Goal: Task Accomplishment & Management: Use online tool/utility

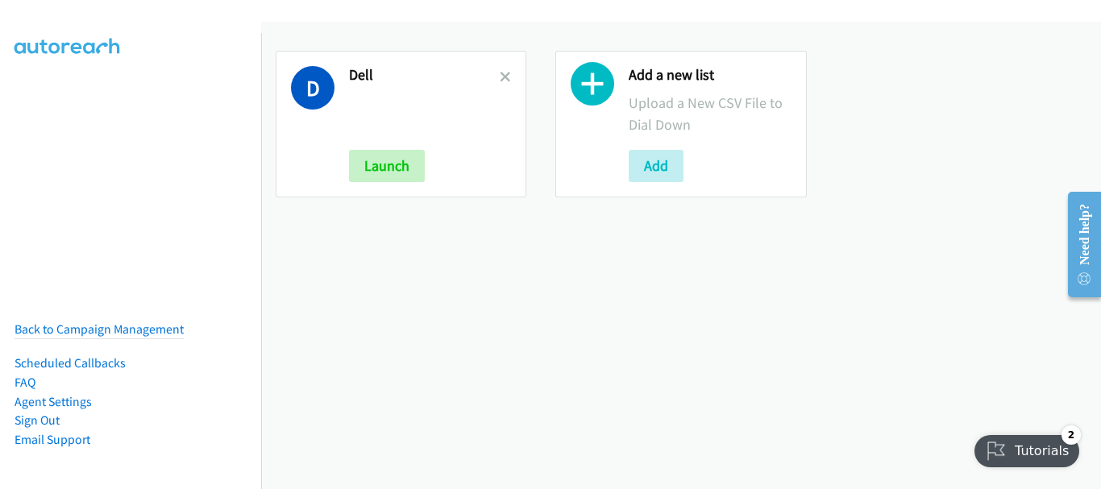
click at [502, 87] on div at bounding box center [505, 124] width 11 height 116
click at [502, 83] on link at bounding box center [505, 77] width 11 height 19
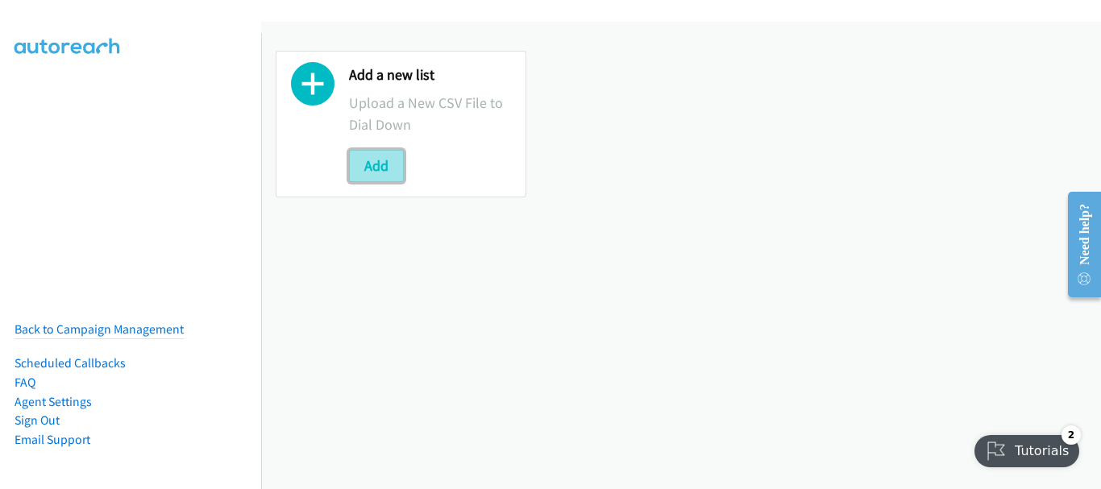
click at [391, 168] on button "Add" at bounding box center [376, 166] width 55 height 32
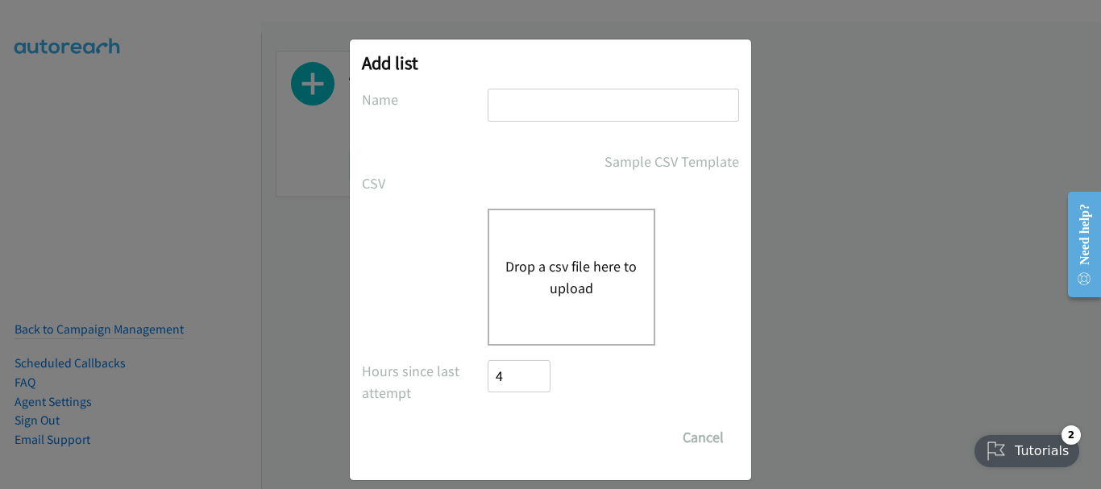
click at [568, 98] on input "text" at bounding box center [612, 105] width 251 height 33
click at [571, 122] on div "SG" at bounding box center [612, 113] width 251 height 48
click at [570, 107] on input "SG" at bounding box center [612, 105] width 251 height 33
click at [570, 114] on input "Dell" at bounding box center [612, 105] width 251 height 33
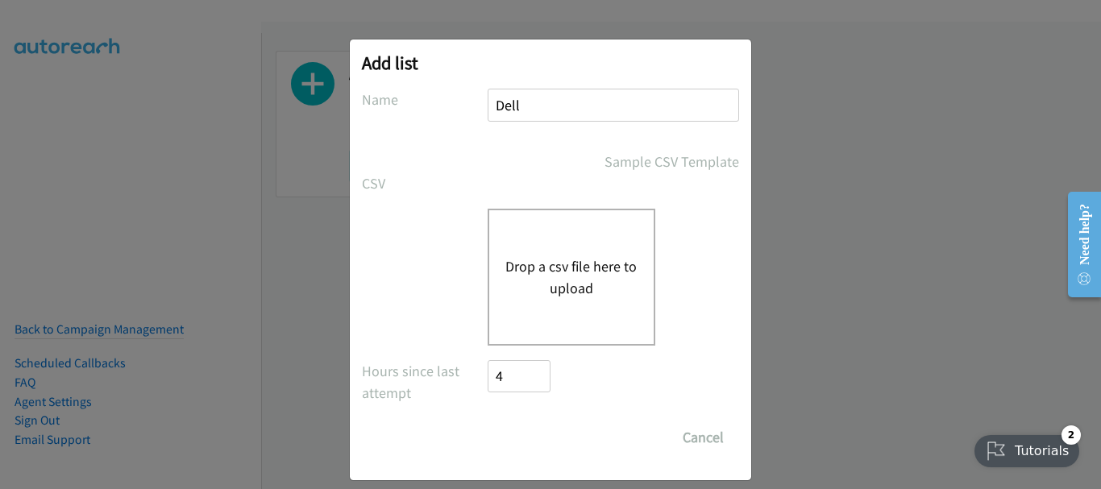
click at [570, 114] on input "Dell" at bounding box center [612, 105] width 251 height 33
type input "HP"
click at [557, 261] on button "Drop a csv file here to upload" at bounding box center [571, 277] width 132 height 44
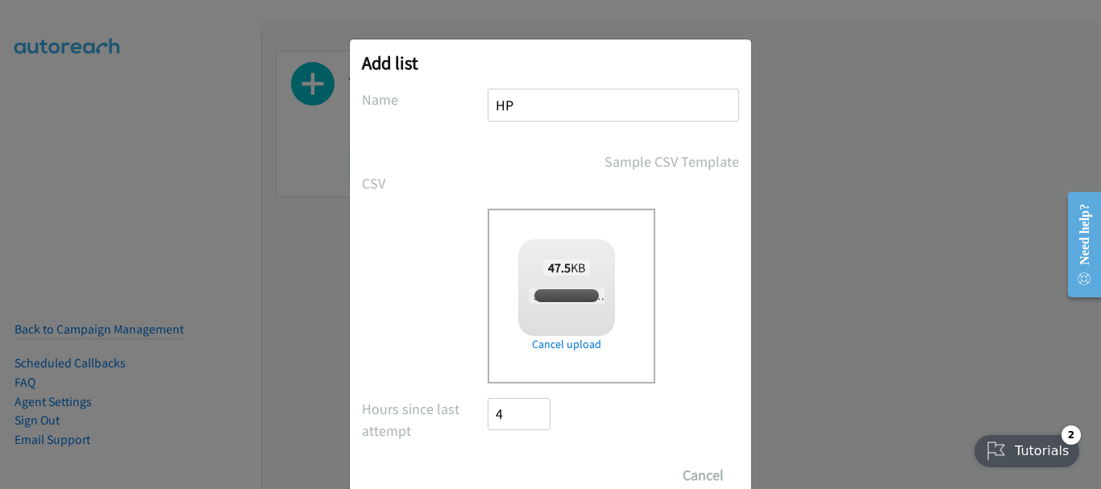
checkbox input "true"
click at [500, 475] on input "Save List" at bounding box center [529, 475] width 85 height 32
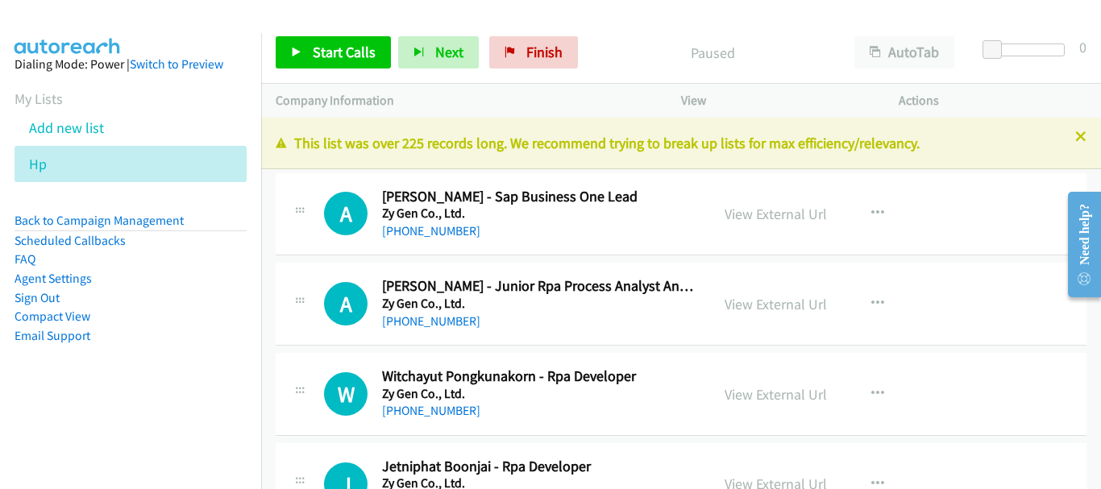
scroll to position [24116, 0]
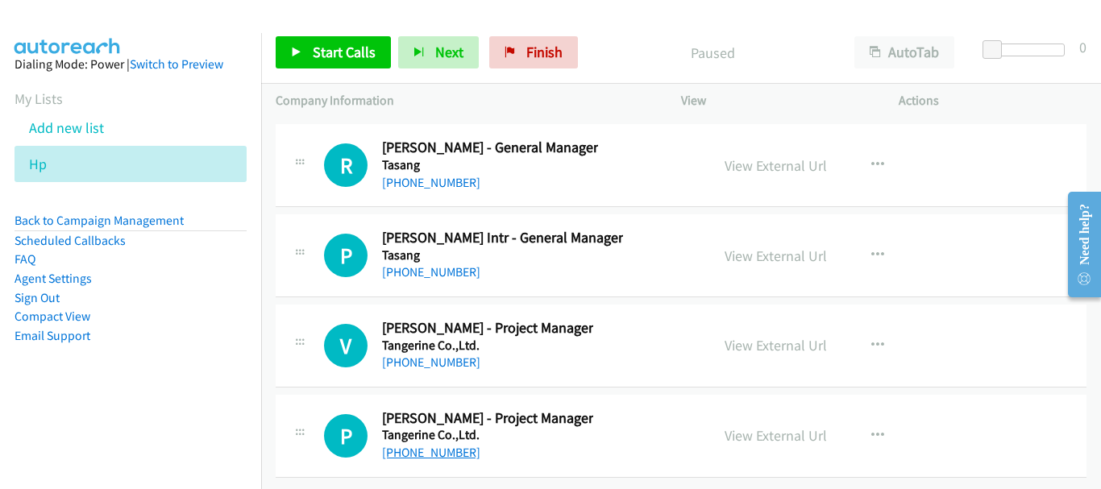
click at [450, 445] on link "+66 89 779 0460" at bounding box center [431, 452] width 98 height 15
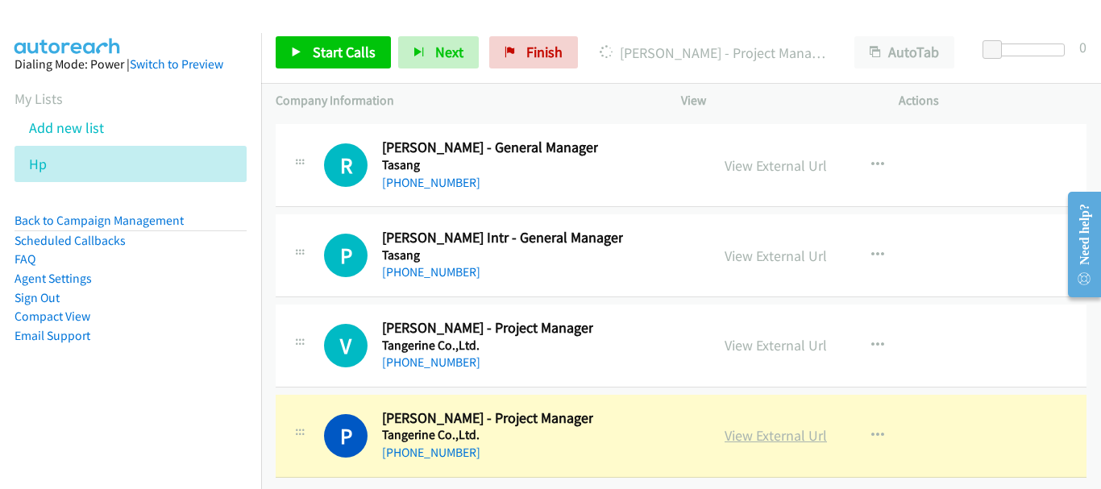
click at [801, 429] on link "View External Url" at bounding box center [775, 435] width 102 height 19
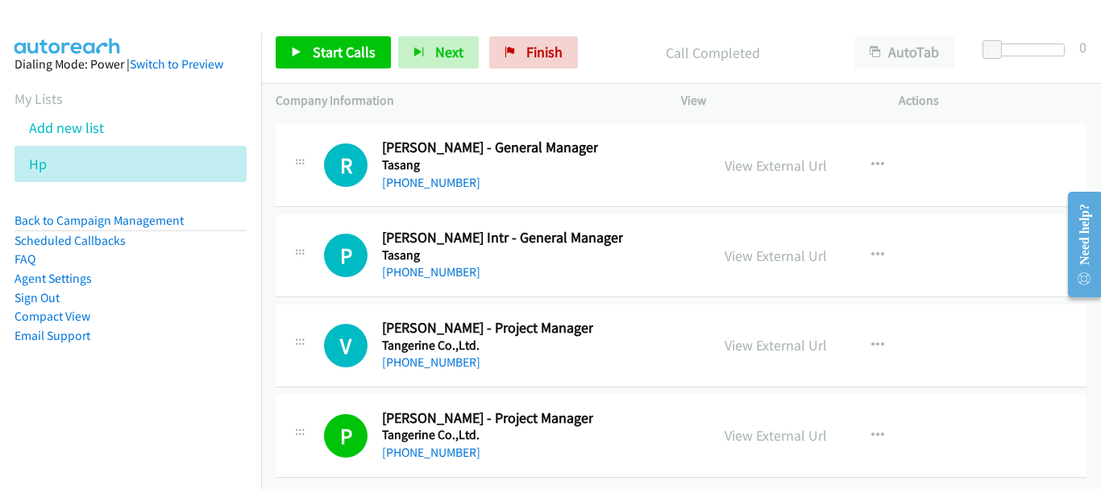
click at [469, 353] on div "+66 89 815 0558" at bounding box center [487, 362] width 211 height 19
click at [443, 355] on link "+66 89 815 0558" at bounding box center [431, 362] width 98 height 15
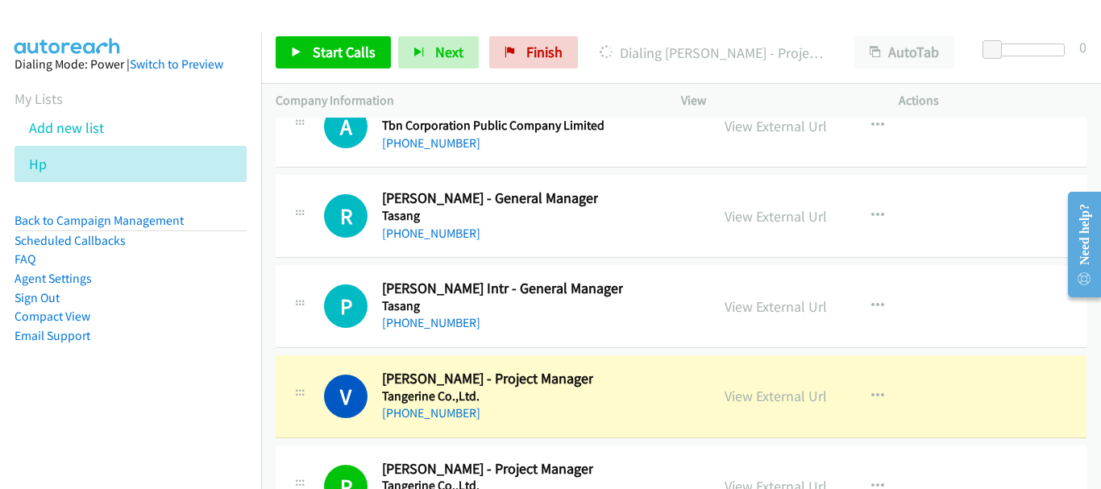
scroll to position [24035, 0]
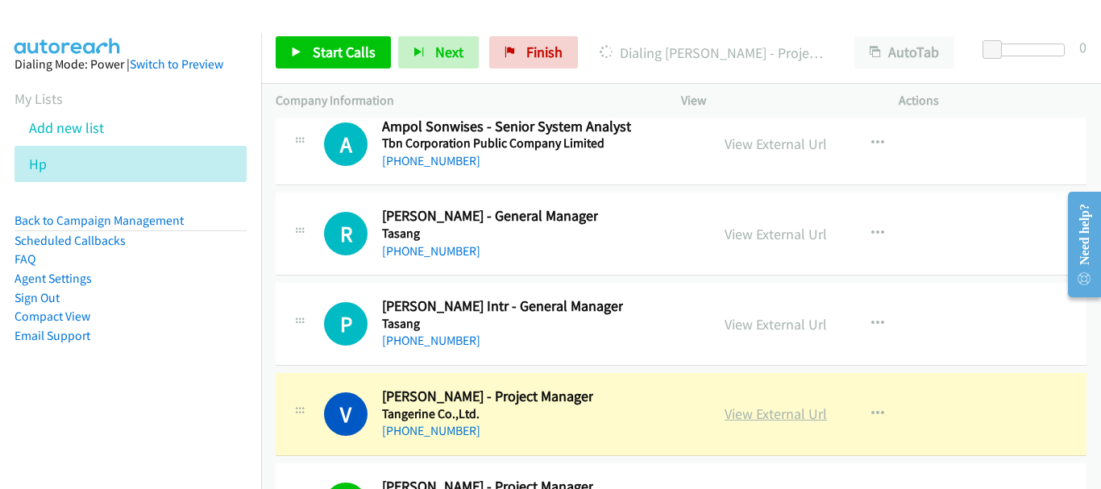
click at [804, 413] on link "View External Url" at bounding box center [775, 413] width 102 height 19
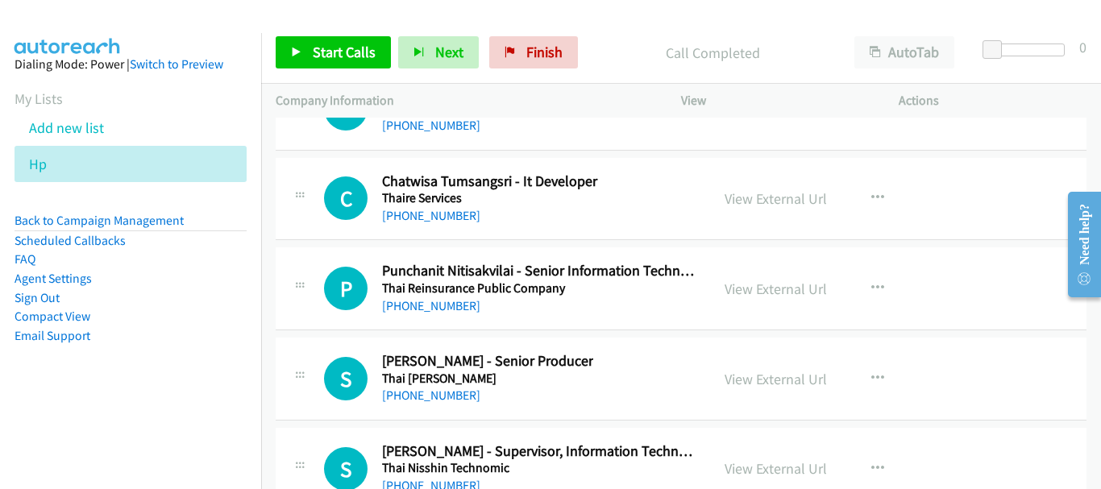
scroll to position [20168, 0]
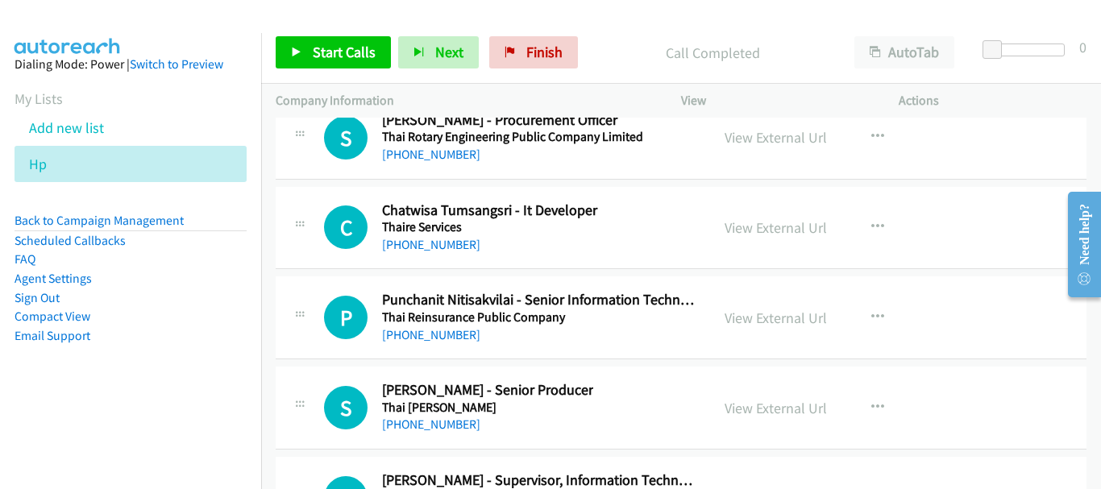
click at [735, 336] on div "View External Url View External Url Schedule/Manage Callback Start Calls Here R…" at bounding box center [826, 317] width 232 height 53
click at [736, 319] on link "View External Url" at bounding box center [775, 318] width 102 height 19
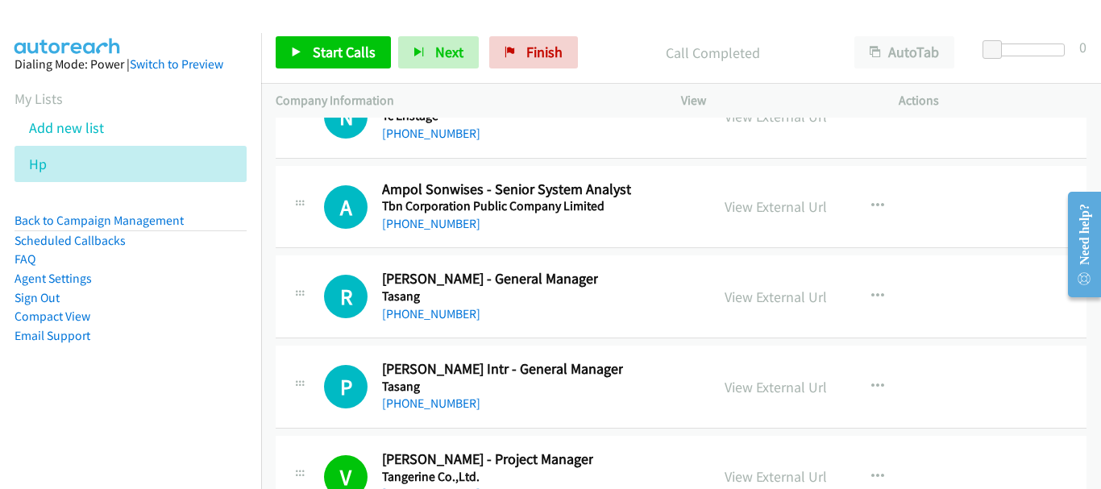
scroll to position [23955, 0]
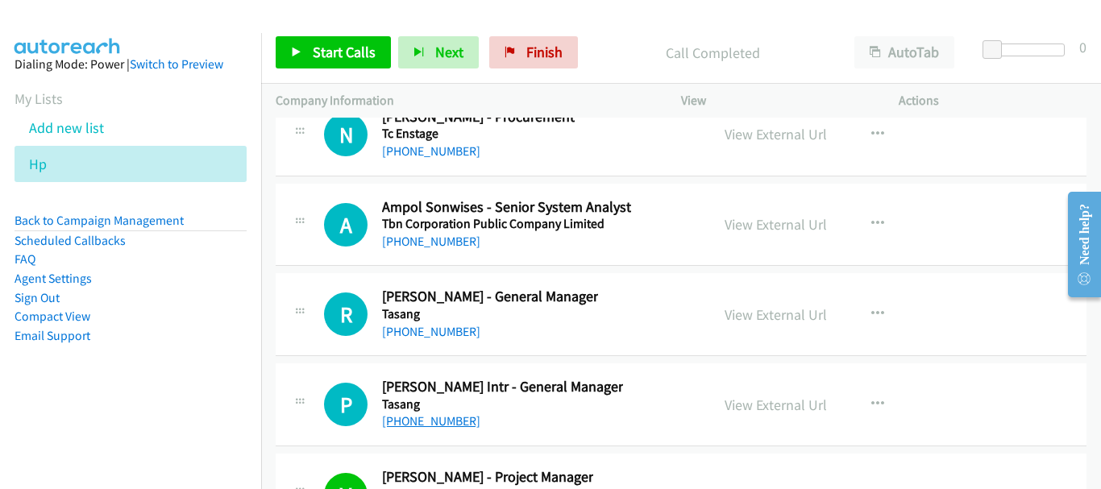
click at [446, 425] on link "+66 81 923 0636" at bounding box center [431, 420] width 98 height 15
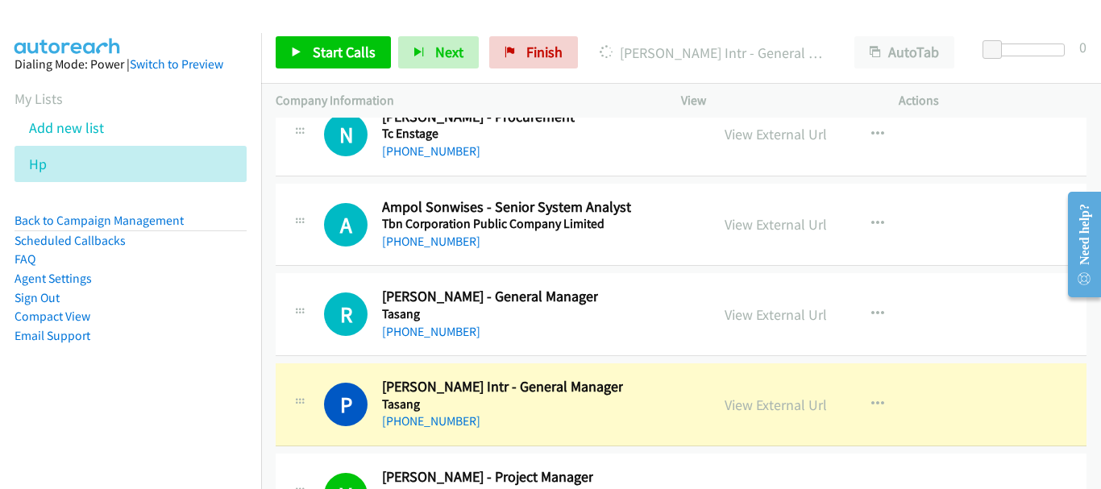
scroll to position [24035, 0]
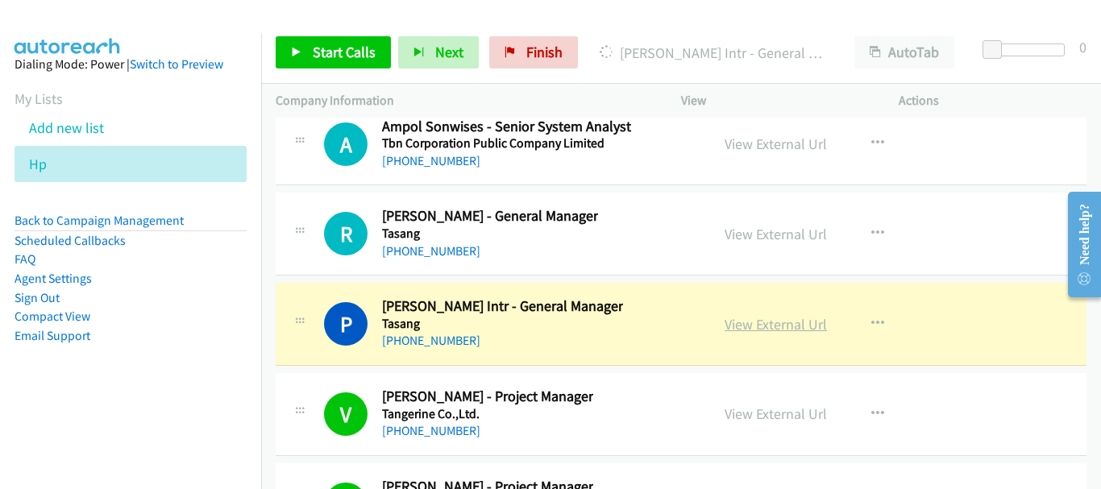
click at [761, 324] on link "View External Url" at bounding box center [775, 324] width 102 height 19
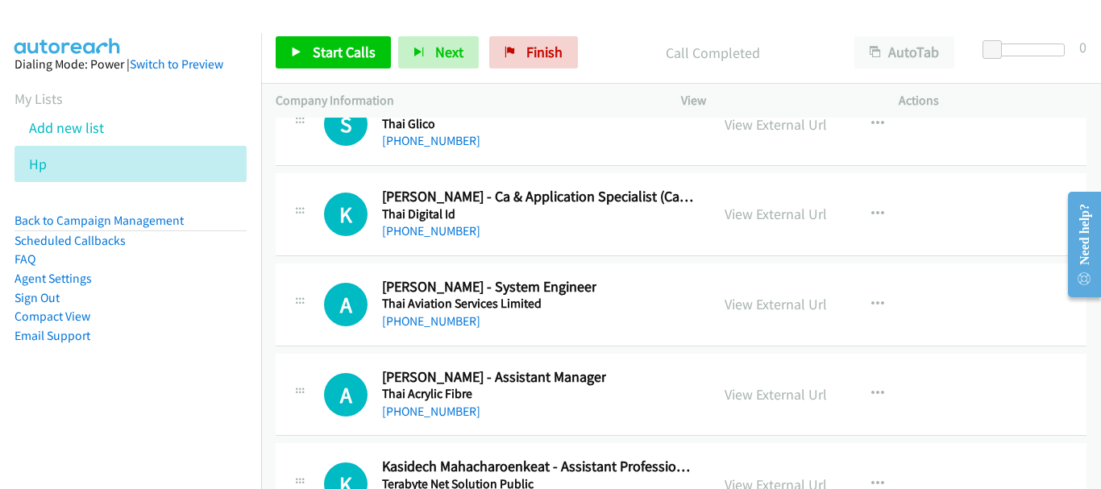
scroll to position [22263, 0]
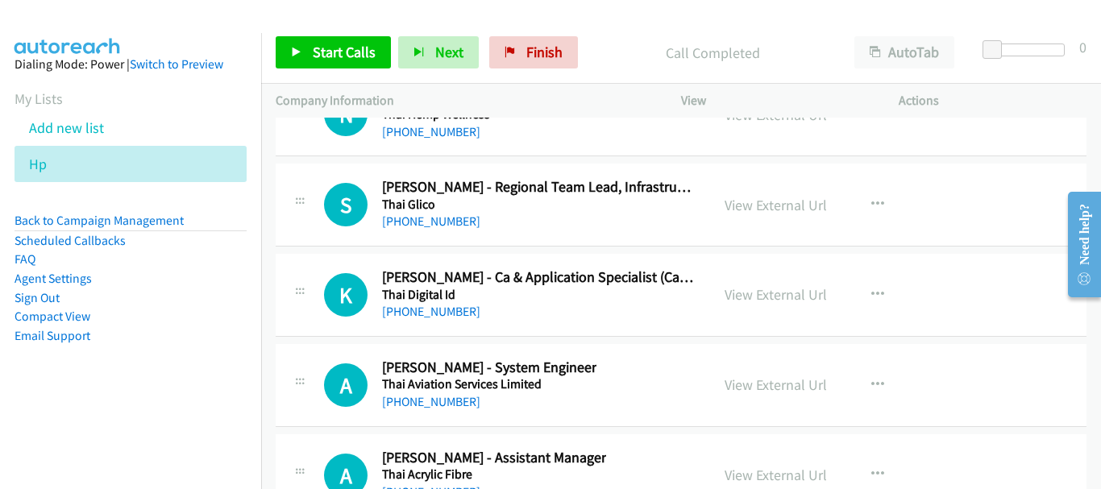
click at [1083, 434] on td "A Callback Scheduled Anusara Wehatoranawee - Assistant Manager Thai Acrylic Fib…" at bounding box center [681, 475] width 840 height 90
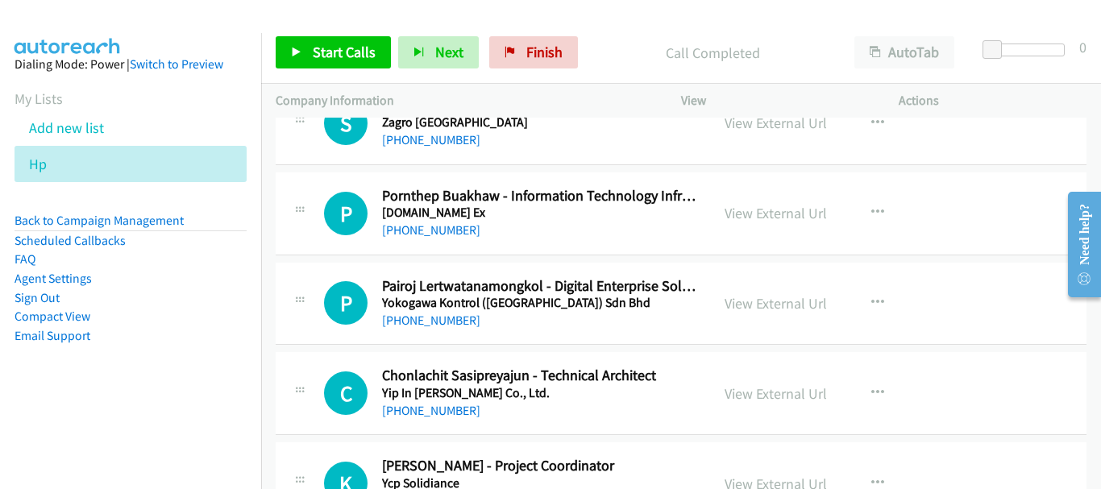
scroll to position [1370, 0]
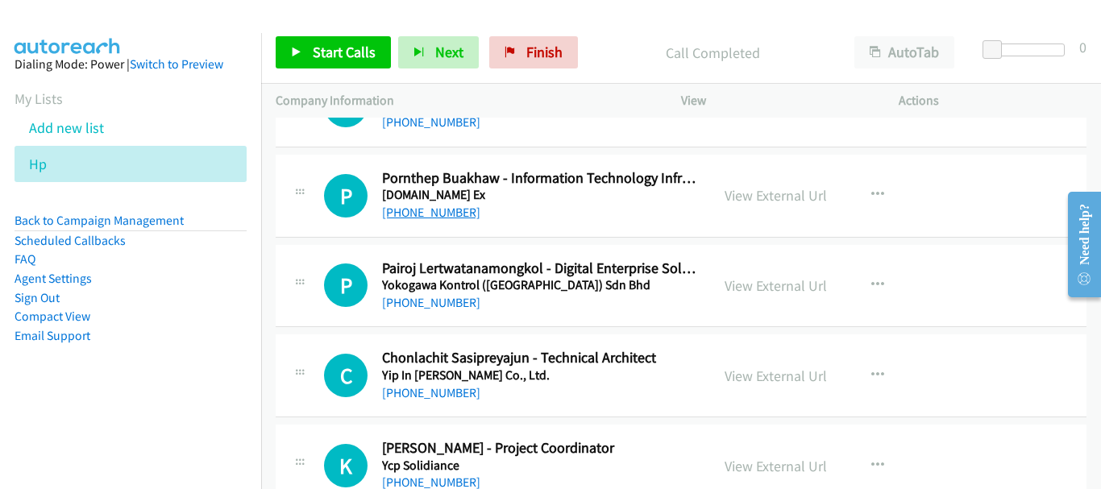
click at [455, 219] on link "+66 89 815 8577" at bounding box center [431, 212] width 98 height 15
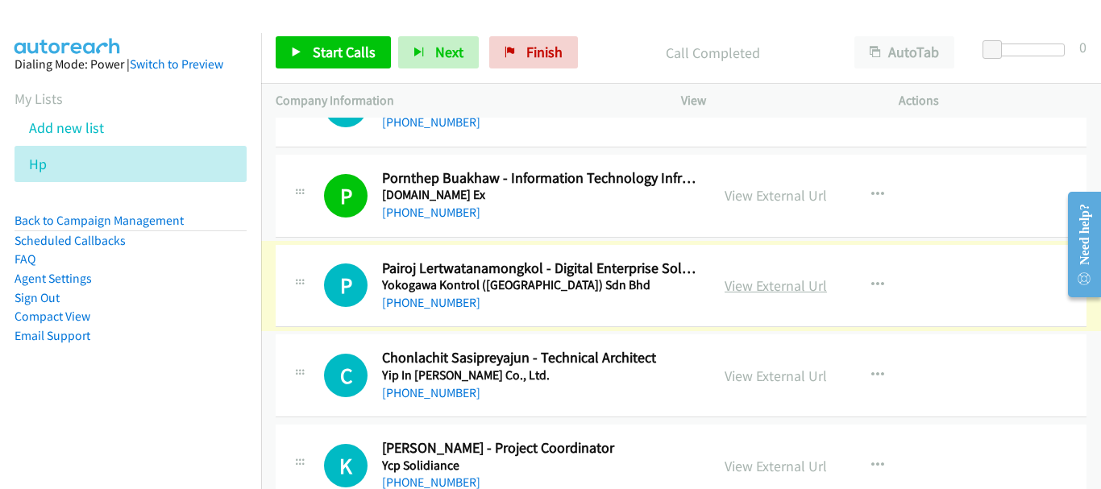
click at [746, 287] on link "View External Url" at bounding box center [775, 285] width 102 height 19
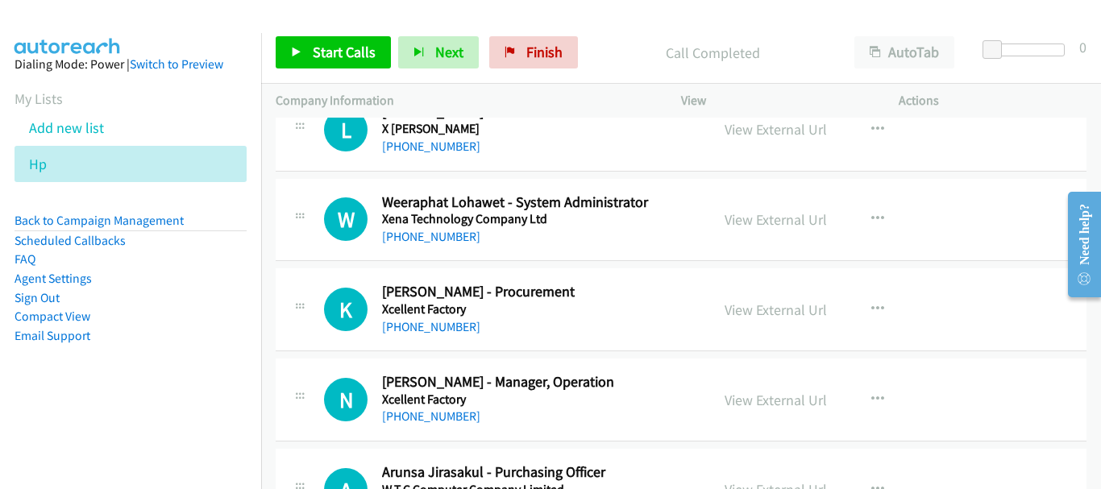
scroll to position [1982, 0]
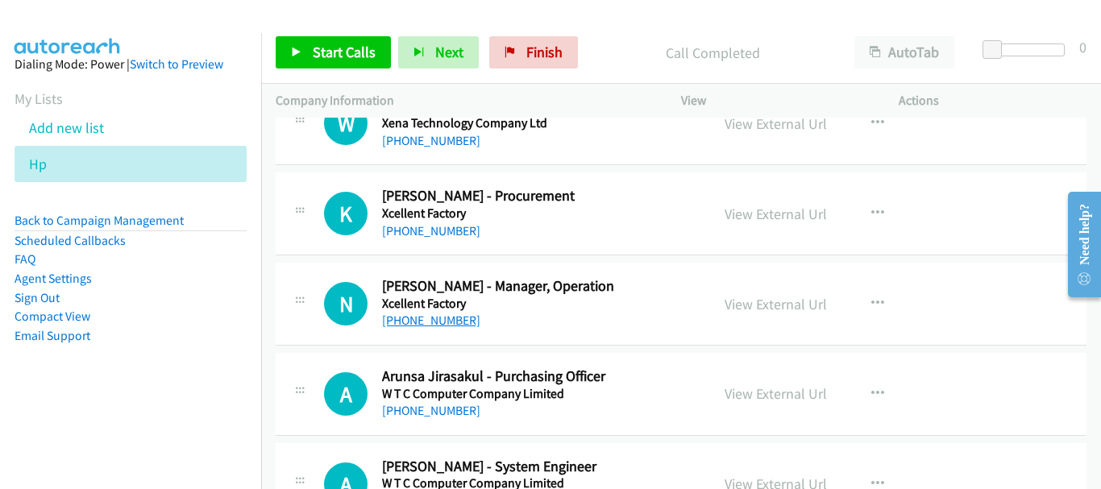
click at [438, 317] on link "+66 93 464 4166" at bounding box center [431, 320] width 98 height 15
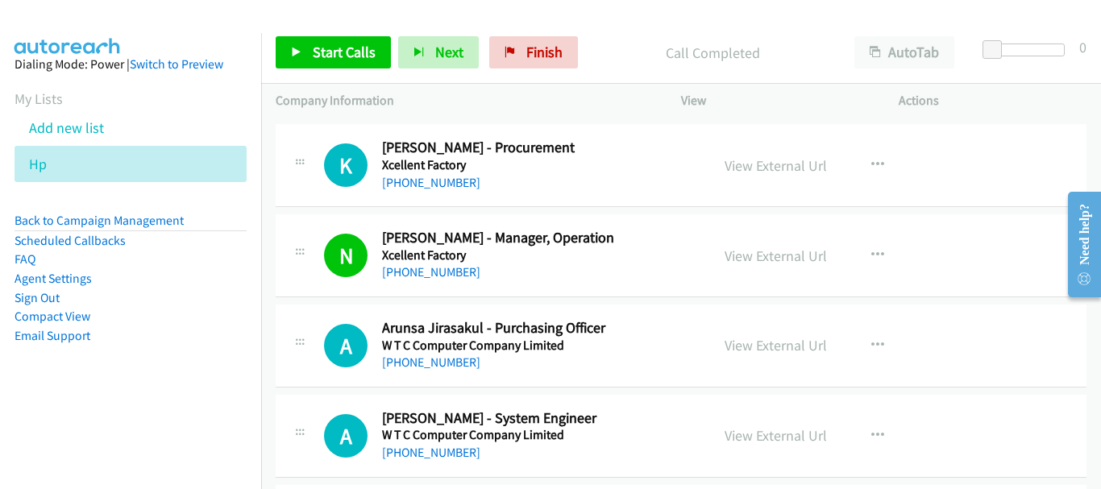
scroll to position [2272, 0]
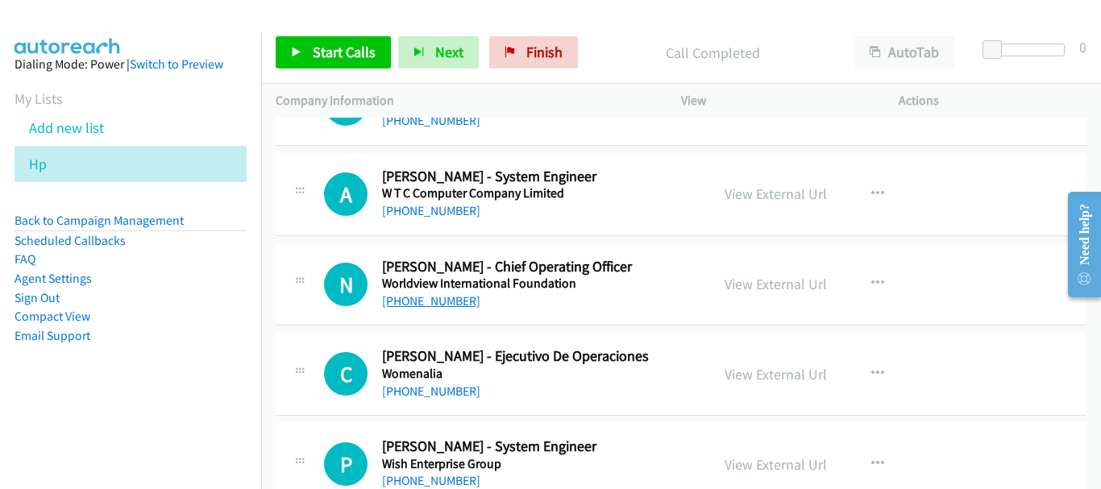
click at [439, 298] on link "+66 83 025 5124" at bounding box center [431, 300] width 98 height 15
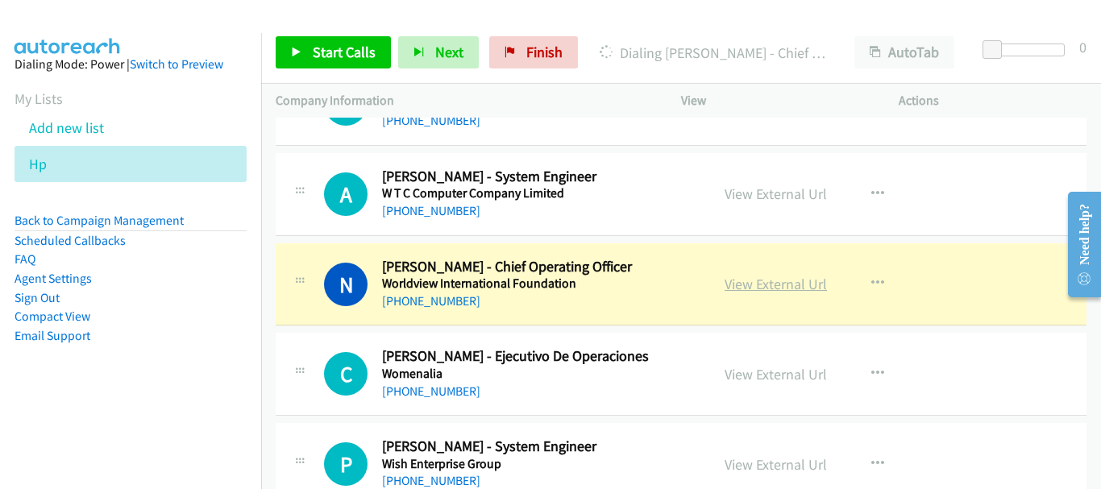
click at [765, 284] on link "View External Url" at bounding box center [775, 284] width 102 height 19
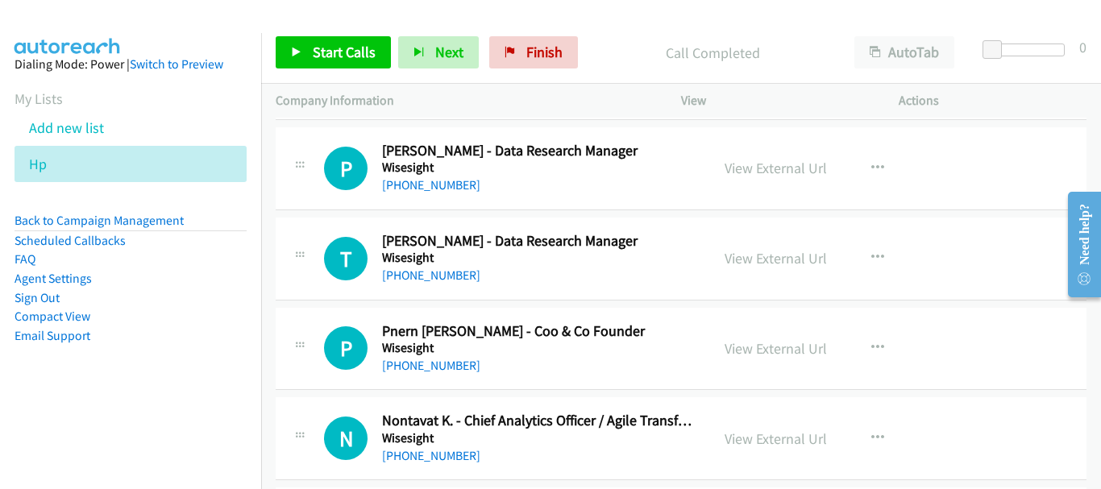
scroll to position [2756, 0]
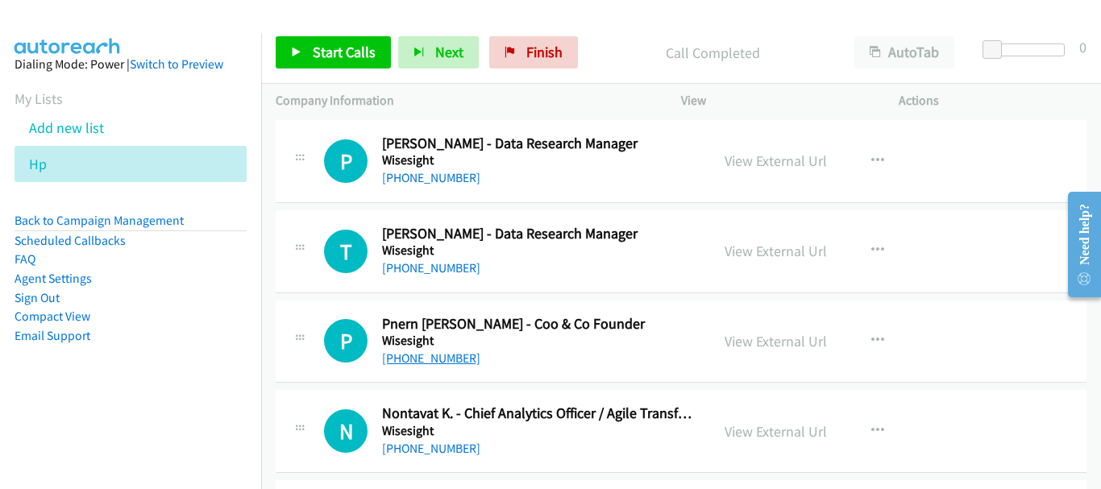
click at [454, 363] on link "+66 85 560 6789" at bounding box center [431, 358] width 98 height 15
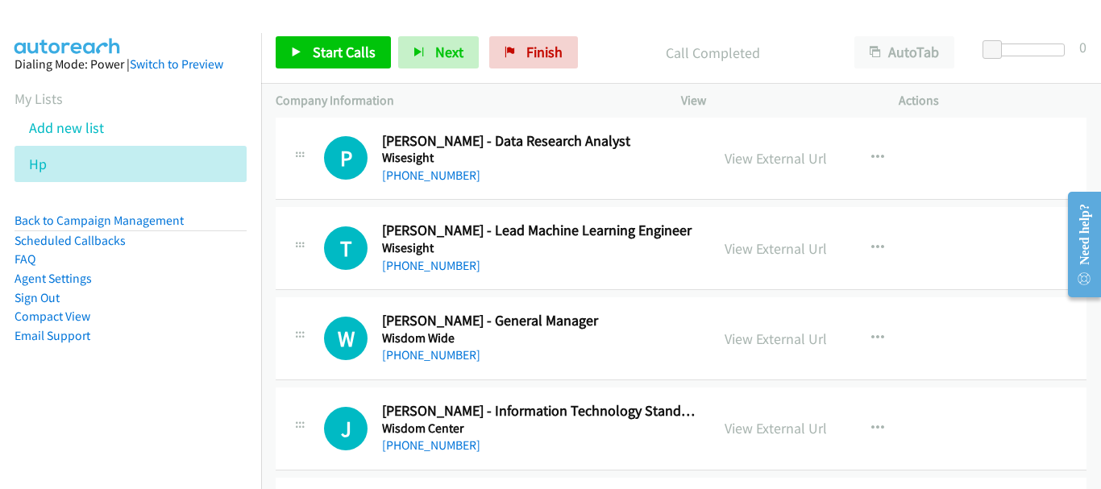
scroll to position [3400, 0]
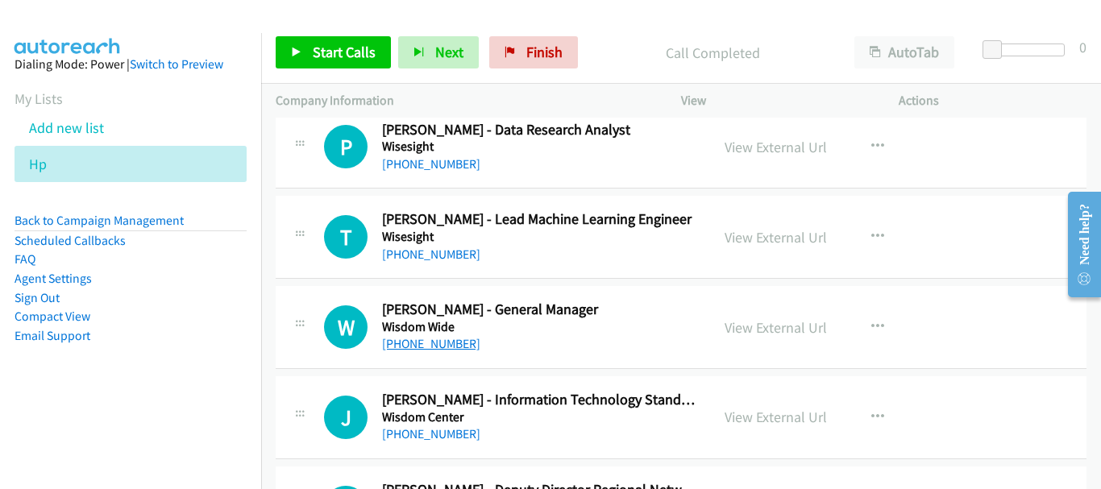
click at [446, 342] on link "+66 81 628 0055" at bounding box center [431, 343] width 98 height 15
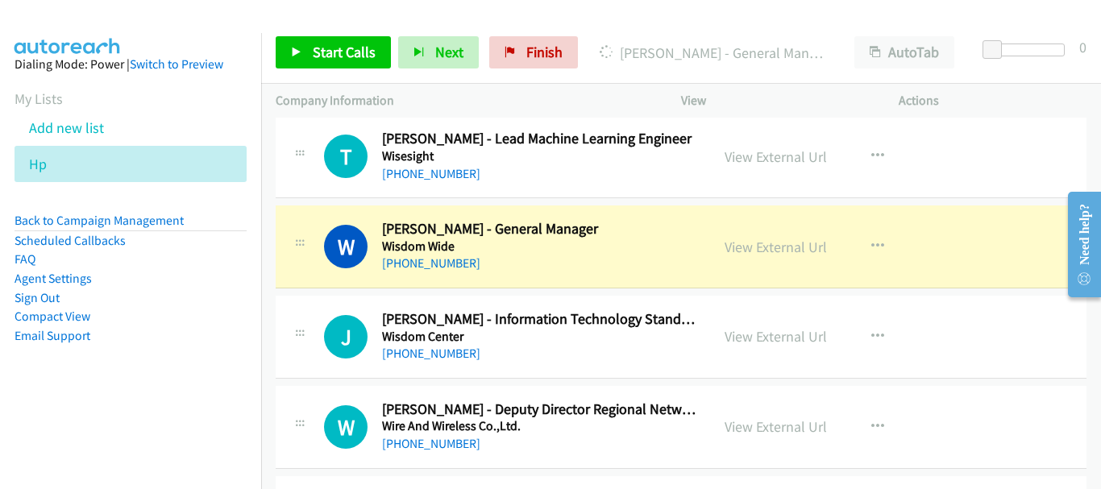
scroll to position [3562, 0]
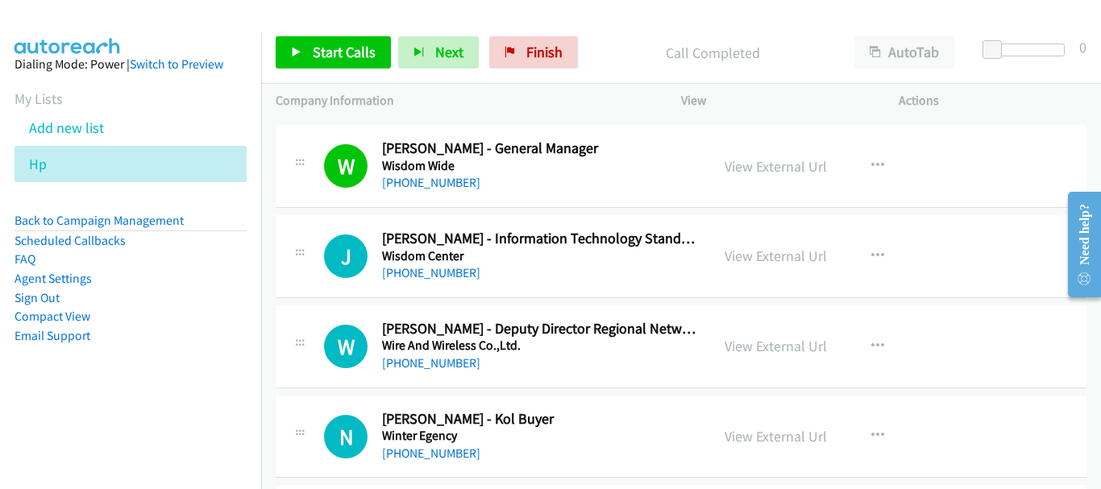
click at [797, 249] on link "View External Url" at bounding box center [775, 256] width 102 height 19
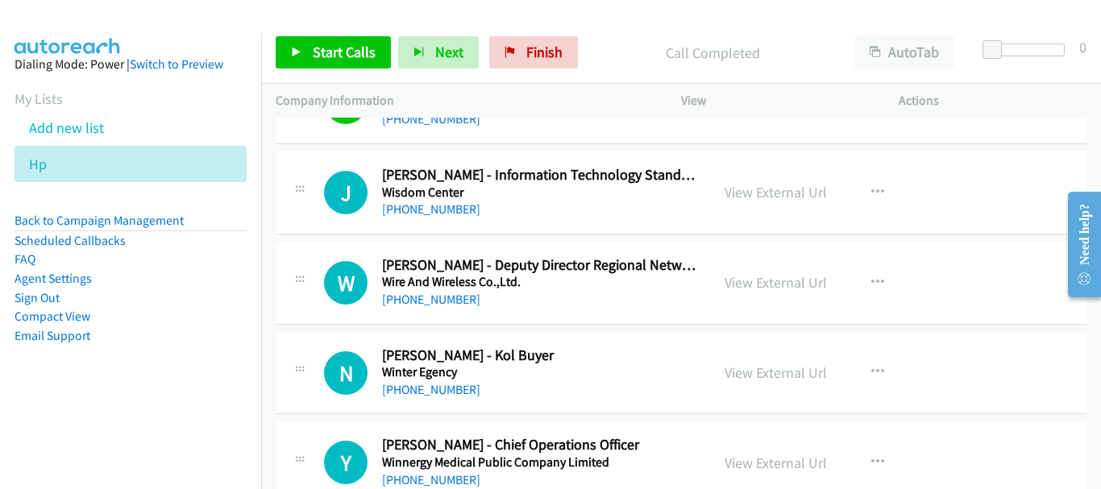
scroll to position [3723, 0]
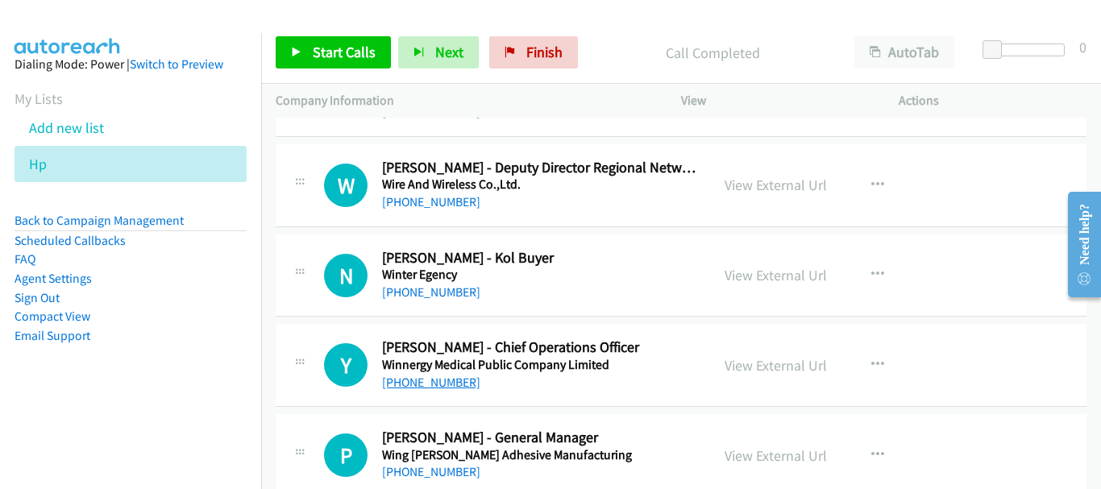
click at [437, 387] on link "+66 81 849 1908" at bounding box center [431, 382] width 98 height 15
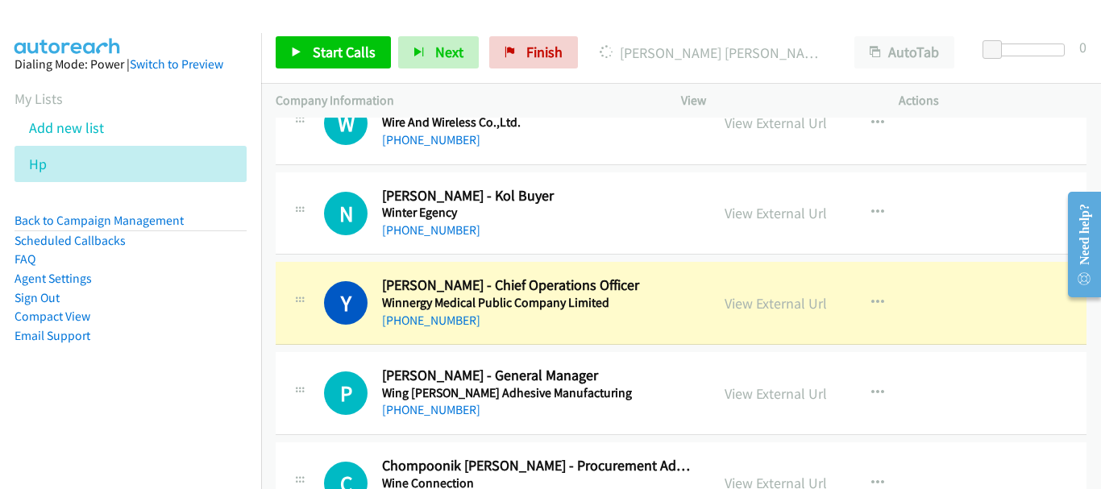
scroll to position [3803, 0]
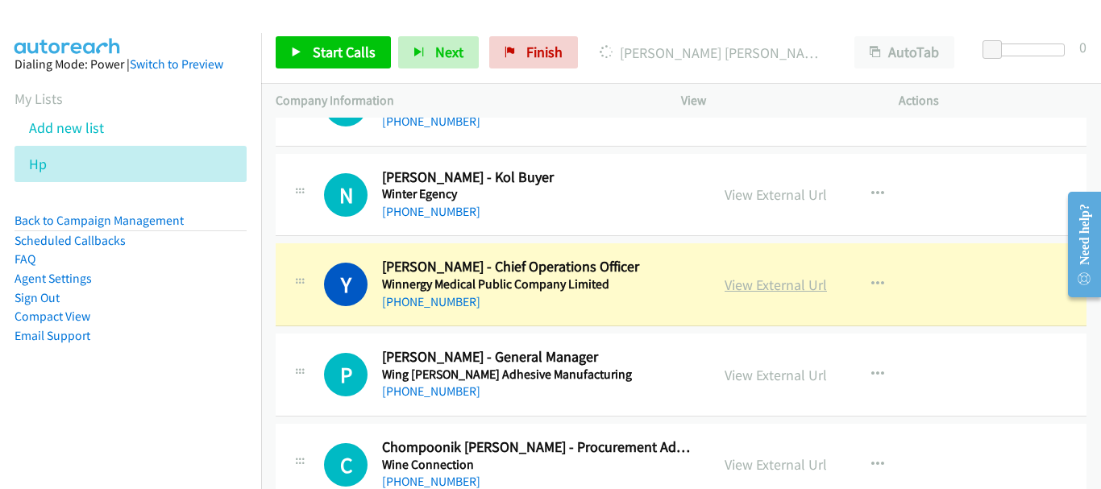
click at [728, 289] on link "View External Url" at bounding box center [775, 285] width 102 height 19
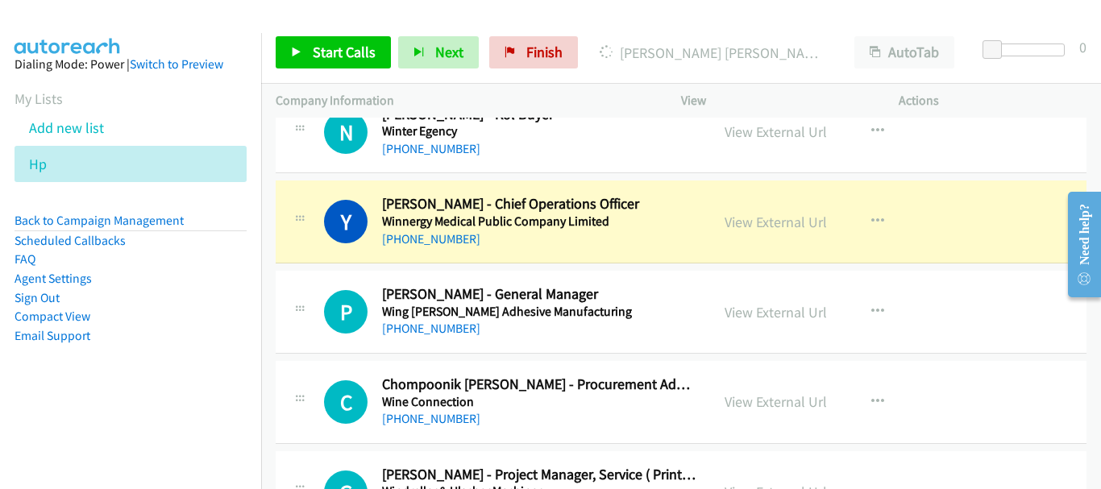
scroll to position [3884, 0]
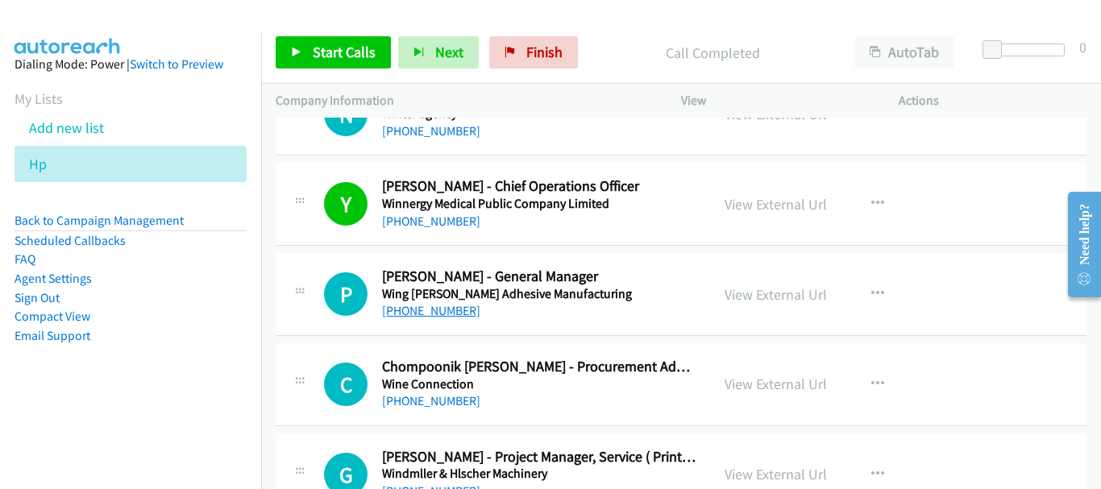
click at [430, 312] on link "+66 81 811 1368" at bounding box center [431, 310] width 98 height 15
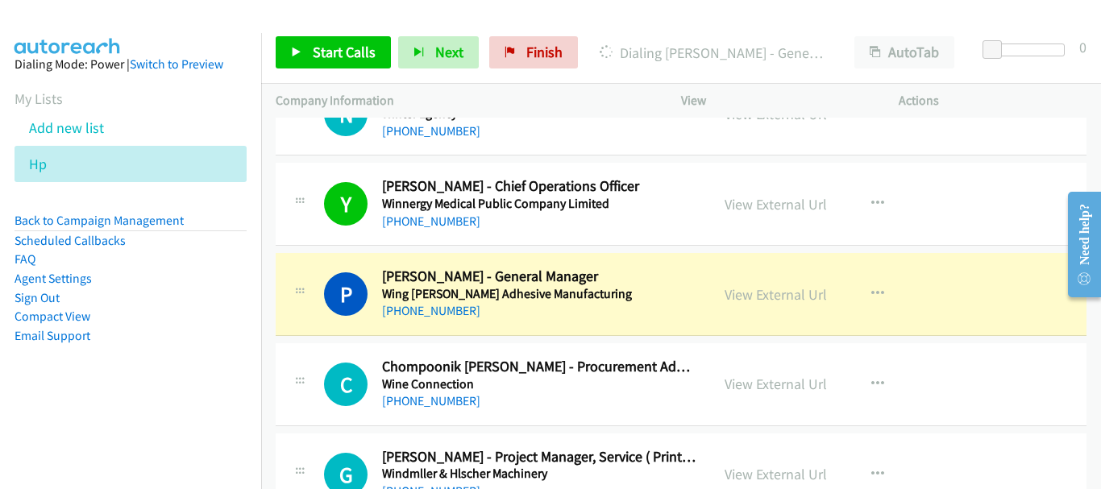
scroll to position [3964, 0]
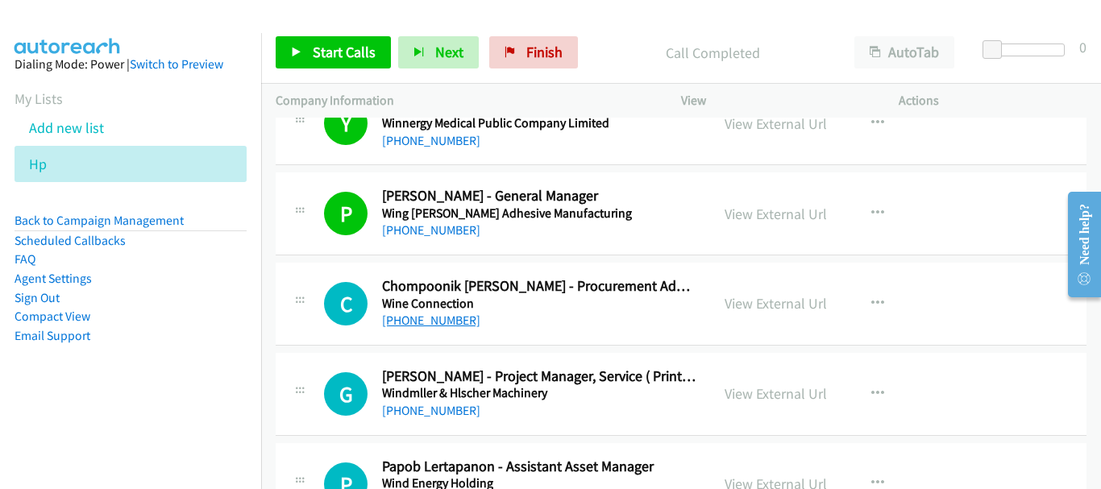
click at [404, 320] on link "+66 92 699 9146" at bounding box center [431, 320] width 98 height 15
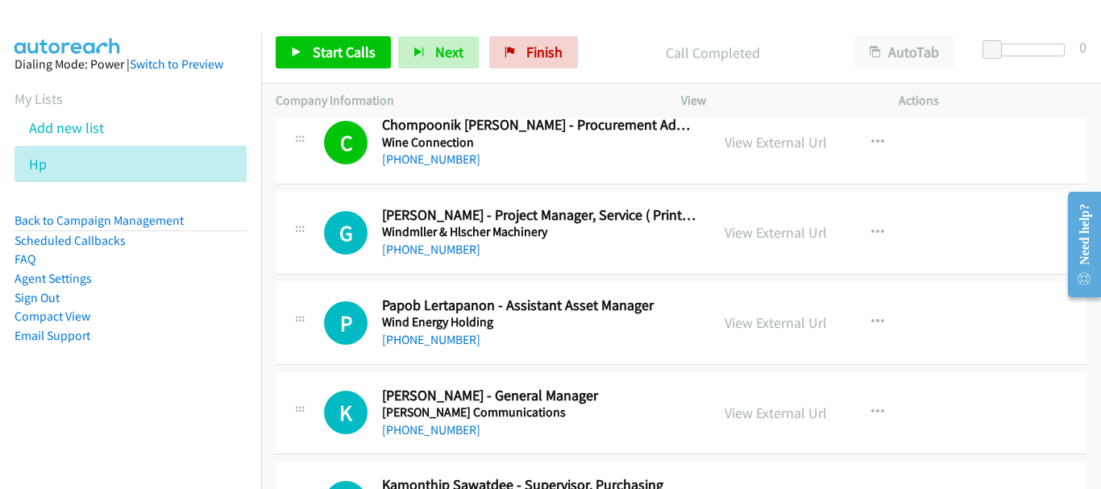
scroll to position [4206, 0]
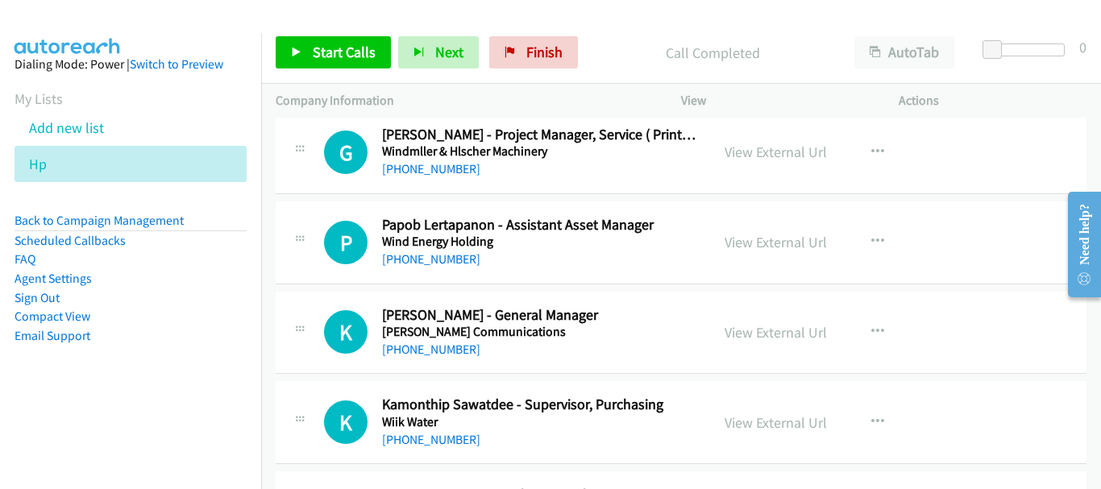
click at [417, 340] on div "+66 81 842 1378" at bounding box center [538, 349] width 313 height 19
click at [420, 346] on link "+66 81 842 1378" at bounding box center [431, 349] width 98 height 15
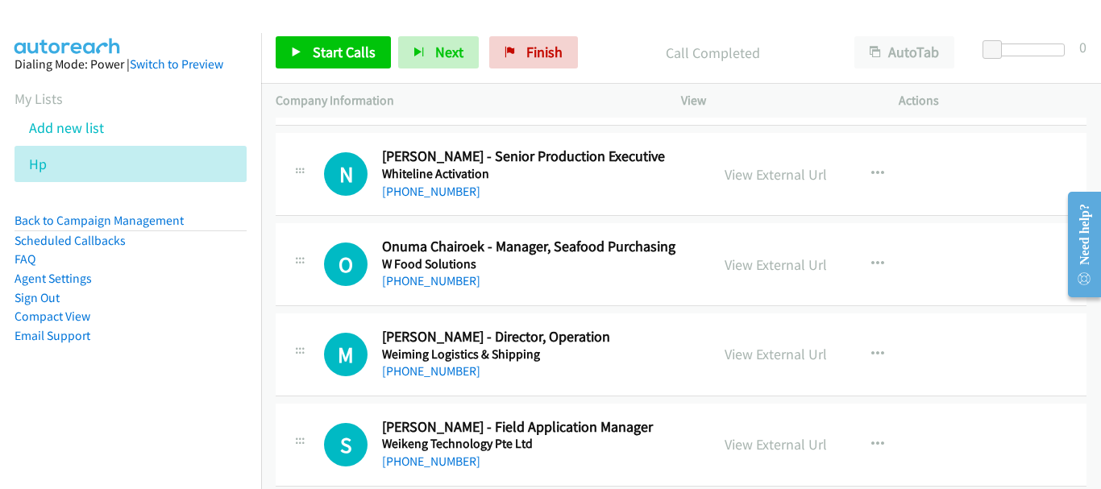
scroll to position [4931, 0]
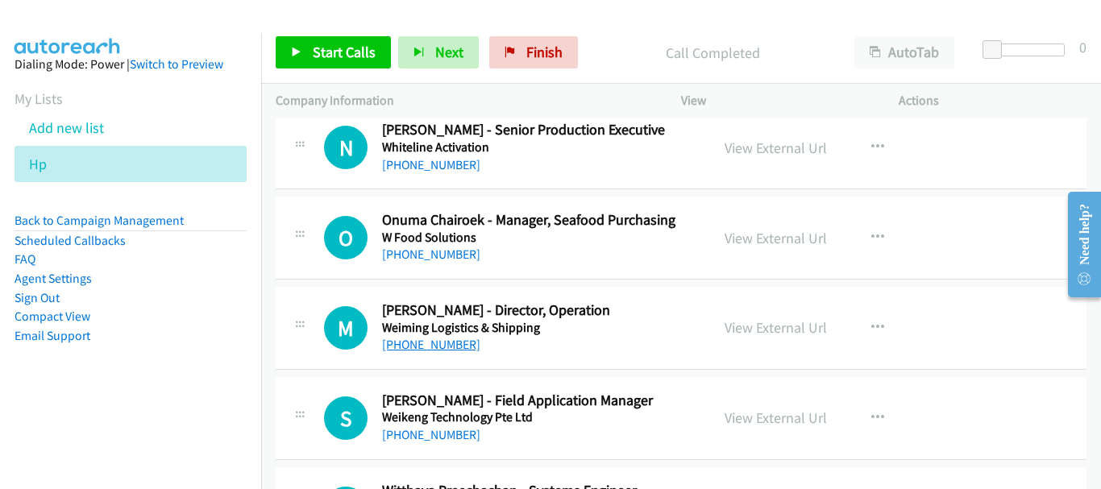
click at [431, 342] on link "+66 86 300 5165" at bounding box center [431, 344] width 98 height 15
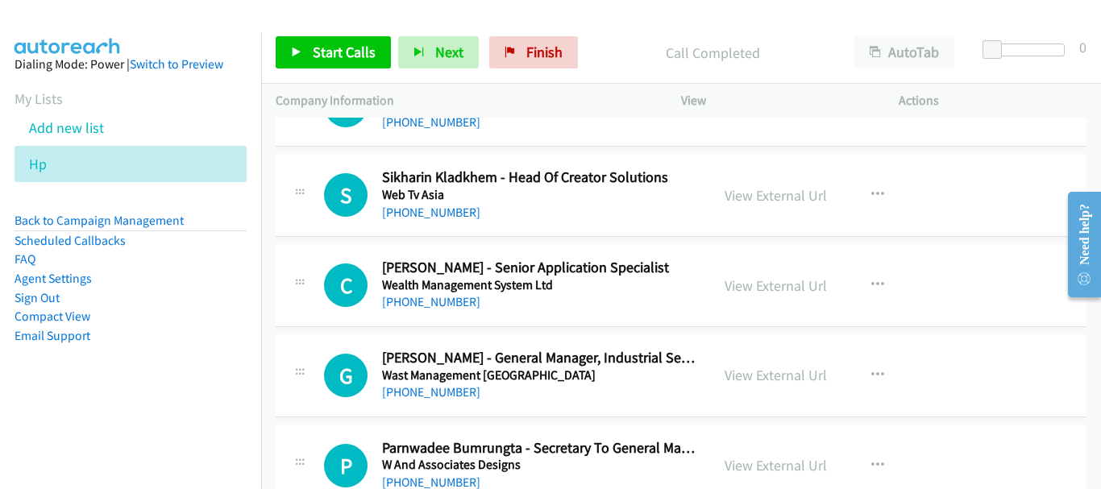
scroll to position [5495, 0]
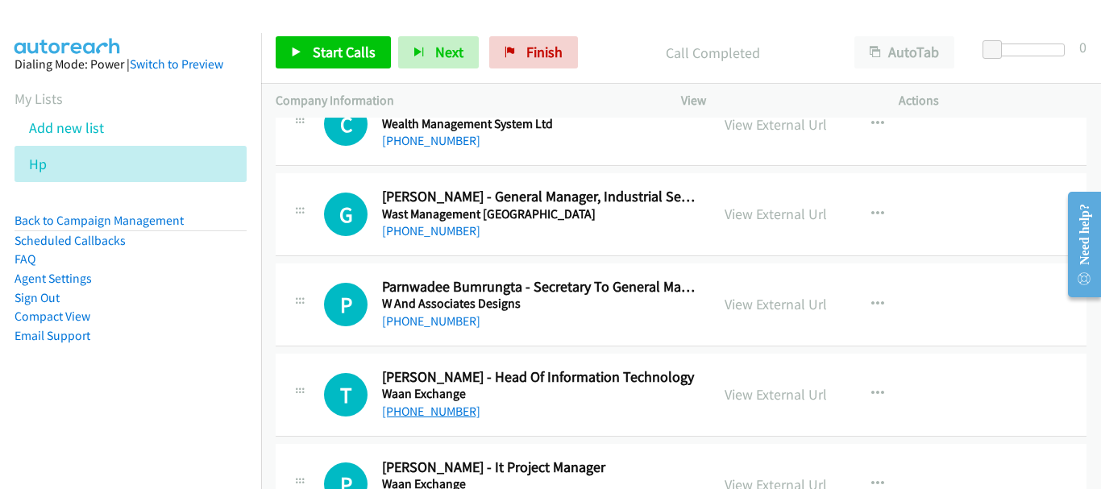
click at [431, 413] on link "+66 94 687 2555" at bounding box center [431, 411] width 98 height 15
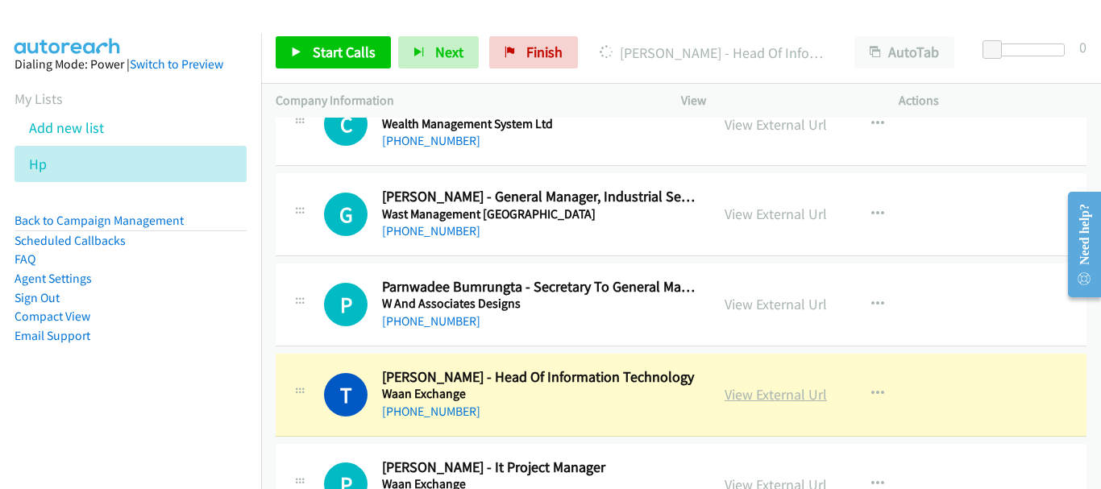
click at [803, 397] on link "View External Url" at bounding box center [775, 394] width 102 height 19
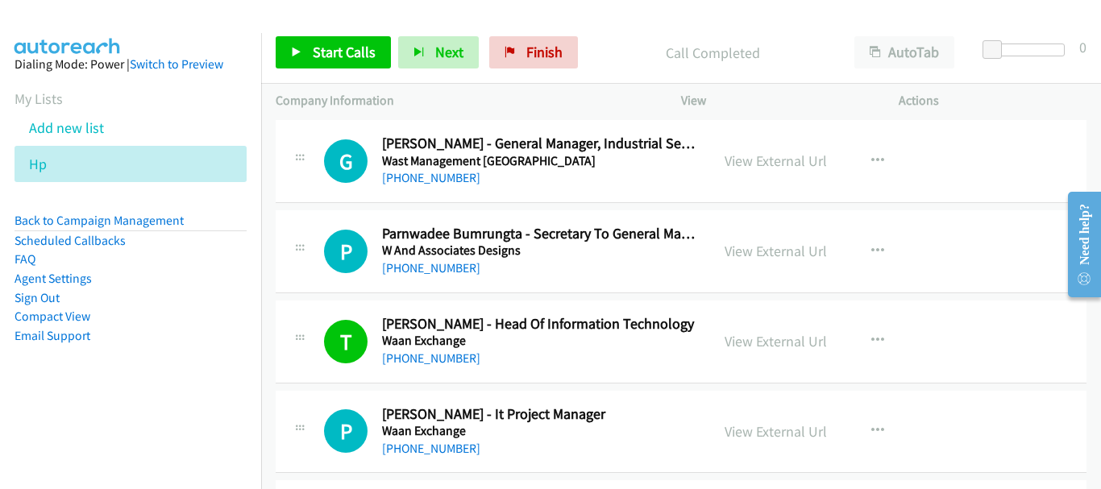
scroll to position [5576, 0]
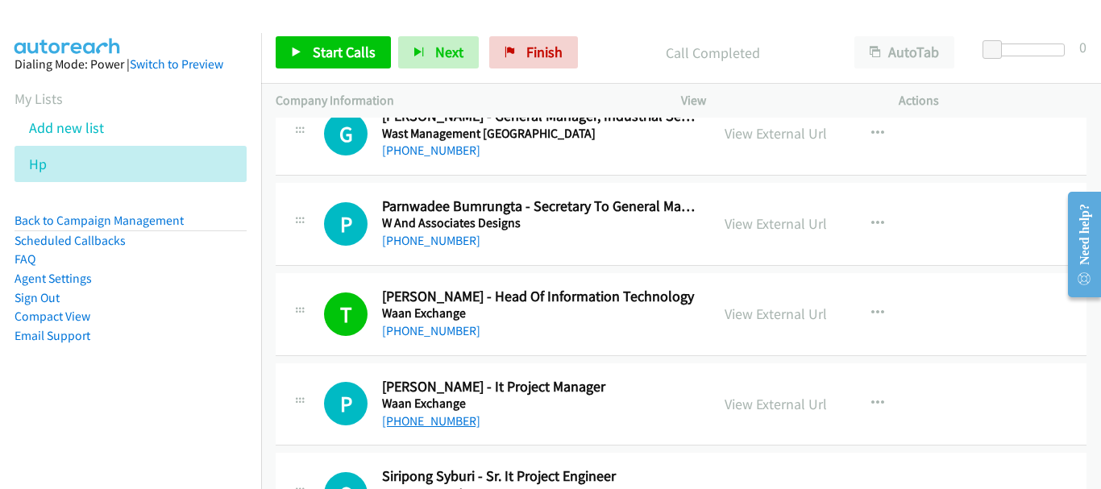
click at [391, 428] on link "+66 64 282 9546" at bounding box center [431, 420] width 98 height 15
click at [422, 425] on link "+66 64 282 9546" at bounding box center [431, 420] width 98 height 15
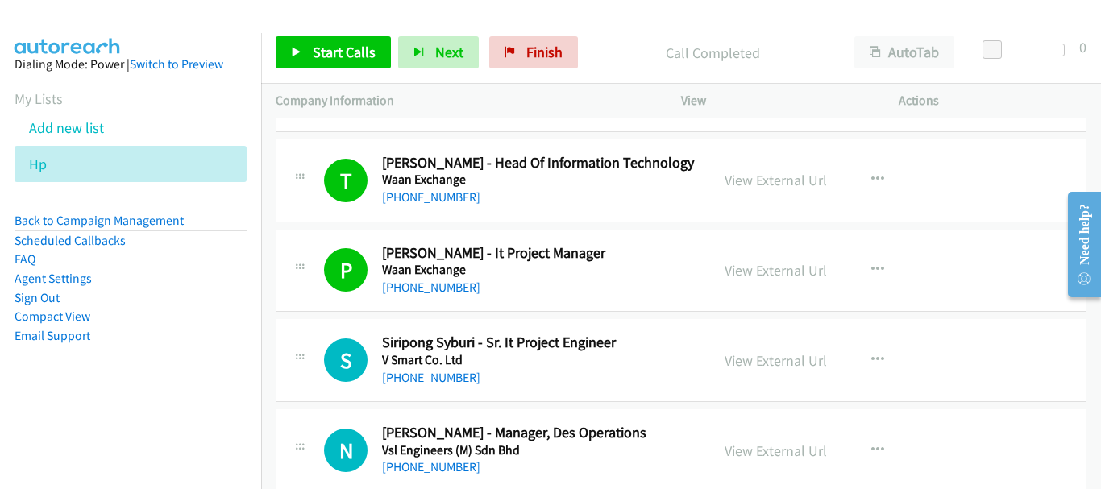
scroll to position [5737, 0]
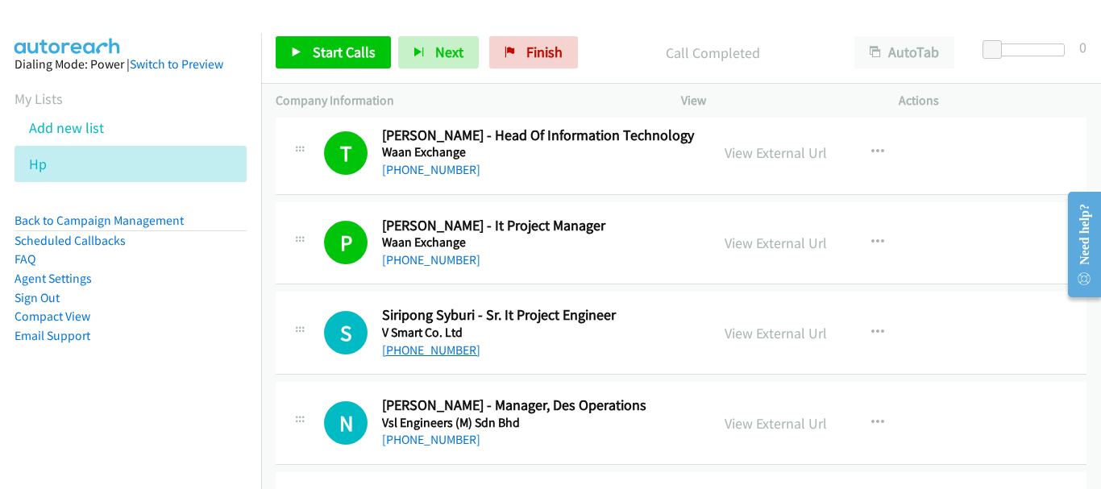
click at [433, 351] on link "+66 86 086 5141" at bounding box center [431, 349] width 98 height 15
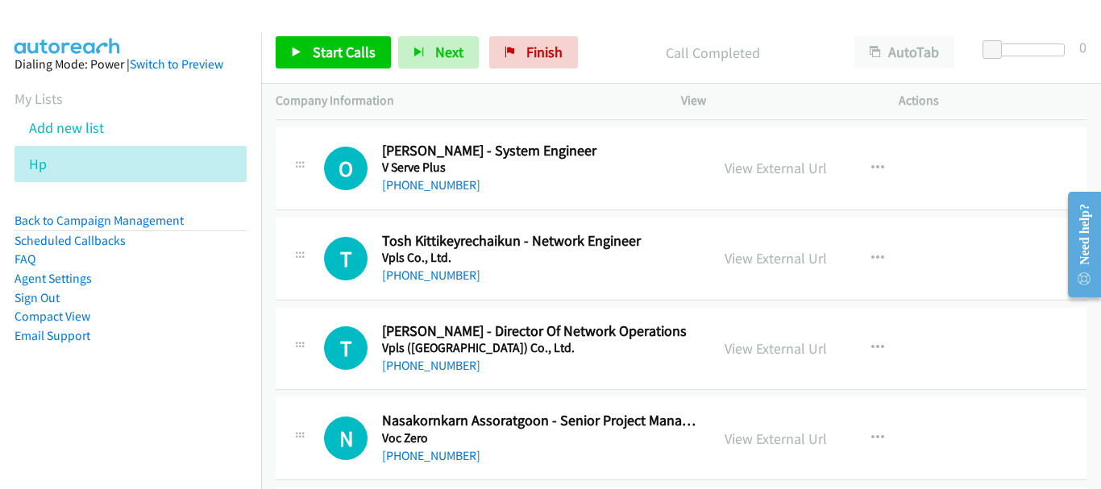
scroll to position [6059, 0]
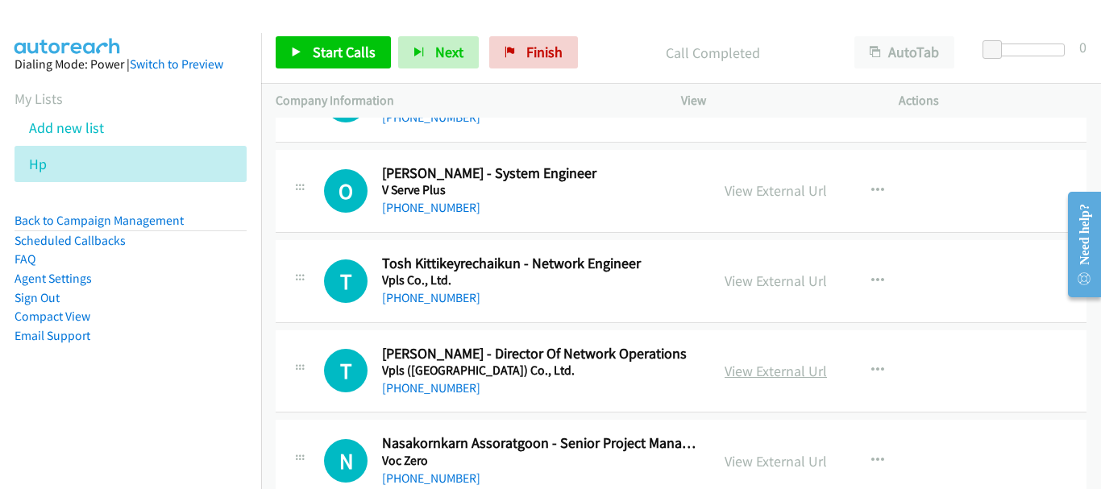
click at [797, 366] on link "View External Url" at bounding box center [775, 371] width 102 height 19
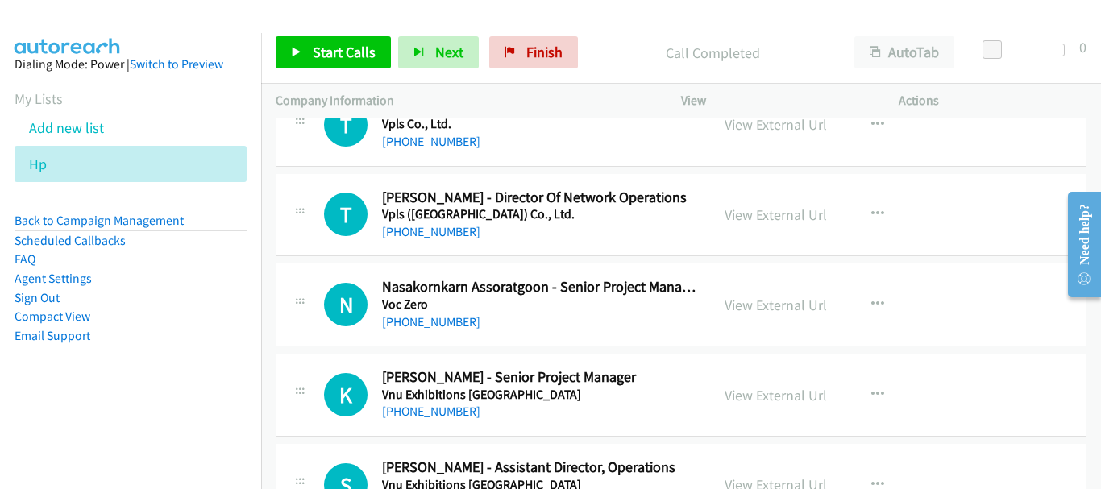
scroll to position [6221, 0]
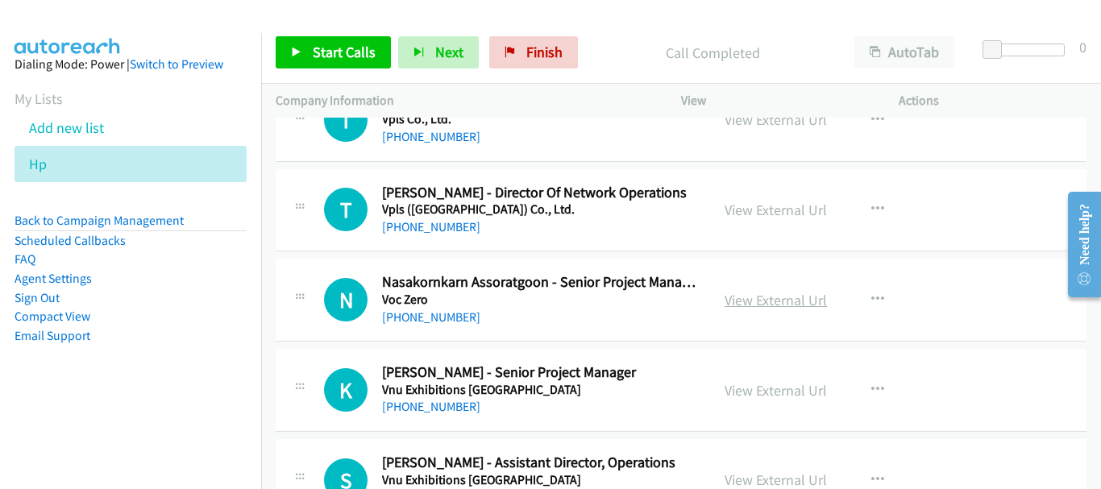
click at [761, 305] on link "View External Url" at bounding box center [775, 300] width 102 height 19
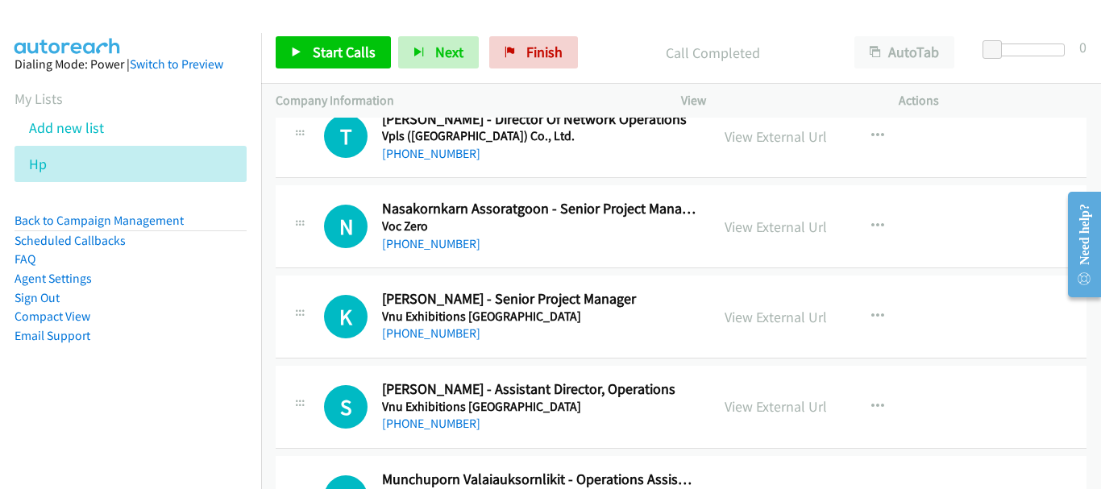
scroll to position [6301, 0]
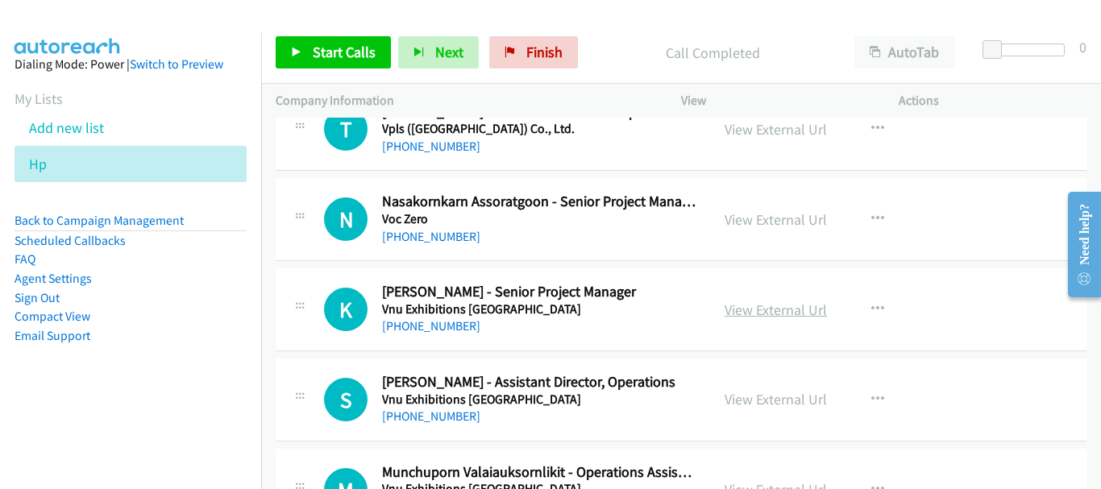
click at [745, 309] on link "View External Url" at bounding box center [775, 310] width 102 height 19
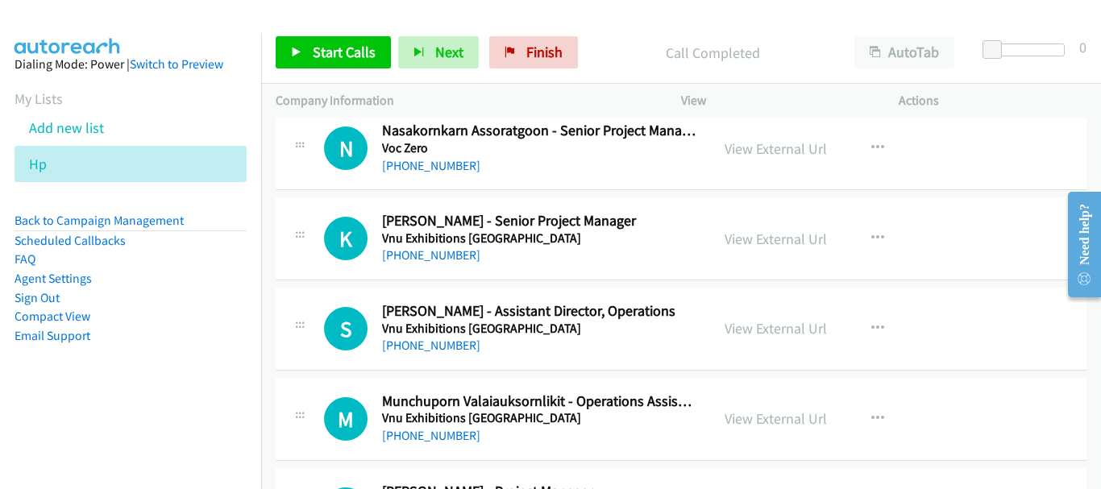
scroll to position [6382, 0]
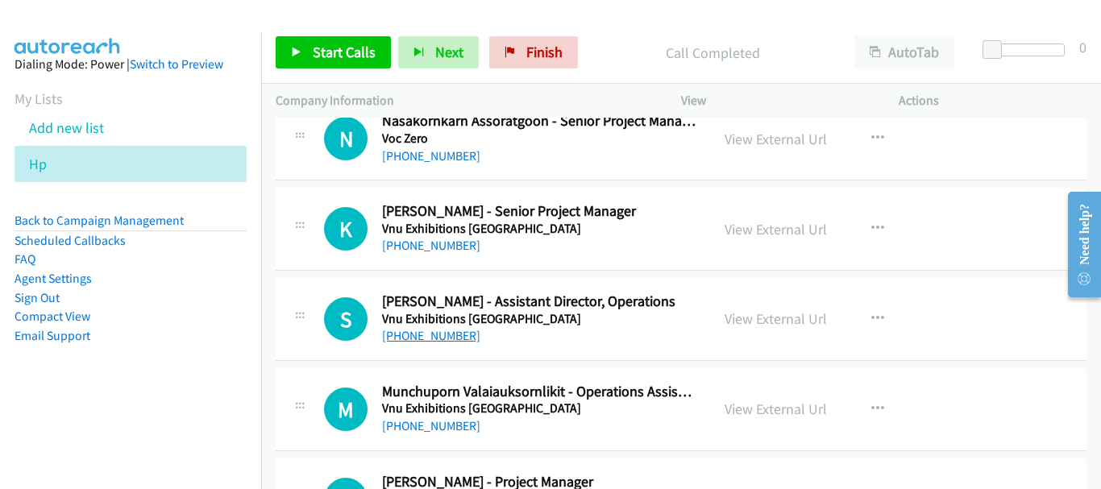
click at [442, 340] on link "+66 85 907 8652" at bounding box center [431, 335] width 98 height 15
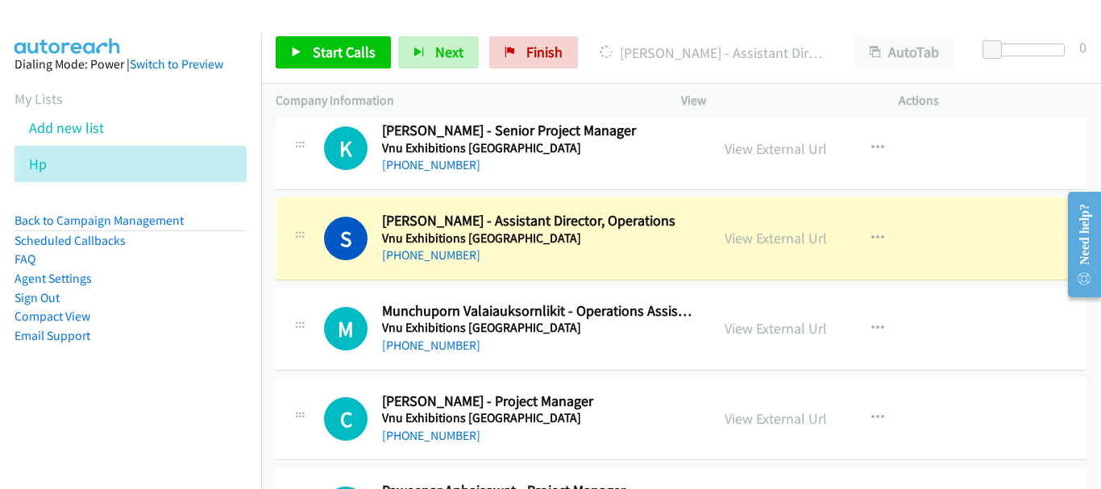
scroll to position [6543, 0]
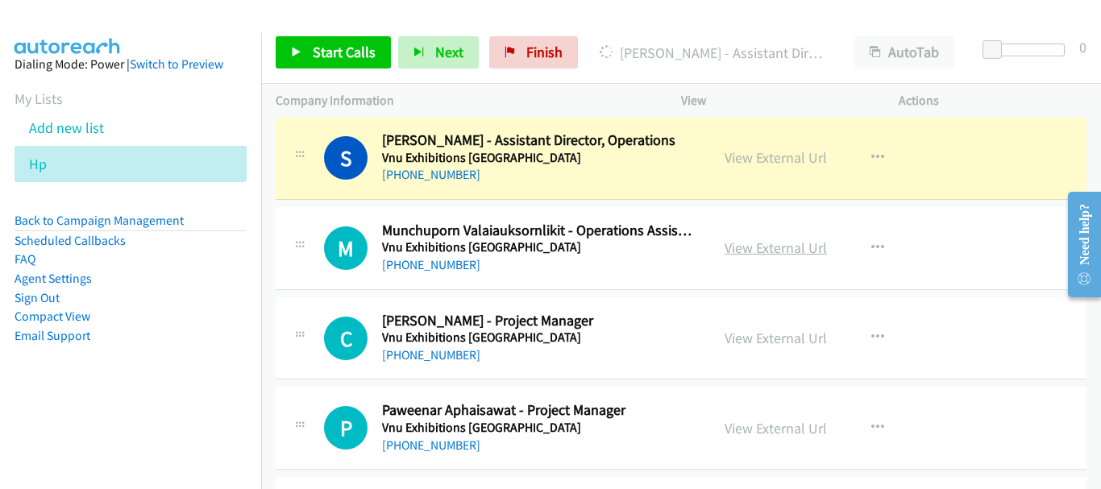
click at [770, 246] on link "View External Url" at bounding box center [775, 248] width 102 height 19
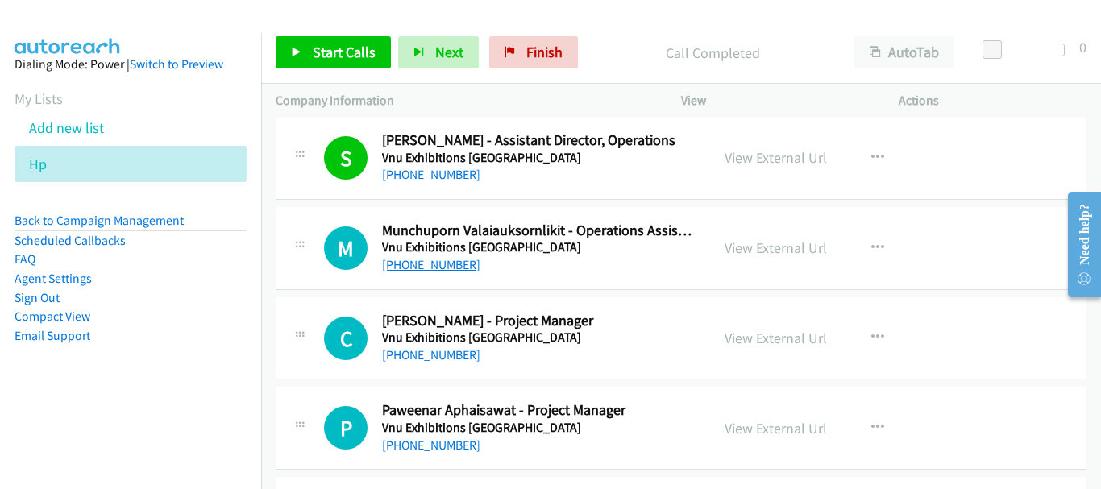
click at [445, 263] on link "+66 87 990 6662" at bounding box center [431, 264] width 98 height 15
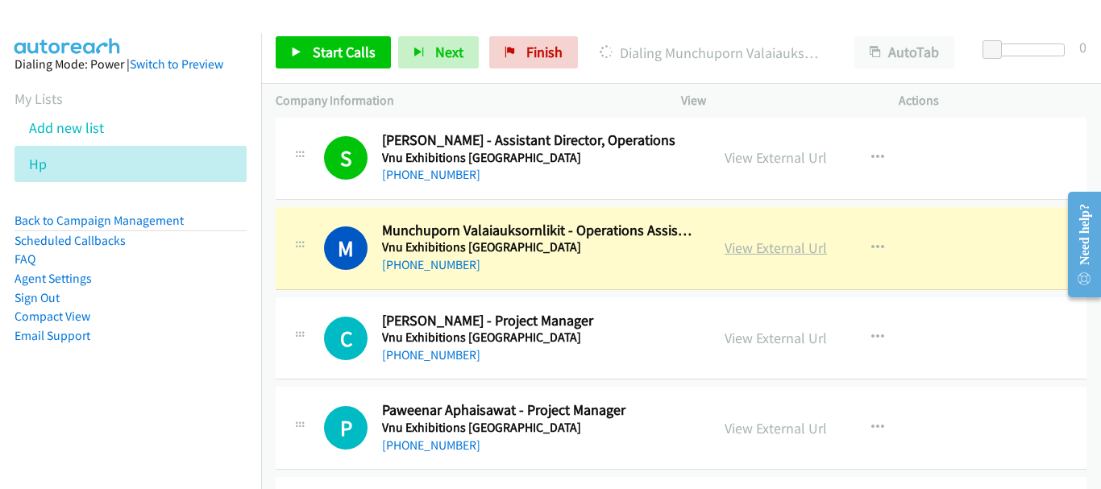
click at [761, 247] on link "View External Url" at bounding box center [775, 248] width 102 height 19
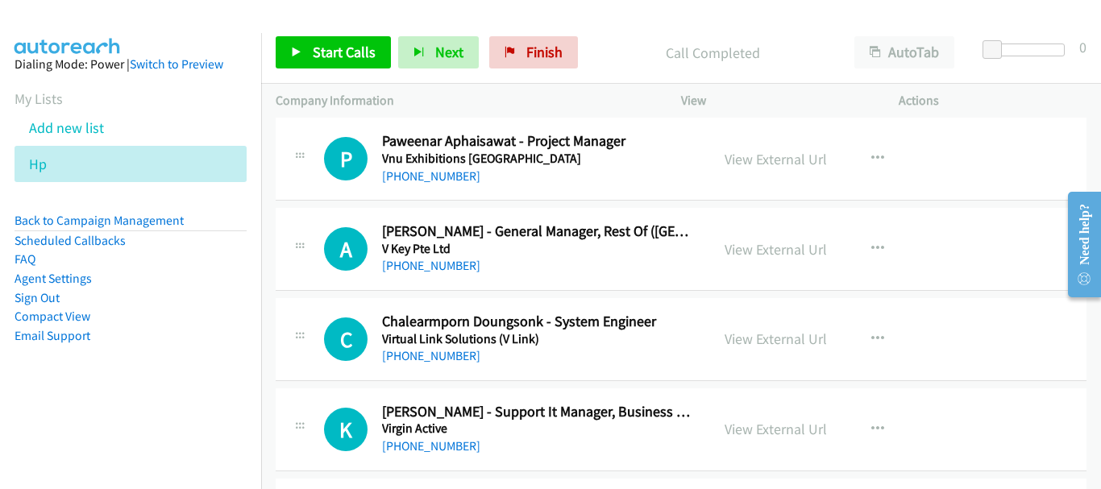
scroll to position [6865, 0]
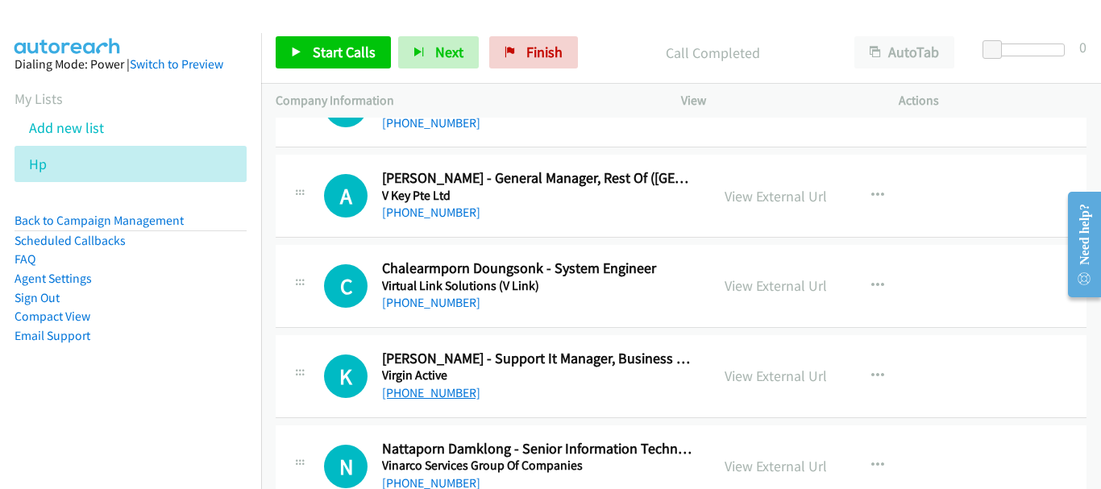
click at [431, 388] on link "+66 62 605 1664" at bounding box center [431, 392] width 98 height 15
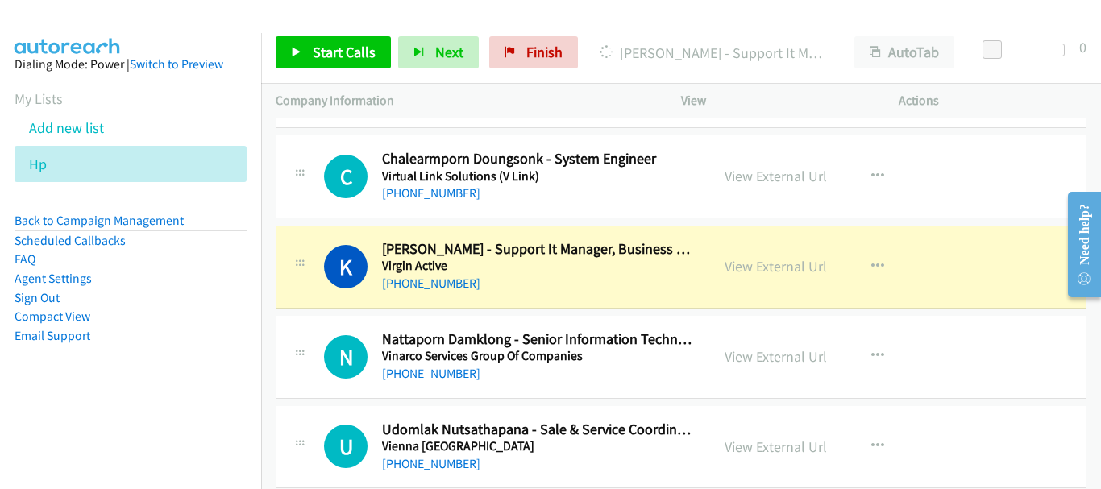
scroll to position [6946, 0]
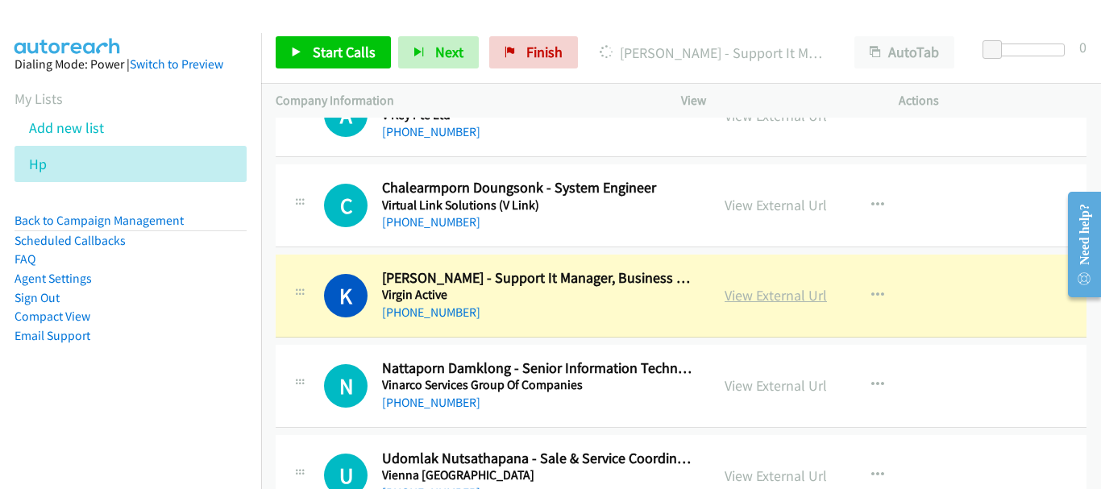
click at [756, 302] on link "View External Url" at bounding box center [775, 295] width 102 height 19
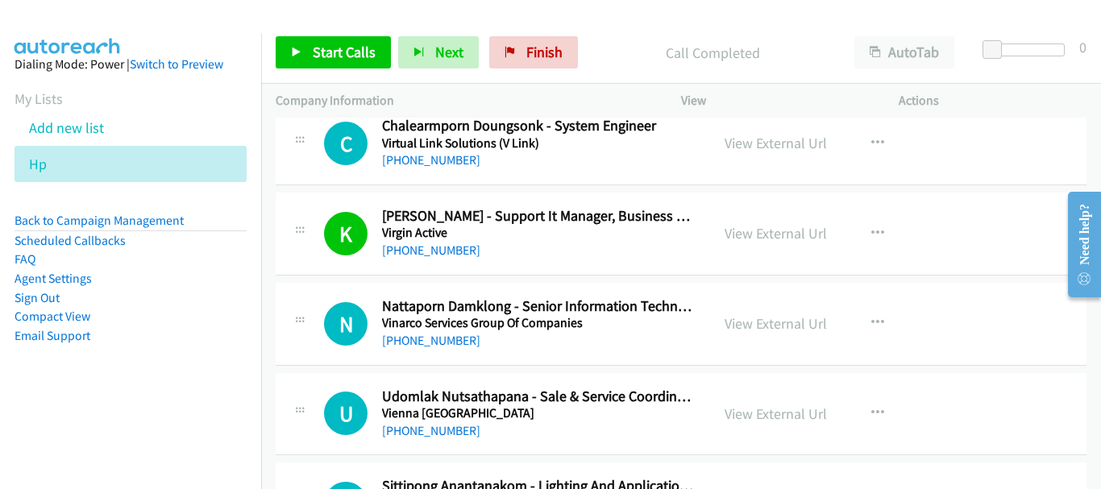
scroll to position [7026, 0]
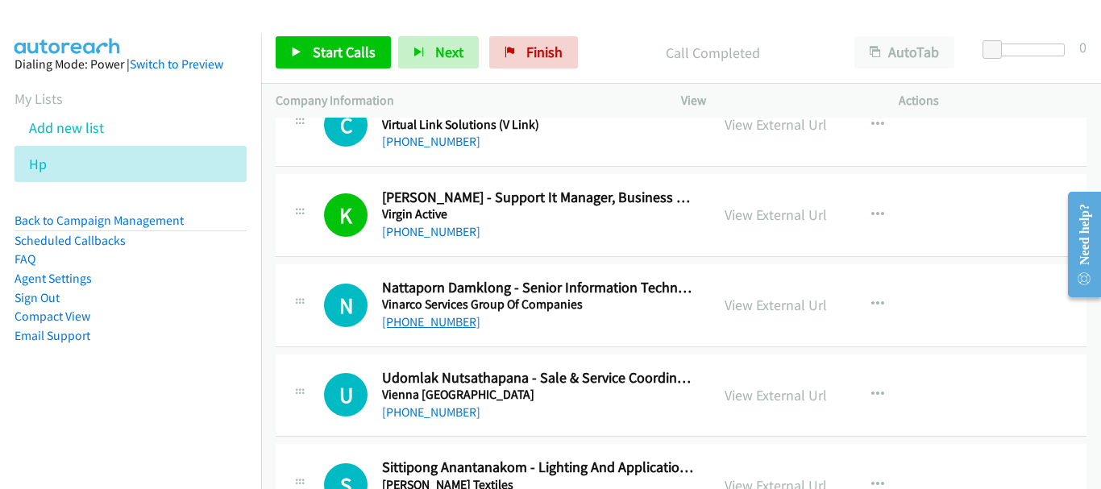
click at [425, 325] on link "+66 91 985 4681" at bounding box center [431, 321] width 98 height 15
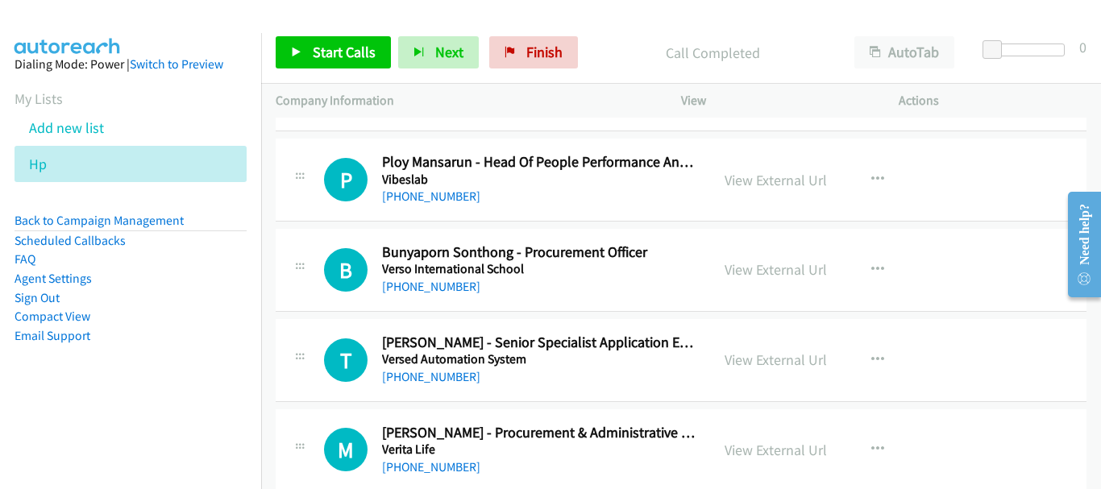
scroll to position [7429, 0]
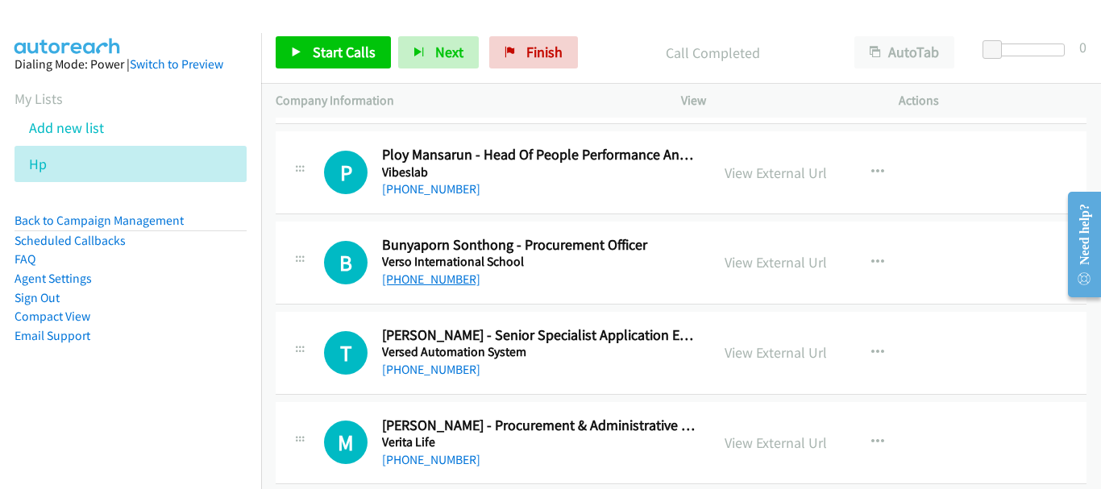
click at [416, 283] on link "+66 89 470 7792" at bounding box center [431, 279] width 98 height 15
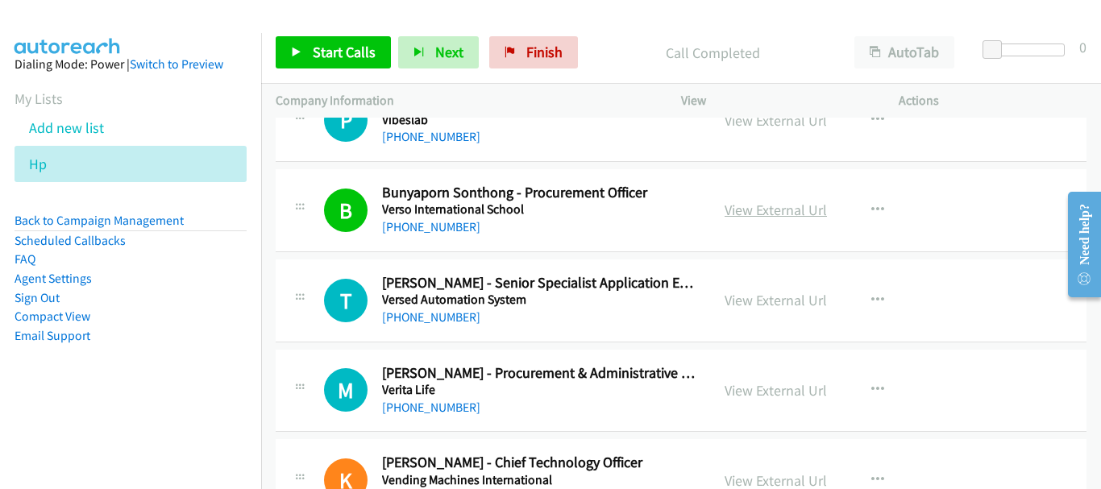
scroll to position [7510, 0]
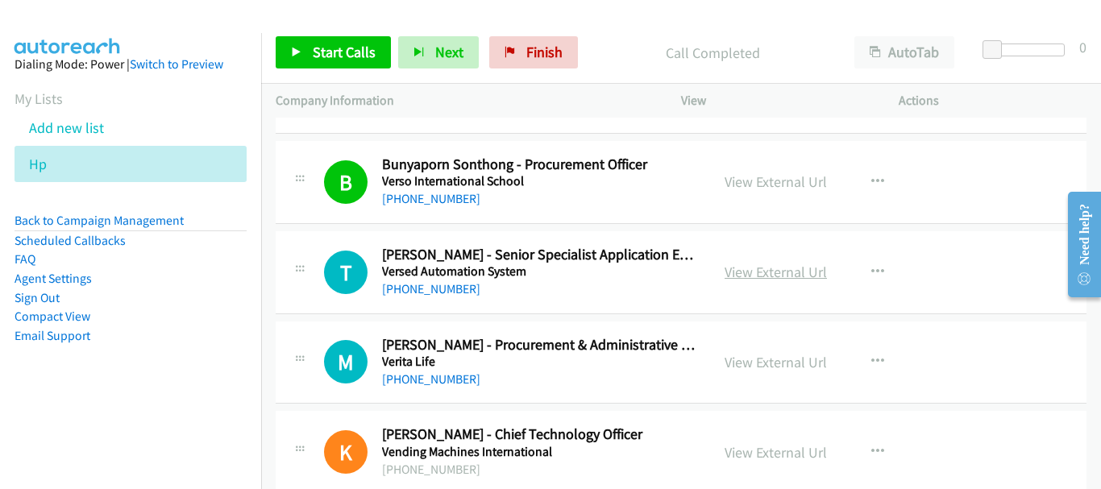
click at [749, 269] on link "View External Url" at bounding box center [775, 272] width 102 height 19
click at [767, 366] on link "View External Url" at bounding box center [775, 362] width 102 height 19
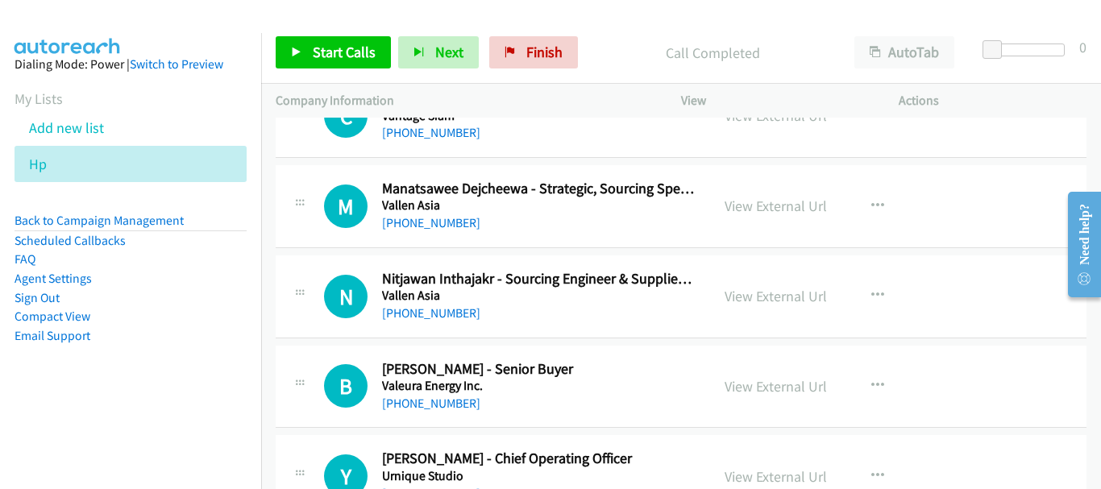
scroll to position [8557, 0]
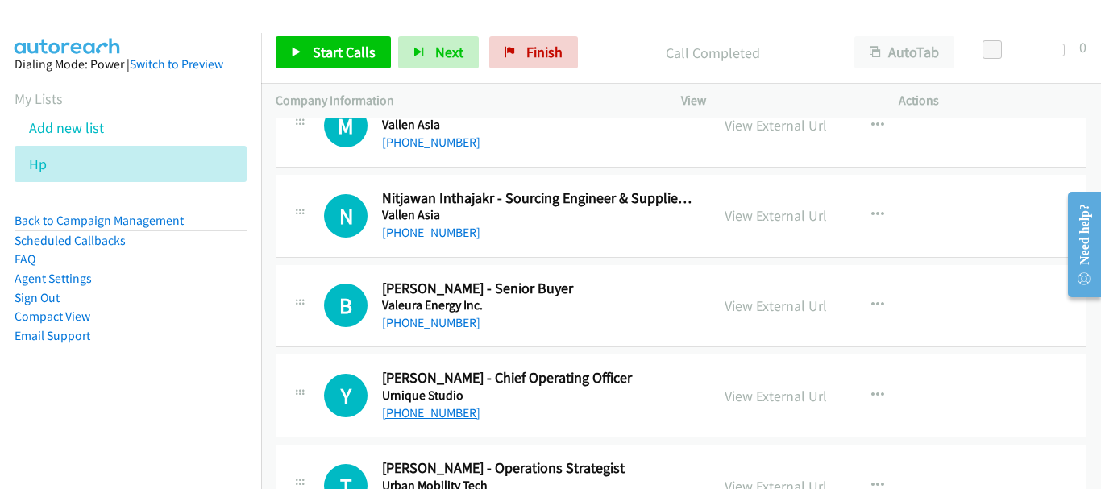
click at [455, 407] on link "+66 89 136 0041" at bounding box center [431, 412] width 98 height 15
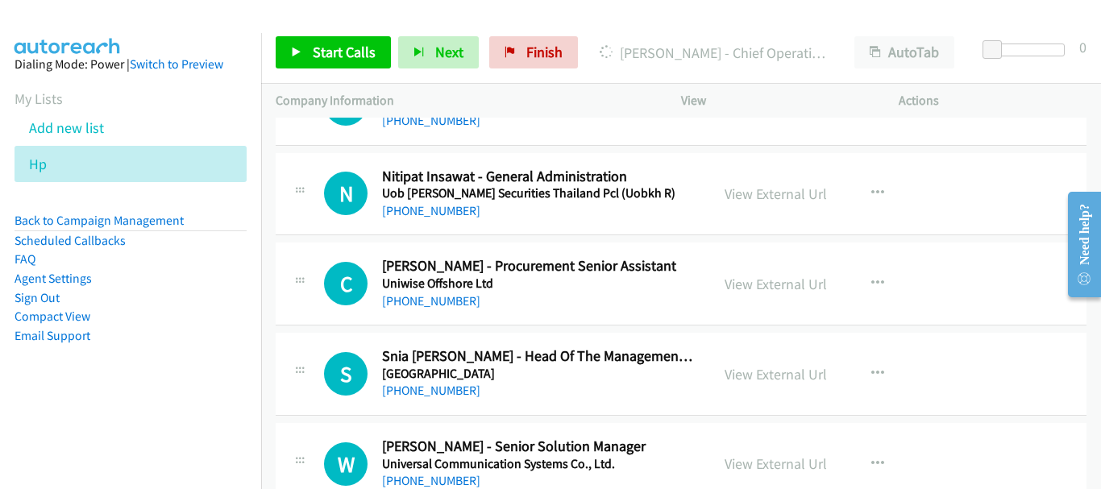
scroll to position [9121, 0]
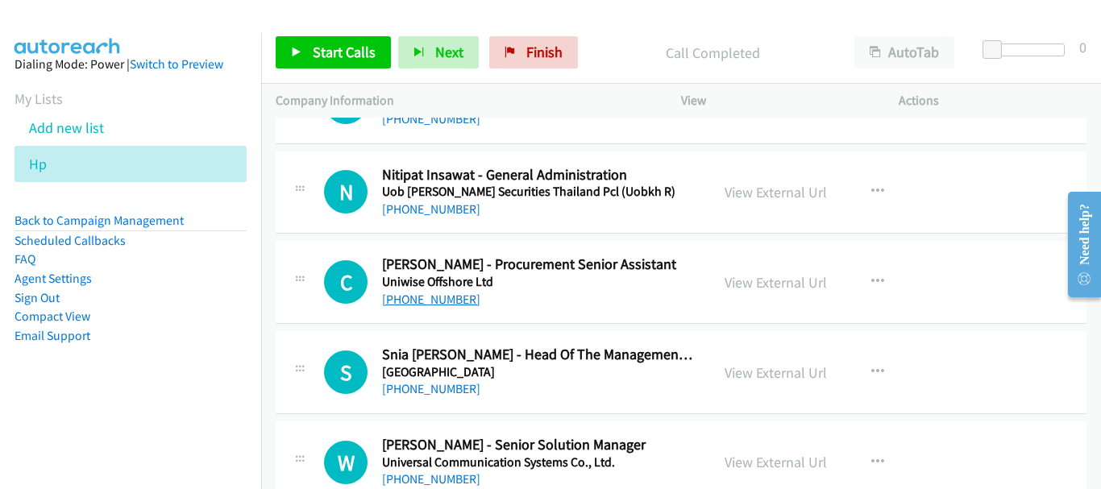
click at [445, 301] on link "+66 61 410 5595" at bounding box center [431, 299] width 98 height 15
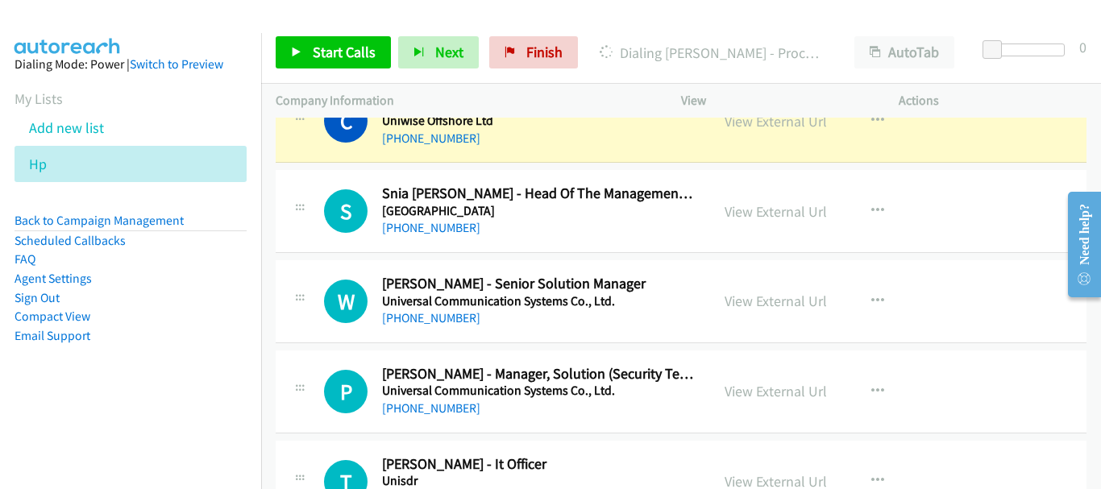
scroll to position [9202, 0]
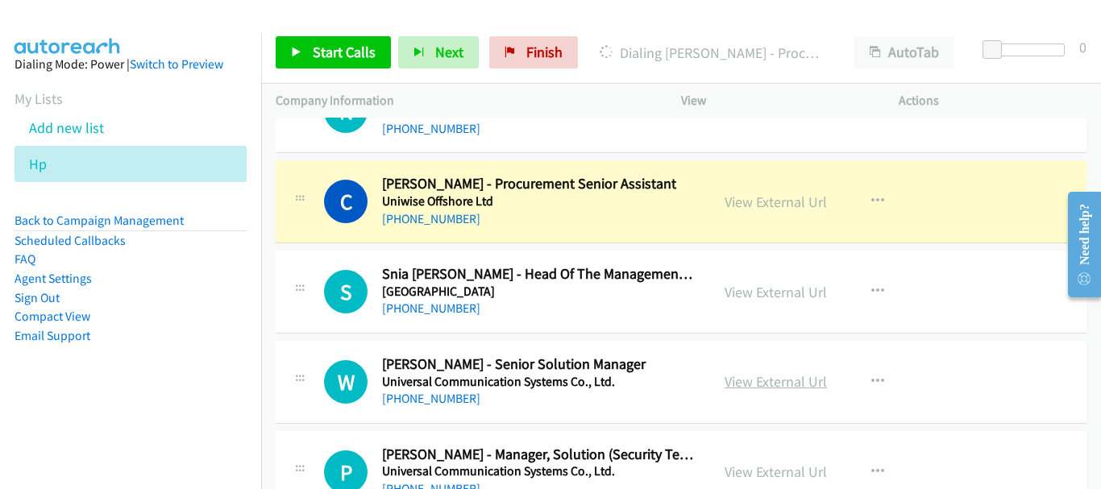
click at [763, 383] on link "View External Url" at bounding box center [775, 381] width 102 height 19
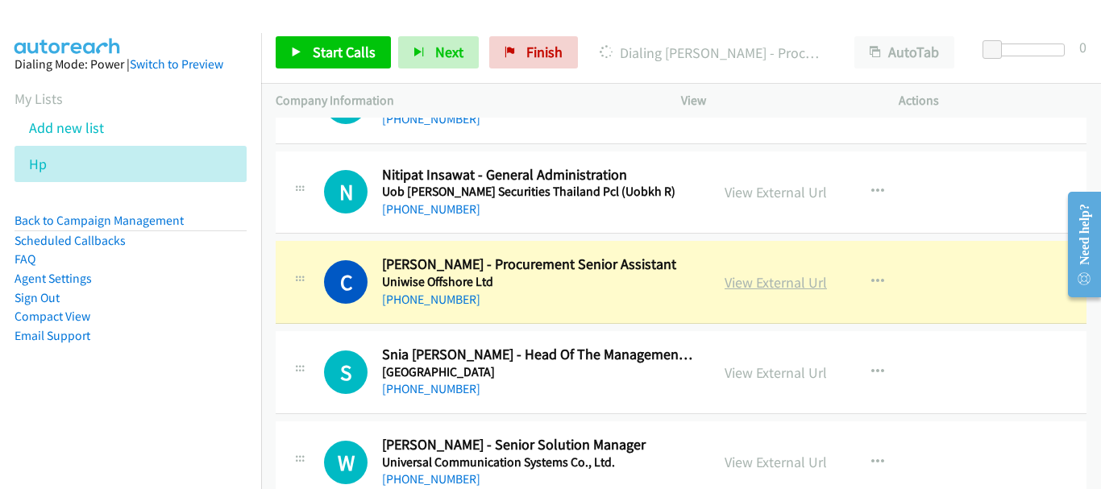
click at [765, 277] on link "View External Url" at bounding box center [775, 282] width 102 height 19
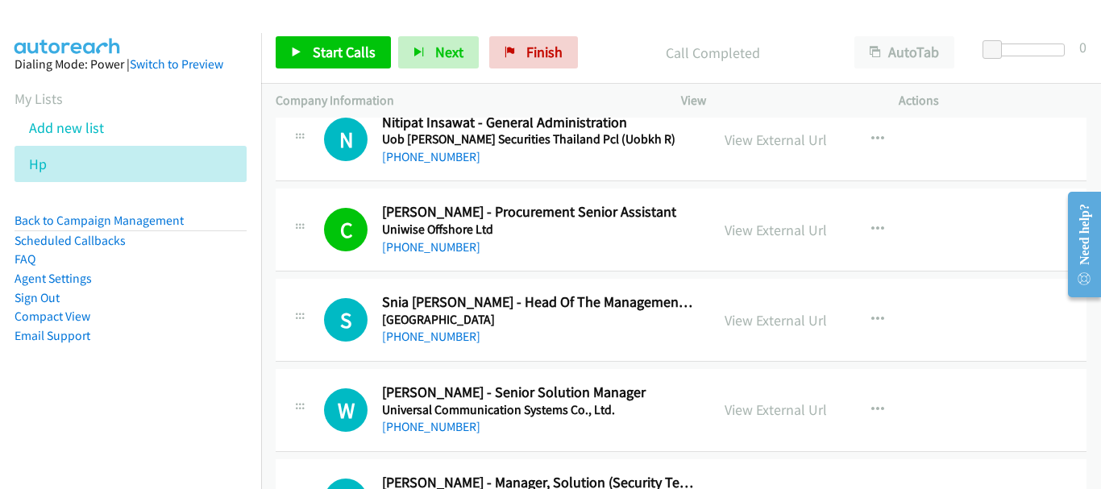
scroll to position [9202, 0]
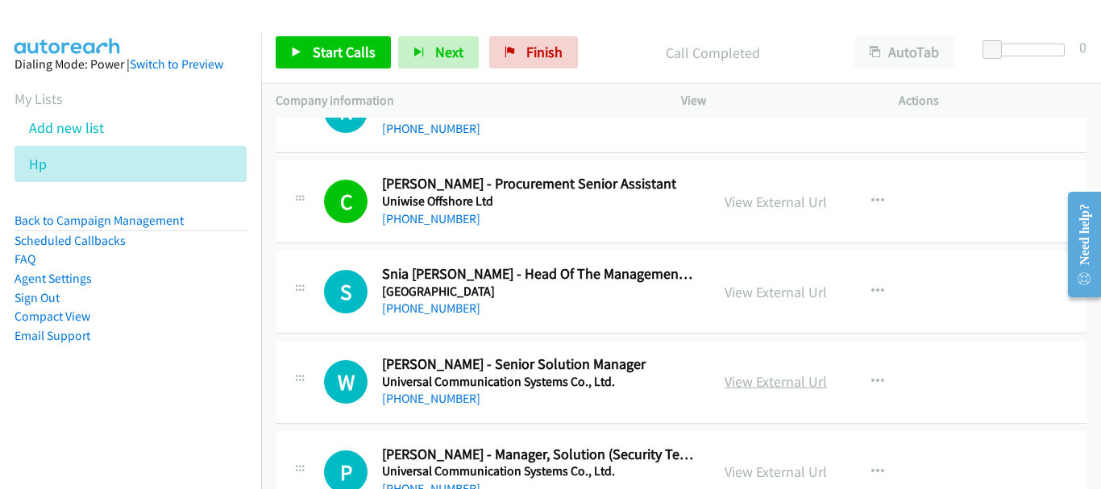
click at [770, 377] on link "View External Url" at bounding box center [775, 381] width 102 height 19
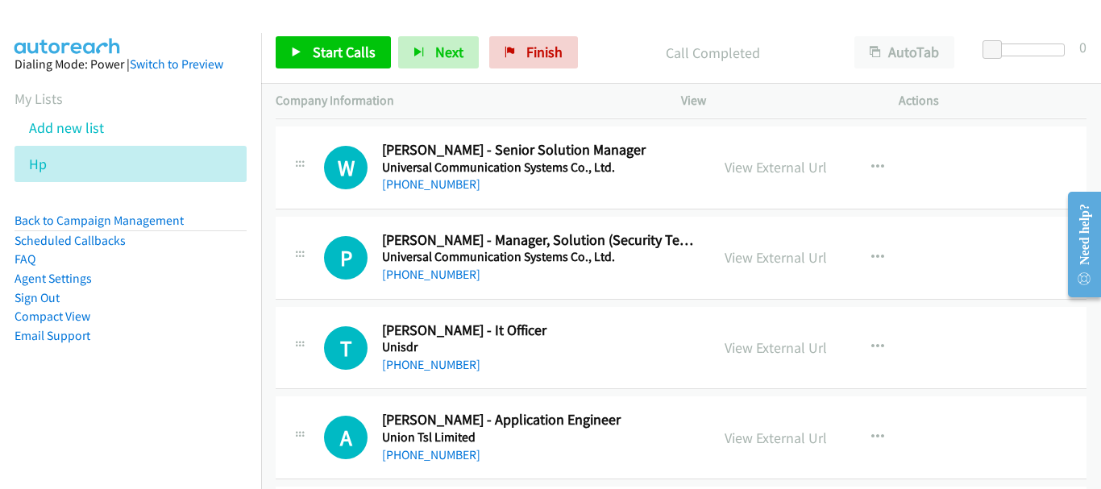
scroll to position [9444, 0]
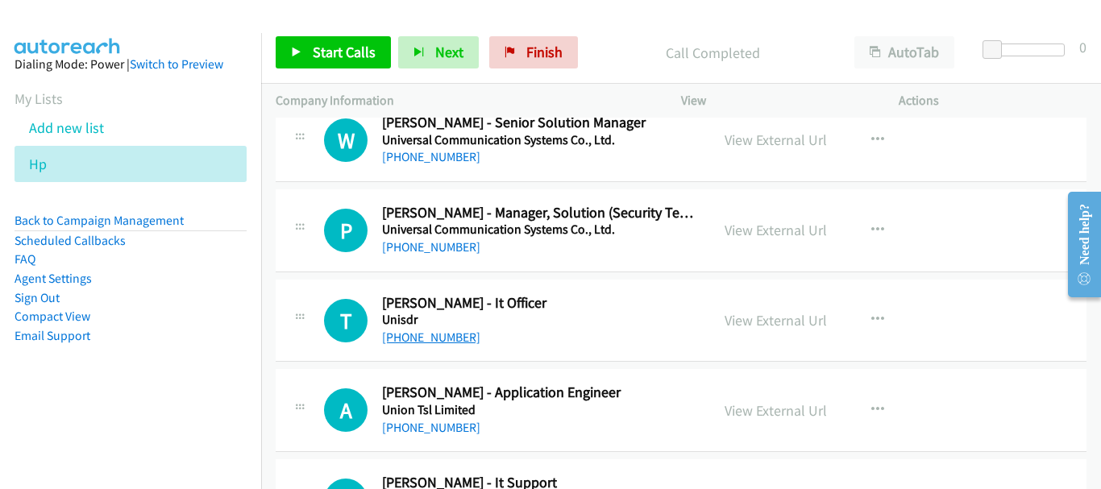
click at [427, 335] on link "+66 81 138 2750" at bounding box center [431, 337] width 98 height 15
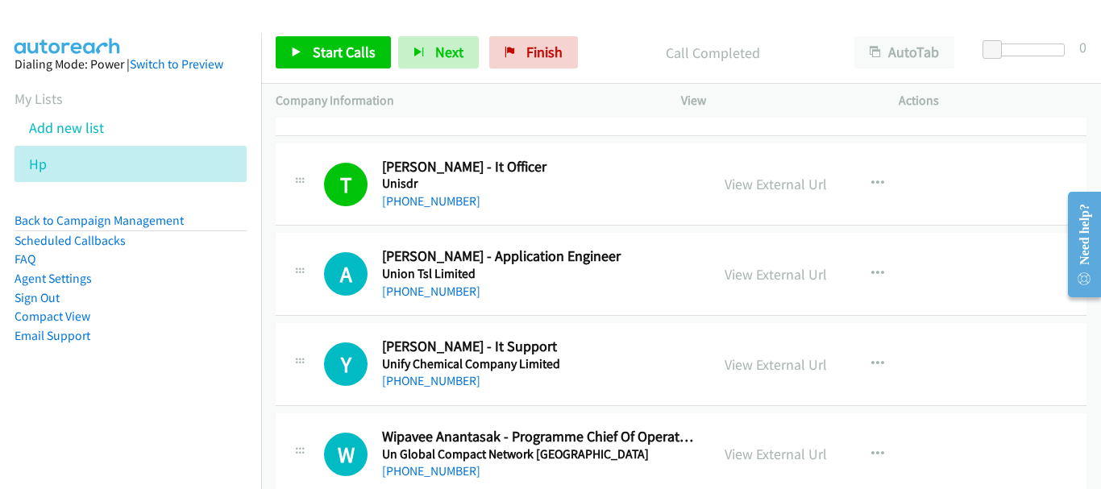
scroll to position [9605, 0]
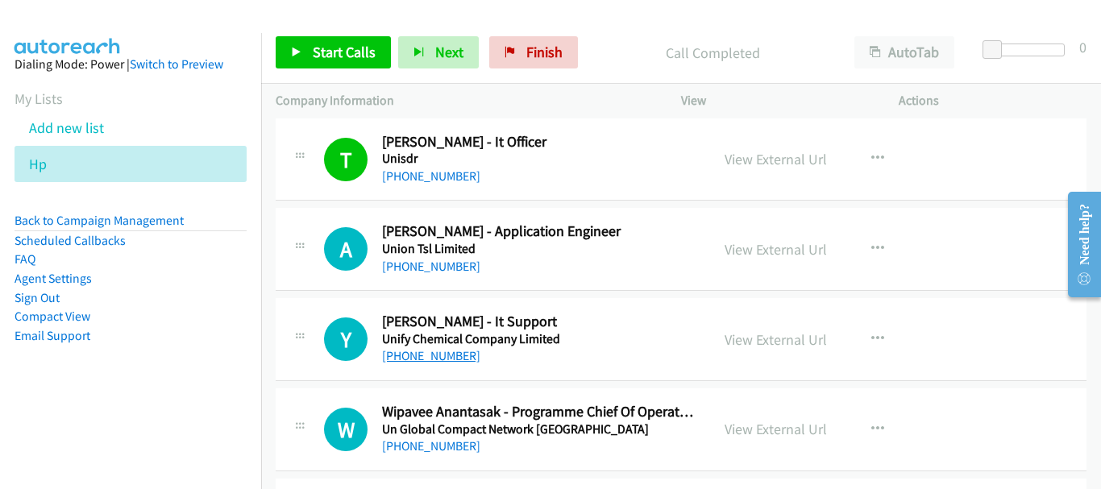
click at [448, 353] on link "+66 89 153 5210" at bounding box center [431, 355] width 98 height 15
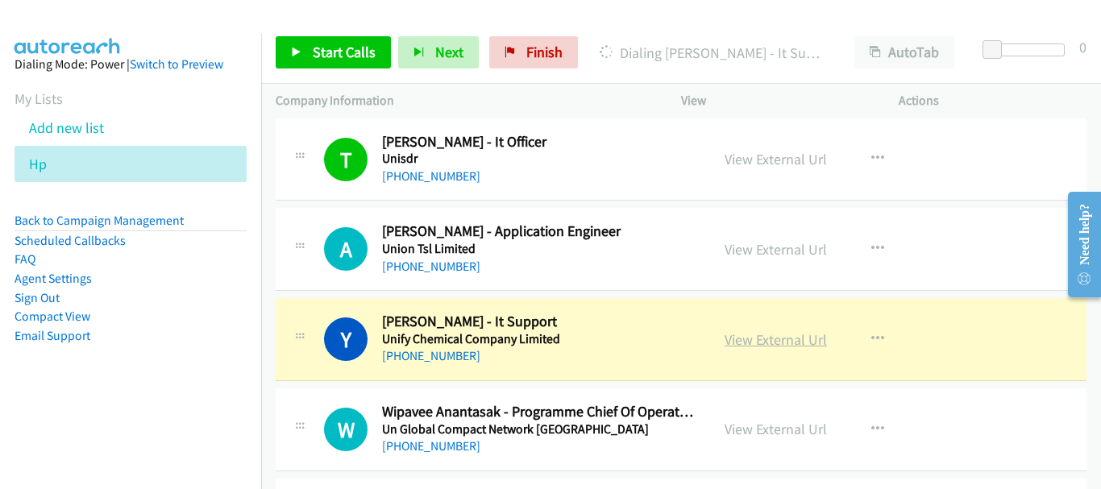
click at [724, 342] on link "View External Url" at bounding box center [775, 339] width 102 height 19
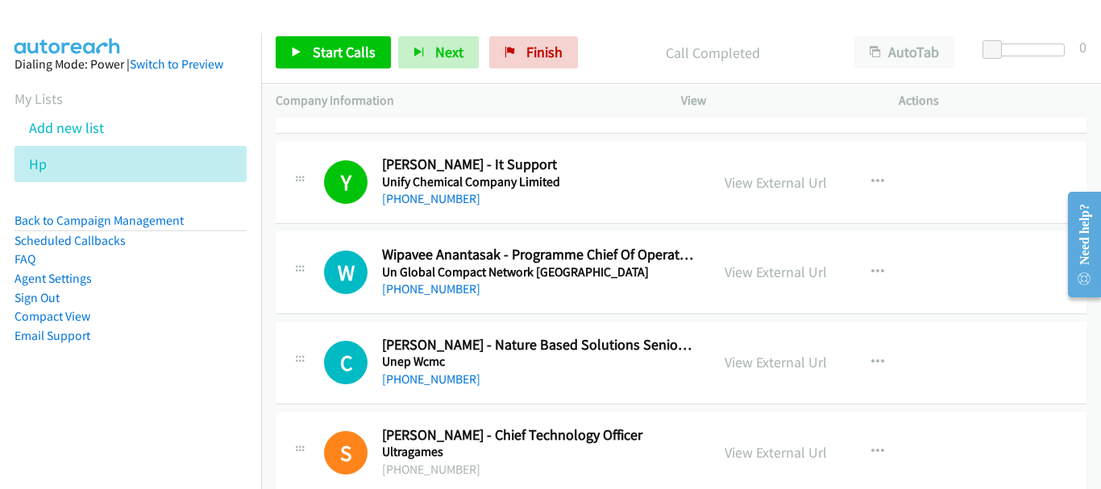
scroll to position [9766, 0]
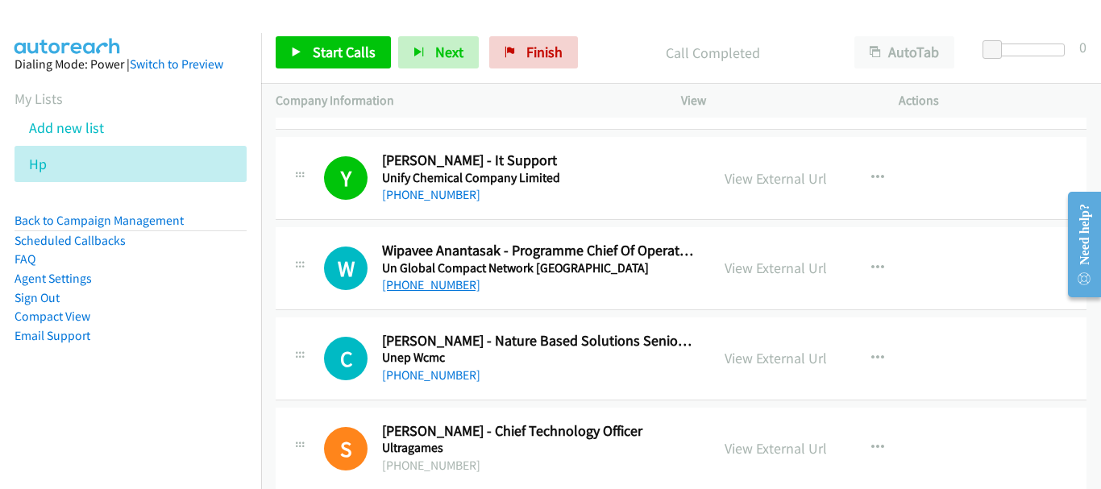
click at [428, 281] on link "+66 85 251 7914" at bounding box center [431, 284] width 98 height 15
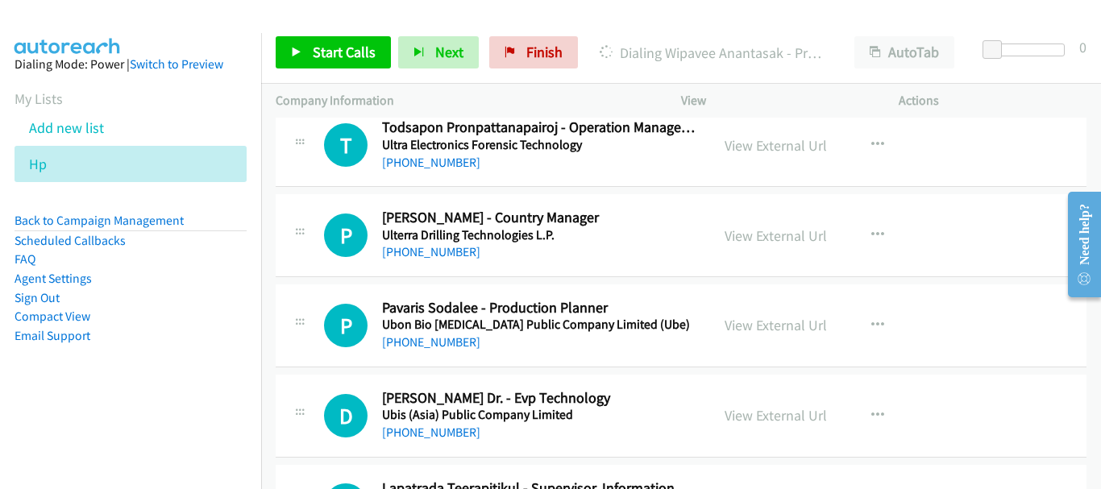
scroll to position [10217, 0]
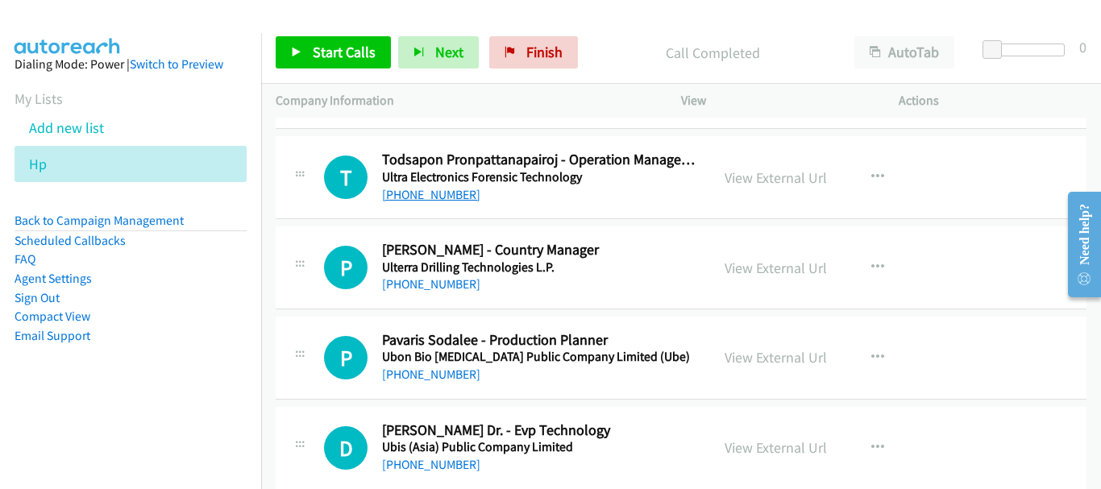
click at [450, 197] on link "+66 81 146 1166" at bounding box center [431, 194] width 98 height 15
click at [457, 291] on link "+66 89 688 0202" at bounding box center [431, 283] width 98 height 15
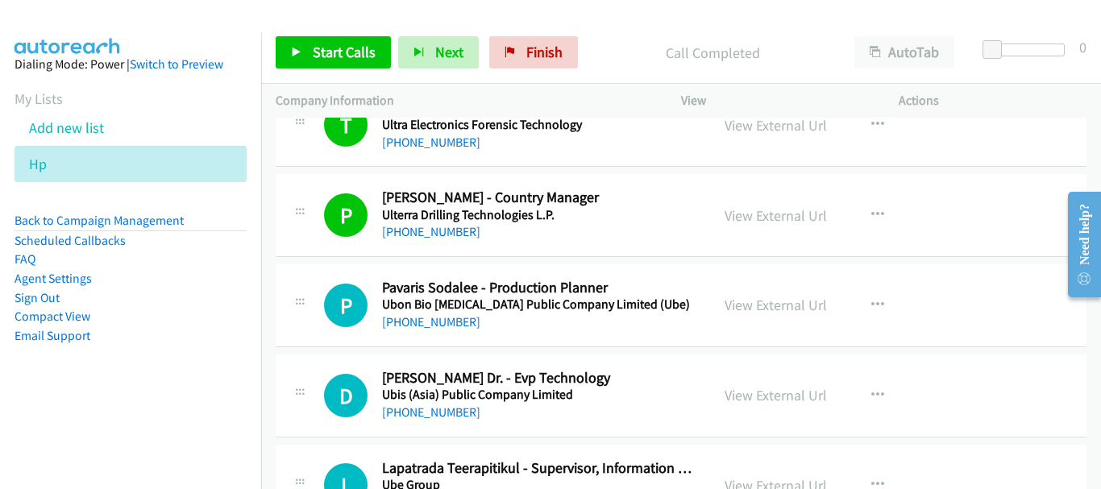
scroll to position [10298, 0]
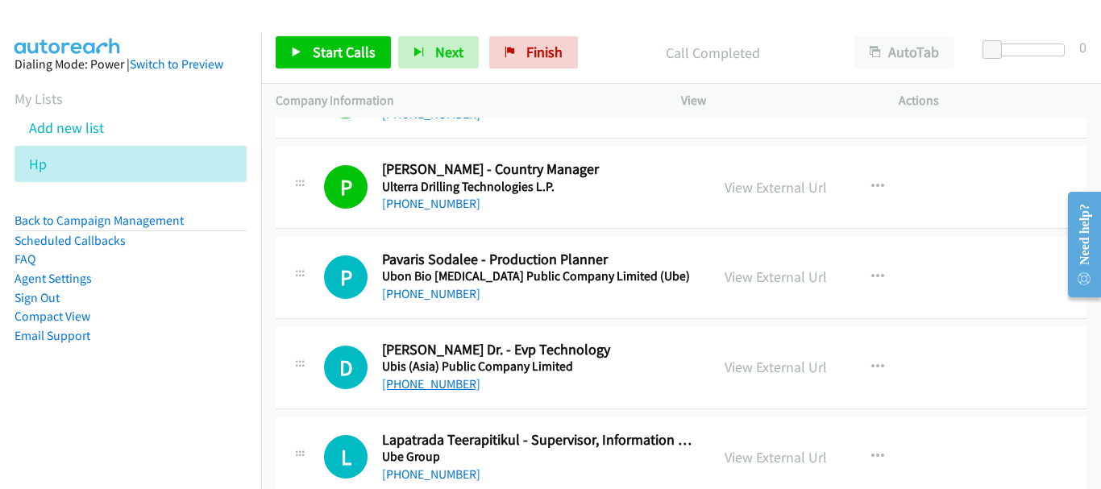
click at [444, 388] on link "[PHONE_NUMBER]" at bounding box center [431, 383] width 98 height 15
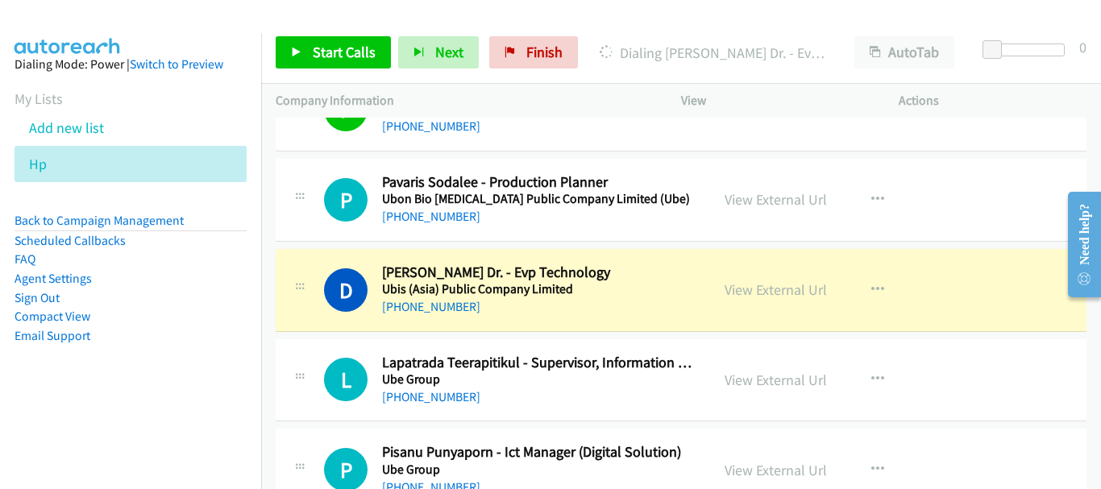
scroll to position [10459, 0]
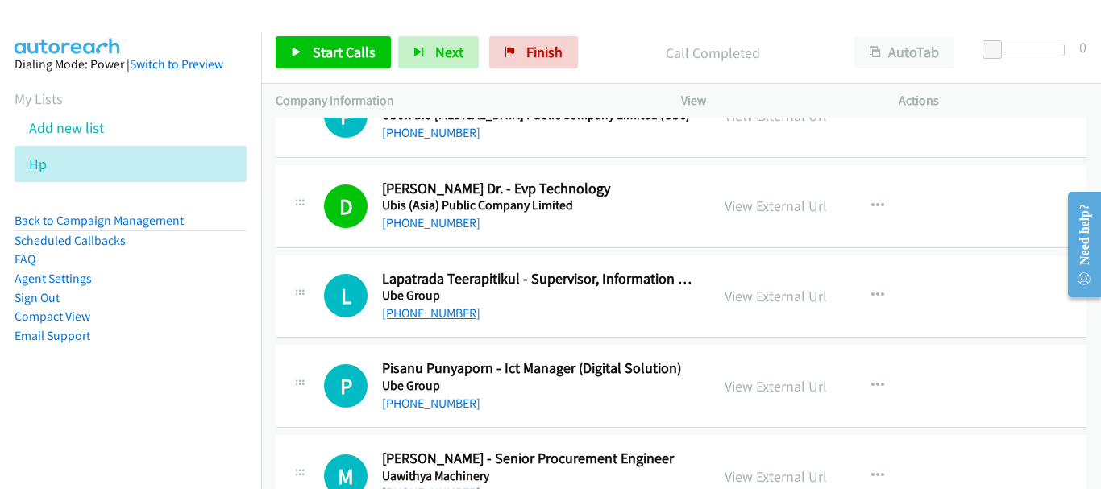
click at [438, 315] on link "+66 85 288 4446" at bounding box center [431, 312] width 98 height 15
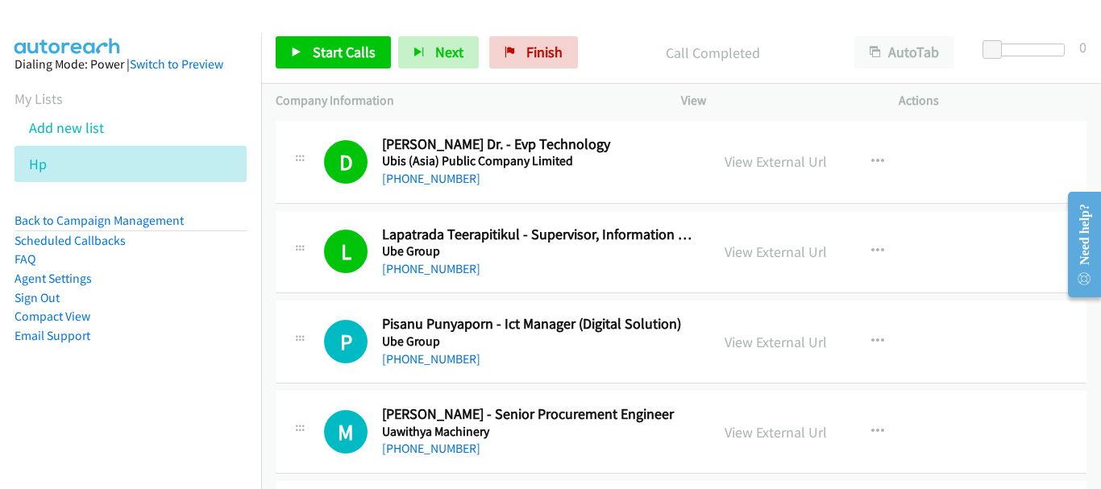
scroll to position [10539, 0]
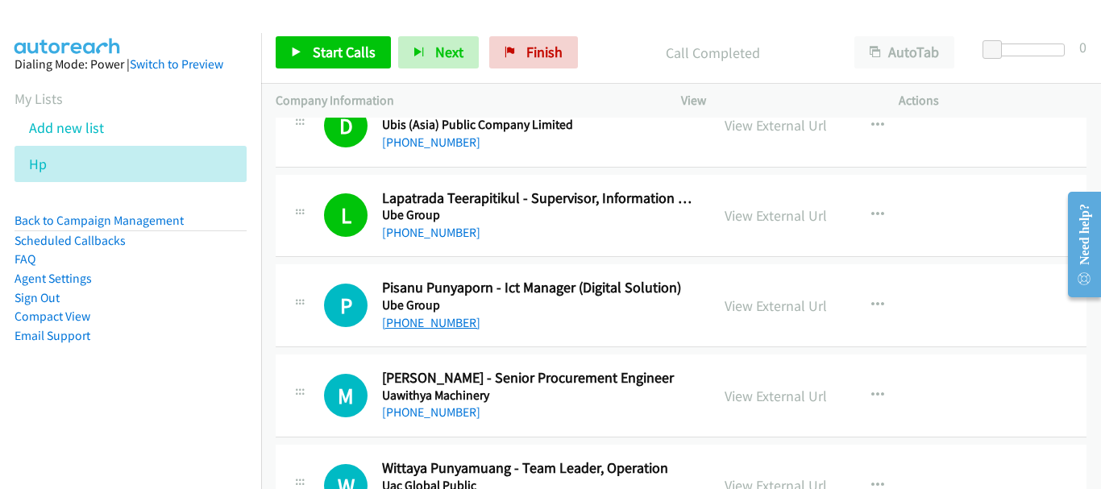
click at [438, 322] on link "+66 89 832 9994" at bounding box center [431, 322] width 98 height 15
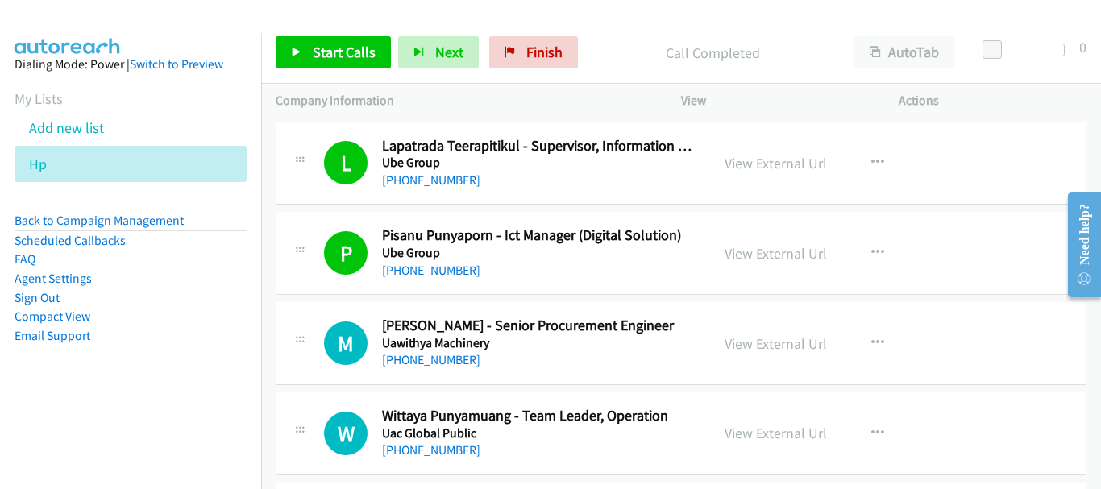
scroll to position [10620, 0]
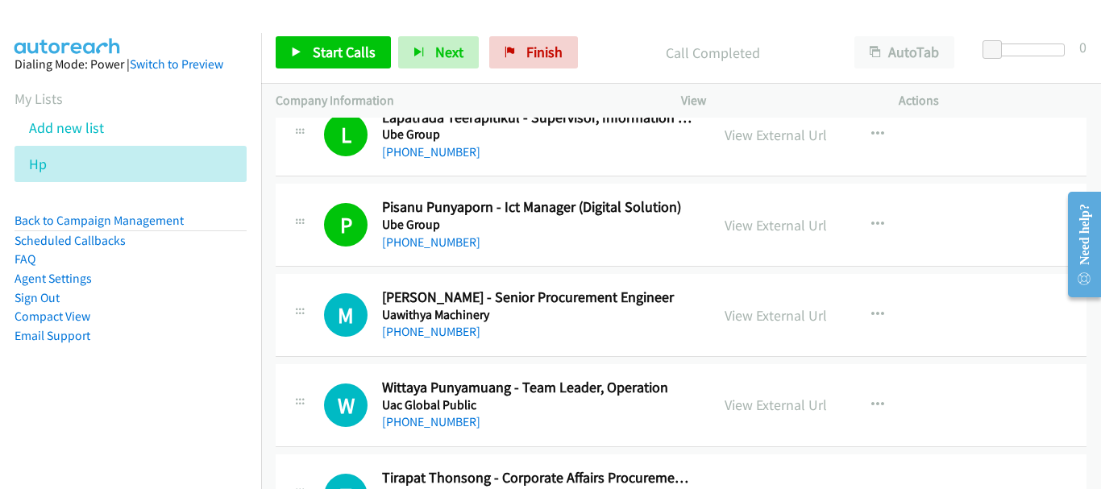
click at [425, 317] on h5 "Uawithya Machinery" at bounding box center [538, 315] width 313 height 16
click at [427, 331] on link "+66 61 387 4130" at bounding box center [431, 331] width 98 height 15
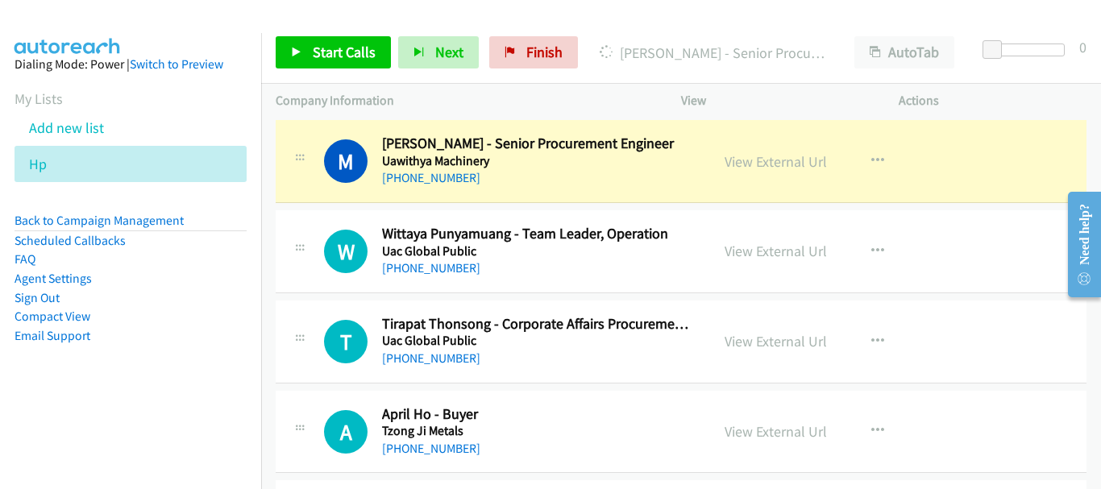
scroll to position [10781, 0]
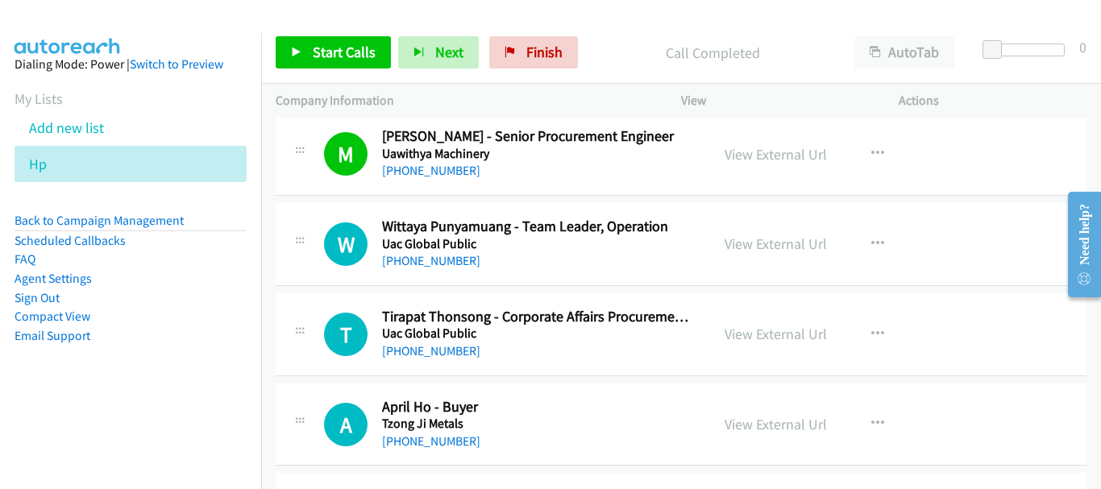
click at [429, 271] on div "W Callback Scheduled Wittaya Punyamuang - Team Leader, Operation Uac Global Pub…" at bounding box center [681, 244] width 811 height 83
click at [431, 264] on link "+66 87 360 6322" at bounding box center [431, 260] width 98 height 15
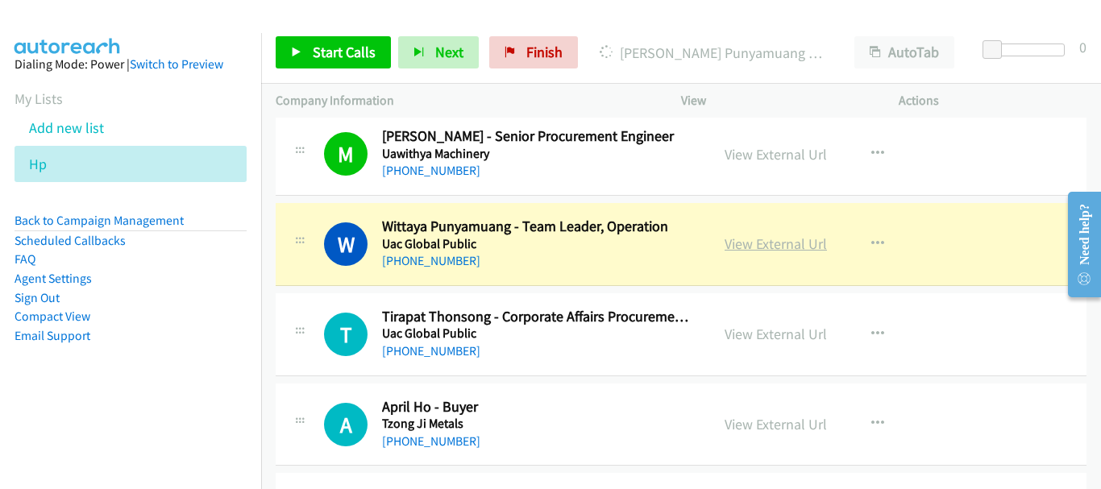
click at [745, 246] on link "View External Url" at bounding box center [775, 243] width 102 height 19
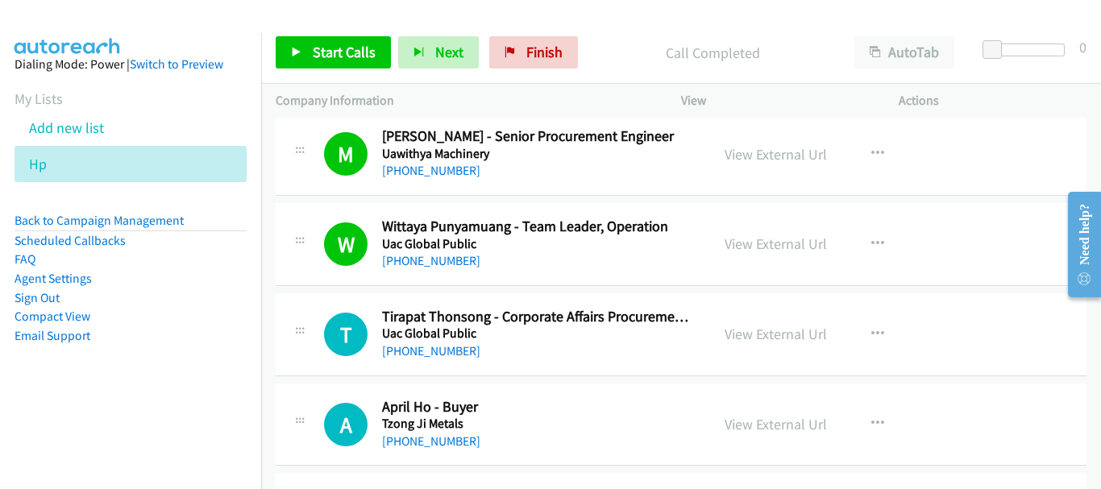
scroll to position [10862, 0]
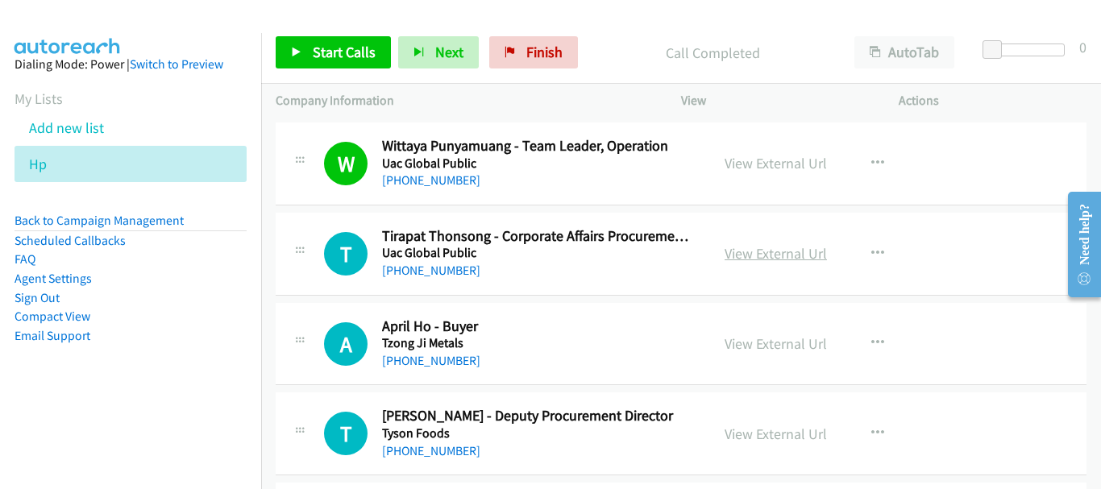
click at [752, 249] on link "View External Url" at bounding box center [775, 253] width 102 height 19
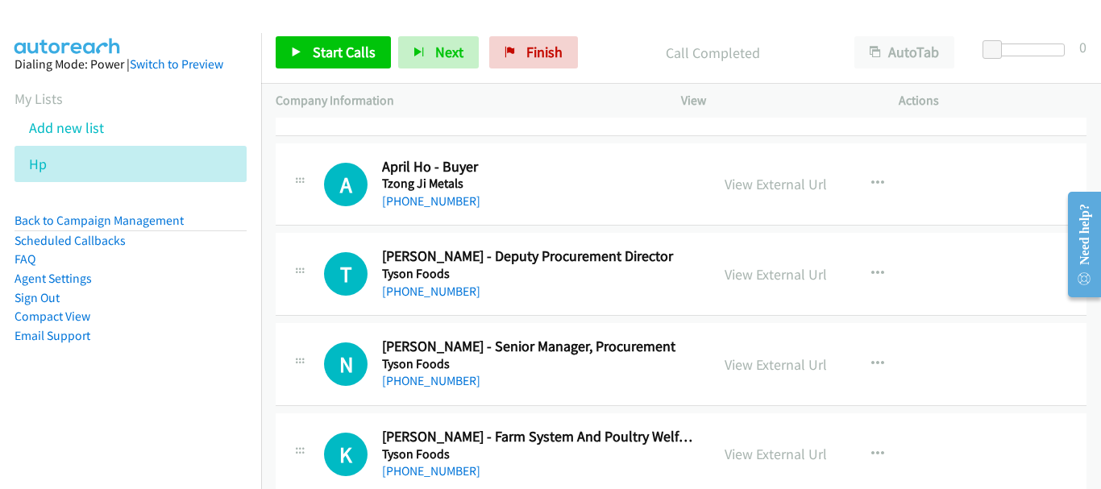
scroll to position [11023, 0]
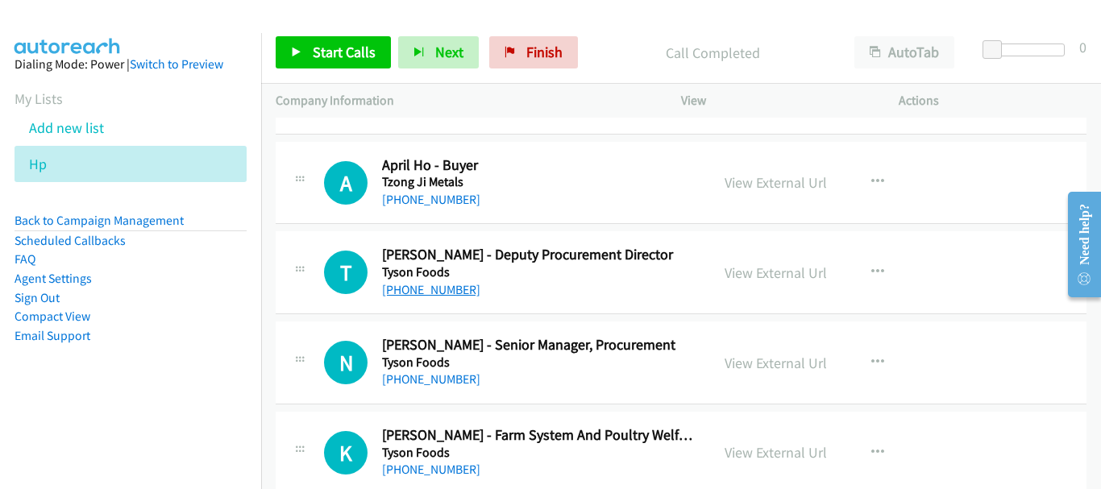
click at [454, 284] on link "+66 63 206 0275" at bounding box center [431, 289] width 98 height 15
click at [447, 376] on link "+66 81 735 6848" at bounding box center [431, 378] width 98 height 15
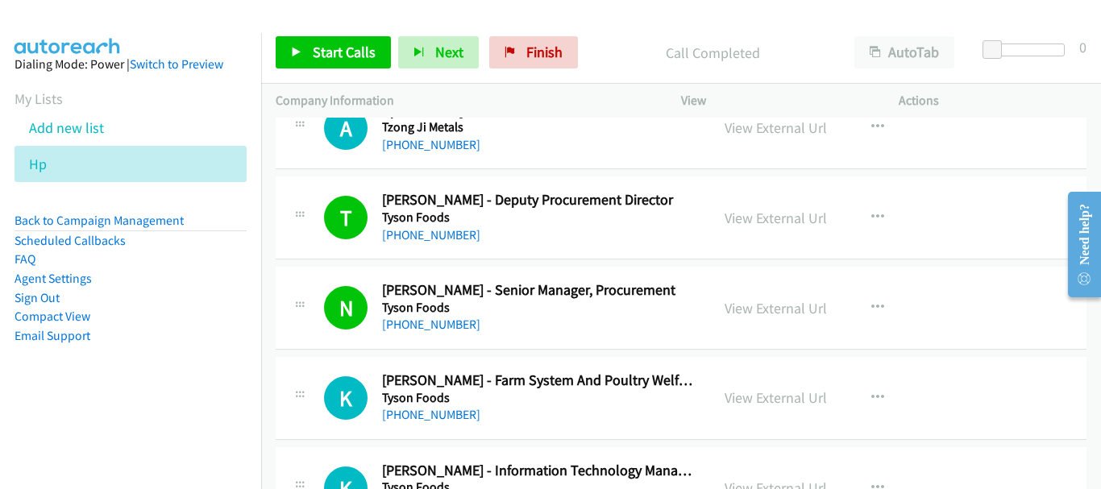
scroll to position [11104, 0]
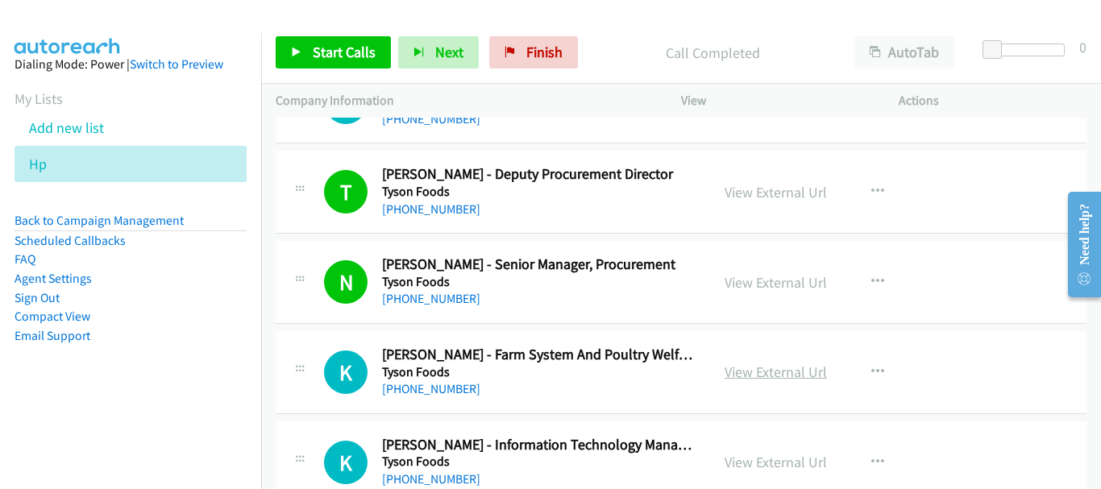
click at [727, 378] on link "View External Url" at bounding box center [775, 372] width 102 height 19
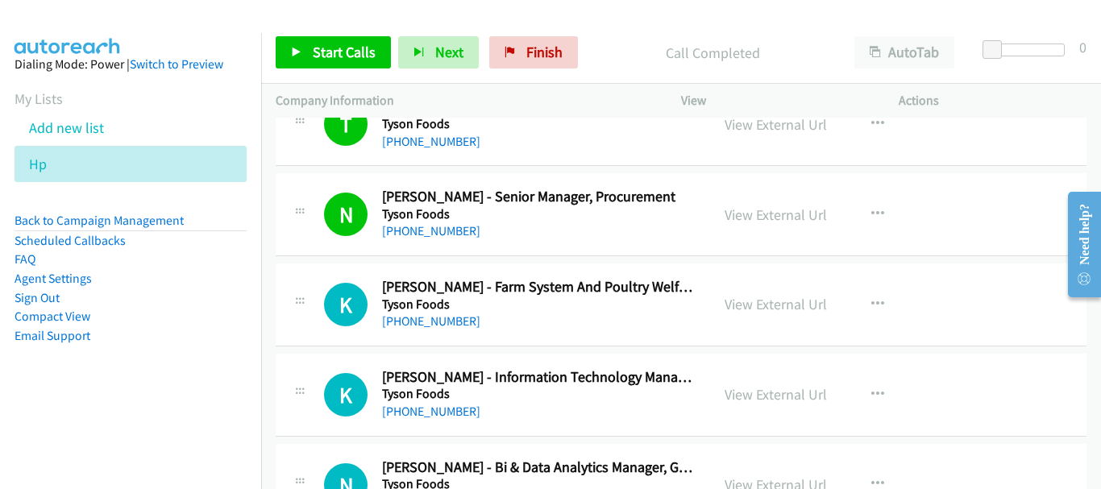
scroll to position [11265, 0]
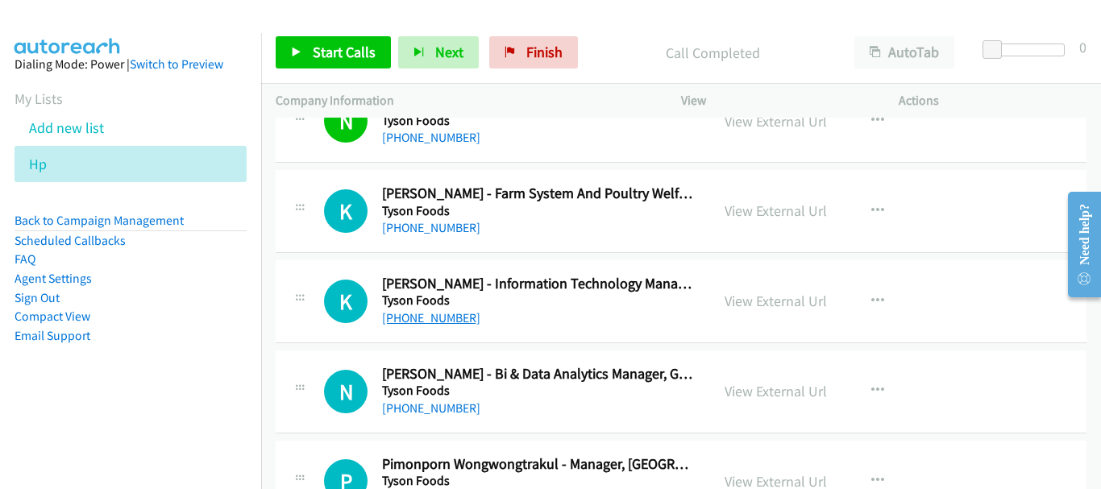
click at [449, 313] on link "+66 61 384 9143" at bounding box center [431, 317] width 98 height 15
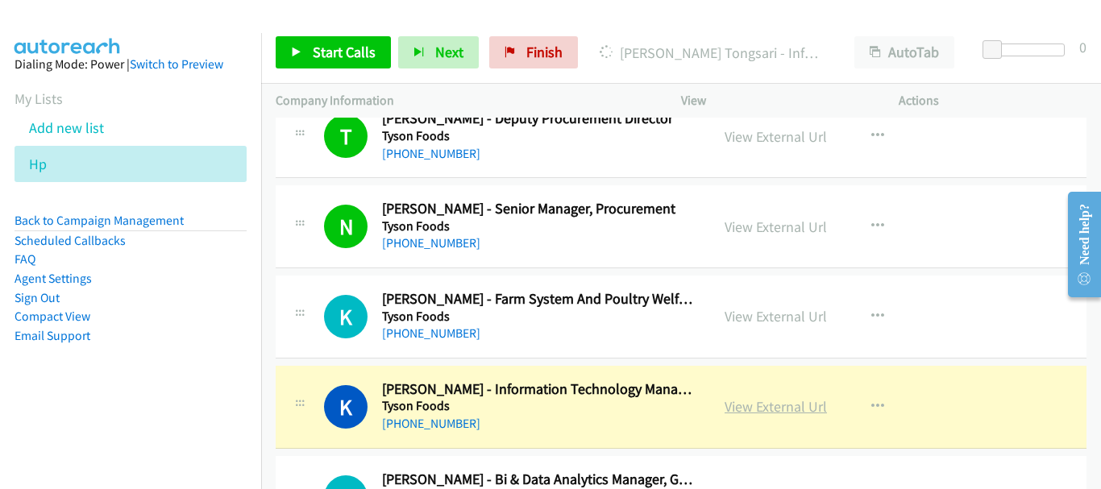
scroll to position [11184, 0]
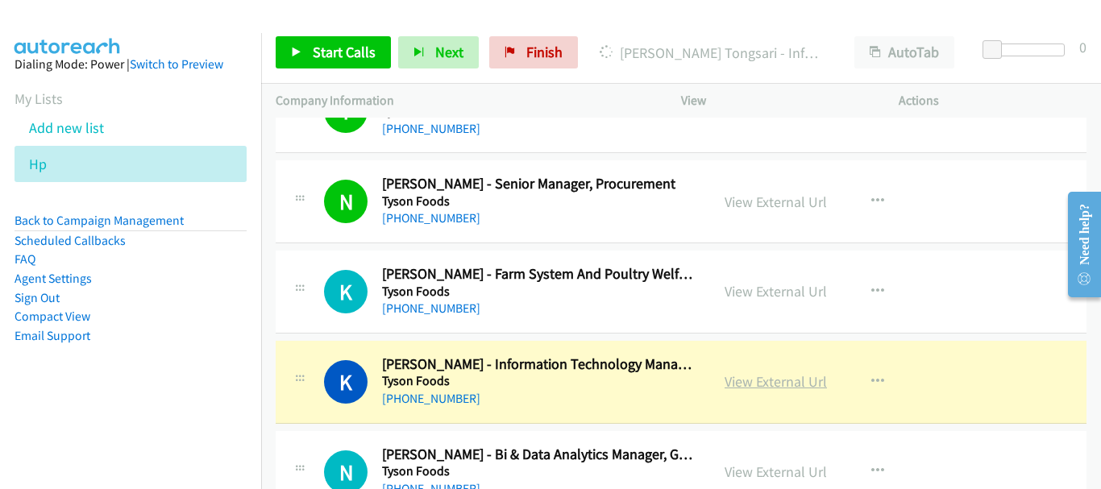
click at [763, 378] on link "View External Url" at bounding box center [775, 381] width 102 height 19
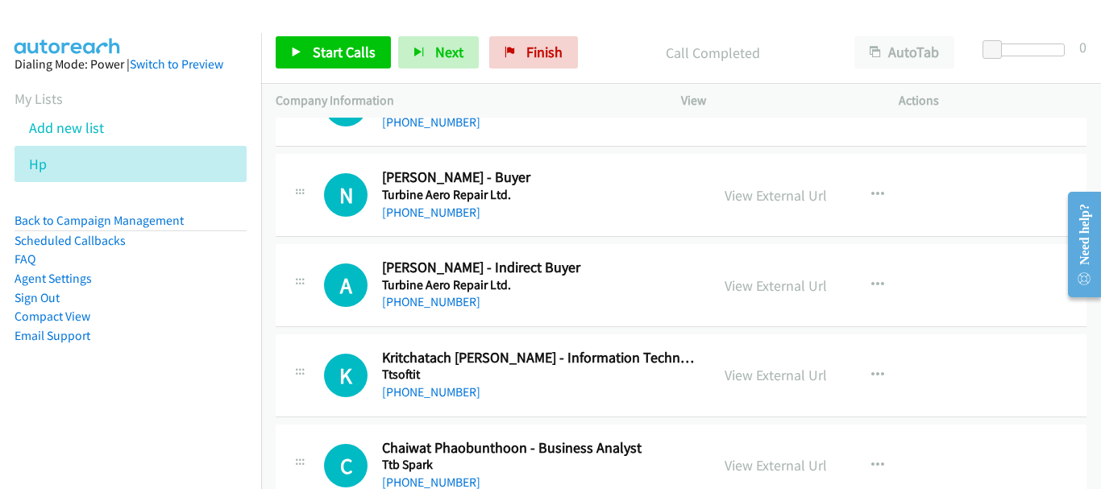
scroll to position [11668, 0]
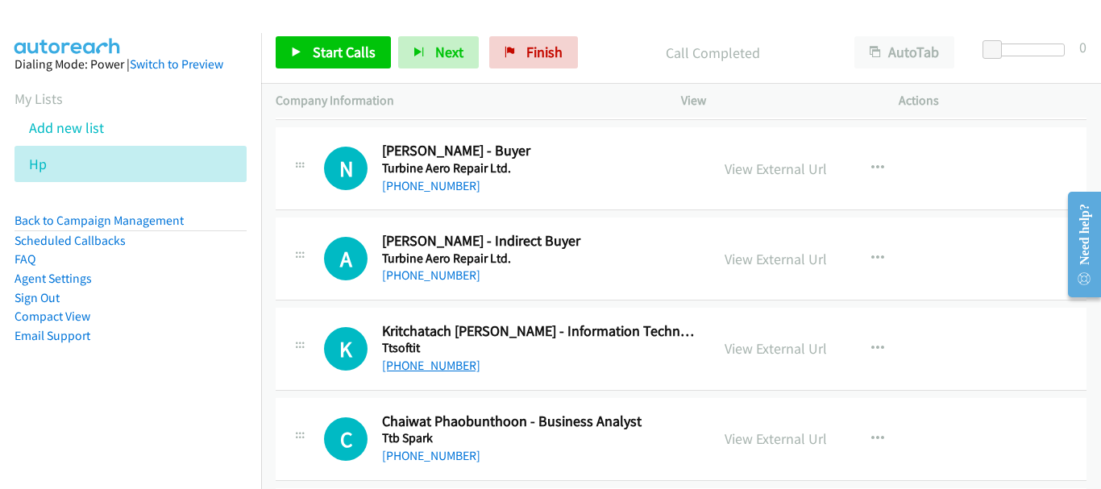
click at [459, 359] on link "+66 99 625 1442" at bounding box center [431, 365] width 98 height 15
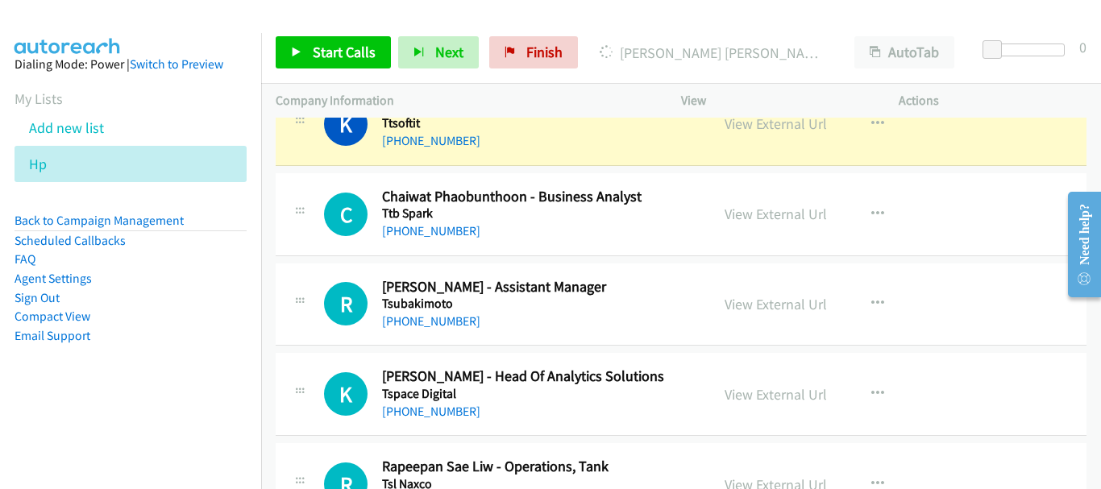
scroll to position [12070, 0]
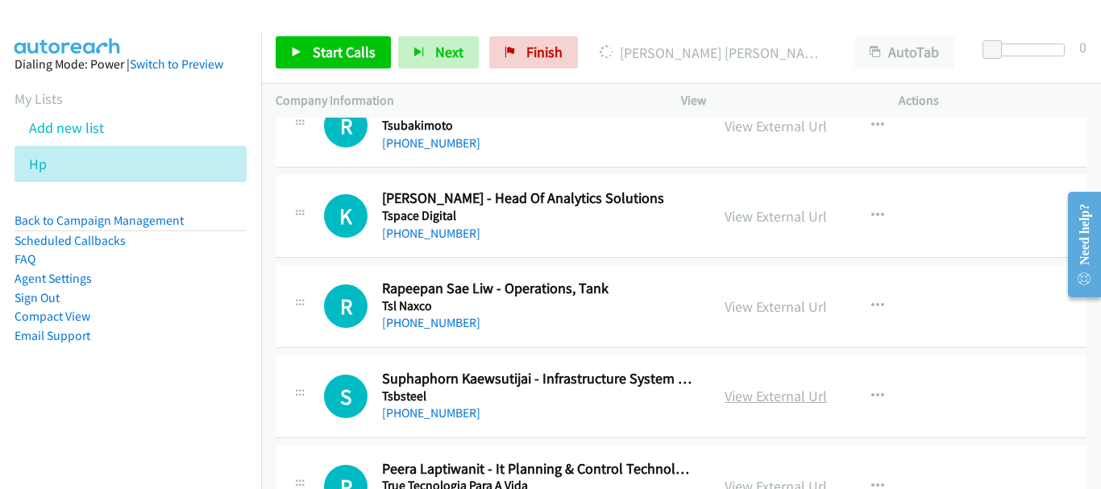
click at [750, 387] on link "View External Url" at bounding box center [775, 396] width 102 height 19
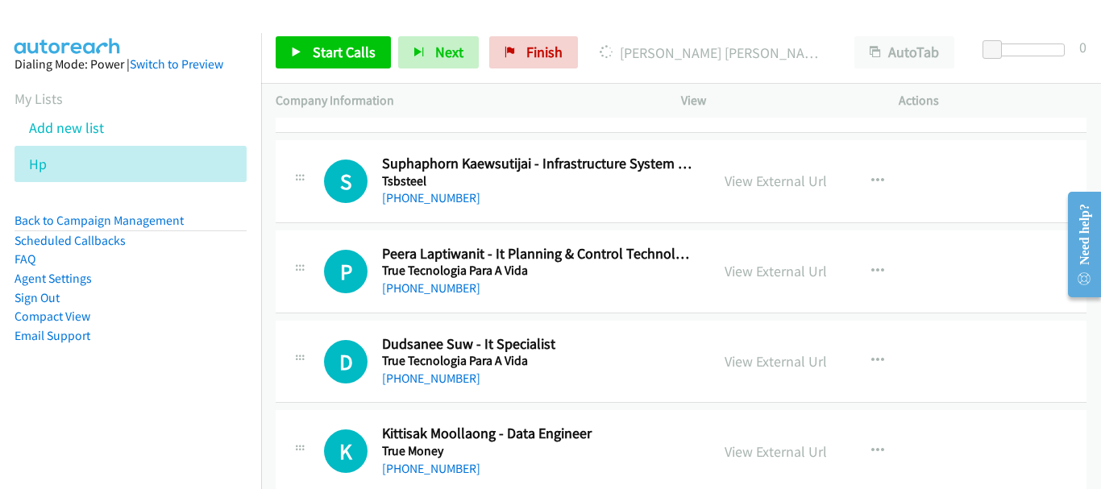
scroll to position [12312, 0]
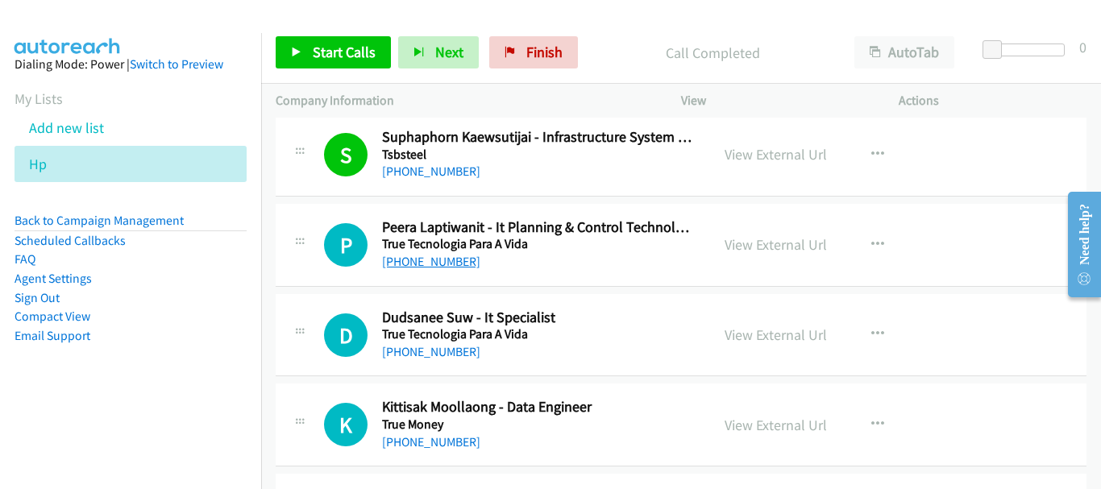
click at [441, 268] on link "+66 86 333 3913" at bounding box center [431, 261] width 98 height 15
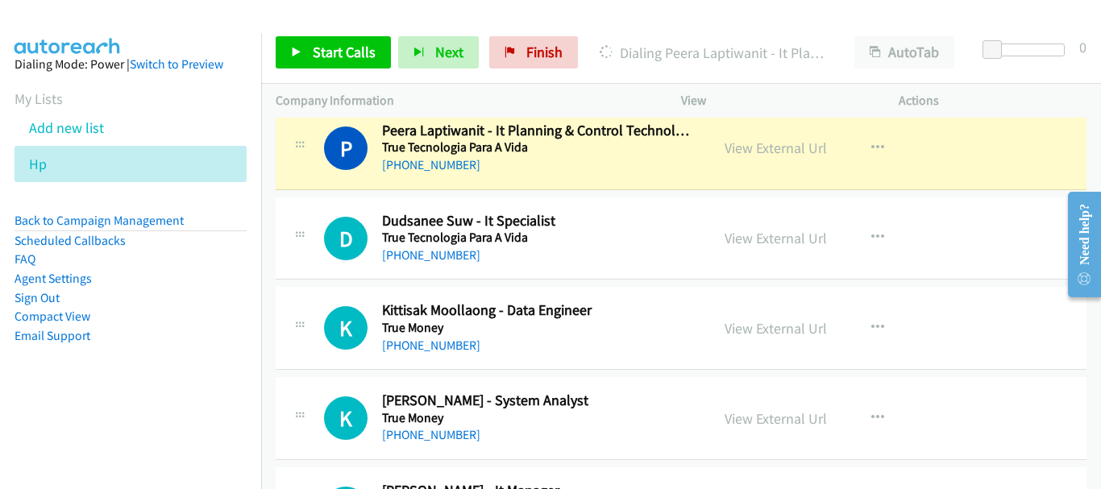
scroll to position [12489, 0]
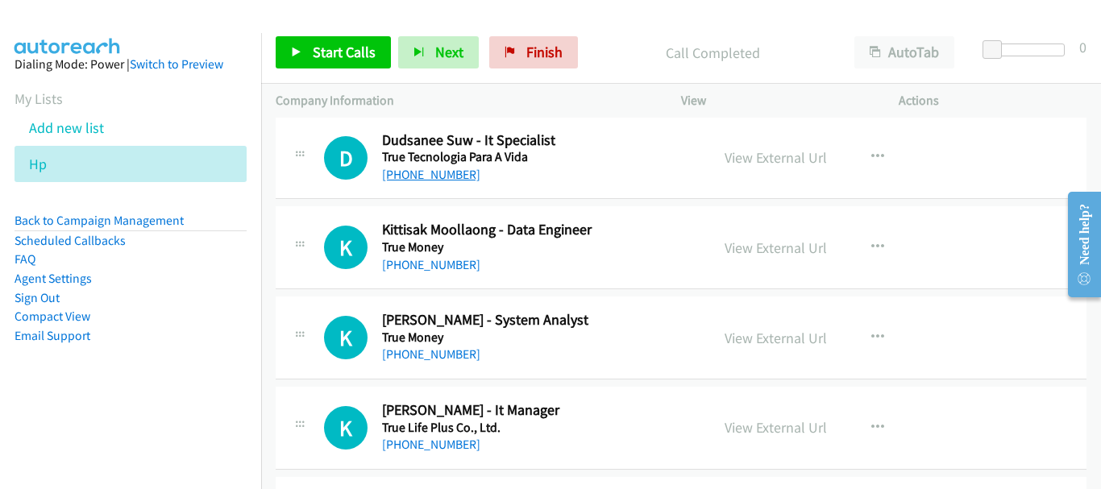
click at [464, 180] on link "+66 86 600 1029" at bounding box center [431, 174] width 98 height 15
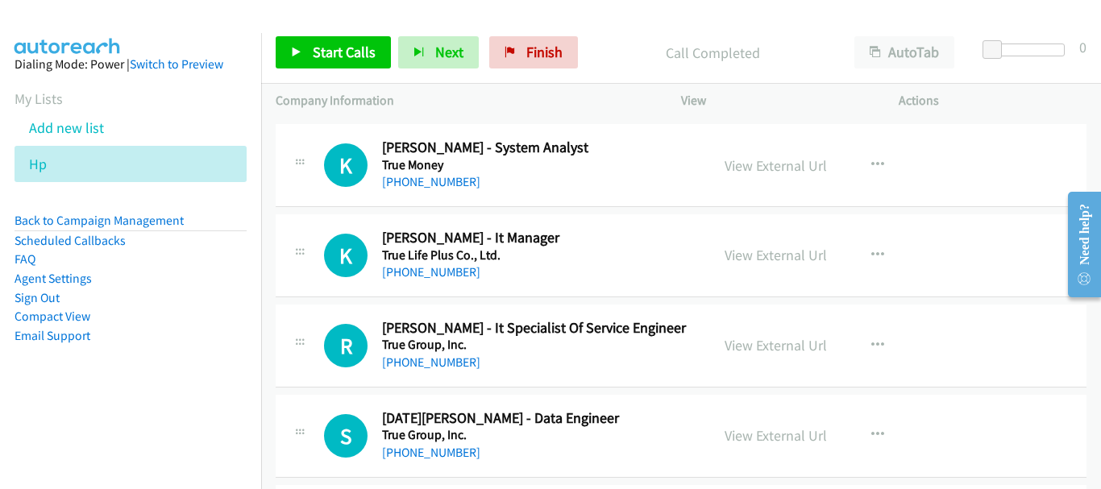
scroll to position [12731, 0]
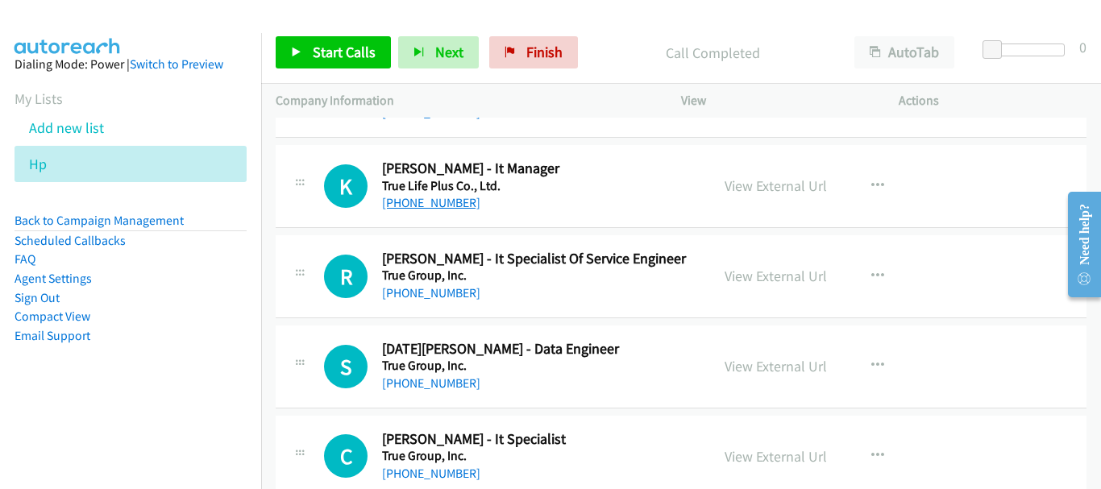
click at [459, 205] on link "+66 82 676 1777" at bounding box center [431, 202] width 98 height 15
click at [434, 295] on link "+66 85 060 7102" at bounding box center [431, 292] width 98 height 15
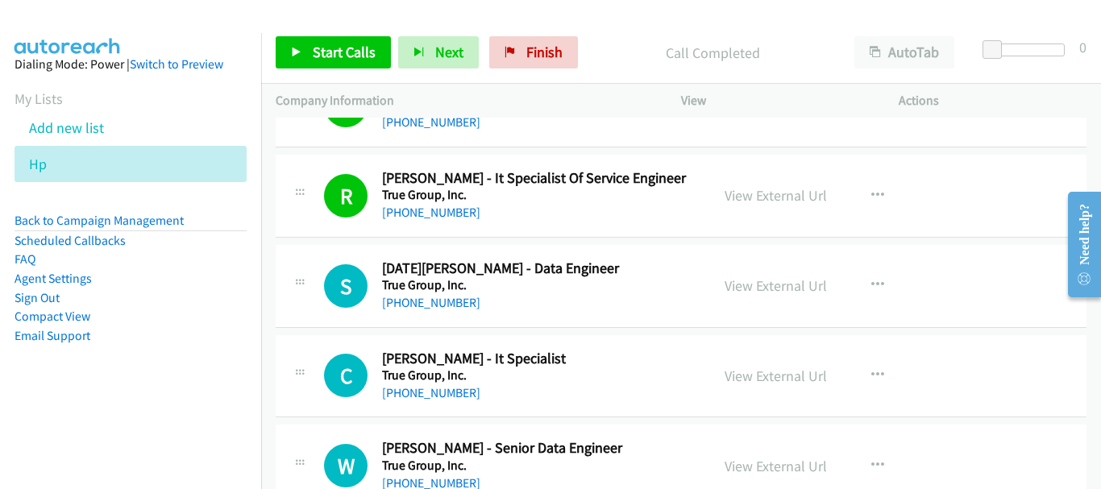
scroll to position [12892, 0]
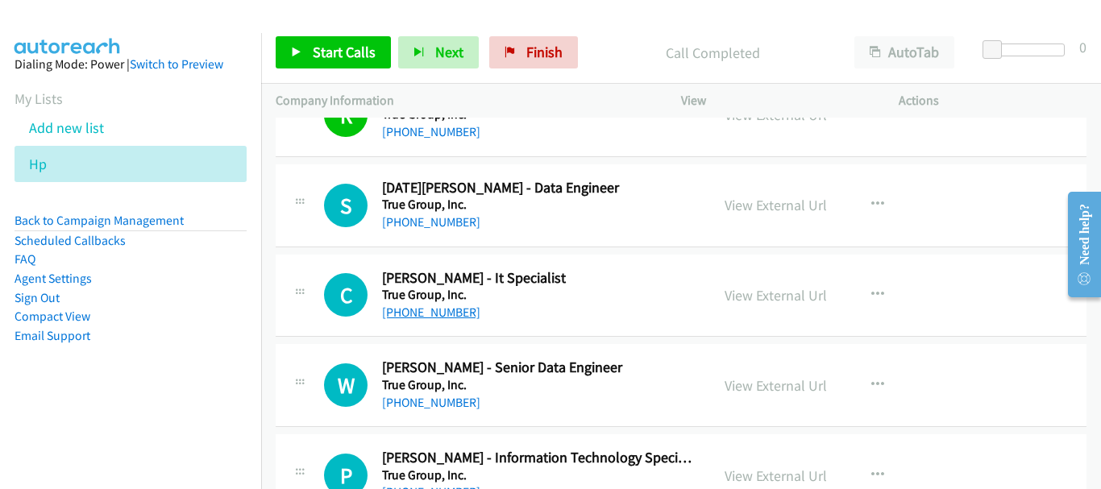
click at [425, 311] on link "+66 80 909 1339" at bounding box center [431, 312] width 98 height 15
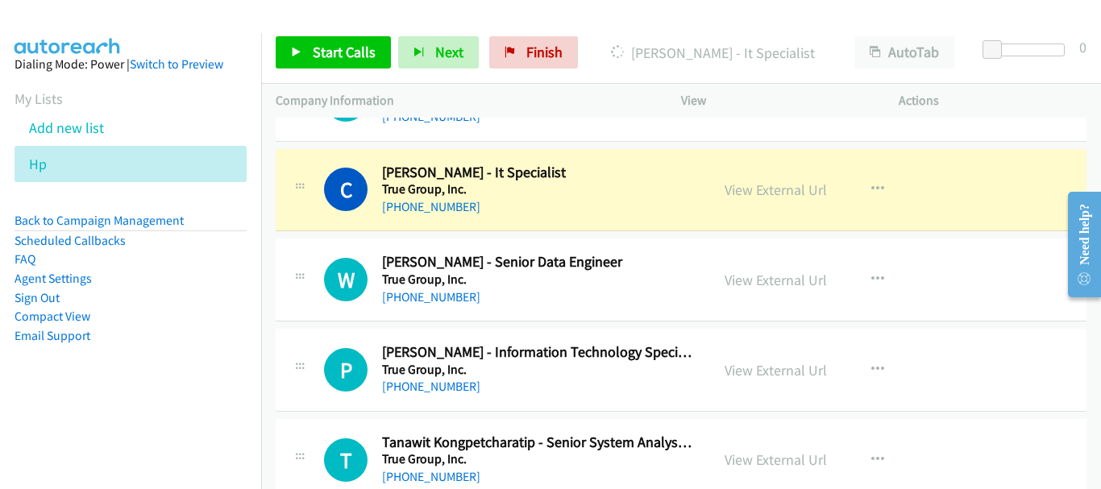
scroll to position [13005, 0]
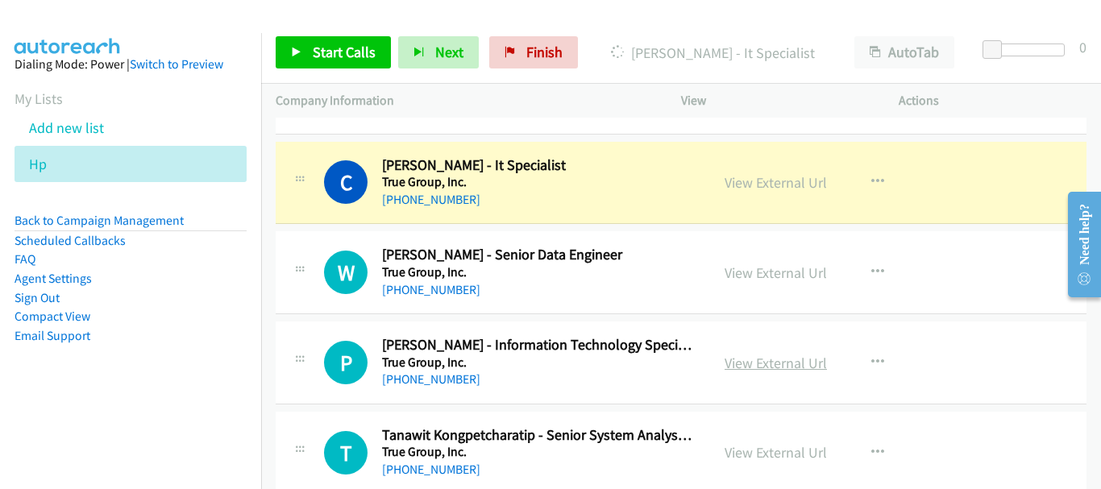
click at [802, 363] on link "View External Url" at bounding box center [775, 363] width 102 height 19
click at [765, 281] on link "View External Url" at bounding box center [775, 272] width 102 height 19
click at [745, 189] on link "View External Url" at bounding box center [775, 182] width 102 height 19
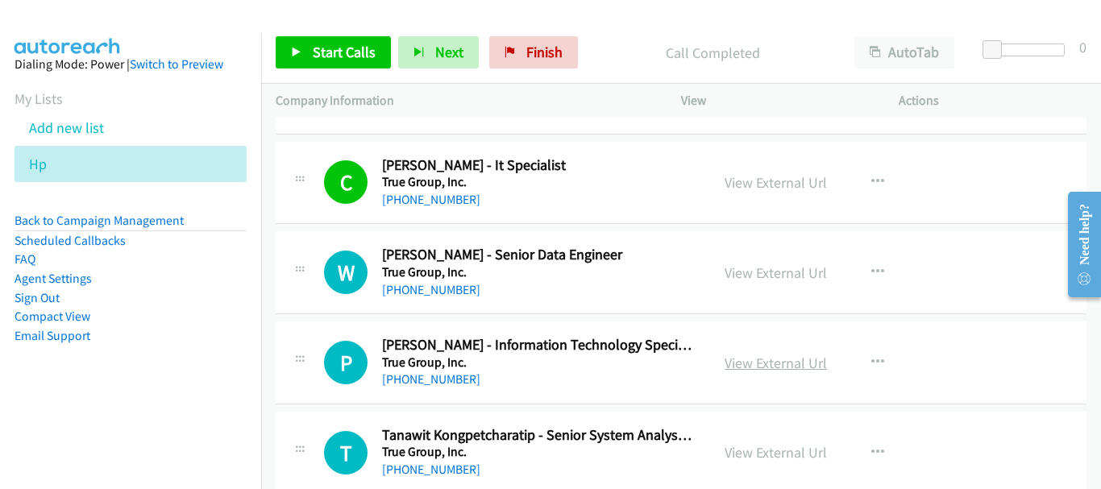
click at [753, 359] on link "View External Url" at bounding box center [775, 363] width 102 height 19
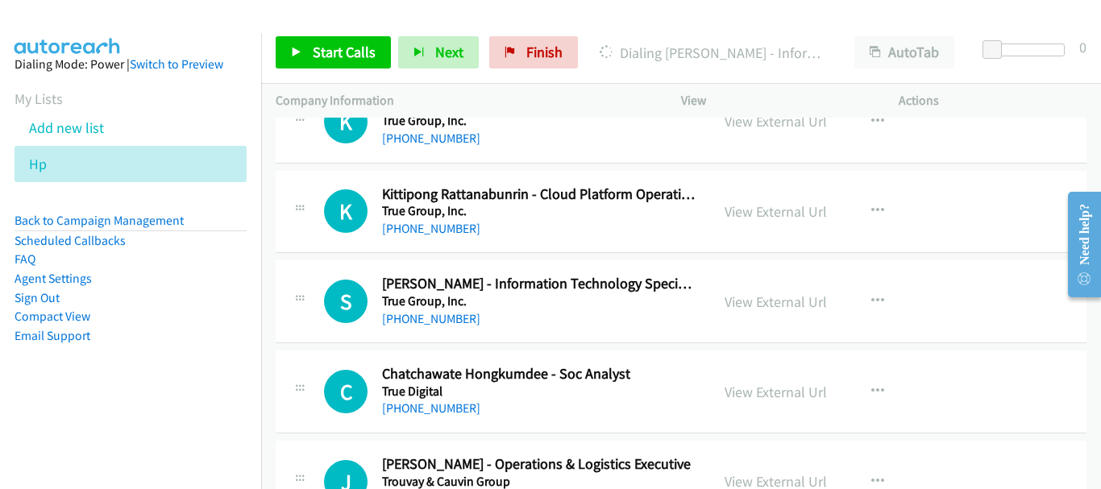
scroll to position [13440, 0]
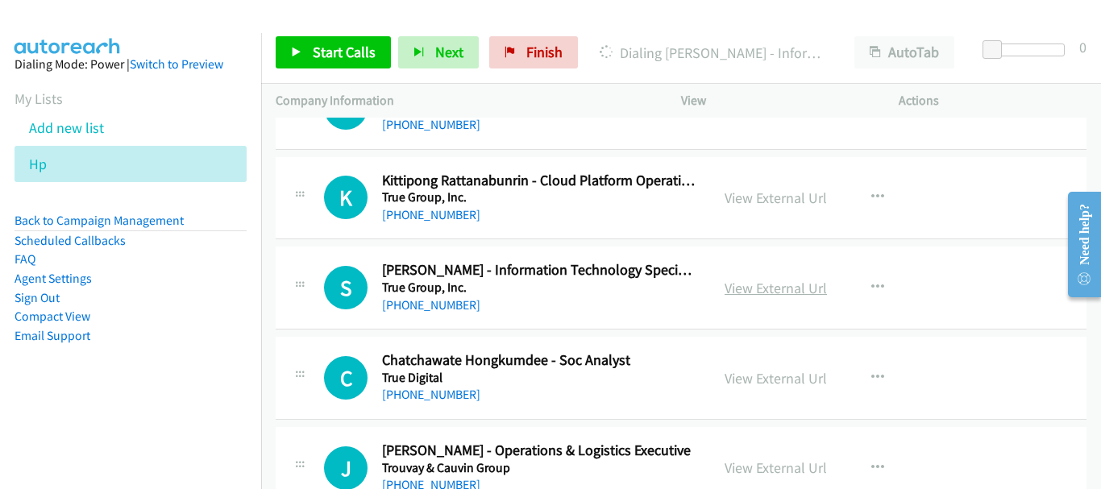
click at [803, 294] on link "View External Url" at bounding box center [775, 288] width 102 height 19
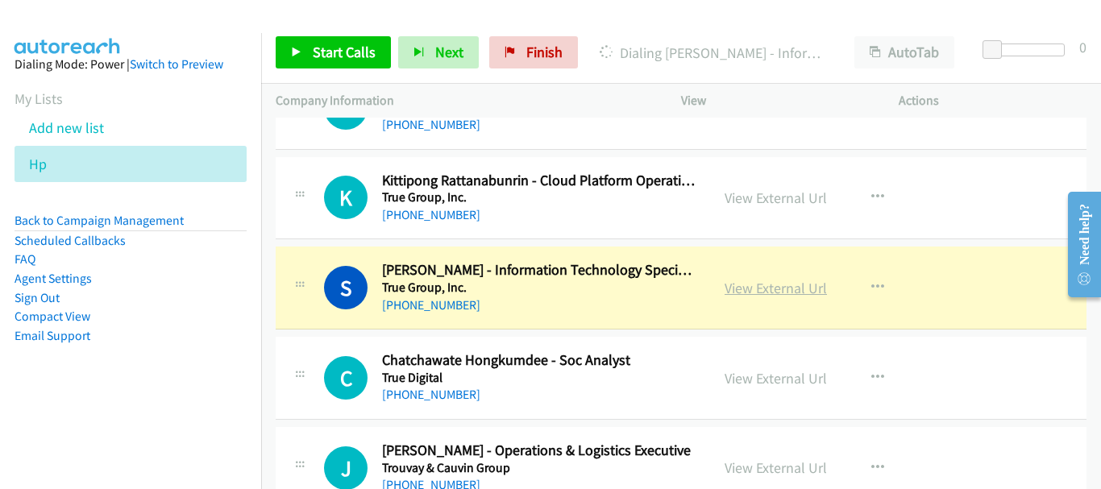
click at [732, 293] on link "View External Url" at bounding box center [775, 288] width 102 height 19
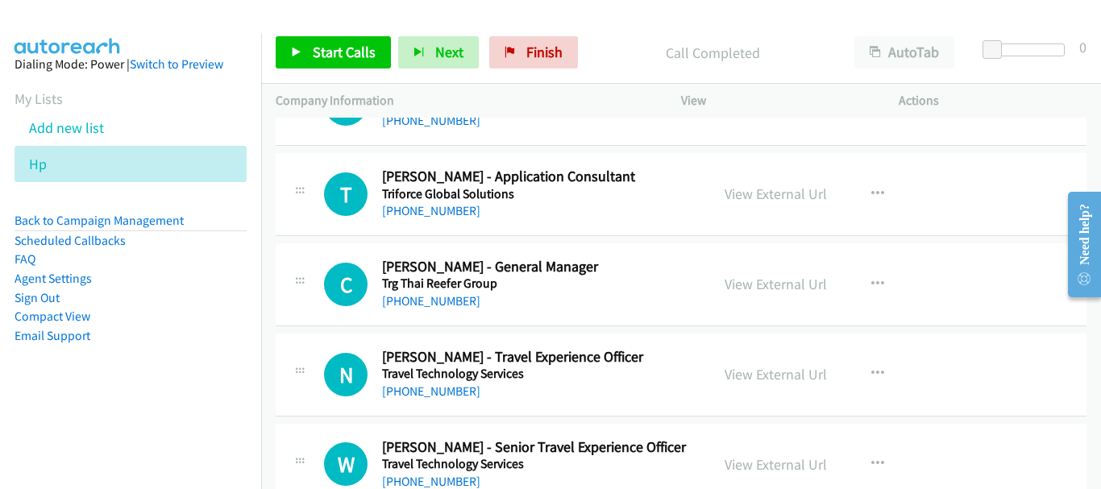
scroll to position [14165, 0]
click at [446, 301] on link "+66 61 716 0880" at bounding box center [431, 299] width 98 height 15
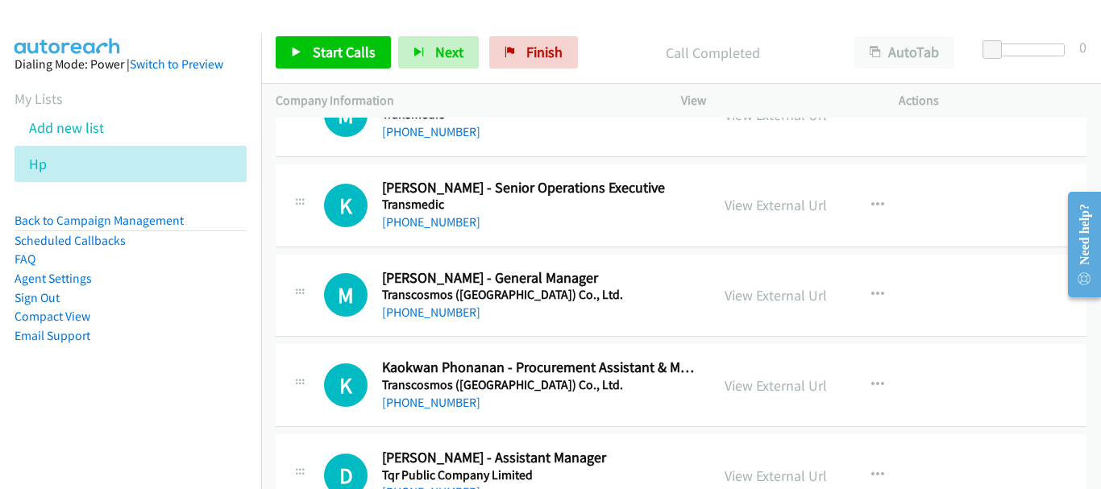
scroll to position [14810, 0]
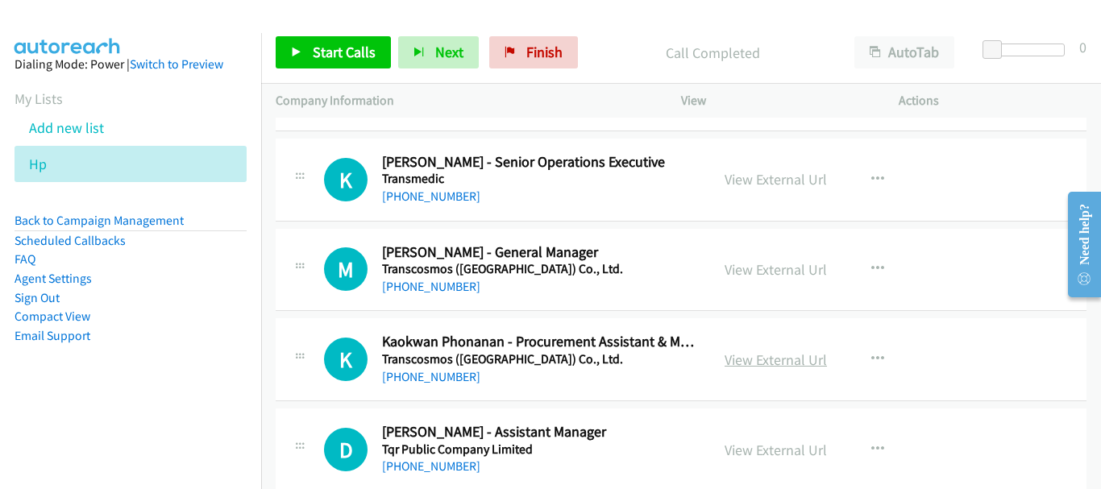
click at [748, 356] on link "View External Url" at bounding box center [775, 360] width 102 height 19
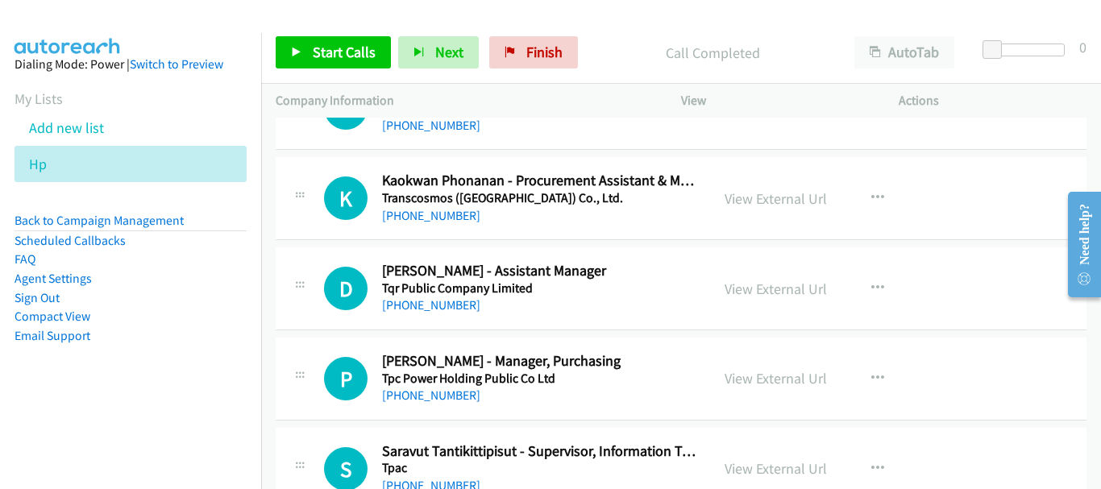
scroll to position [15052, 0]
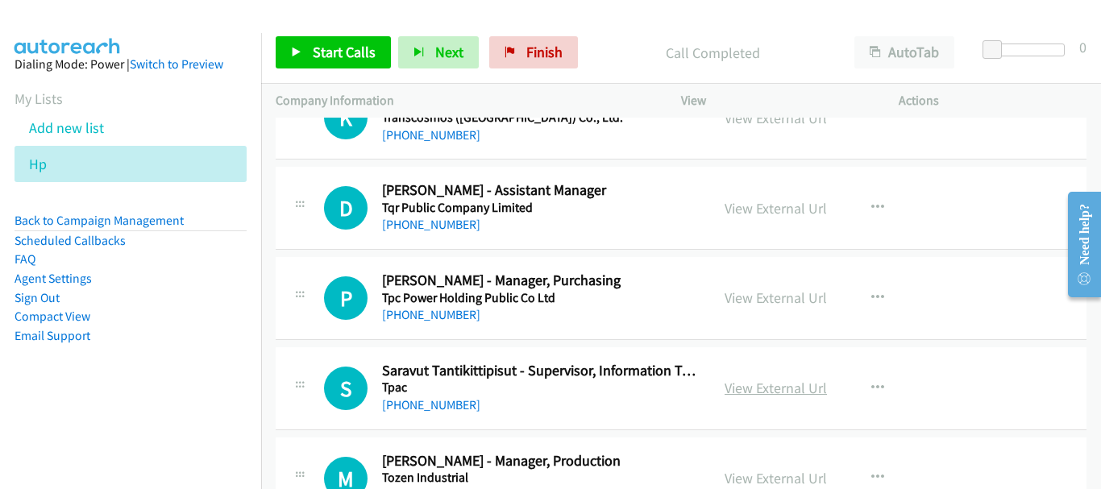
click at [748, 383] on link "View External Url" at bounding box center [775, 388] width 102 height 19
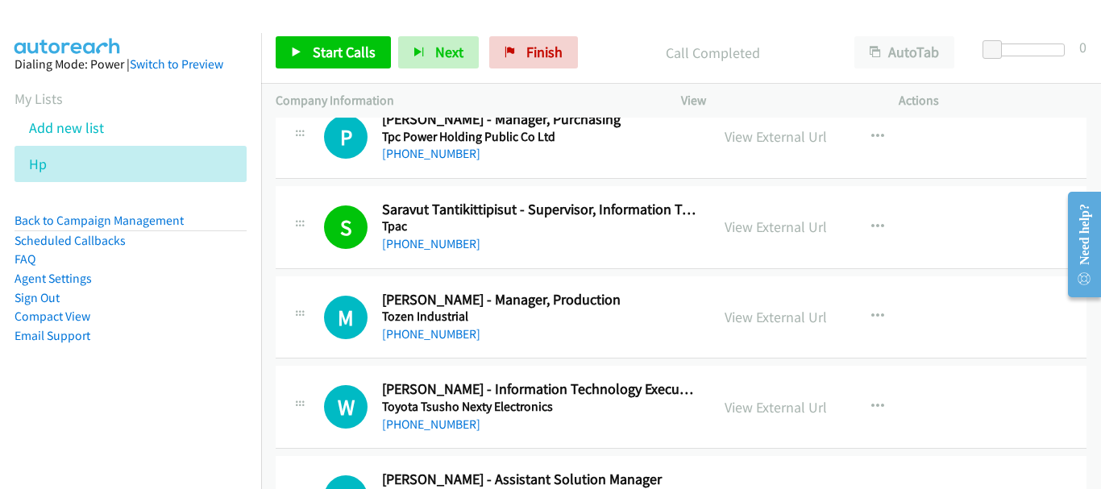
scroll to position [15294, 0]
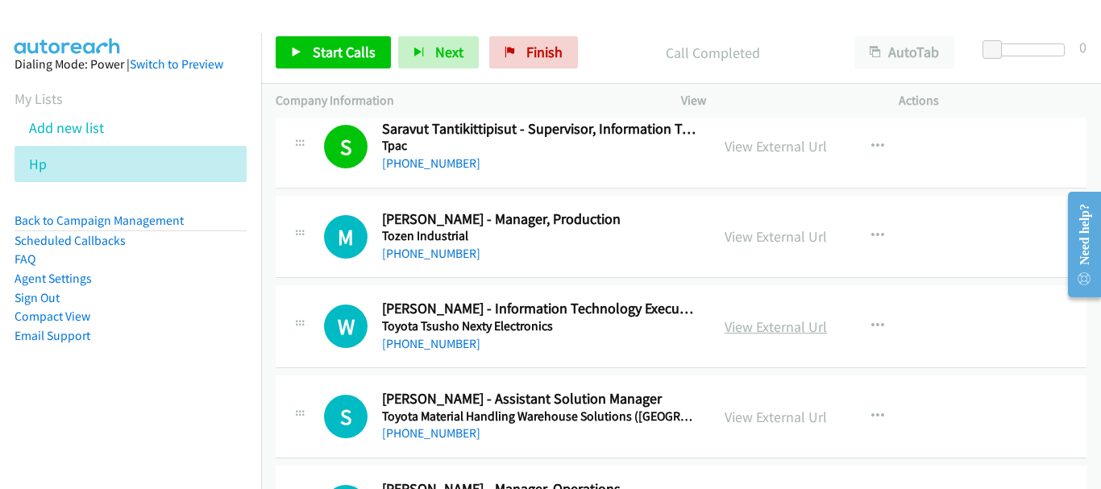
click at [741, 318] on link "View External Url" at bounding box center [775, 326] width 102 height 19
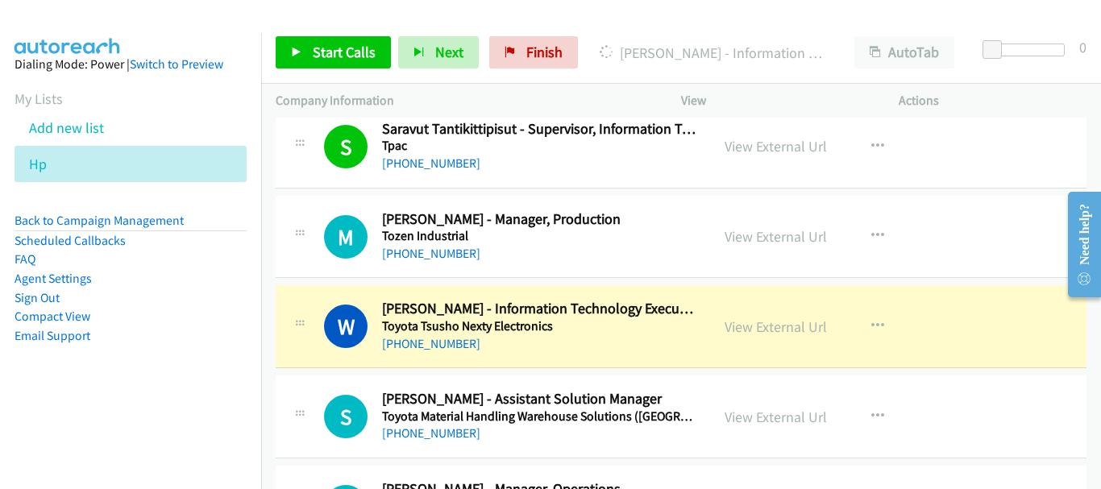
scroll to position [15455, 0]
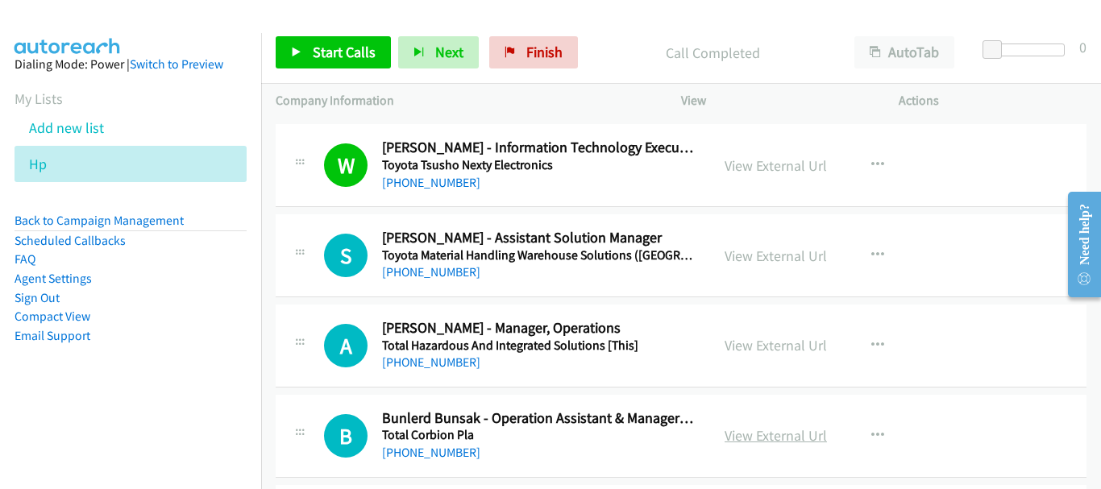
click at [765, 433] on link "View External Url" at bounding box center [775, 435] width 102 height 19
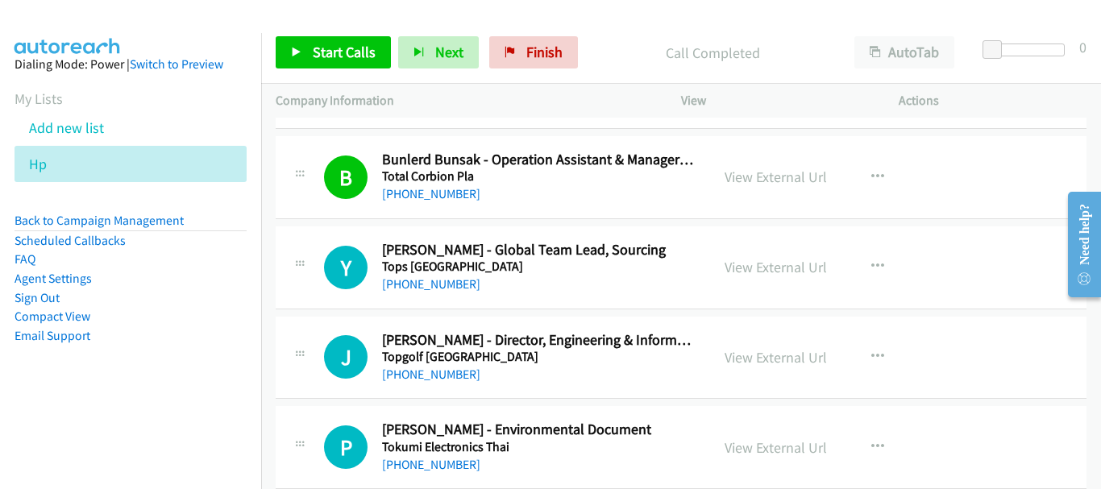
scroll to position [15777, 0]
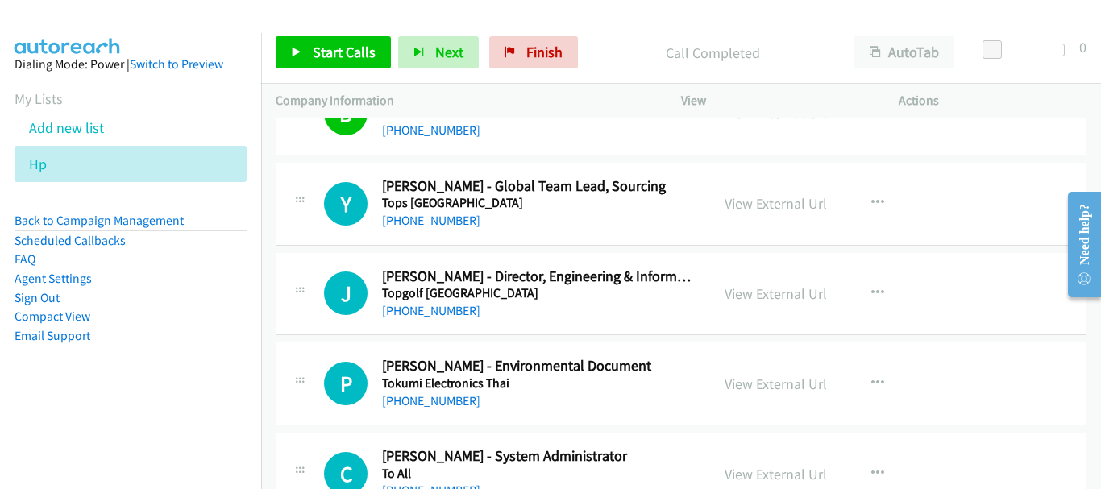
click at [772, 286] on link "View External Url" at bounding box center [775, 293] width 102 height 19
click at [444, 314] on link "+66 93 547 4666" at bounding box center [431, 310] width 98 height 15
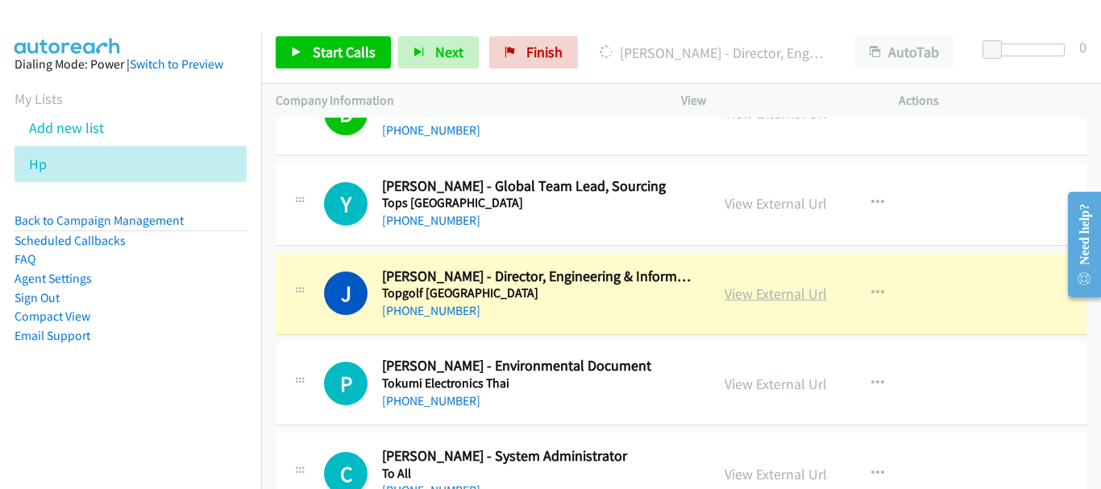
click at [745, 297] on link "View External Url" at bounding box center [775, 293] width 102 height 19
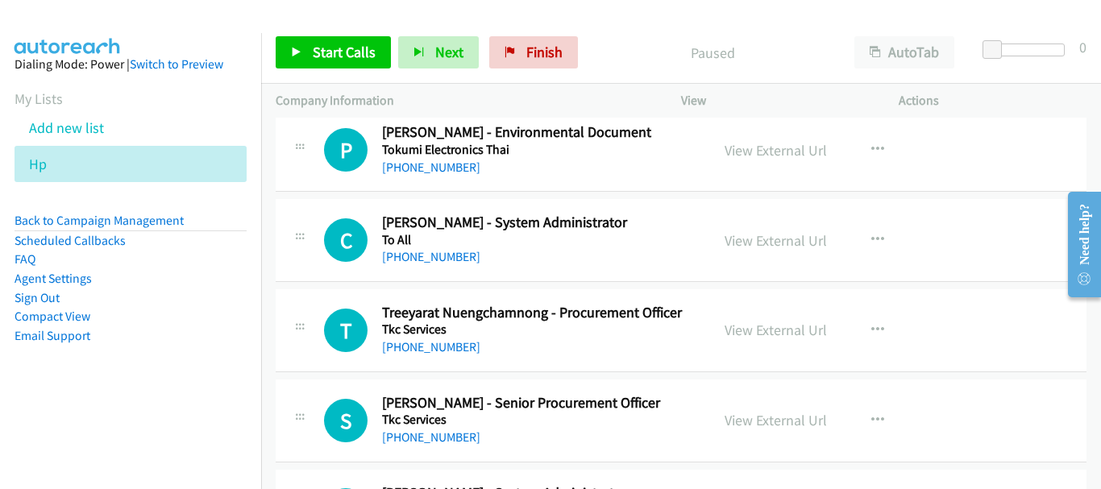
scroll to position [16015, 0]
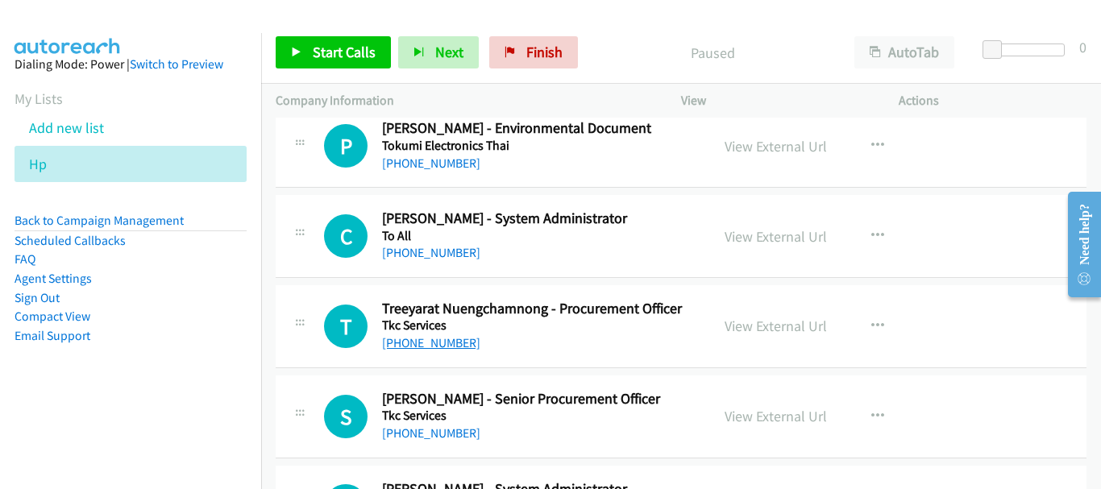
click at [433, 342] on link "+66 61 968 7778" at bounding box center [431, 342] width 98 height 15
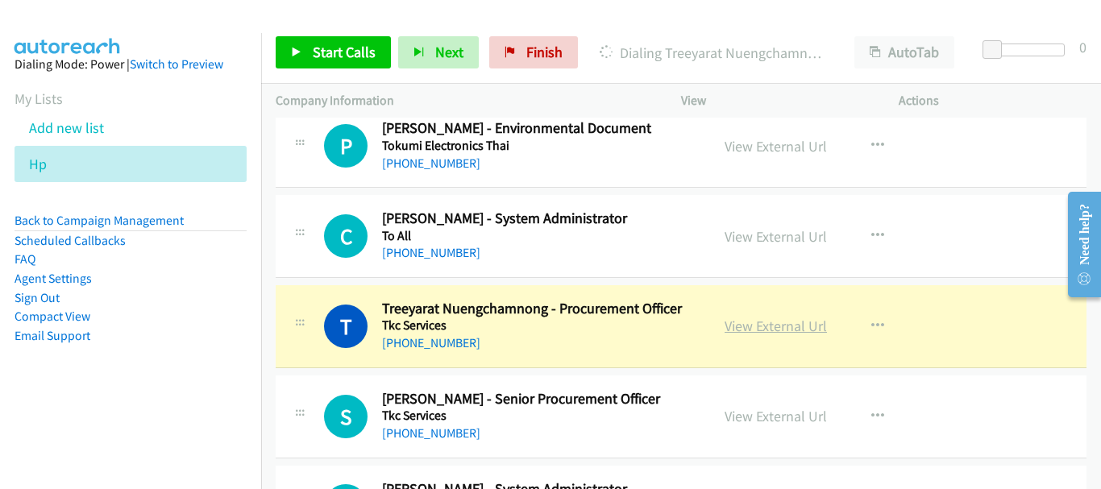
click at [744, 331] on link "View External Url" at bounding box center [775, 326] width 102 height 19
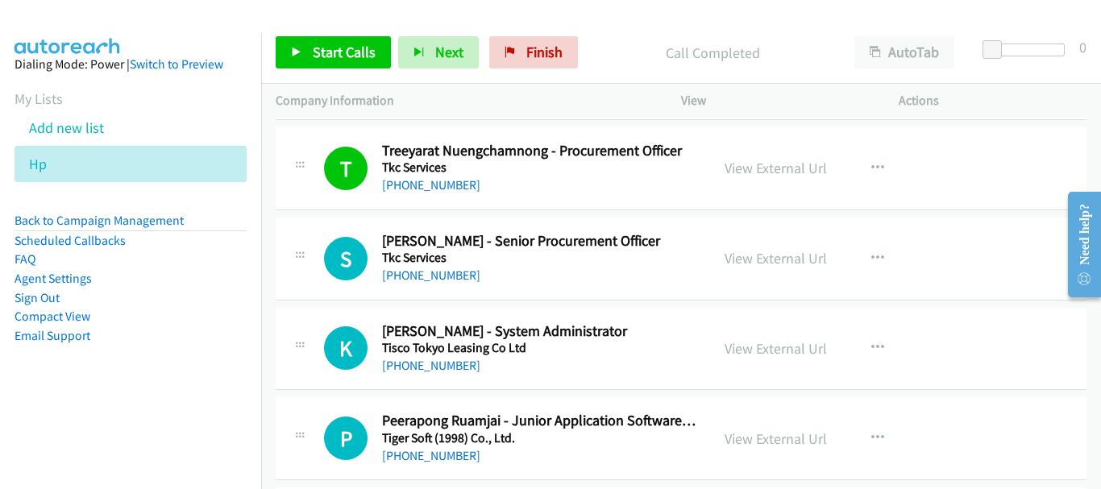
scroll to position [16176, 0]
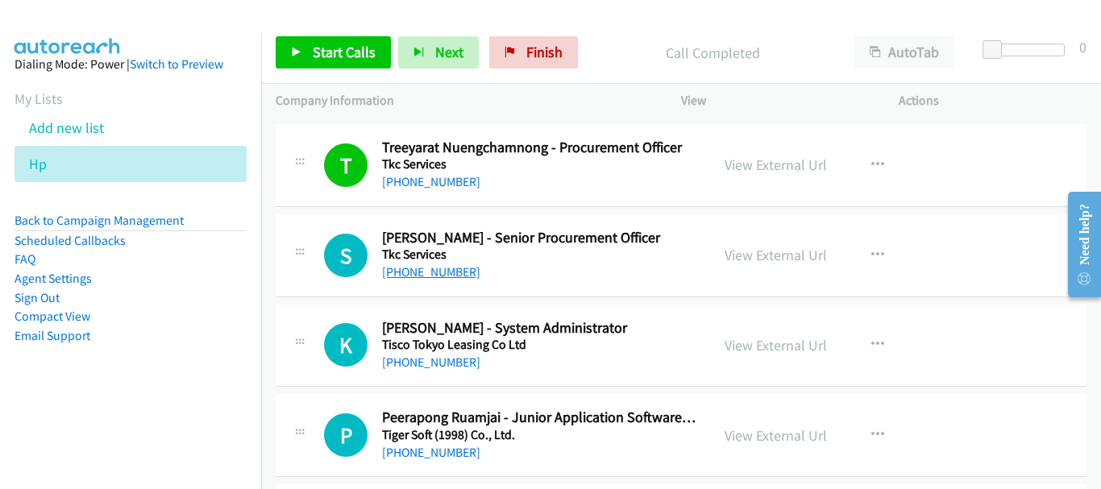
click at [450, 279] on link "[PHONE_NUMBER]" at bounding box center [431, 271] width 98 height 15
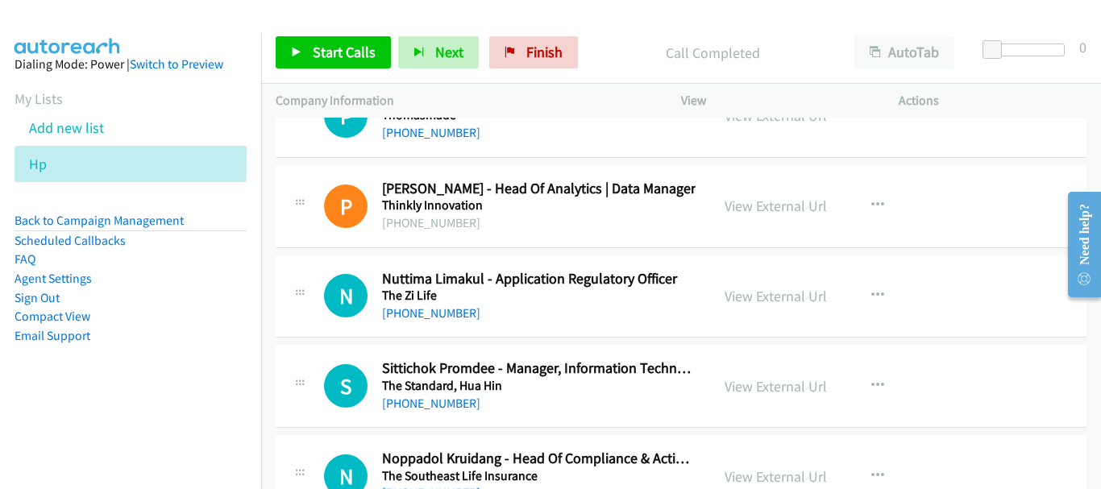
scroll to position [17223, 0]
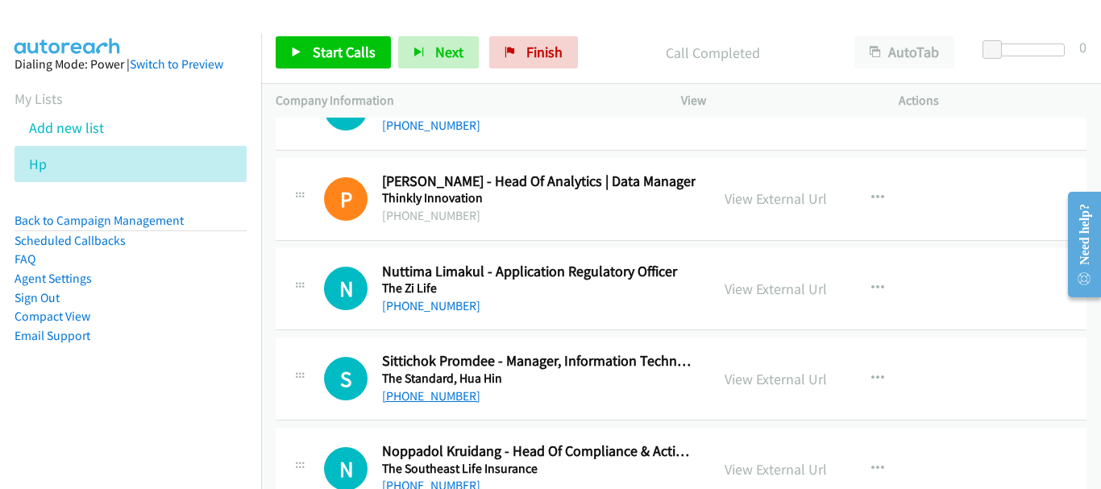
click at [412, 395] on link "+66 62 604 9860" at bounding box center [431, 395] width 98 height 15
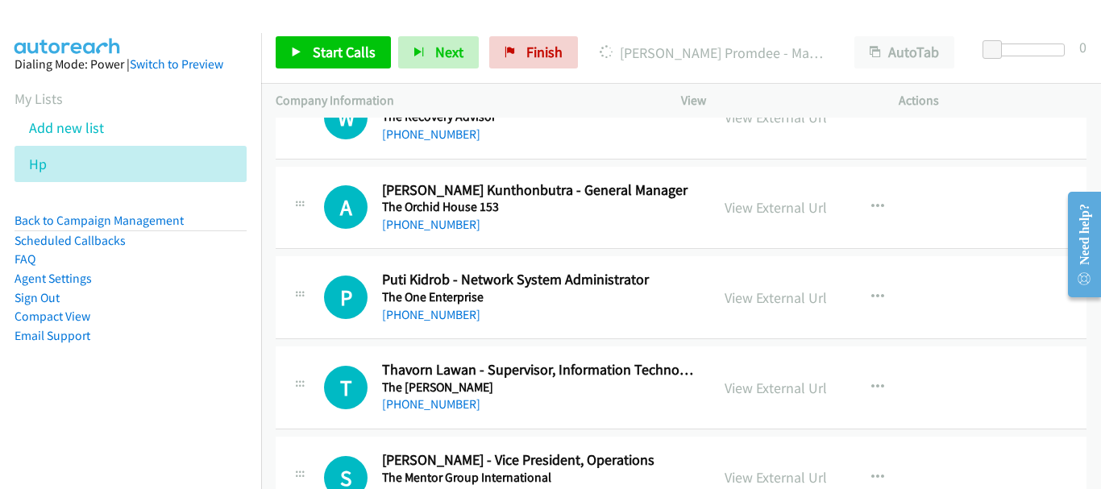
scroll to position [17787, 0]
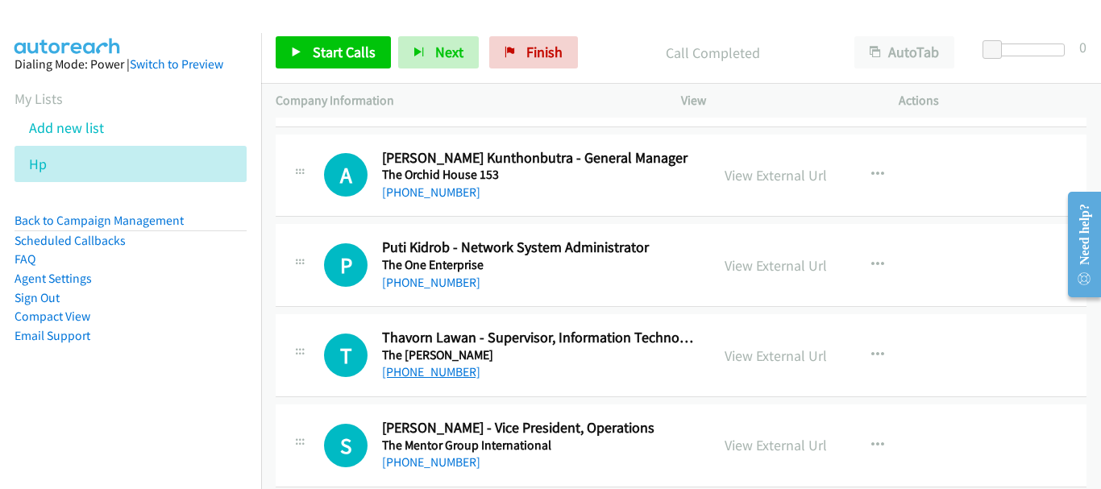
click at [438, 374] on link "+66 84 388 4779" at bounding box center [431, 371] width 98 height 15
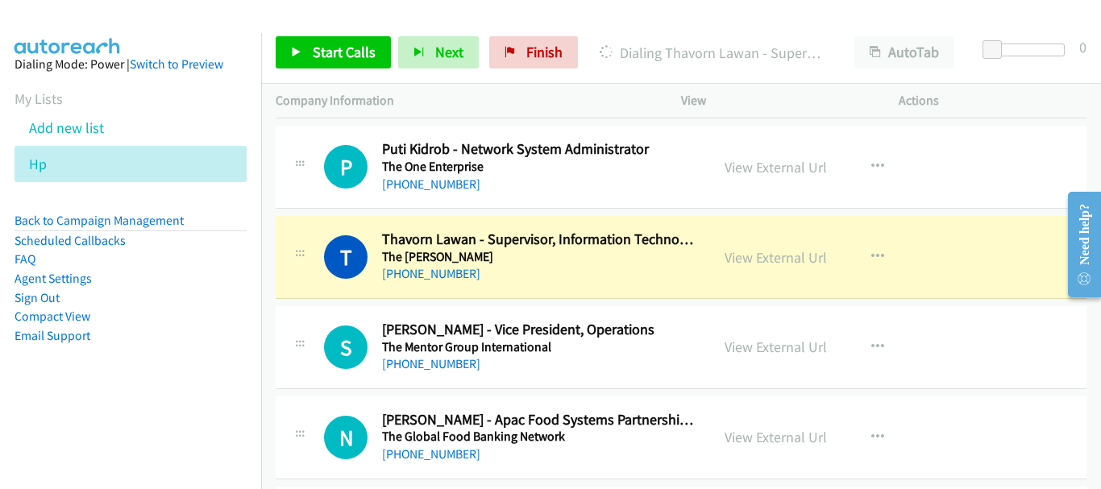
scroll to position [17949, 0]
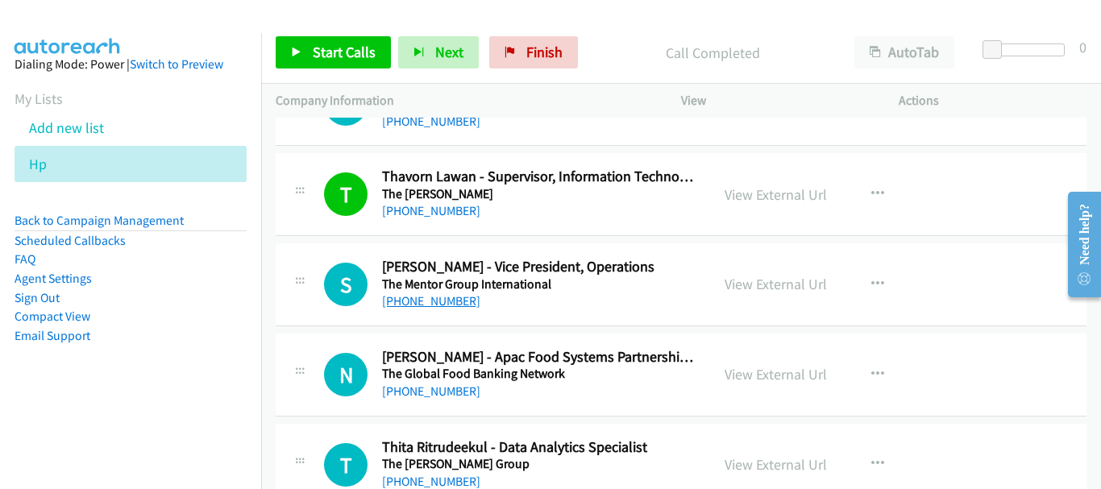
click at [405, 303] on link "+66 80 783 2665" at bounding box center [431, 300] width 98 height 15
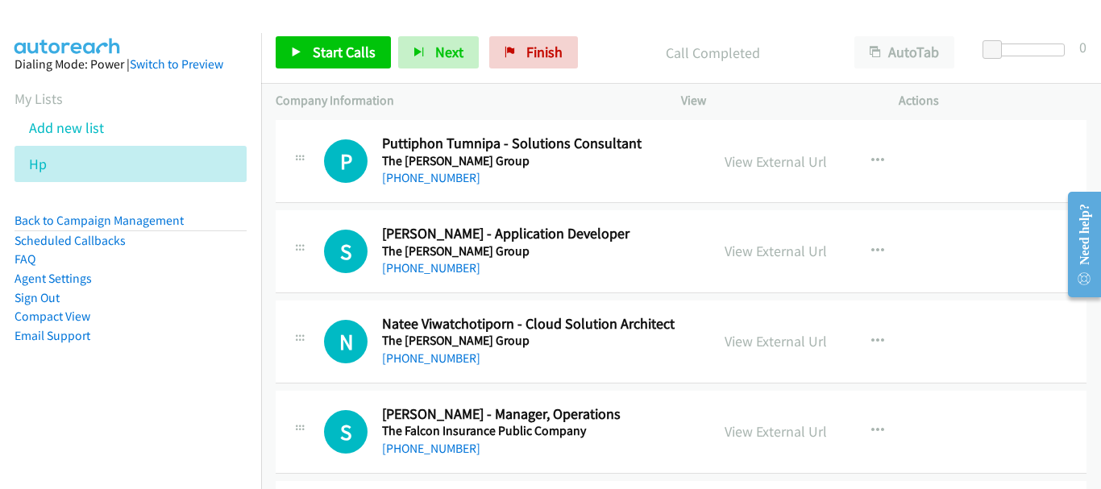
scroll to position [18593, 0]
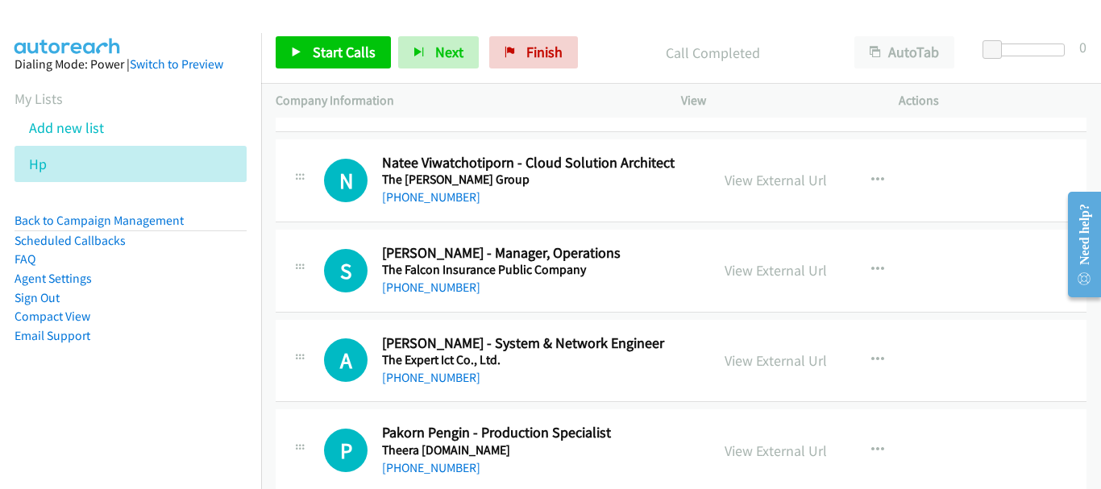
click at [415, 276] on h5 "The Falcon Insurance Public Company" at bounding box center [538, 270] width 313 height 16
click at [422, 290] on link "+66 83 244 4788" at bounding box center [431, 287] width 98 height 15
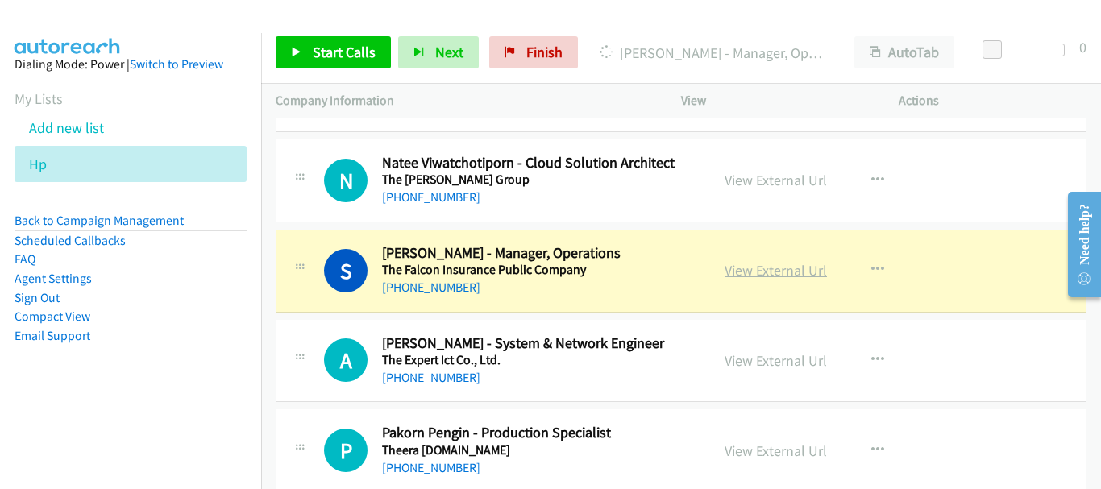
click at [754, 267] on link "View External Url" at bounding box center [775, 270] width 102 height 19
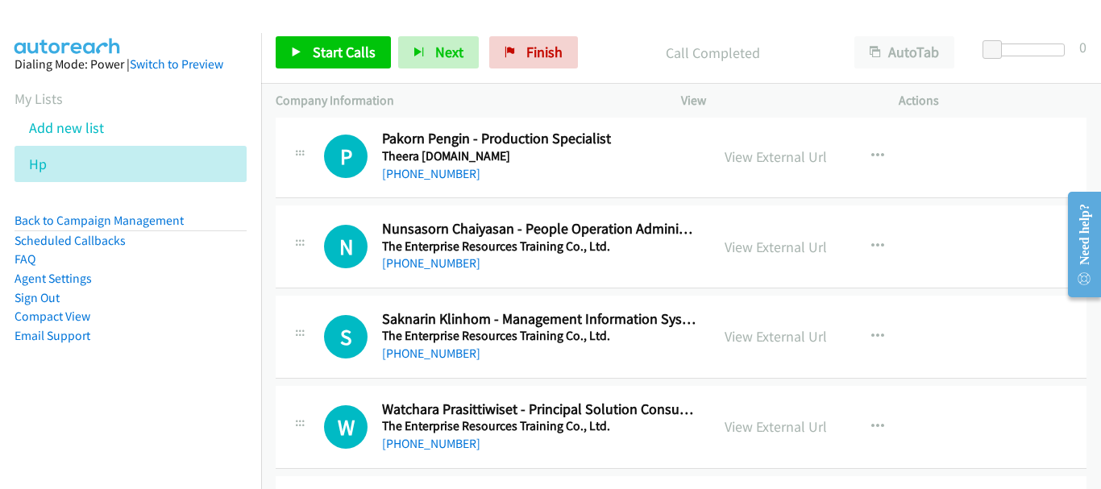
scroll to position [18915, 0]
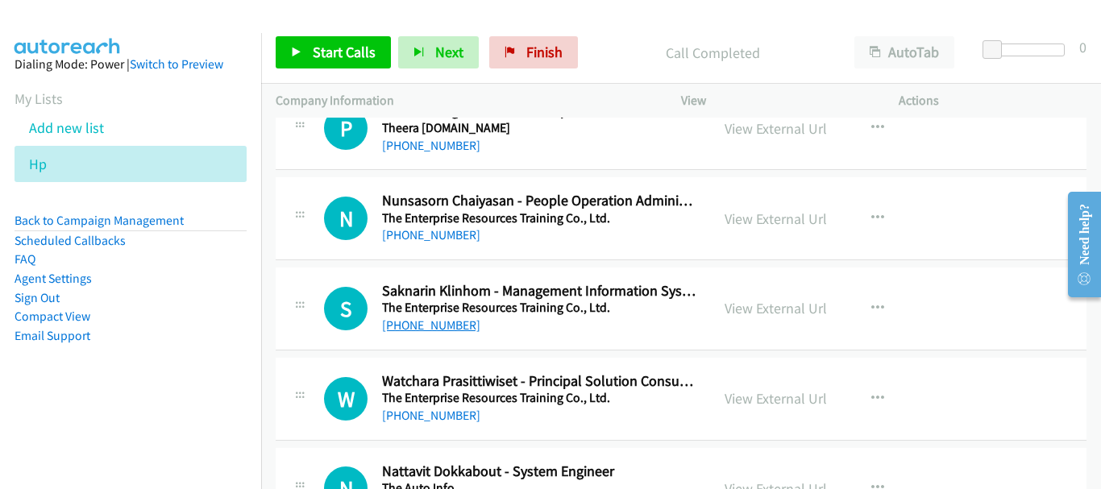
click at [424, 324] on link "+66 64 262 7444" at bounding box center [431, 324] width 98 height 15
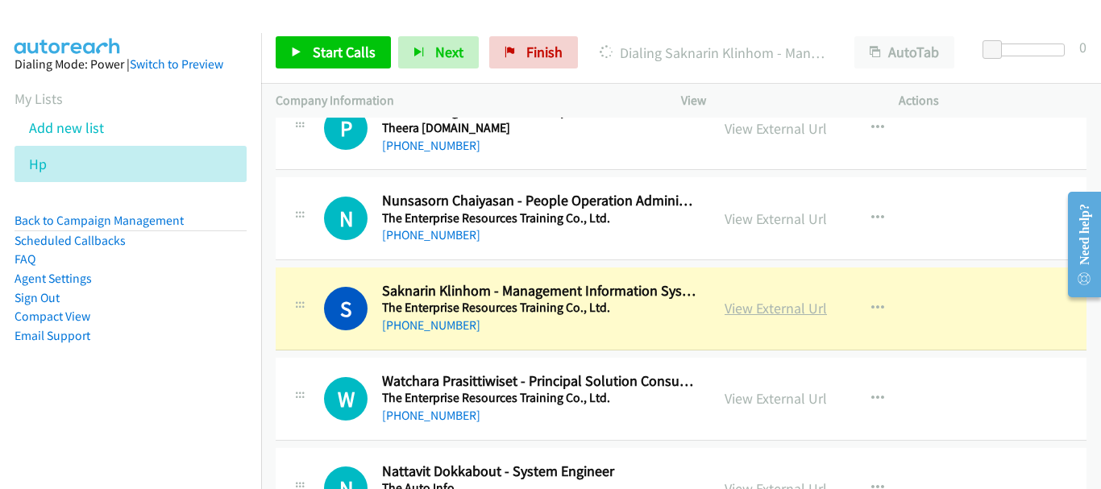
click at [762, 304] on link "View External Url" at bounding box center [775, 308] width 102 height 19
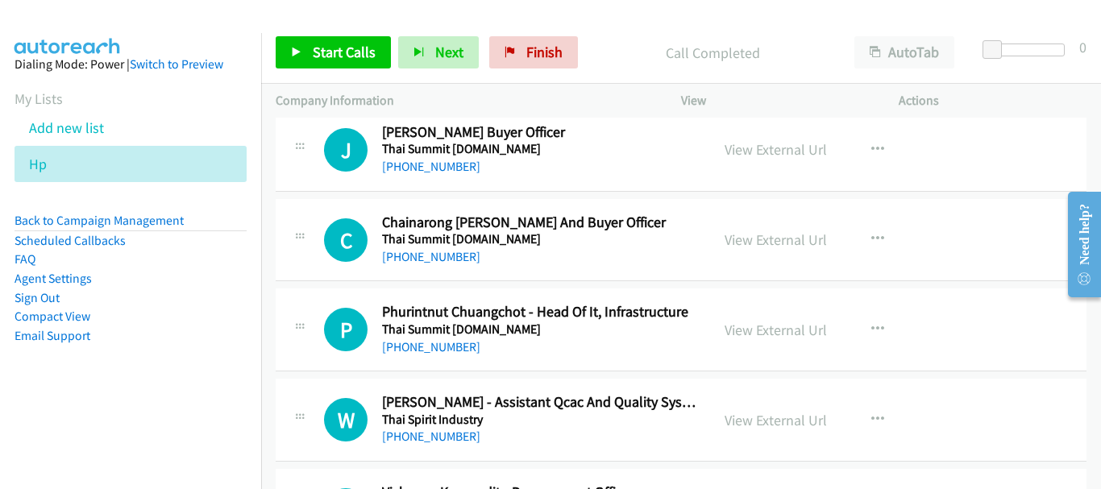
scroll to position [19641, 0]
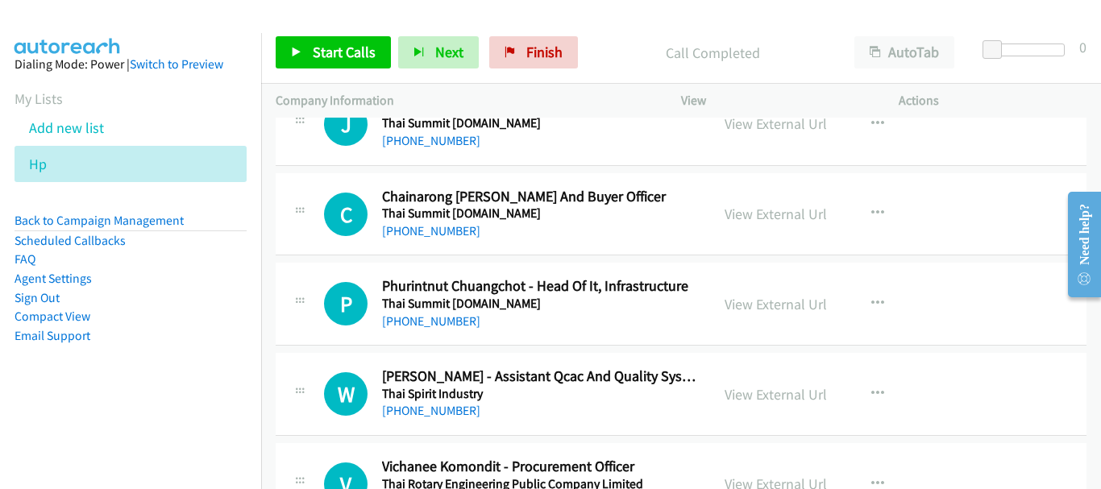
click at [447, 329] on div "+66 61 854 6677" at bounding box center [538, 321] width 313 height 19
click at [447, 322] on link "+66 61 854 6677" at bounding box center [431, 320] width 98 height 15
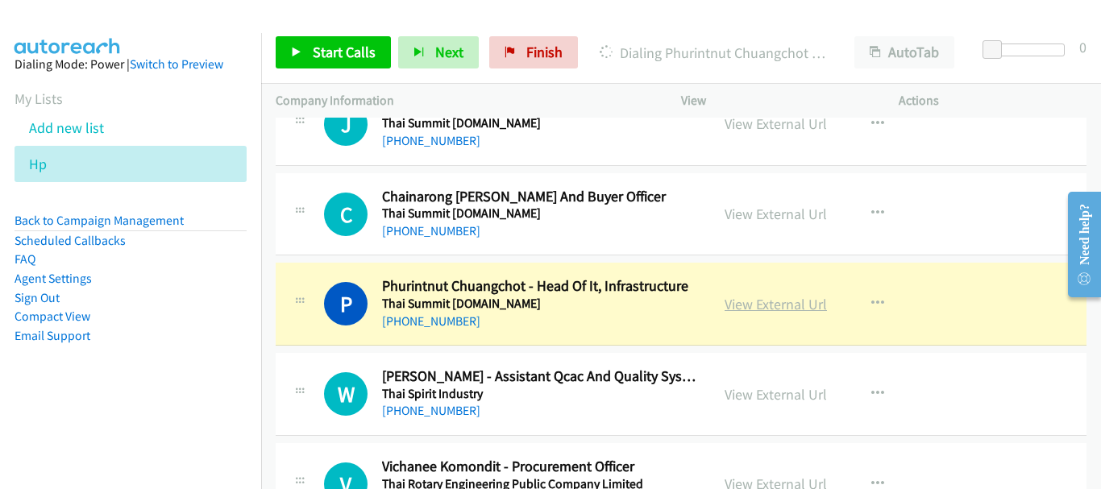
click at [783, 305] on link "View External Url" at bounding box center [775, 304] width 102 height 19
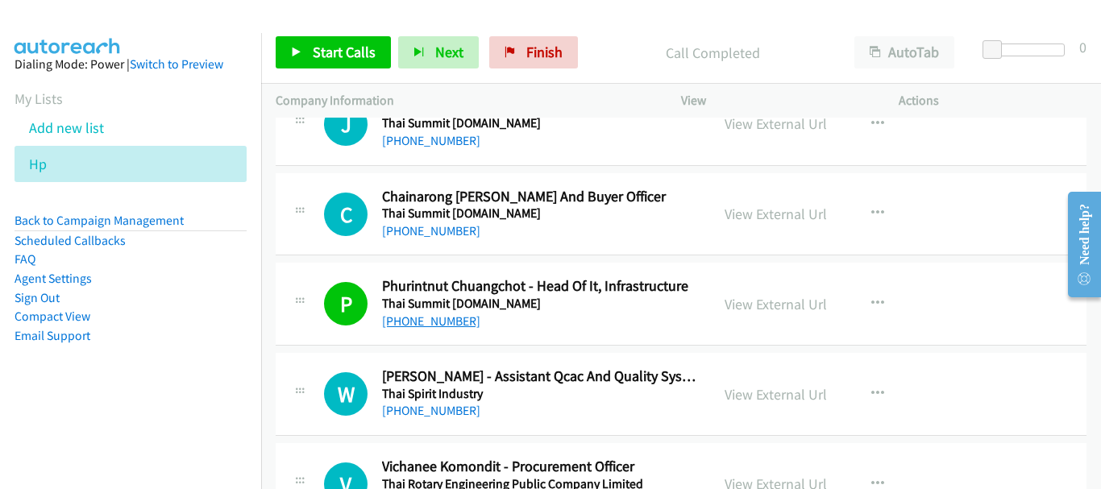
click at [443, 327] on link "+66 61 854 6677" at bounding box center [431, 320] width 98 height 15
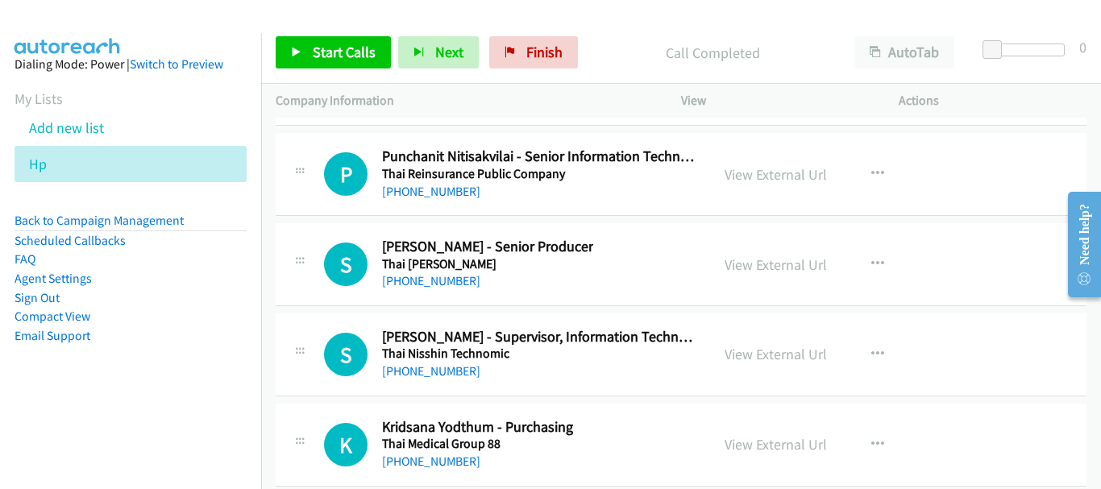
scroll to position [20285, 0]
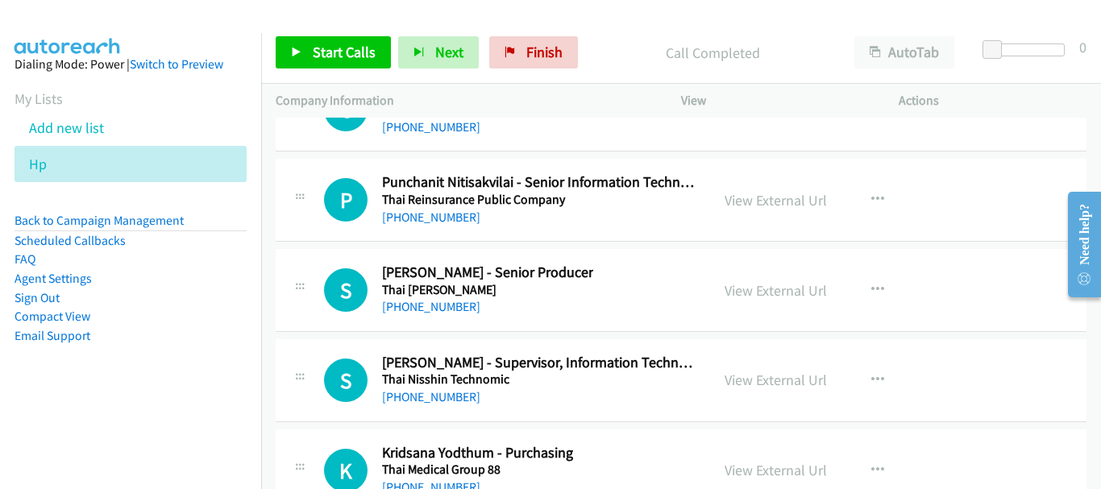
click at [434, 405] on div "+66 64 286 8452" at bounding box center [538, 397] width 313 height 19
click at [437, 392] on link "+66 64 286 8452" at bounding box center [431, 396] width 98 height 15
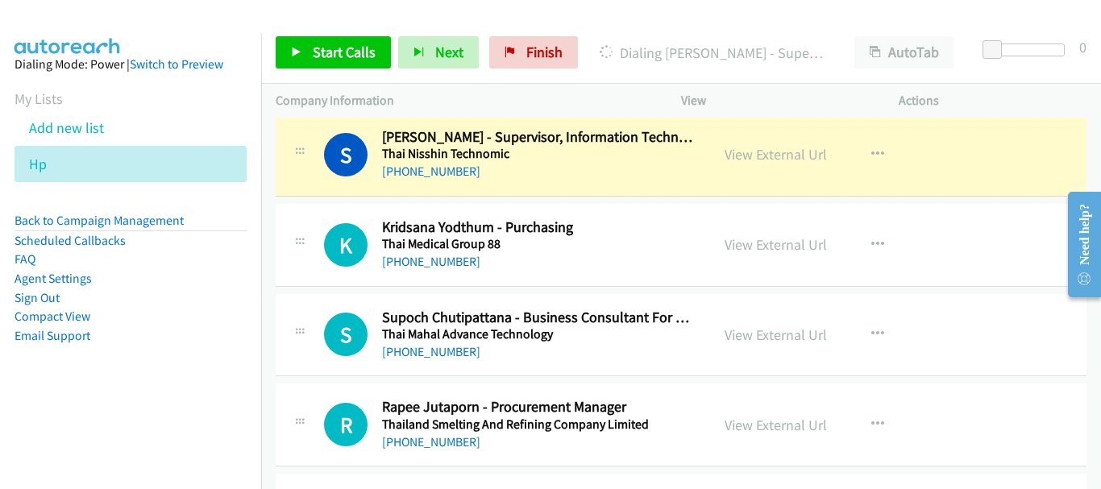
scroll to position [20430, 0]
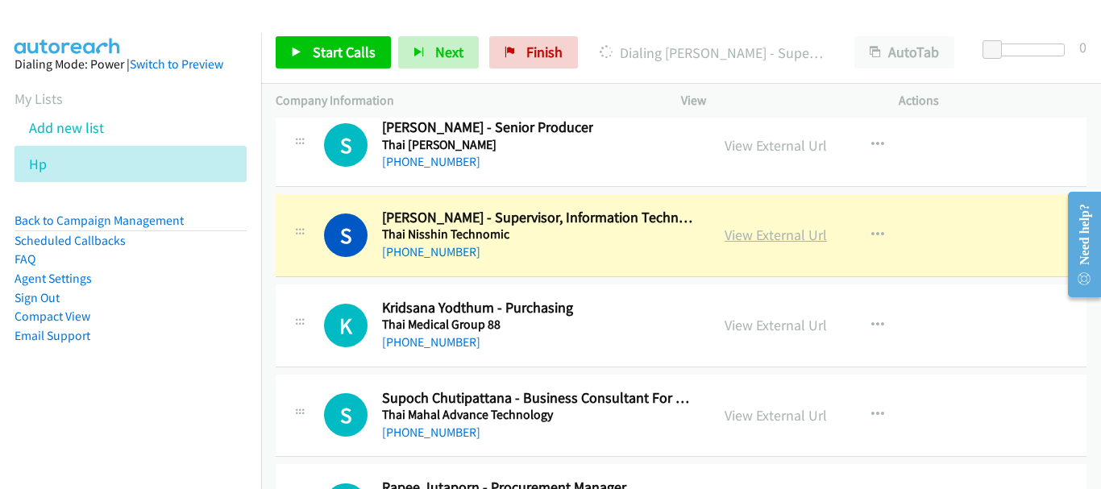
click at [775, 235] on link "View External Url" at bounding box center [775, 235] width 102 height 19
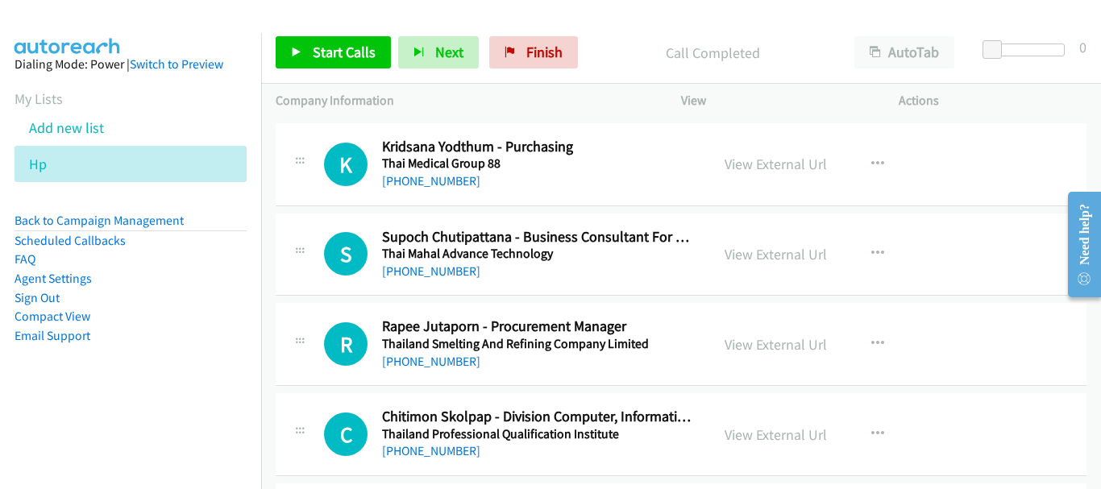
scroll to position [20672, 0]
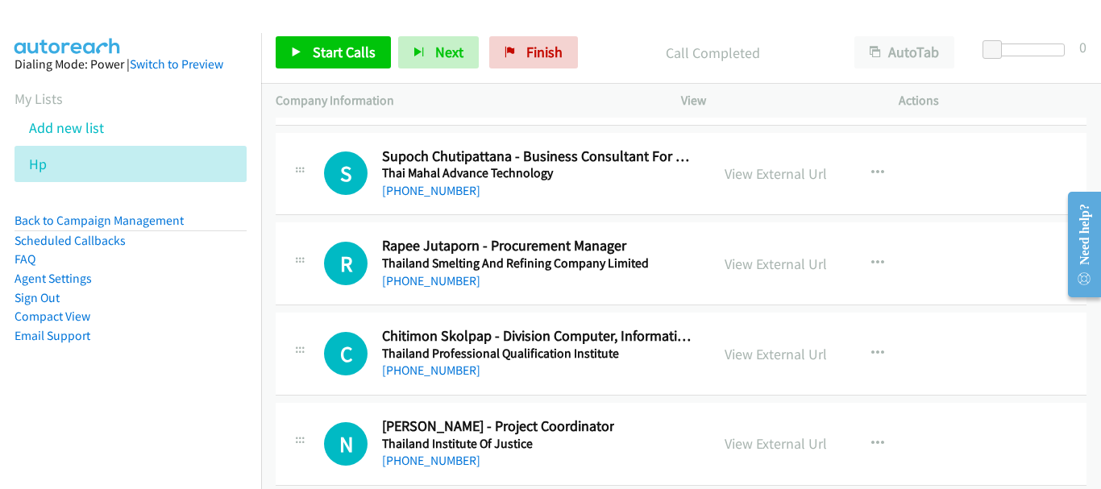
click at [450, 289] on div "+66 86 604 1472" at bounding box center [515, 281] width 267 height 19
click at [458, 280] on link "+66 86 604 1472" at bounding box center [431, 280] width 98 height 15
click at [780, 361] on link "View External Url" at bounding box center [775, 354] width 102 height 19
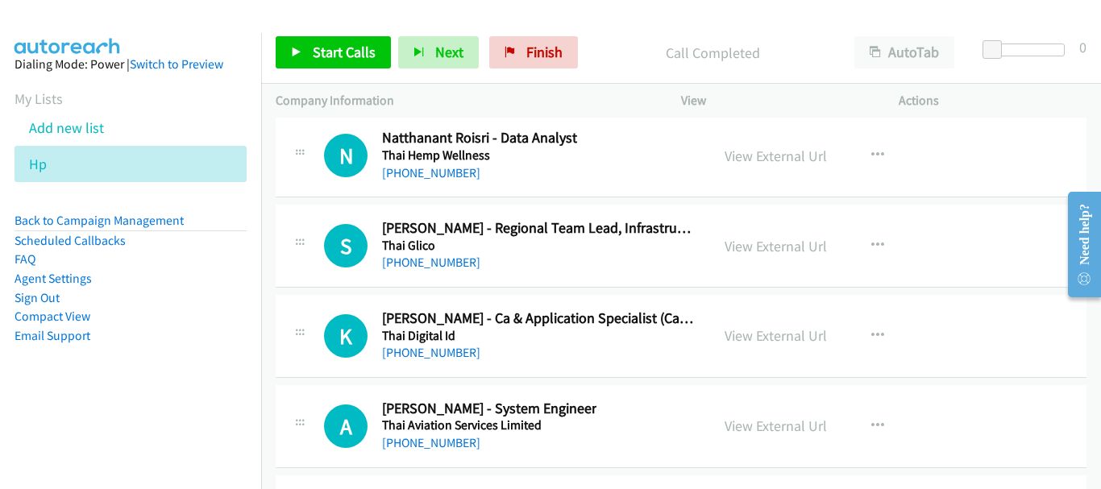
scroll to position [22203, 0]
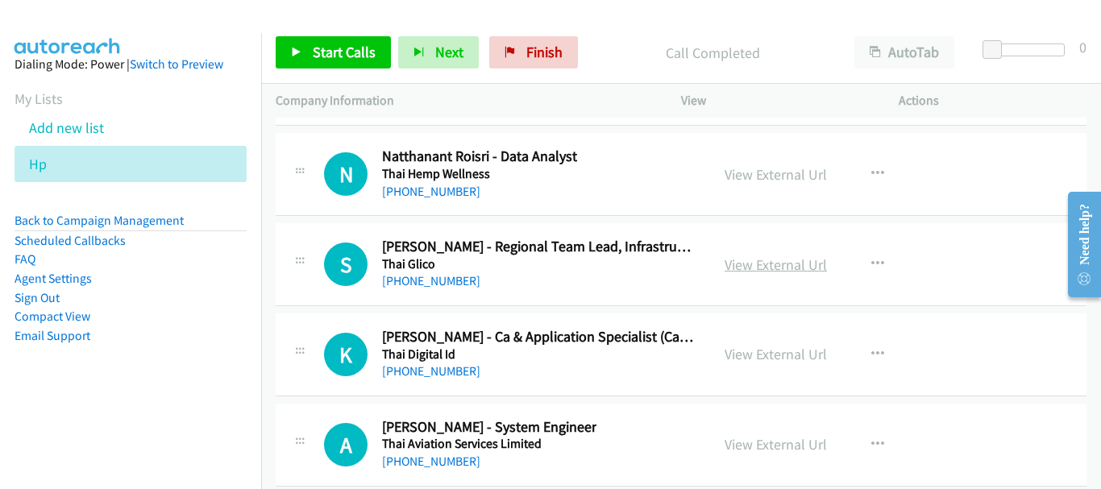
click at [807, 260] on link "View External Url" at bounding box center [775, 264] width 102 height 19
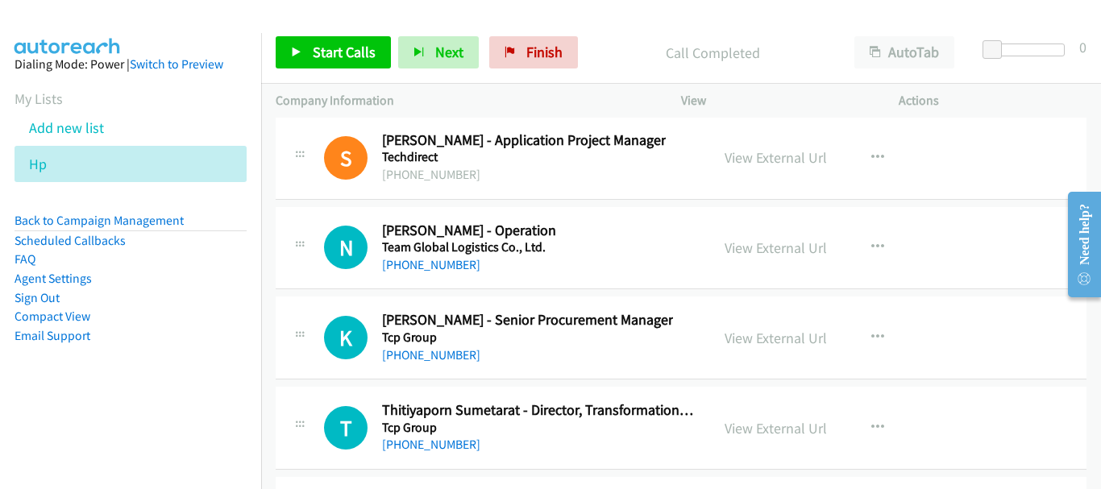
scroll to position [23573, 0]
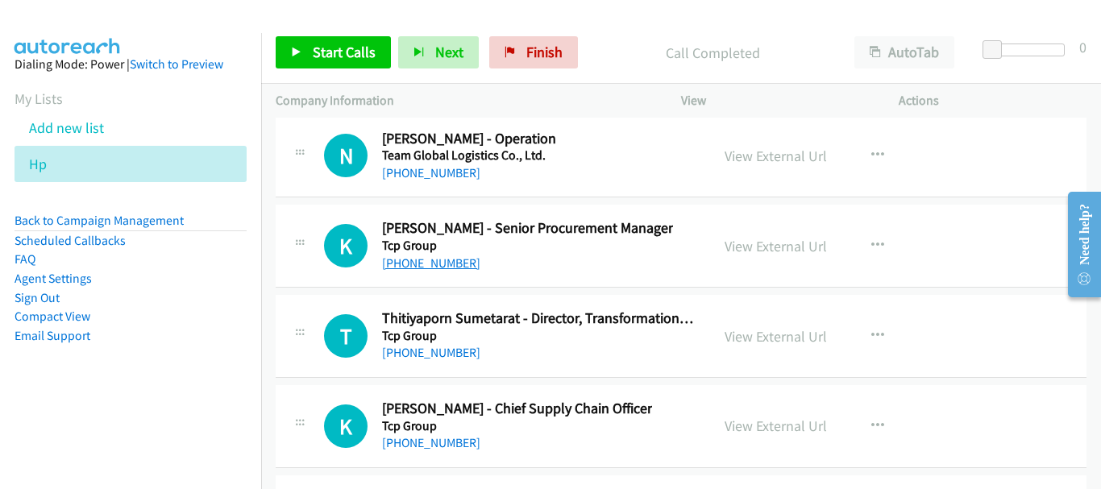
click at [400, 266] on link "+66 81 832 5087" at bounding box center [431, 262] width 98 height 15
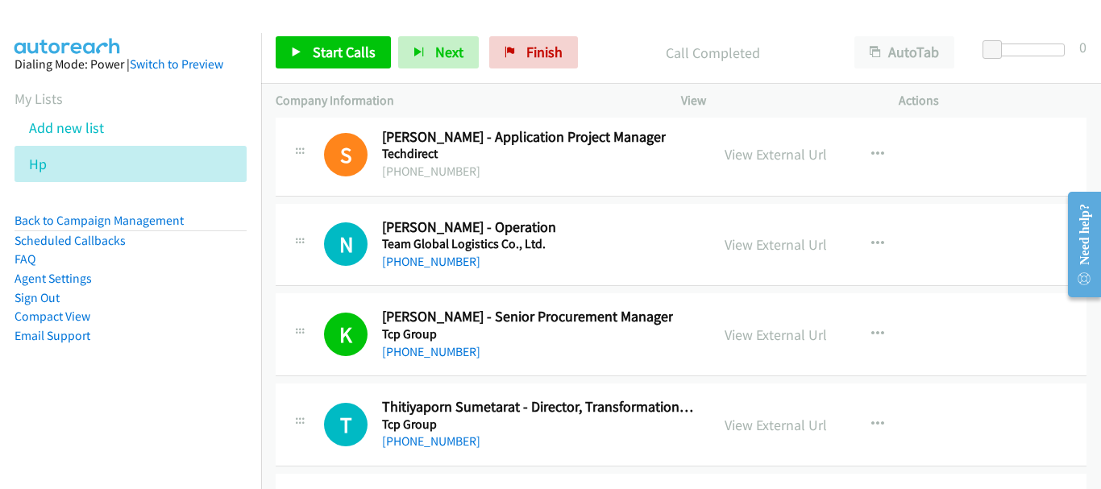
scroll to position [23471, 0]
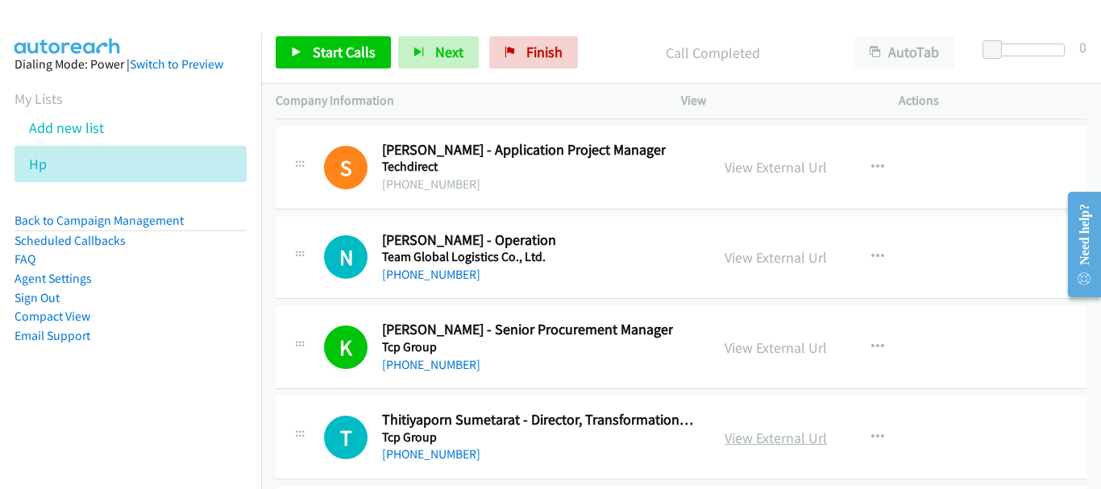
click at [783, 435] on link "View External Url" at bounding box center [775, 438] width 102 height 19
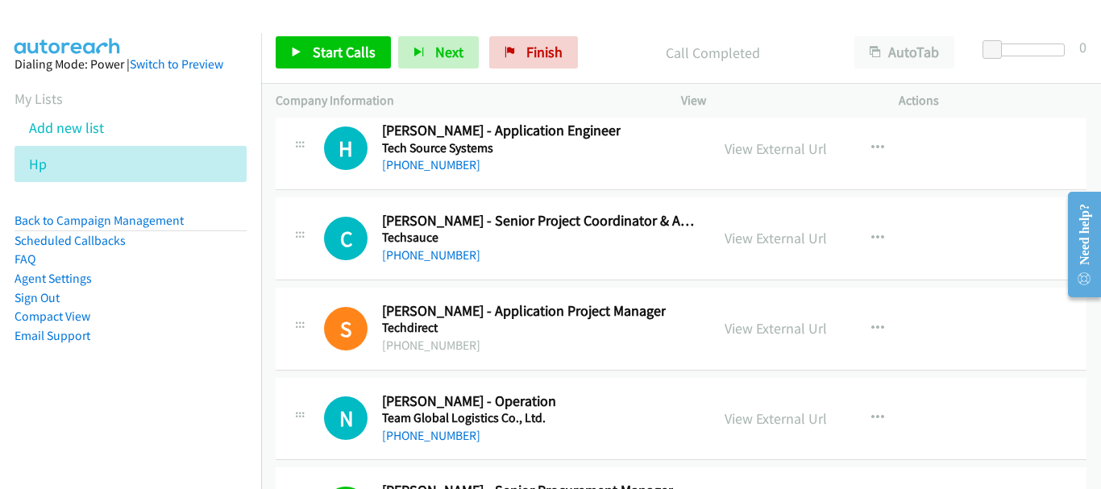
scroll to position [23391, 0]
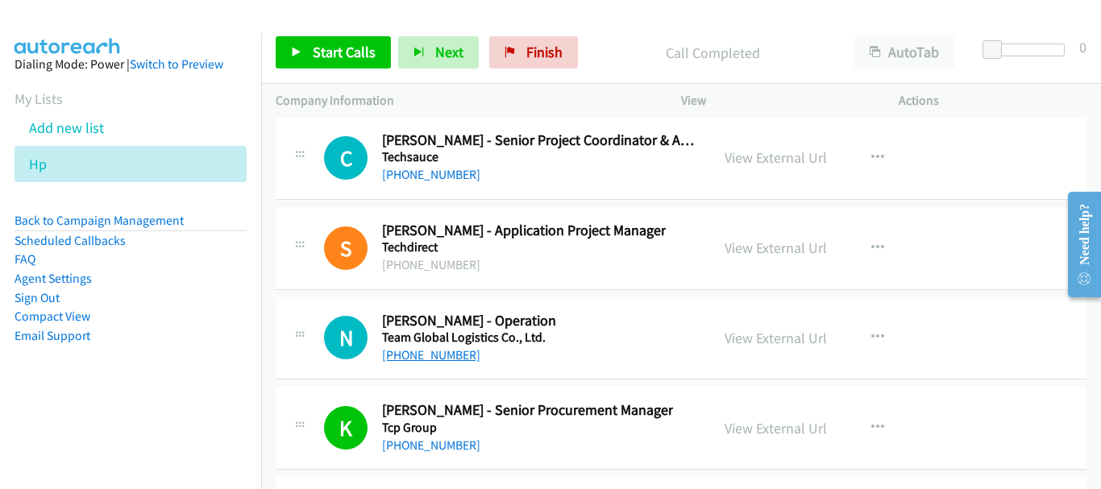
click at [441, 360] on link "+66 82 684 0453" at bounding box center [431, 354] width 98 height 15
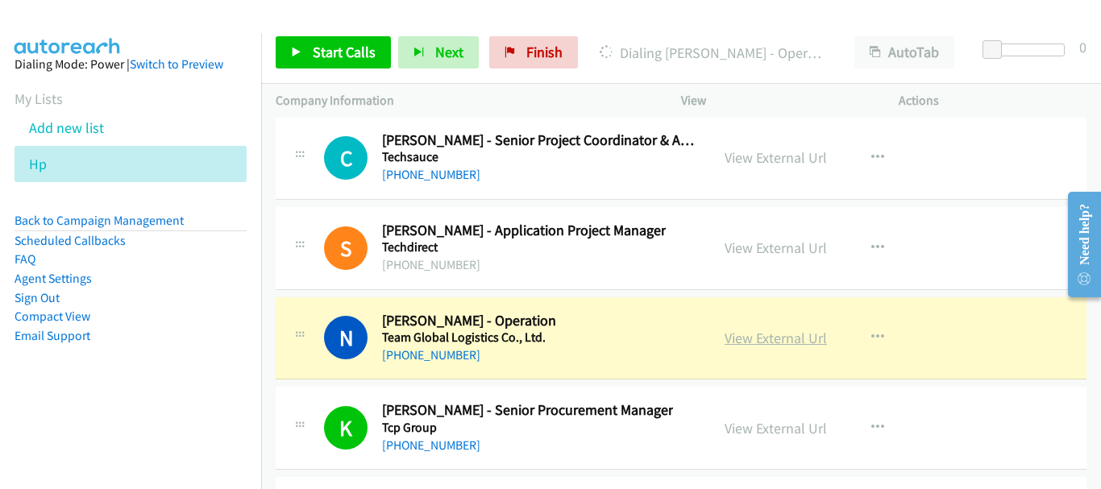
click at [815, 332] on link "View External Url" at bounding box center [775, 338] width 102 height 19
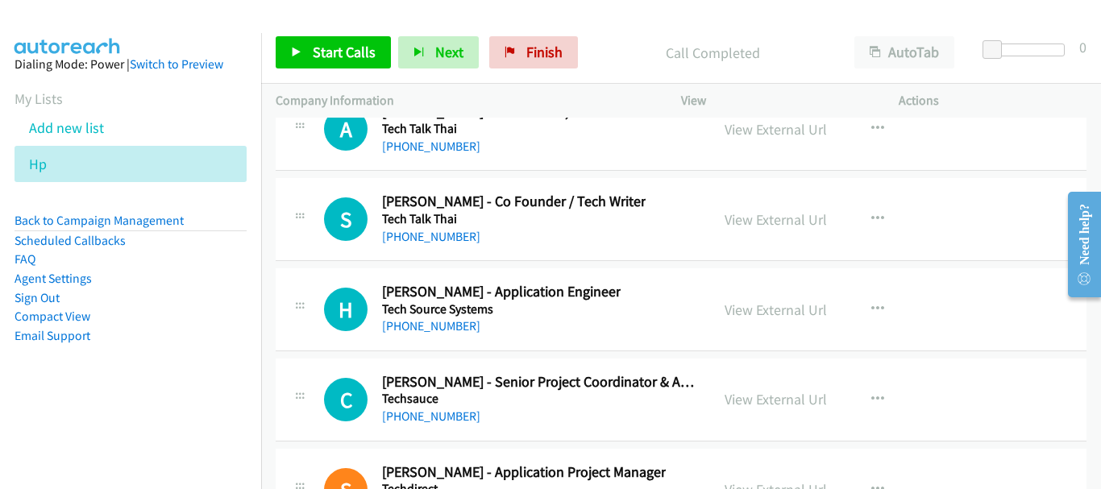
scroll to position [23068, 0]
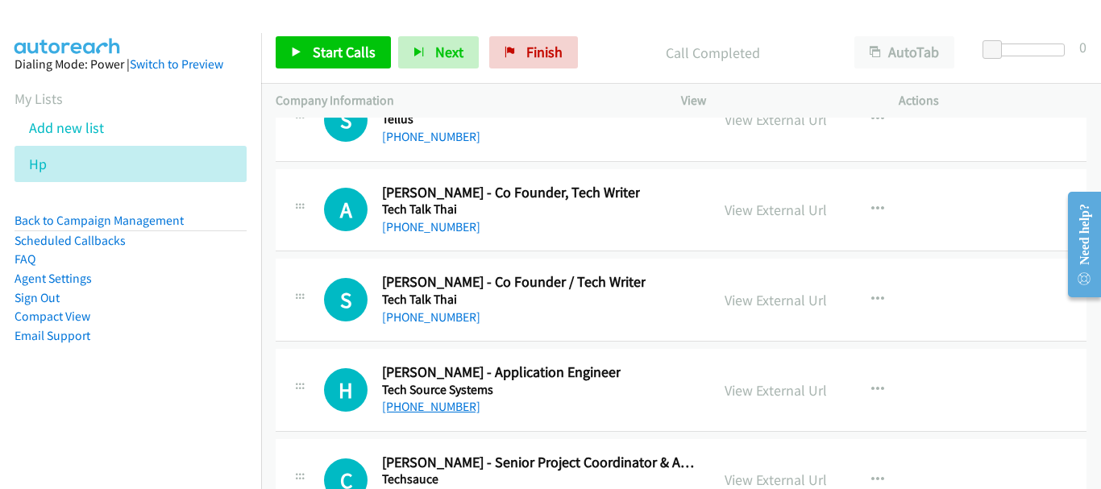
click at [450, 405] on link "+66 86 929 3266" at bounding box center [431, 406] width 98 height 15
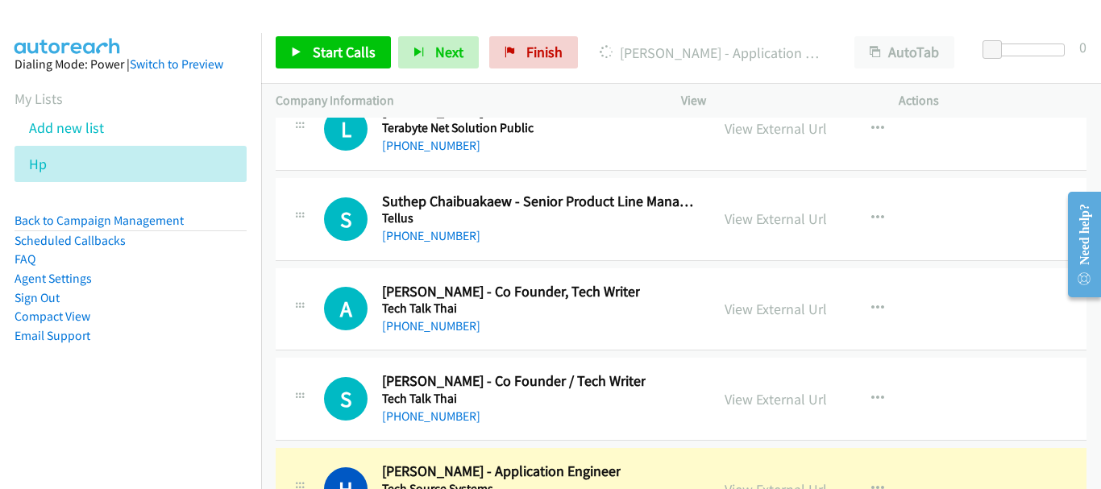
scroll to position [22988, 0]
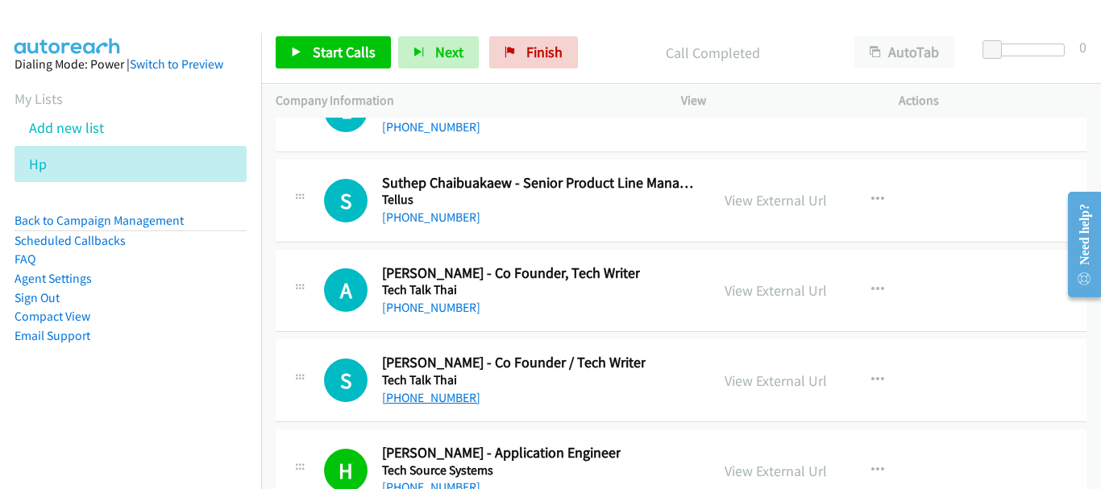
click at [421, 396] on link "+66 81 554 7550" at bounding box center [431, 397] width 98 height 15
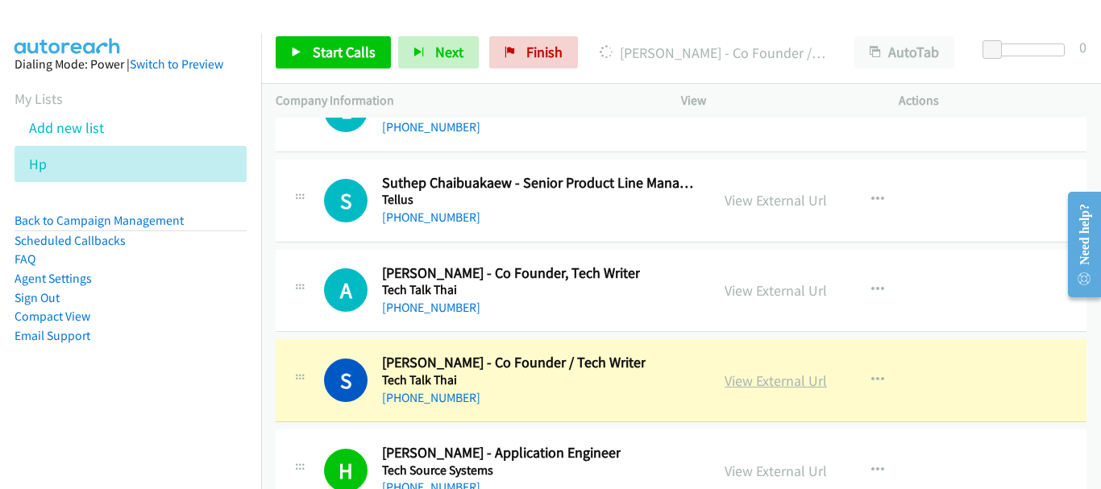
click at [771, 382] on link "View External Url" at bounding box center [775, 380] width 102 height 19
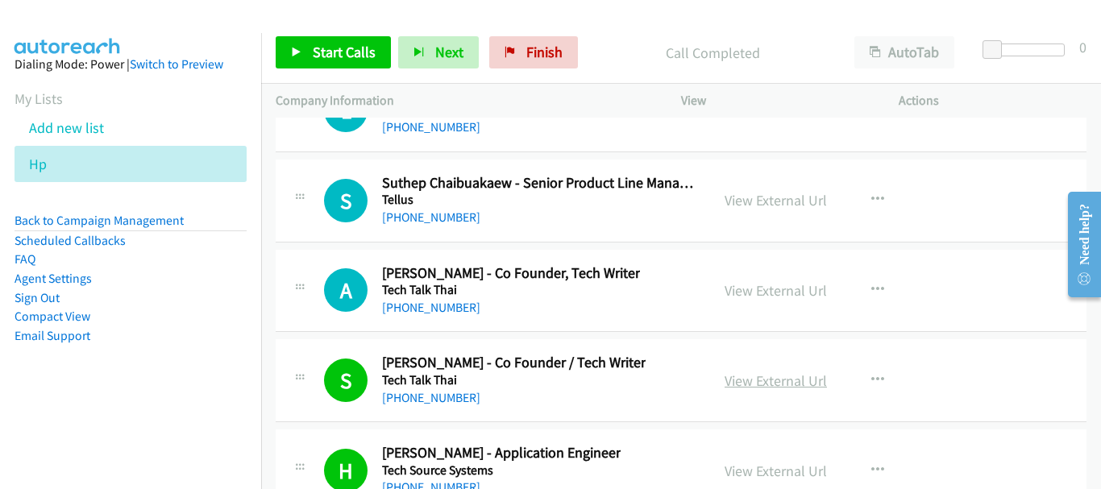
click at [726, 371] on link "View External Url" at bounding box center [775, 380] width 102 height 19
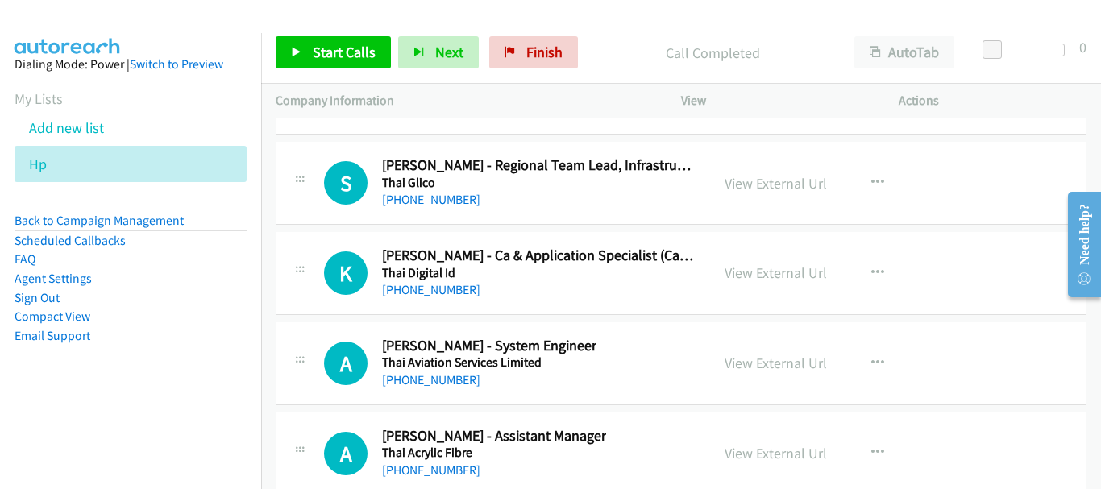
scroll to position [22263, 0]
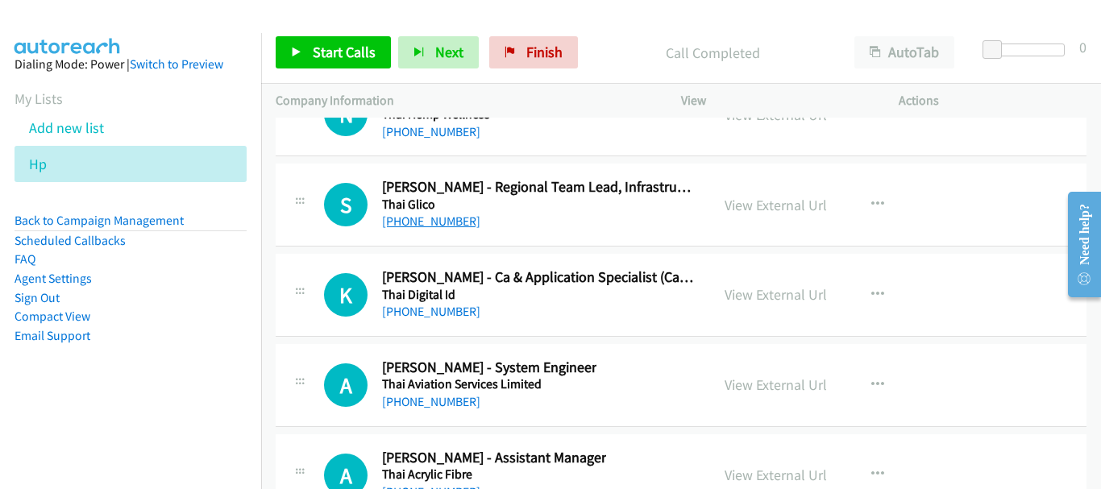
click at [450, 219] on link "+66 80 079 8433" at bounding box center [431, 221] width 98 height 15
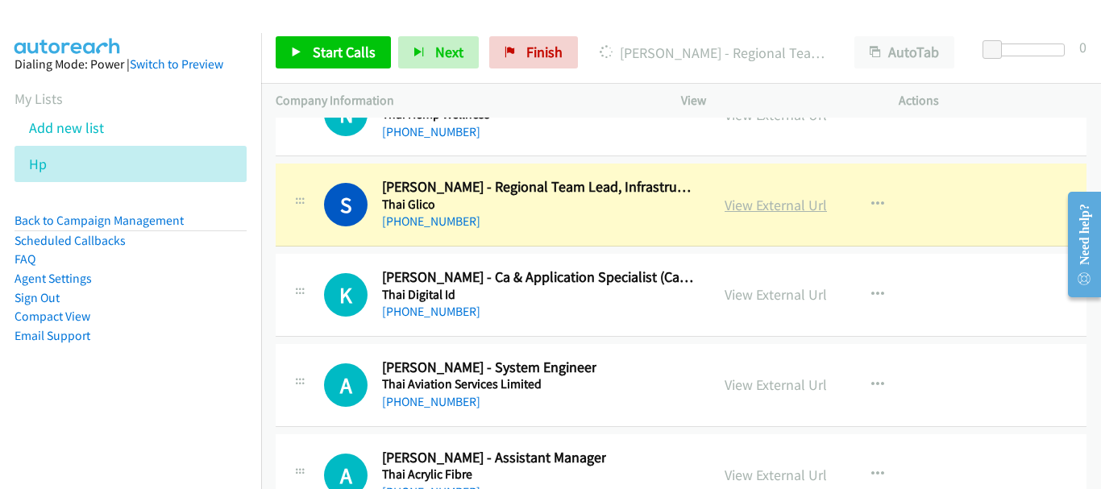
click at [805, 204] on link "View External Url" at bounding box center [775, 205] width 102 height 19
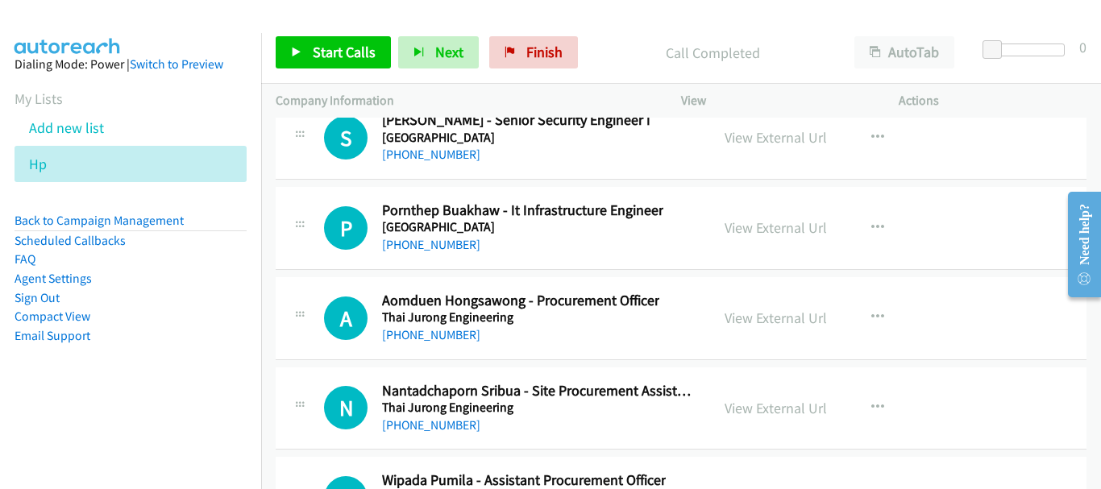
scroll to position [21296, 0]
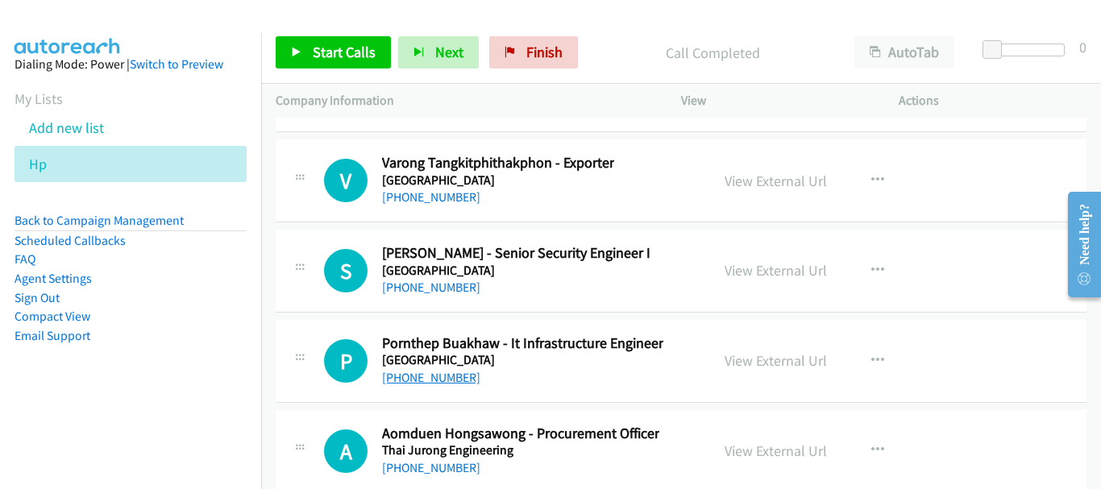
click at [442, 370] on link "[PHONE_NUMBER]" at bounding box center [431, 377] width 98 height 15
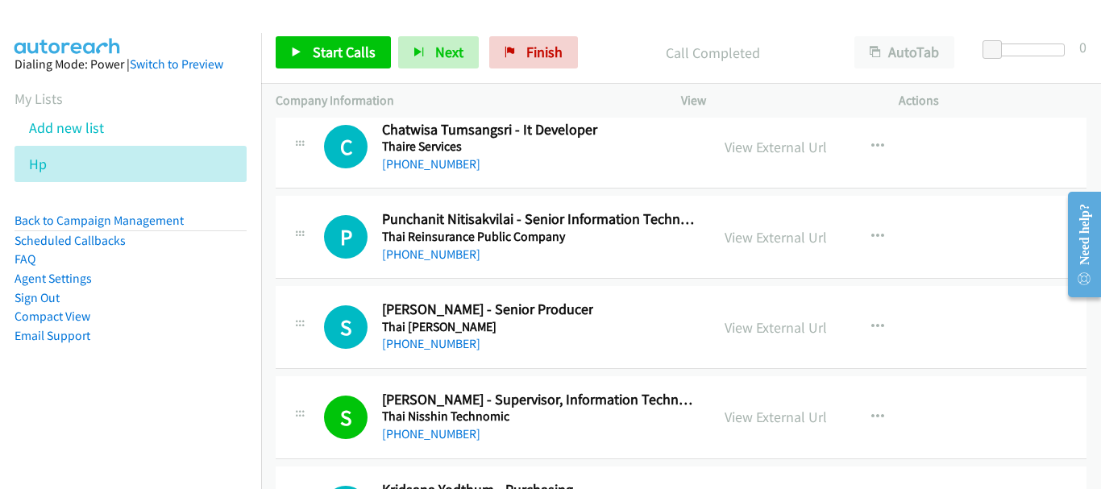
scroll to position [20168, 0]
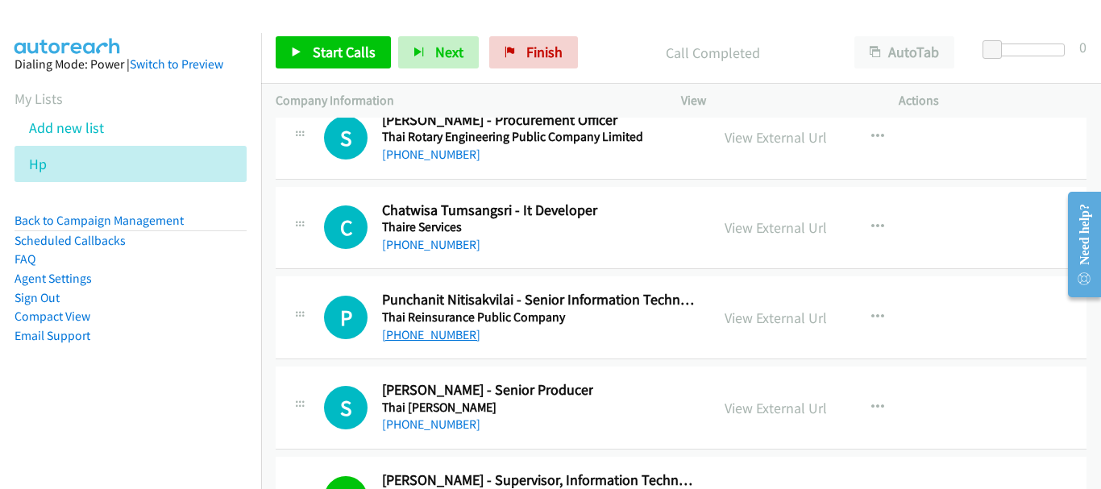
click at [429, 331] on link "+66 64 696 4949" at bounding box center [431, 334] width 98 height 15
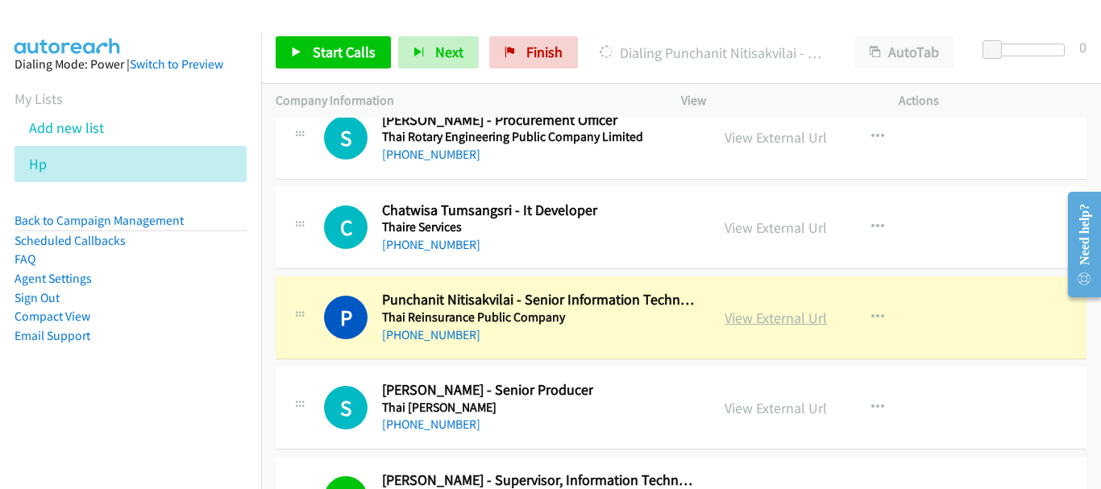
click at [736, 313] on link "View External Url" at bounding box center [775, 318] width 102 height 19
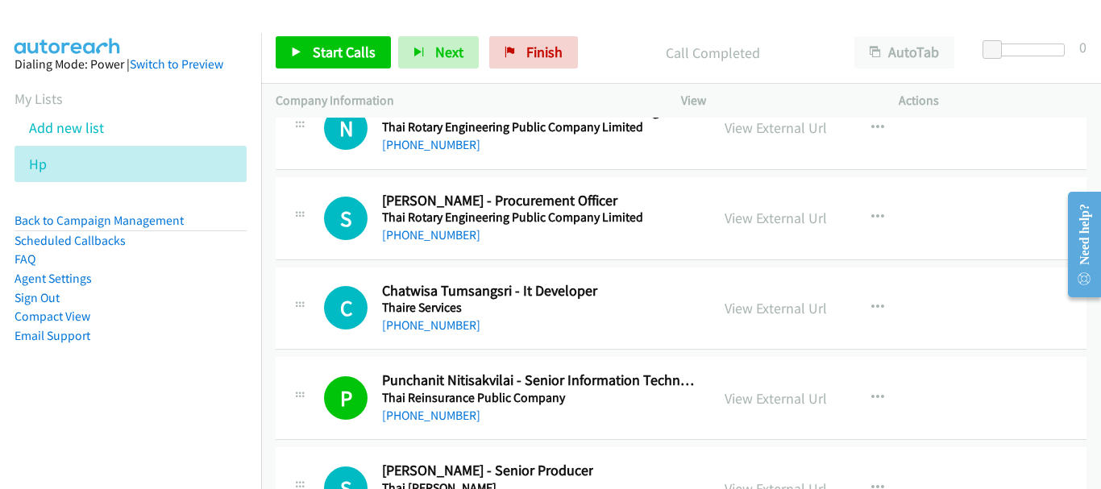
scroll to position [19926, 0]
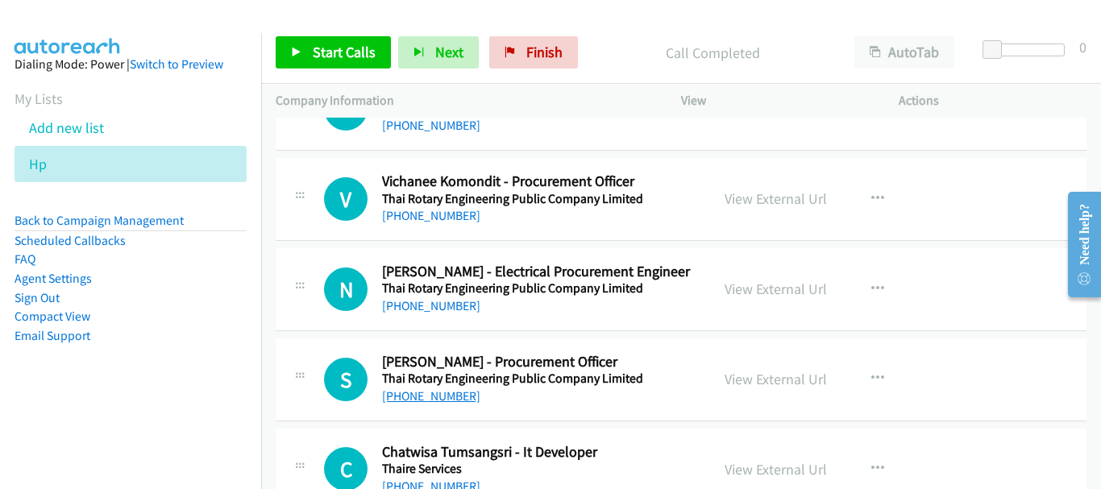
click at [423, 400] on link "+66 86 157 7585" at bounding box center [431, 395] width 98 height 15
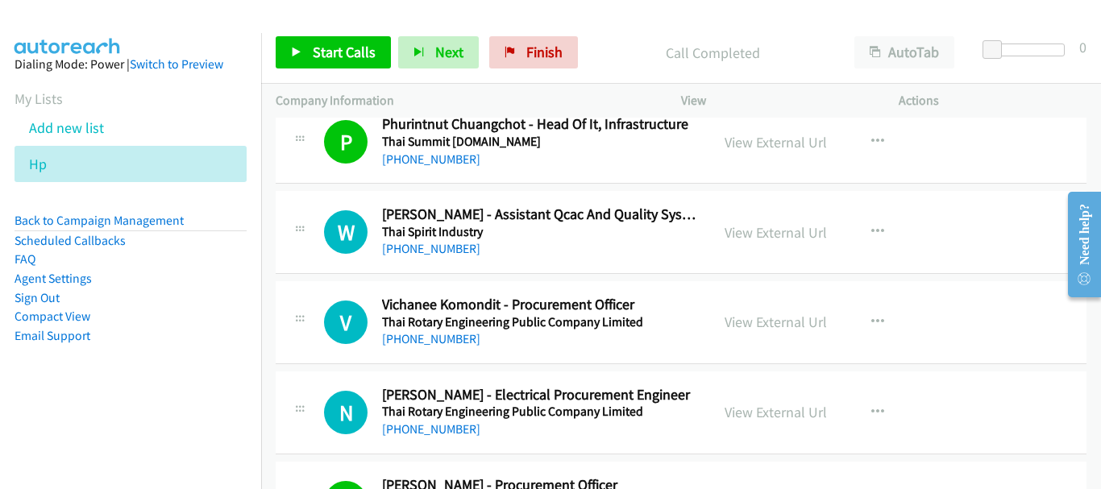
scroll to position [19765, 0]
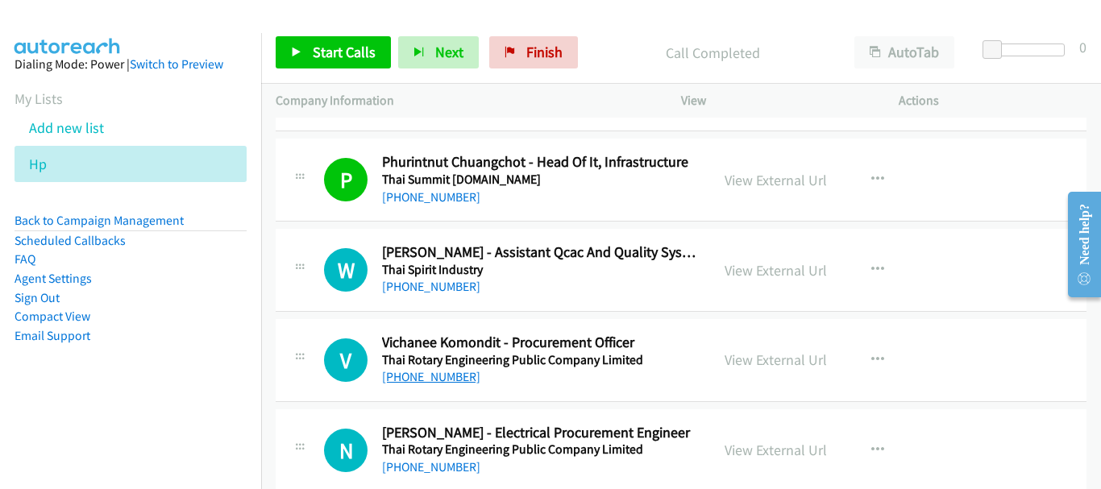
click at [451, 382] on link "+66 94 743 7723" at bounding box center [431, 376] width 98 height 15
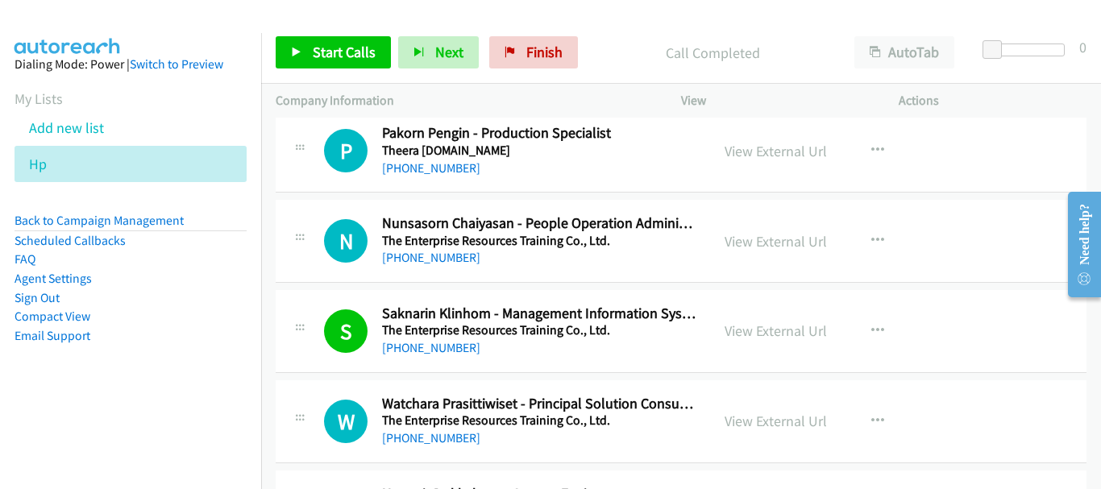
scroll to position [18878, 0]
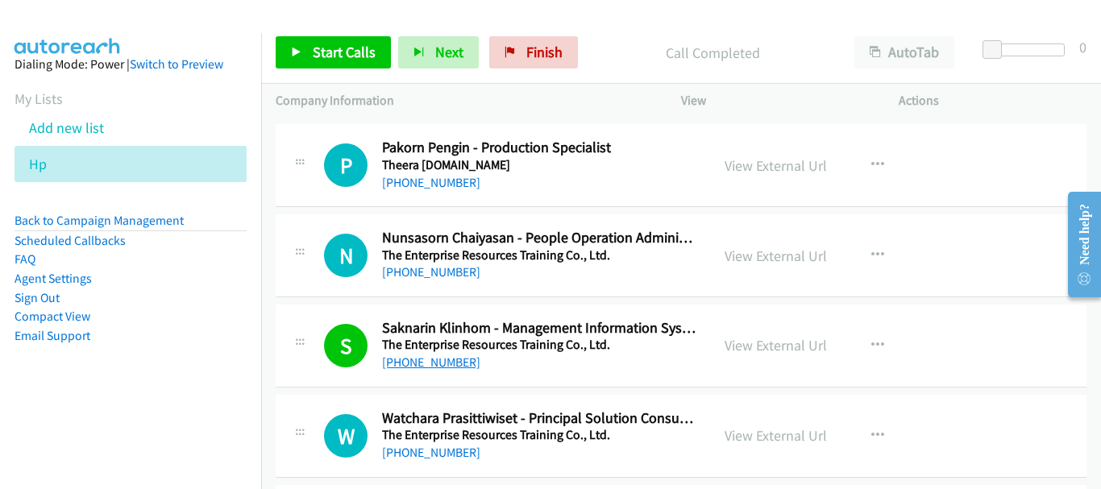
click at [419, 363] on link "+66 64 262 7444" at bounding box center [431, 362] width 98 height 15
click at [776, 343] on link "View External Url" at bounding box center [775, 345] width 102 height 19
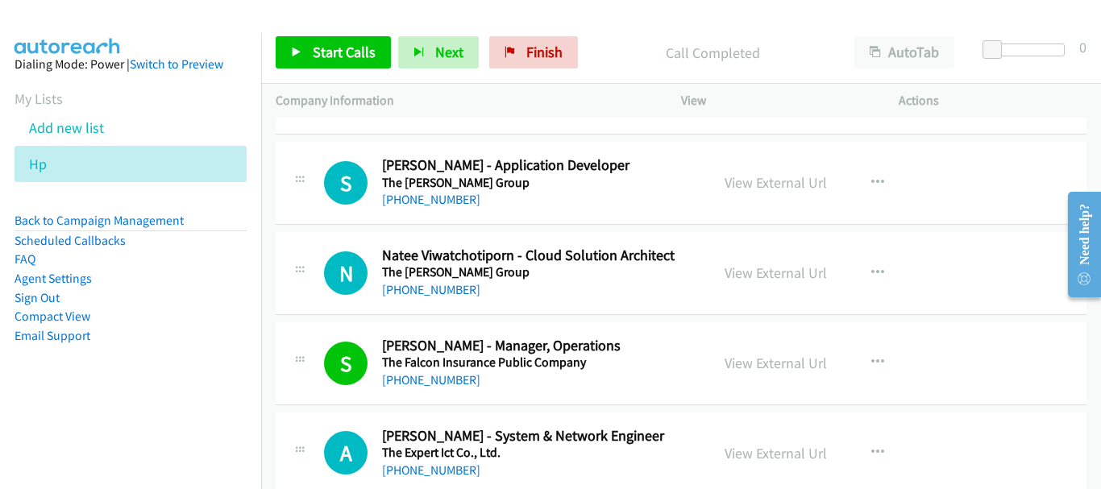
scroll to position [18476, 0]
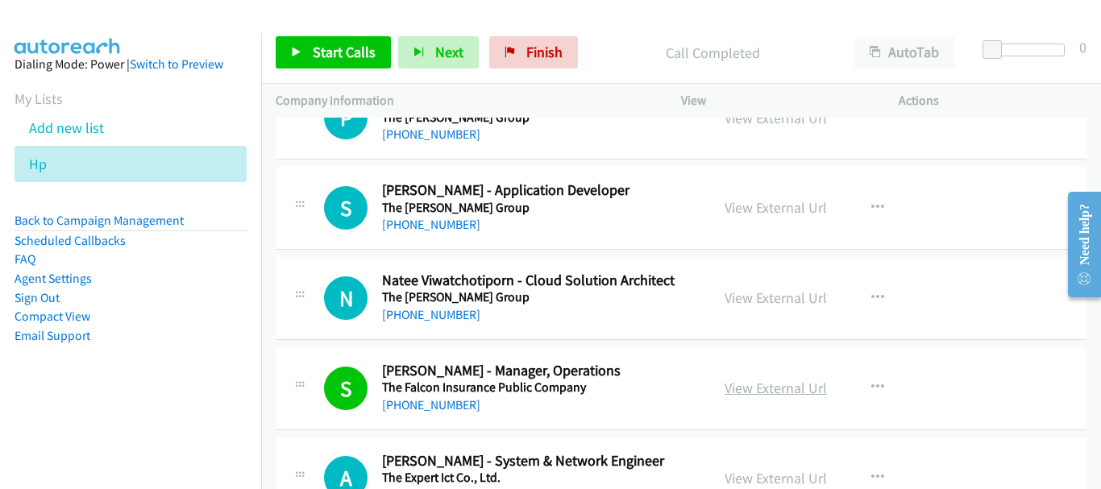
click at [738, 392] on link "View External Url" at bounding box center [775, 388] width 102 height 19
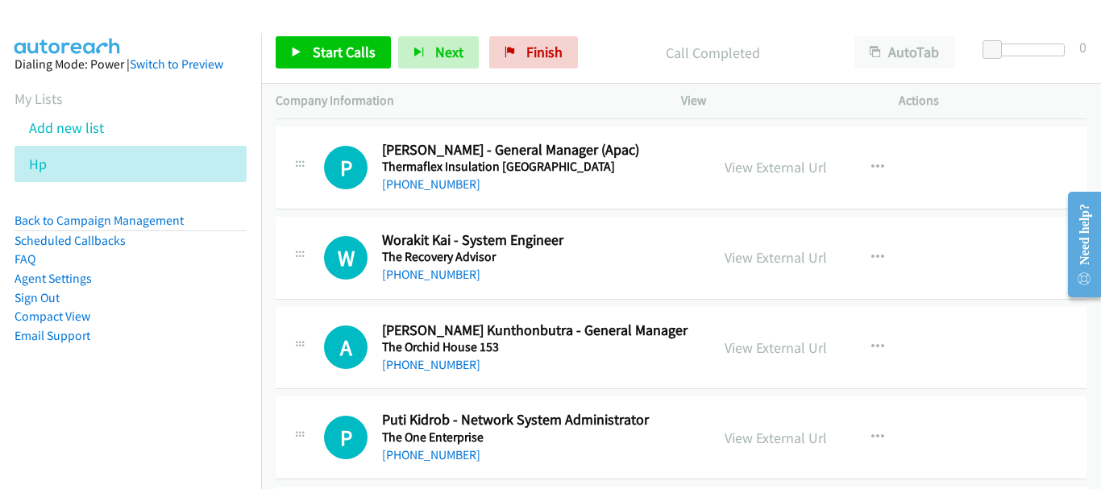
scroll to position [17589, 0]
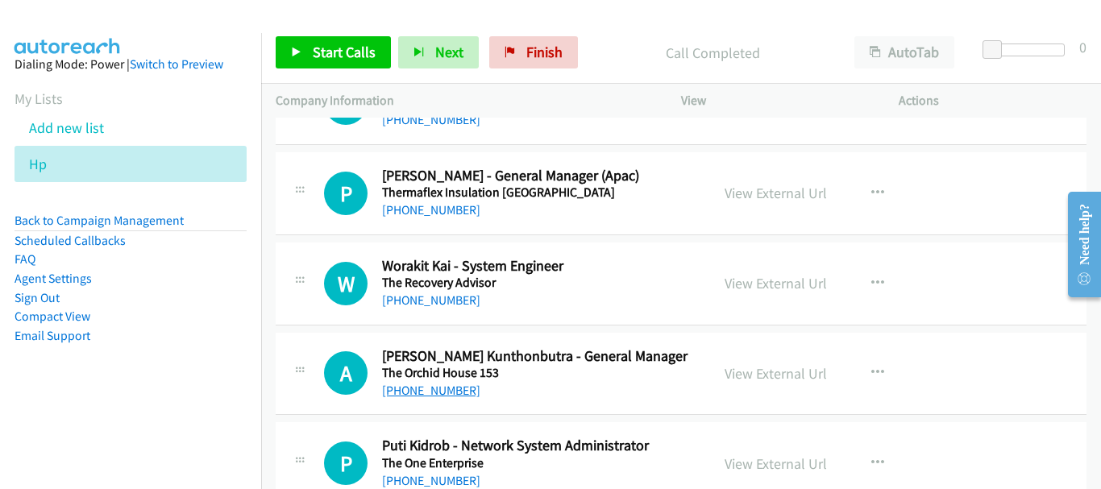
click at [454, 393] on link "+66 83 072 9029" at bounding box center [431, 390] width 98 height 15
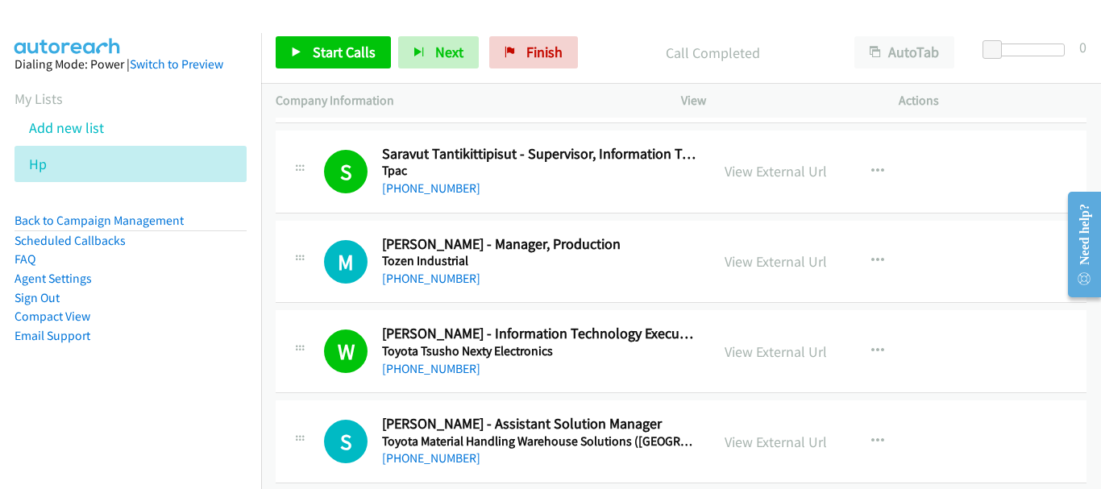
scroll to position [15252, 0]
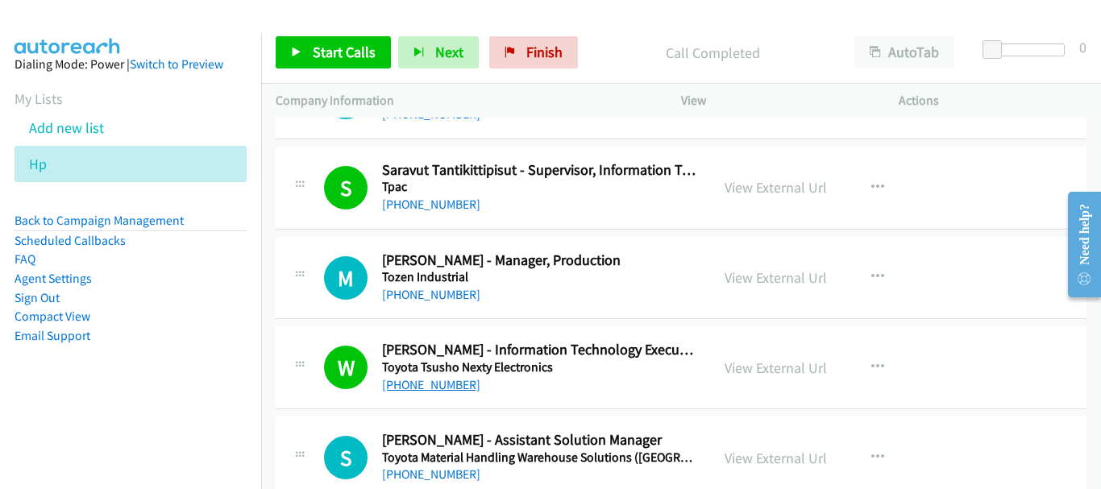
click at [429, 380] on link "+66 82 477 7920" at bounding box center [431, 384] width 98 height 15
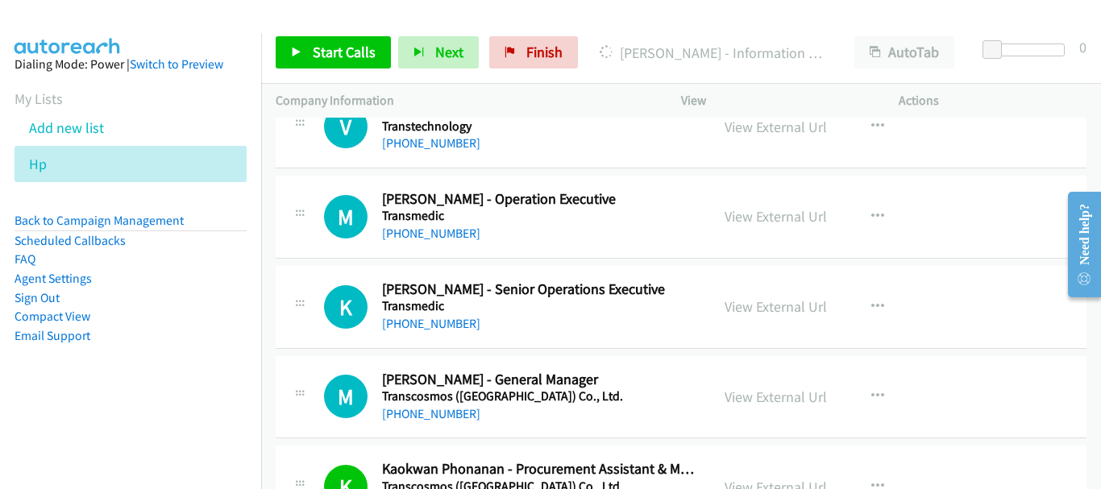
scroll to position [14769, 0]
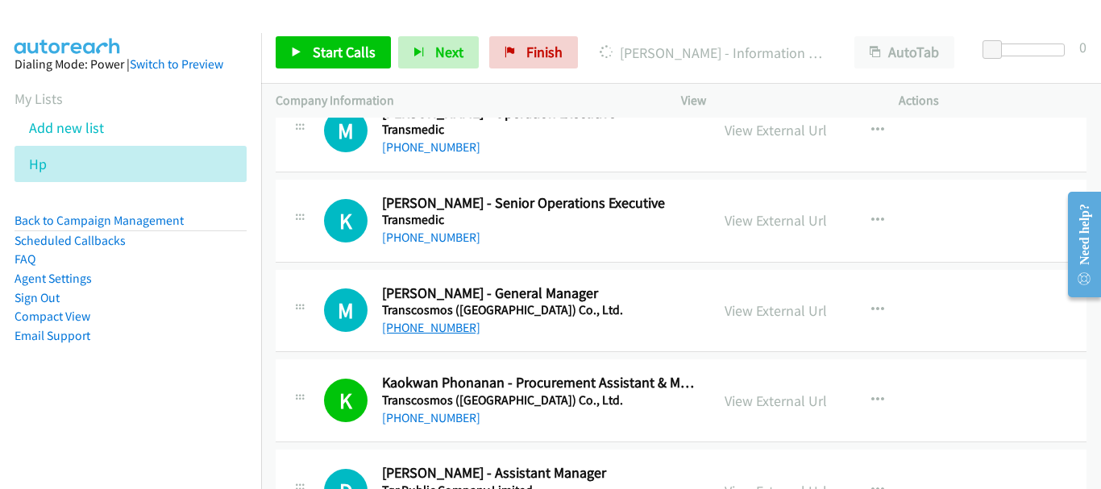
click at [393, 334] on link "+66 64 017 1533" at bounding box center [431, 327] width 98 height 15
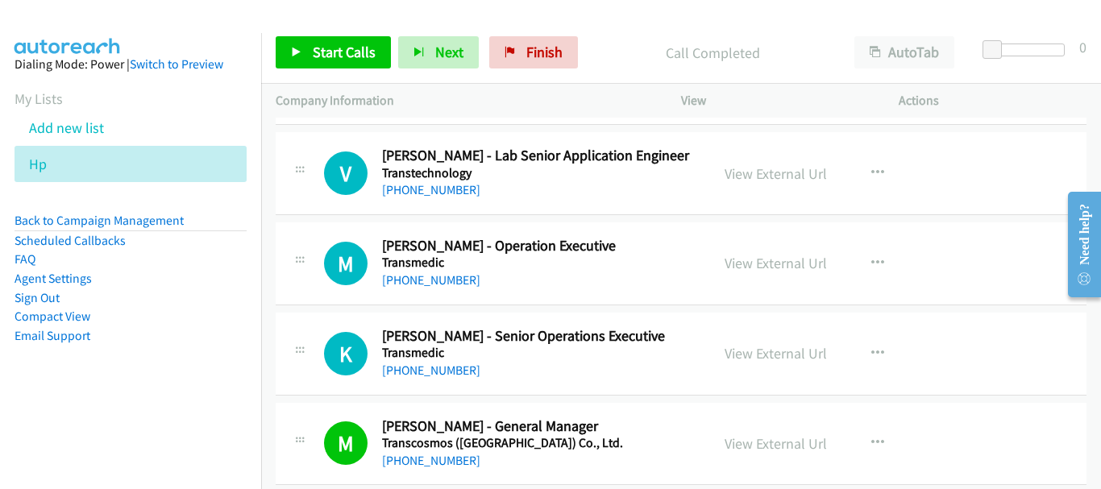
scroll to position [14608, 0]
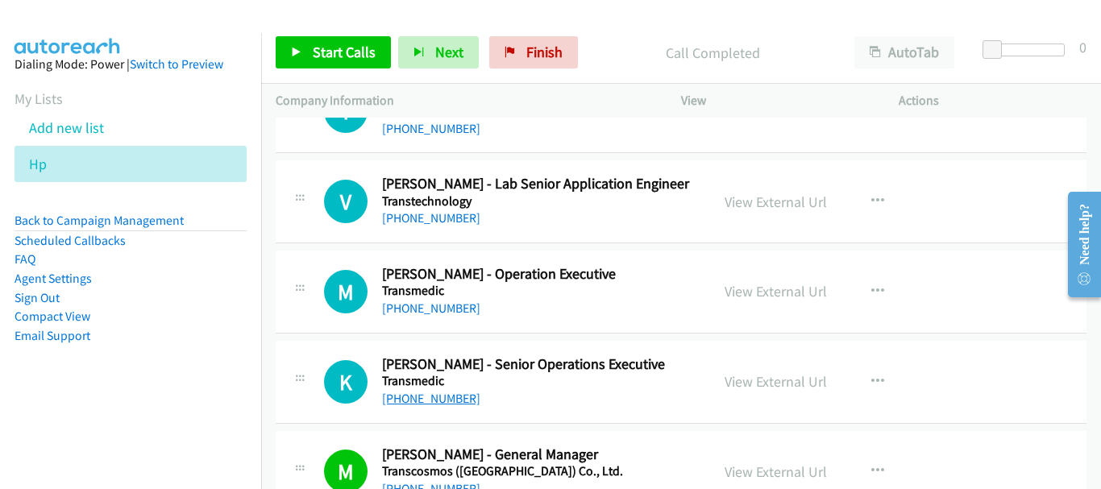
click at [447, 394] on link "+66 92 658 5802" at bounding box center [431, 398] width 98 height 15
click at [429, 298] on h5 "Transmedic" at bounding box center [538, 291] width 313 height 16
click at [430, 313] on link "+66 85 825 1916" at bounding box center [431, 308] width 98 height 15
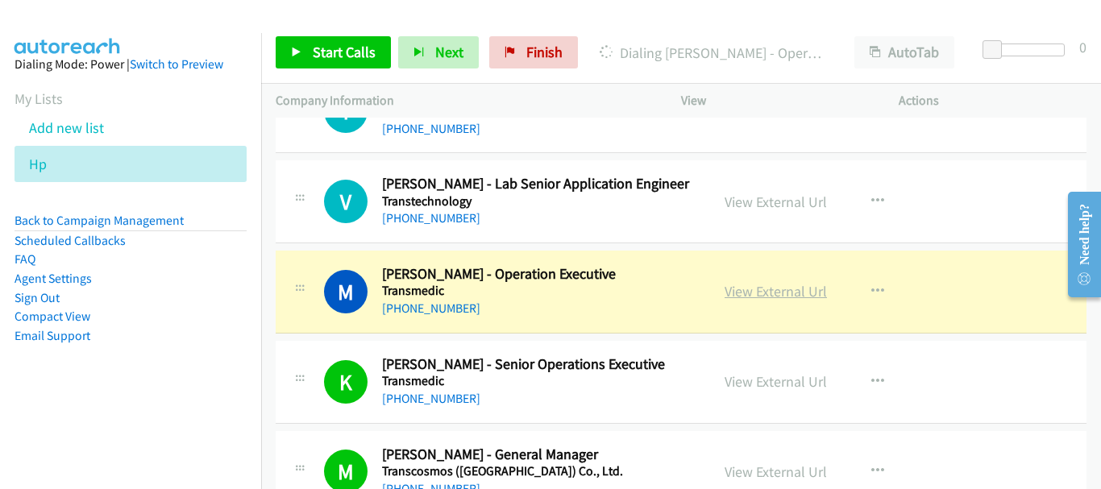
click at [789, 292] on link "View External Url" at bounding box center [775, 291] width 102 height 19
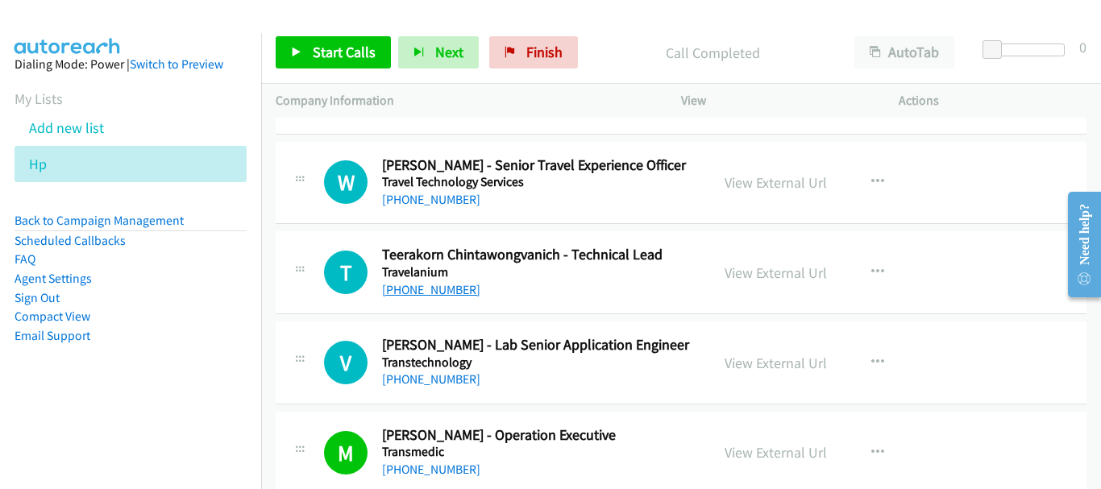
click at [442, 290] on link "+66 86 503 3171" at bounding box center [431, 289] width 98 height 15
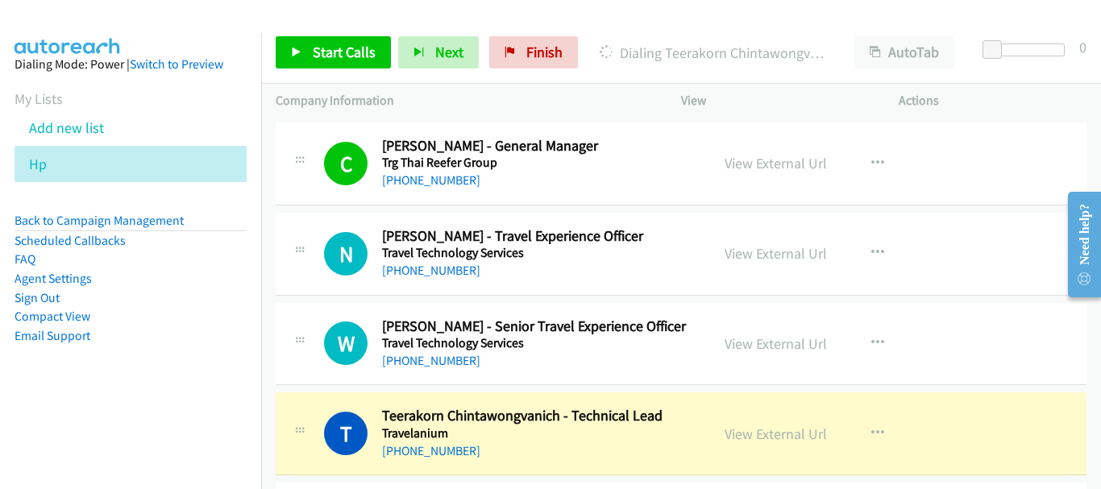
scroll to position [14366, 0]
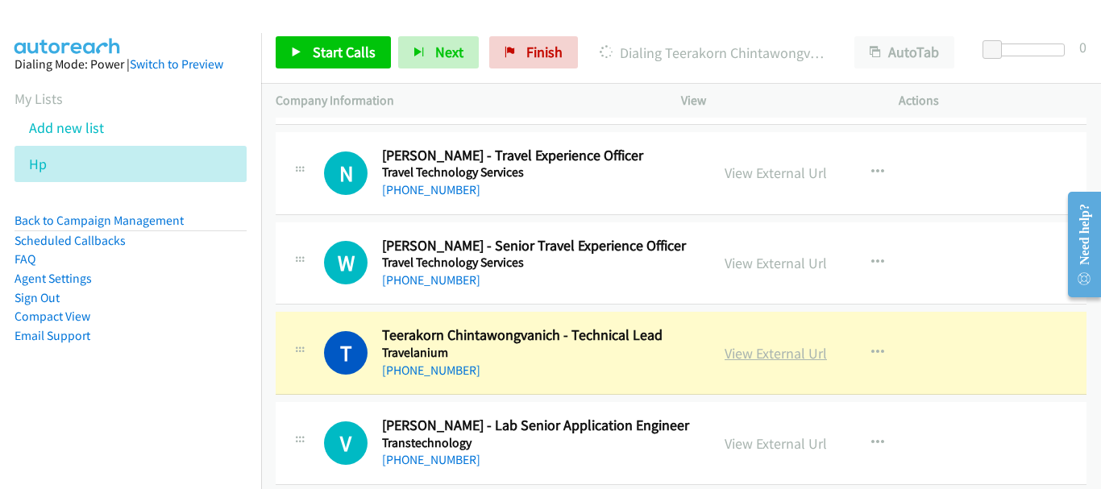
click at [752, 360] on link "View External Url" at bounding box center [775, 353] width 102 height 19
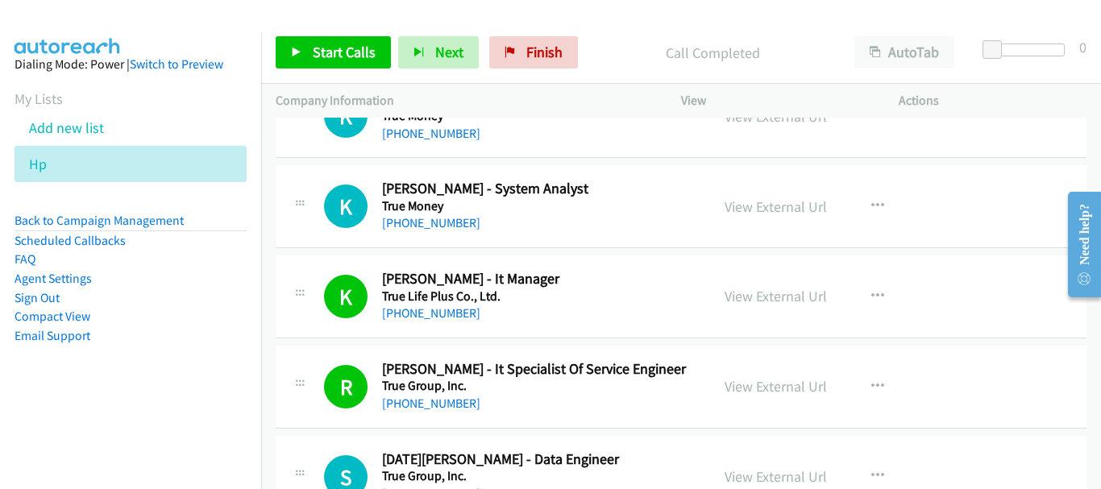
scroll to position [12593, 0]
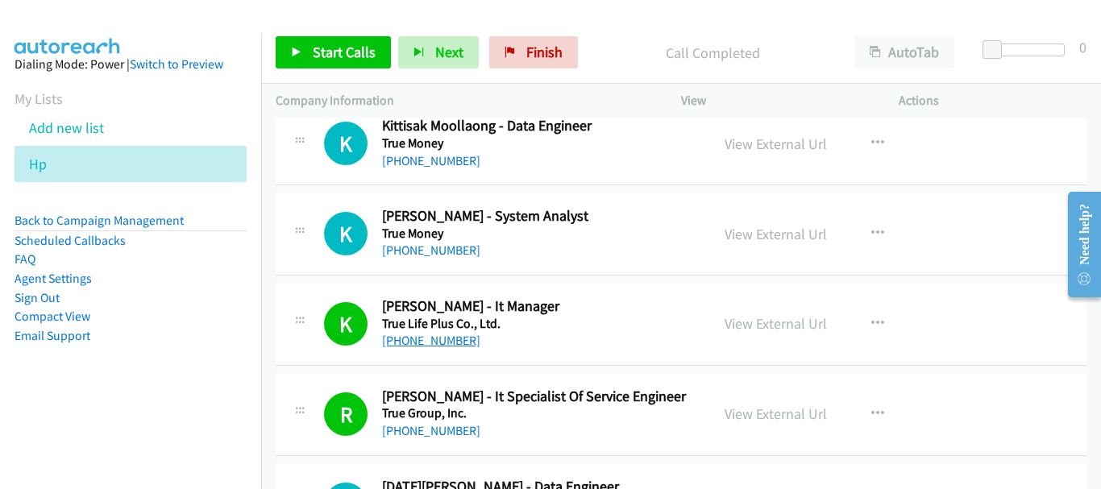
click at [461, 347] on link "+66 82 676 1777" at bounding box center [431, 340] width 98 height 15
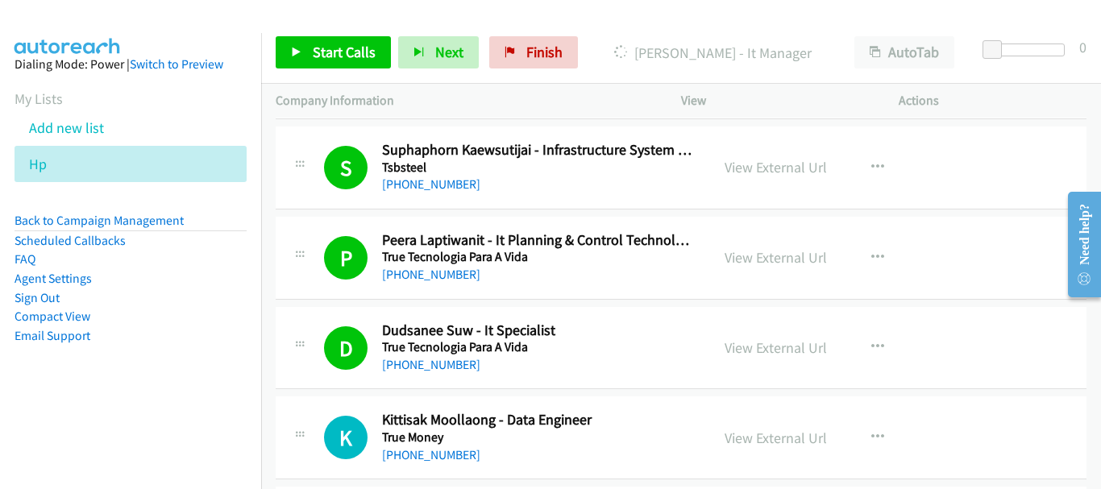
scroll to position [12271, 0]
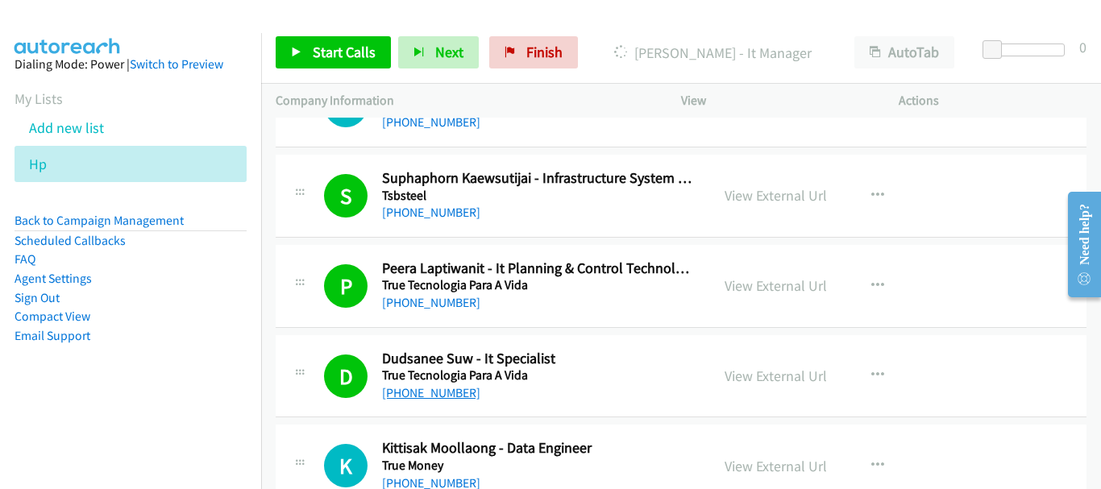
click at [435, 391] on link "+66 86 600 1029" at bounding box center [431, 392] width 98 height 15
click at [448, 302] on link "+66 86 333 3913" at bounding box center [431, 302] width 98 height 15
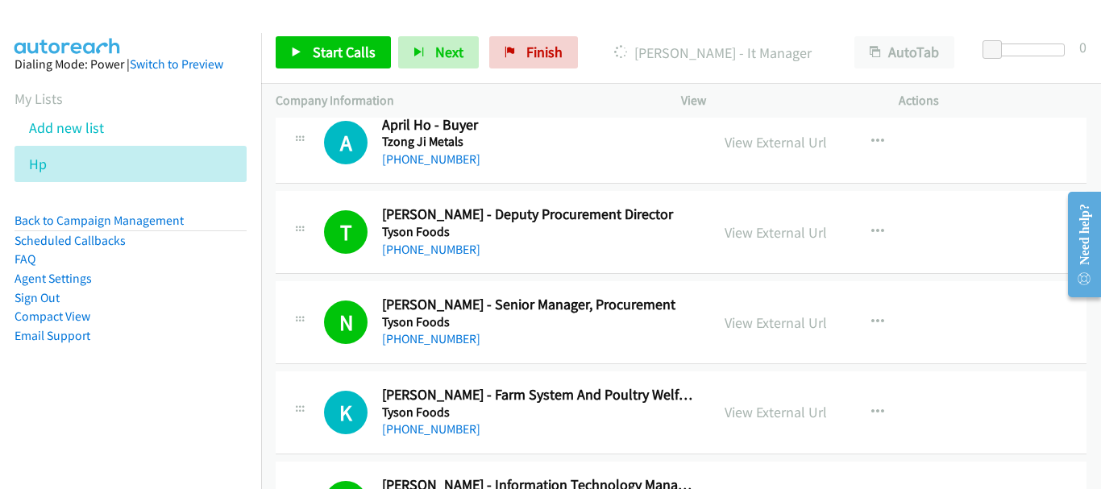
scroll to position [11062, 0]
click at [458, 340] on link "+66 81 735 6848" at bounding box center [431, 339] width 98 height 15
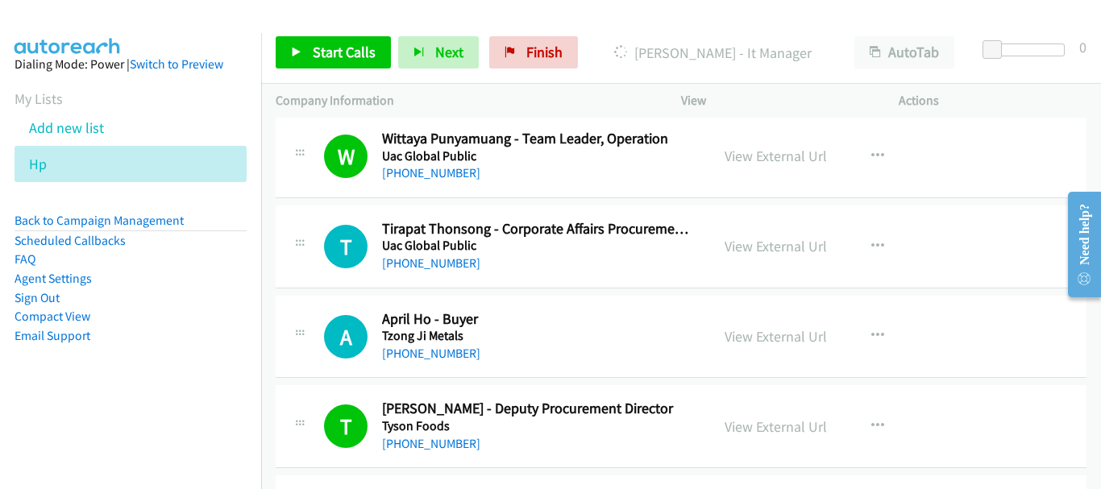
scroll to position [10950, 0]
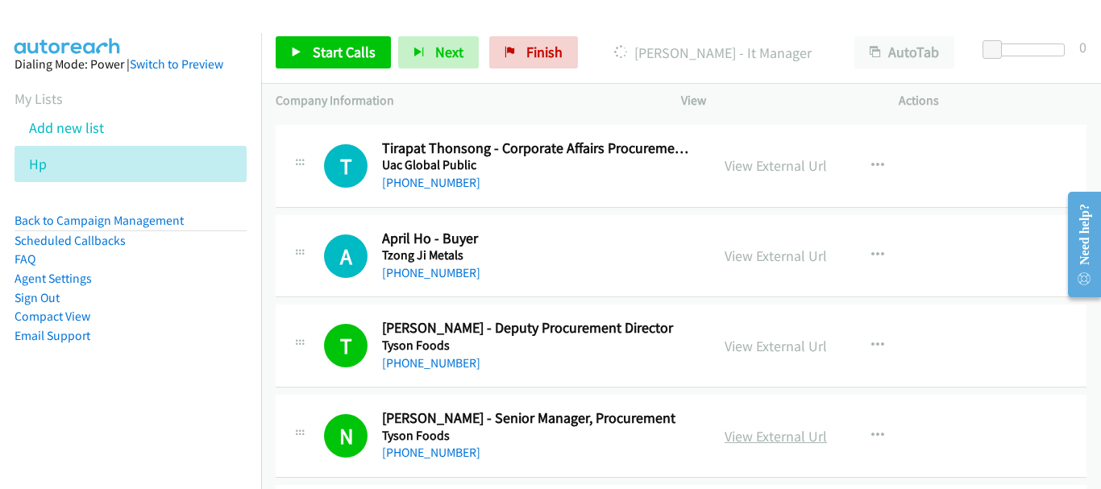
click at [786, 440] on link "View External Url" at bounding box center [775, 436] width 102 height 19
click at [448, 359] on link "+66 63 206 0275" at bounding box center [431, 362] width 98 height 15
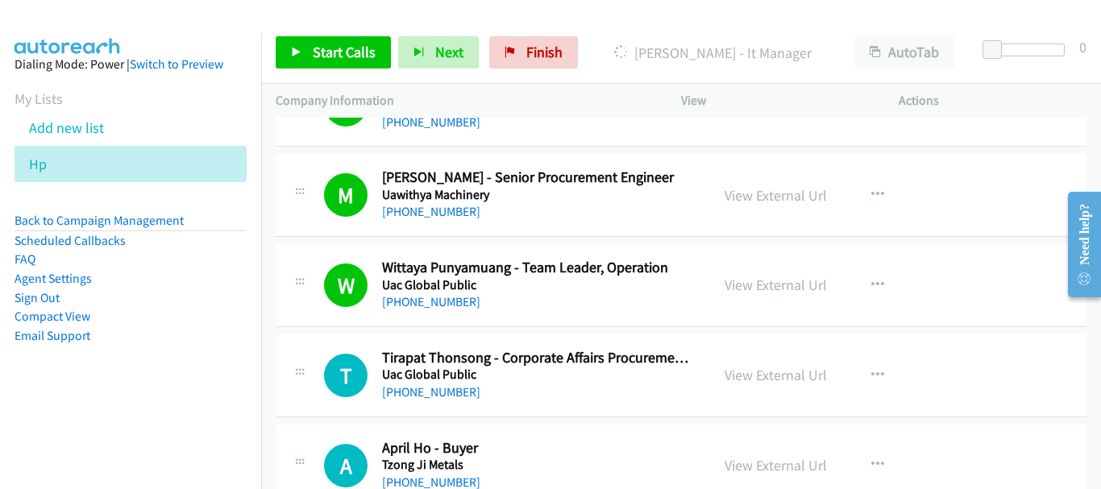
scroll to position [10708, 0]
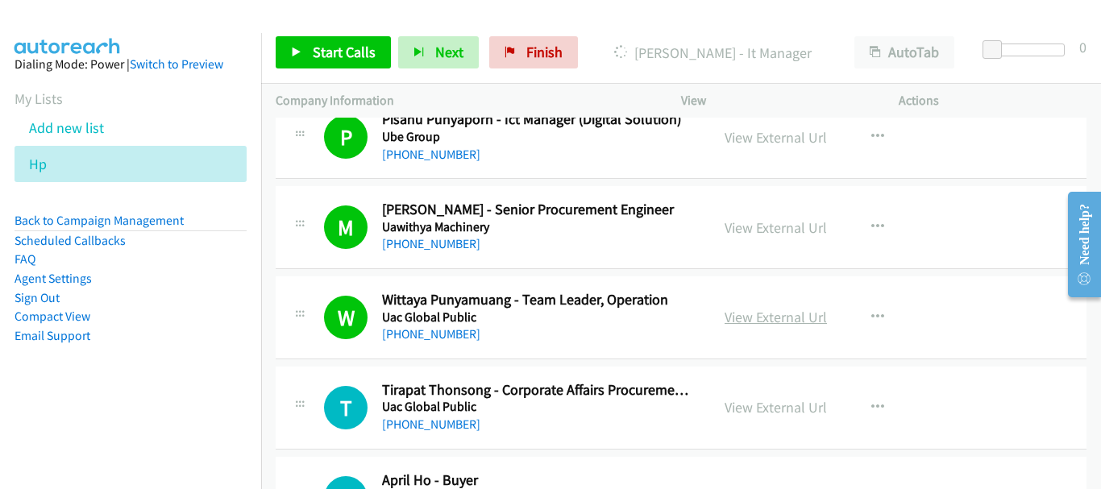
click at [754, 317] on link "View External Url" at bounding box center [775, 317] width 102 height 19
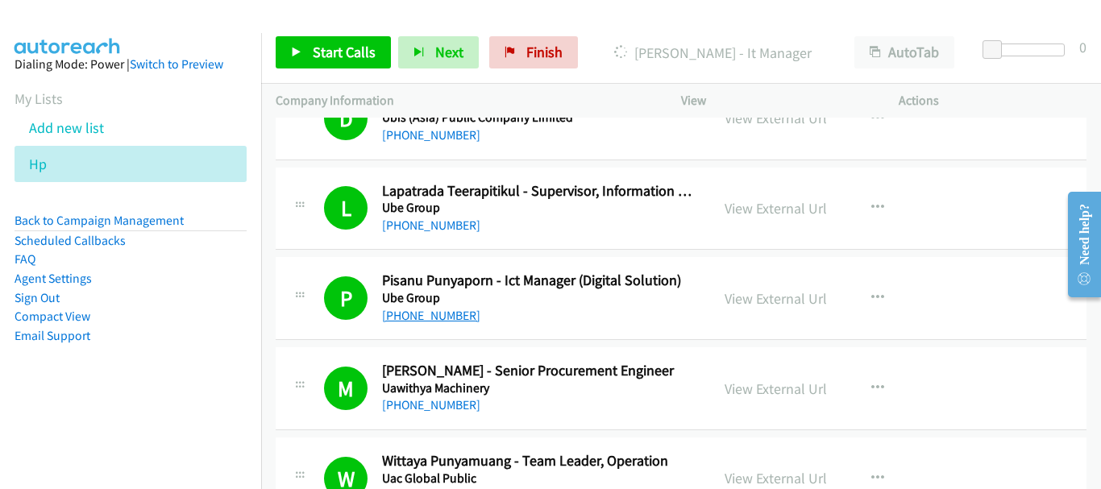
click at [448, 309] on link "+66 89 832 9994" at bounding box center [431, 315] width 98 height 15
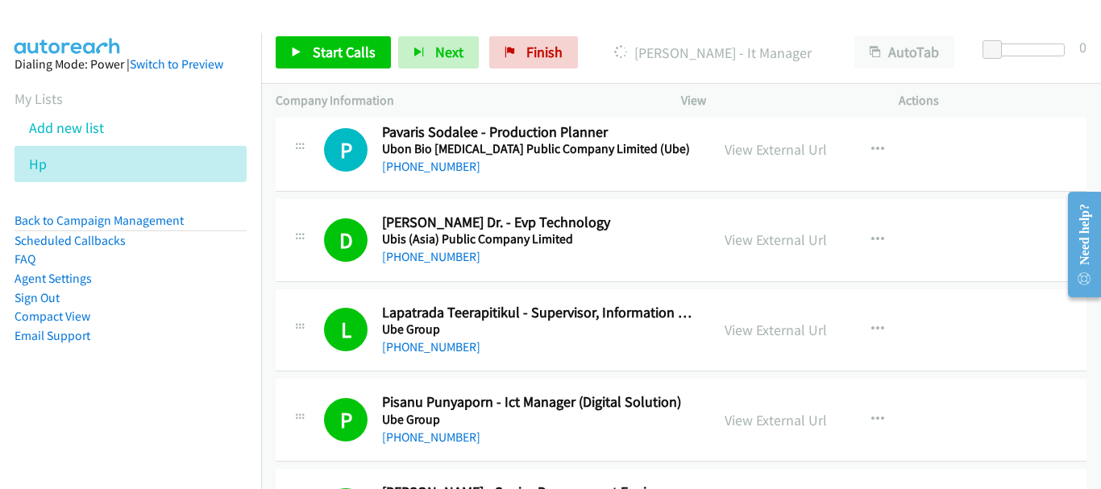
scroll to position [10386, 0]
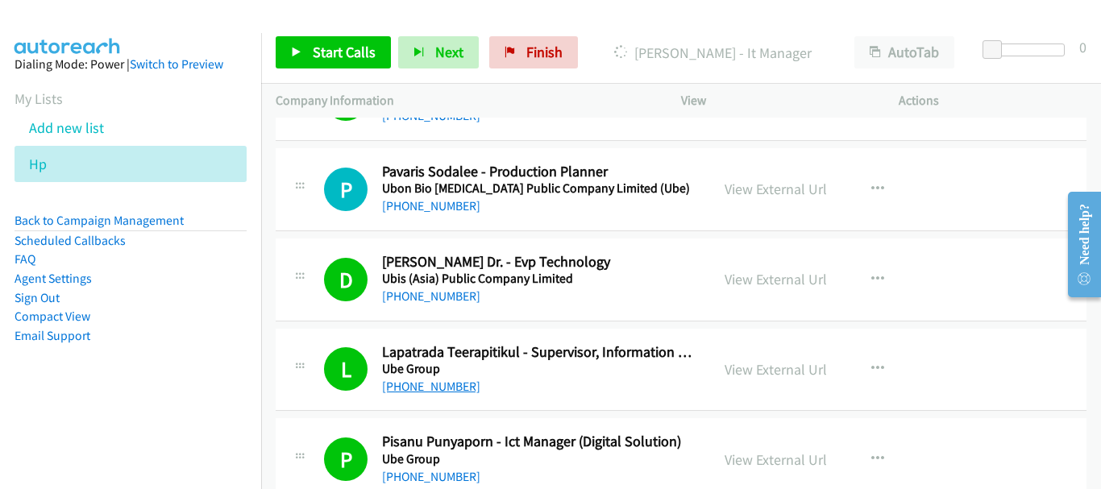
click at [437, 393] on link "+66 85 288 4446" at bounding box center [431, 386] width 98 height 15
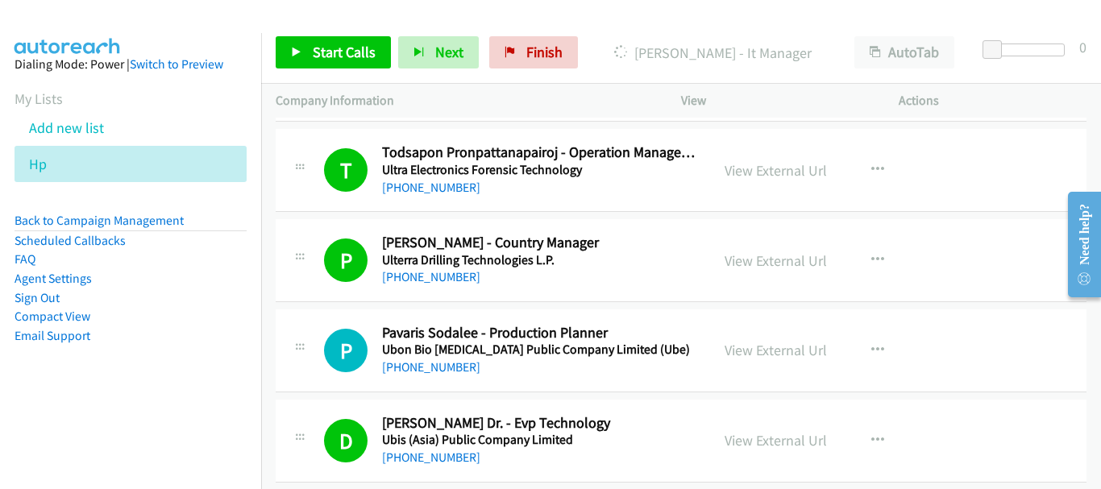
scroll to position [10305, 0]
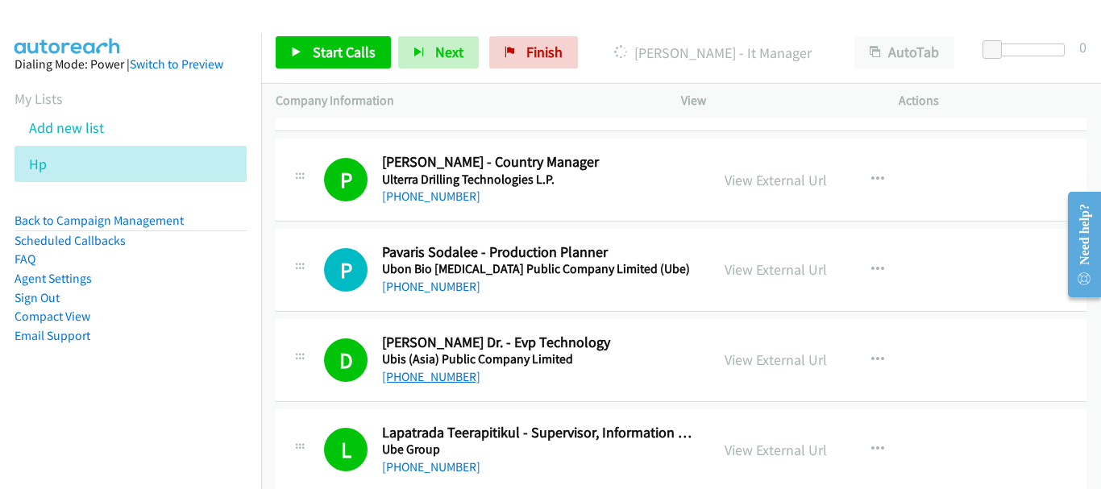
click at [418, 373] on link "[PHONE_NUMBER]" at bounding box center [431, 376] width 98 height 15
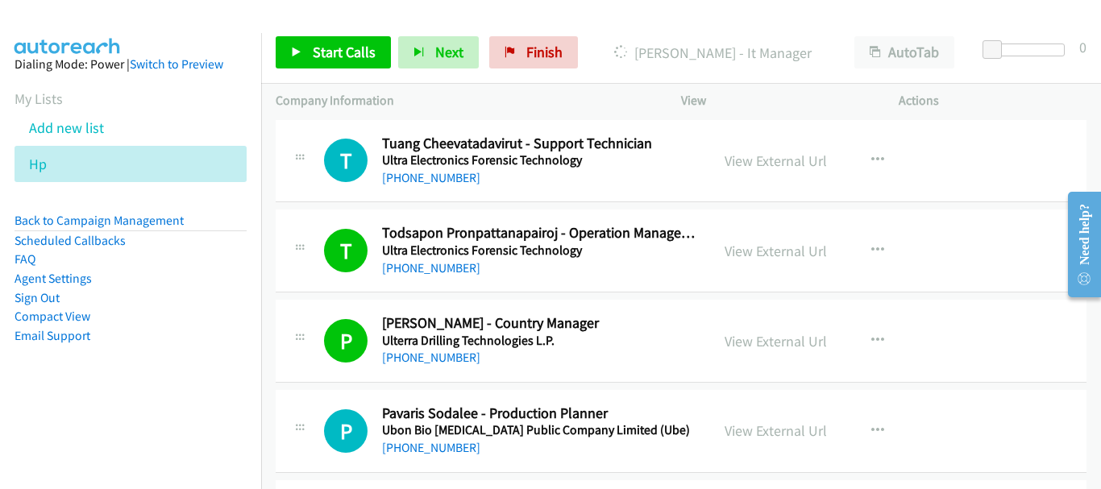
scroll to position [10063, 0]
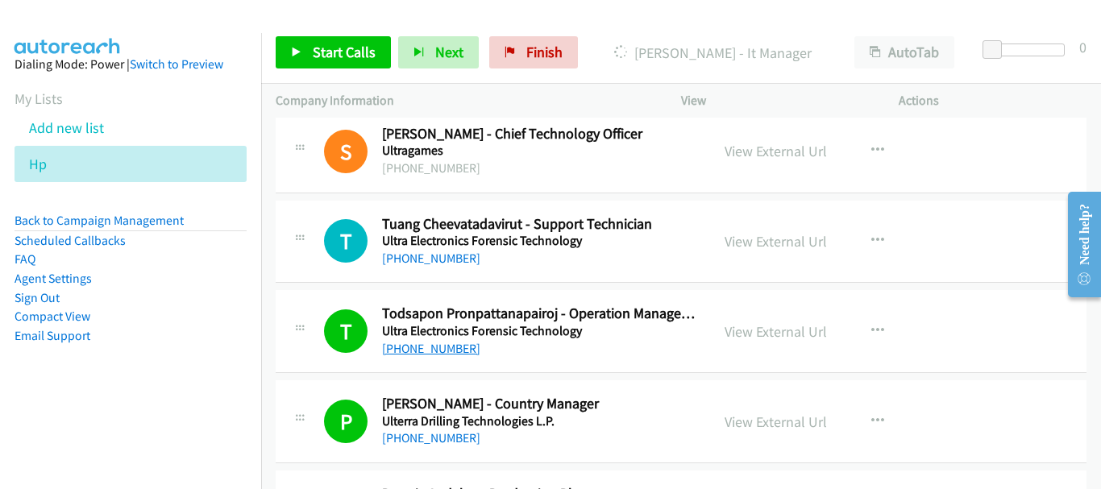
click at [447, 349] on link "+66 81 146 1166" at bounding box center [431, 348] width 98 height 15
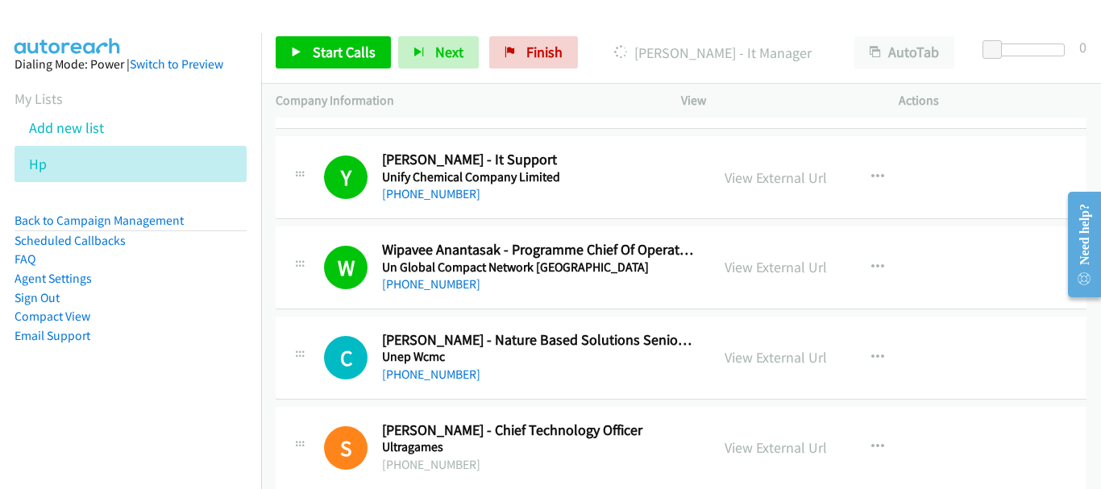
scroll to position [9741, 0]
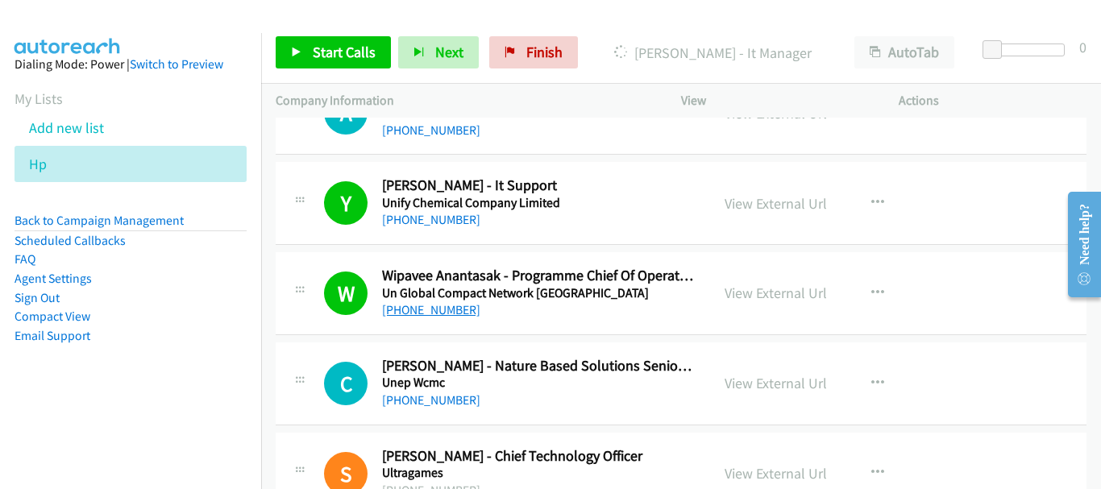
click at [457, 313] on link "+66 85 251 7914" at bounding box center [431, 309] width 98 height 15
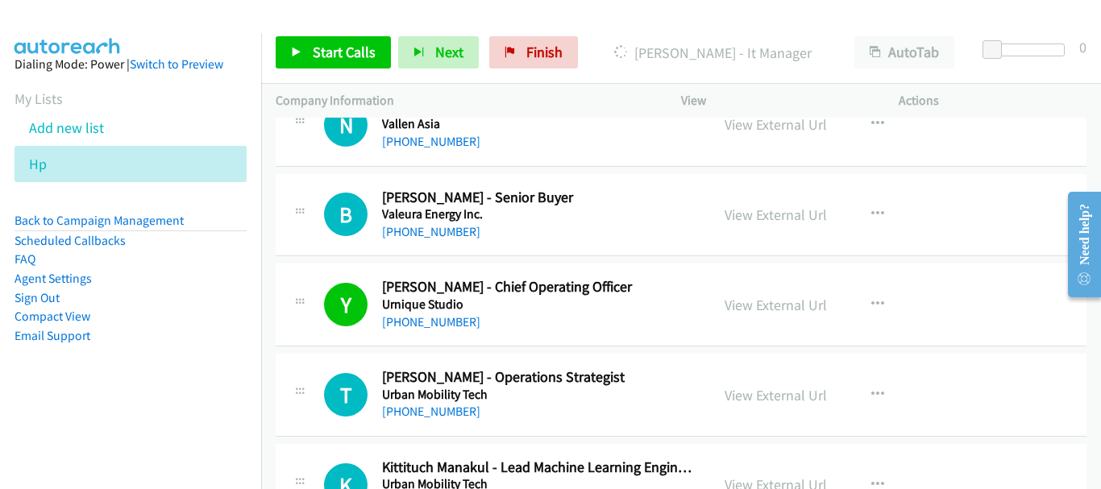
scroll to position [8613, 0]
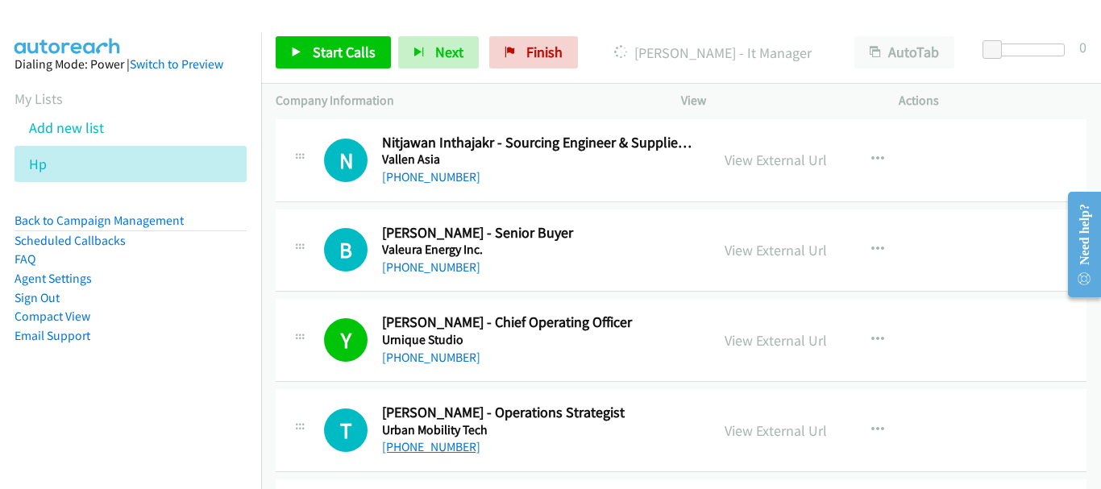
click at [442, 442] on link "+66 87 719 2571" at bounding box center [431, 446] width 98 height 15
click at [761, 338] on link "View External Url" at bounding box center [775, 340] width 102 height 19
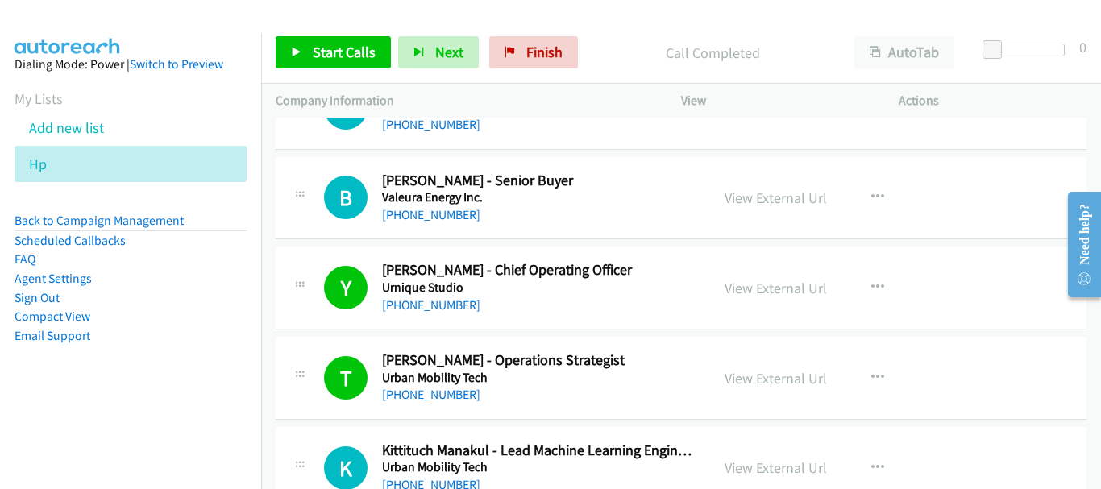
scroll to position [8693, 0]
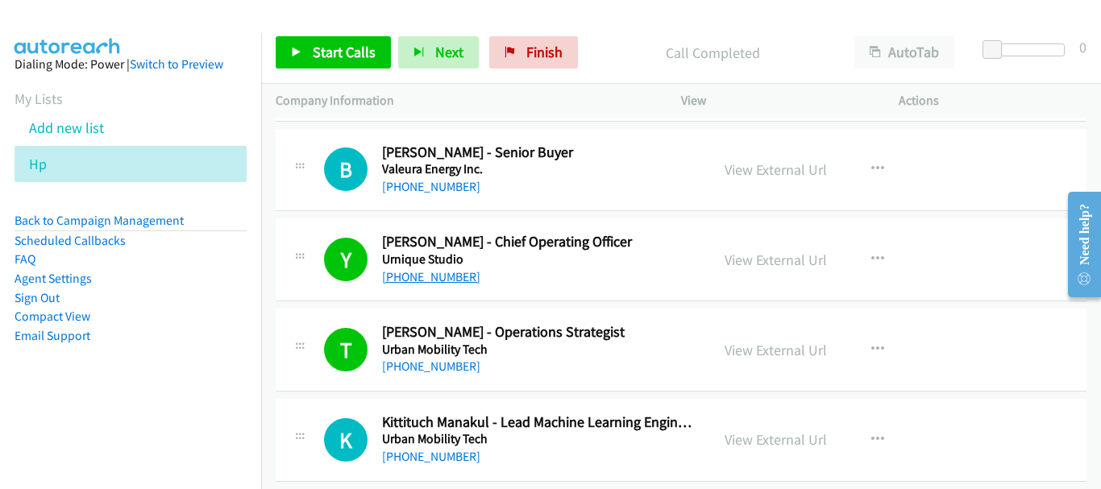
click at [451, 281] on link "+66 89 136 0041" at bounding box center [431, 276] width 98 height 15
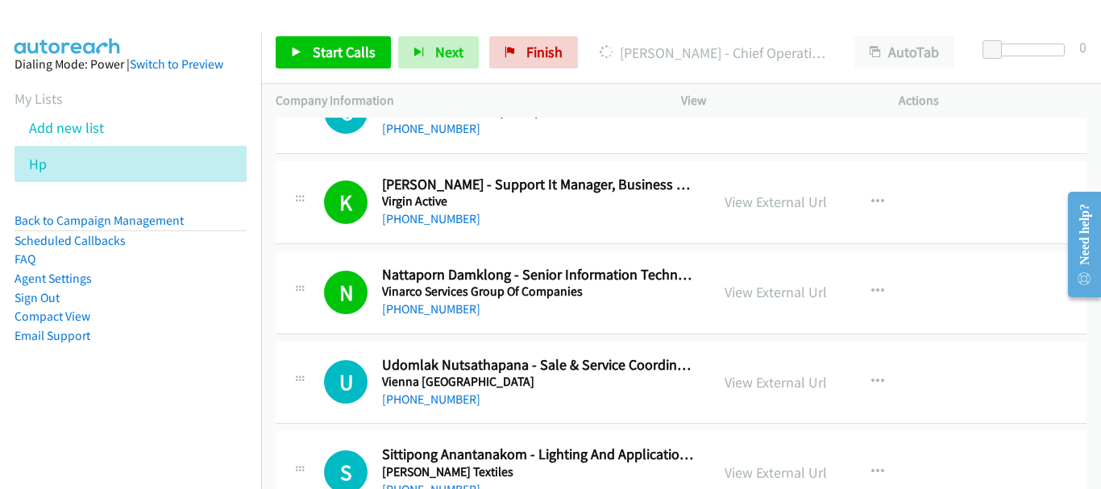
scroll to position [7001, 0]
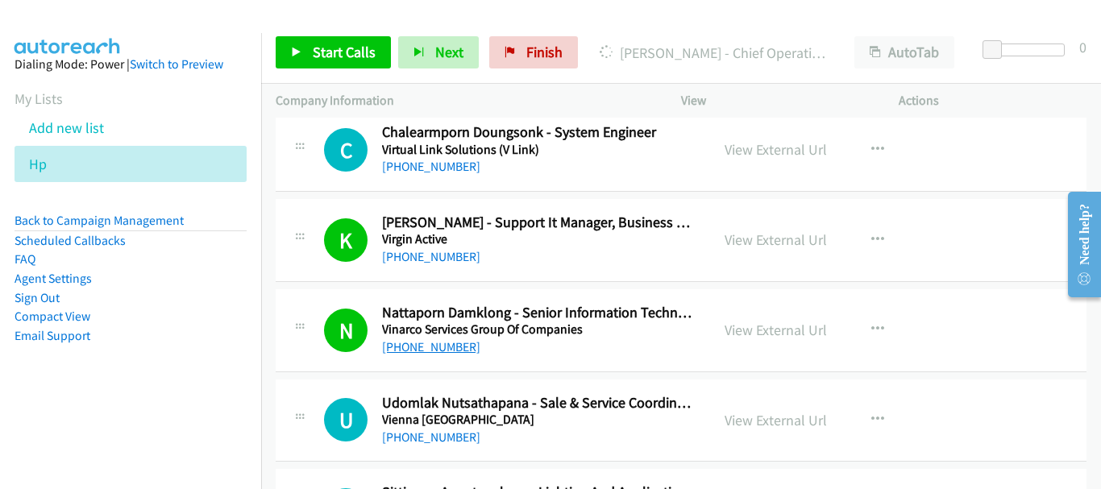
click at [451, 346] on link "+66 91 985 4681" at bounding box center [431, 346] width 98 height 15
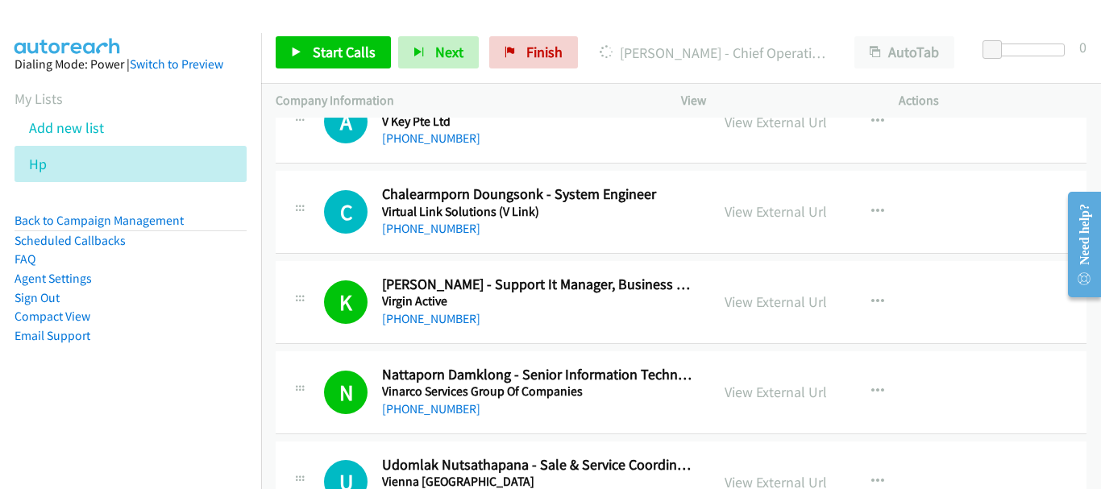
scroll to position [6921, 0]
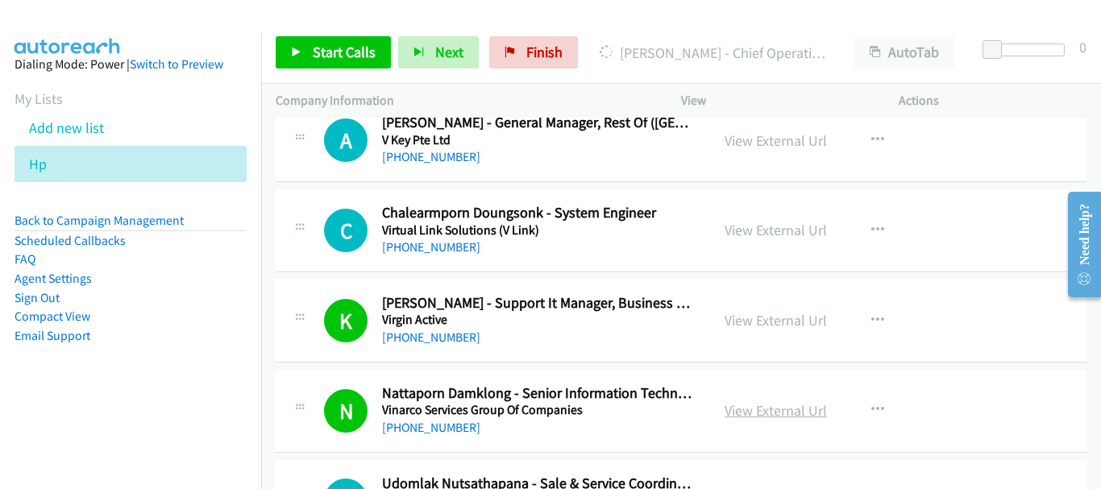
click at [765, 415] on link "View External Url" at bounding box center [775, 410] width 102 height 19
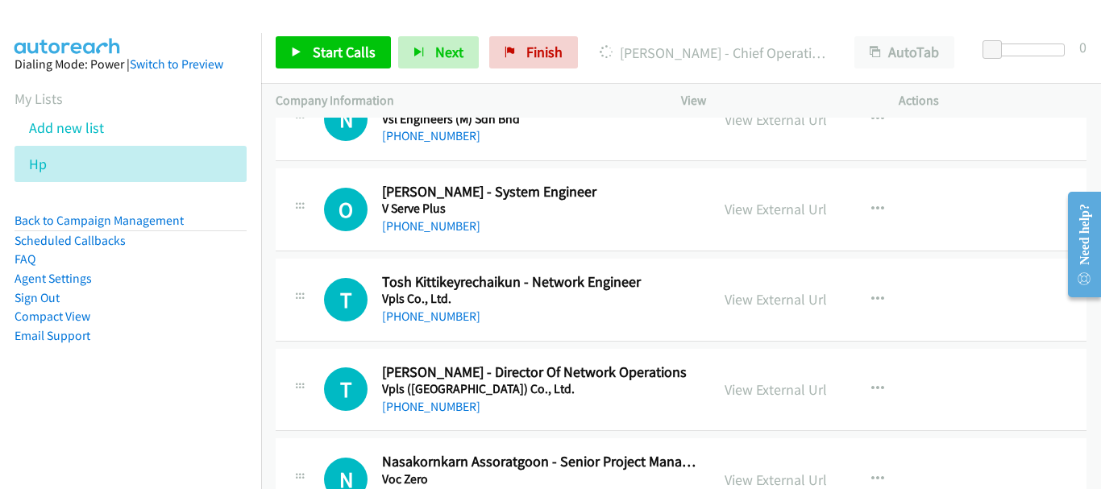
scroll to position [6034, 0]
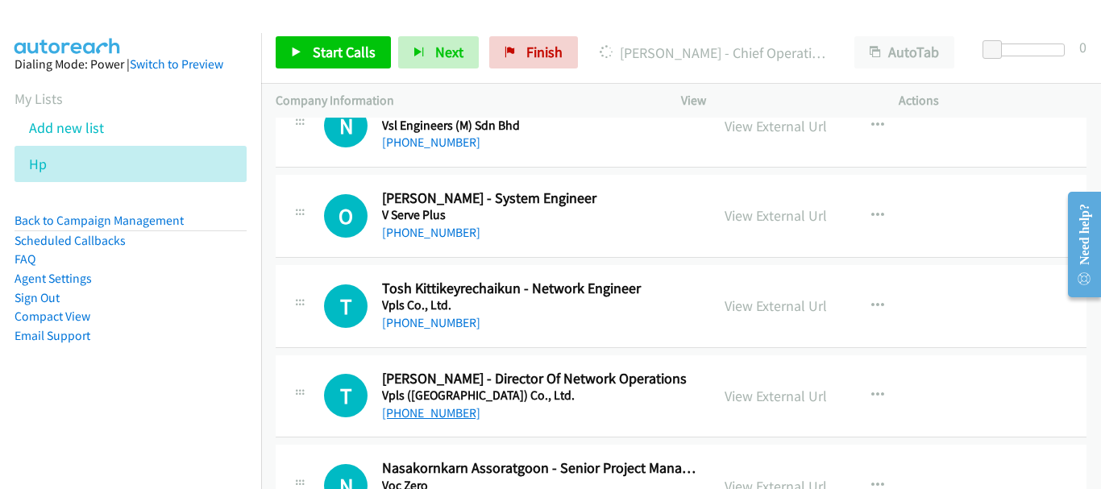
click at [454, 414] on link "+66 80 995 9763" at bounding box center [431, 412] width 98 height 15
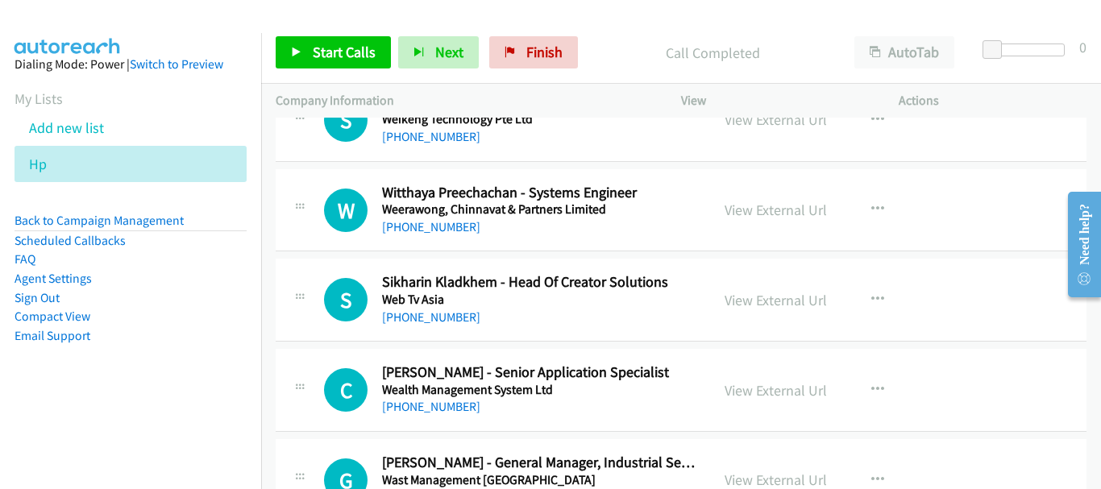
scroll to position [5148, 0]
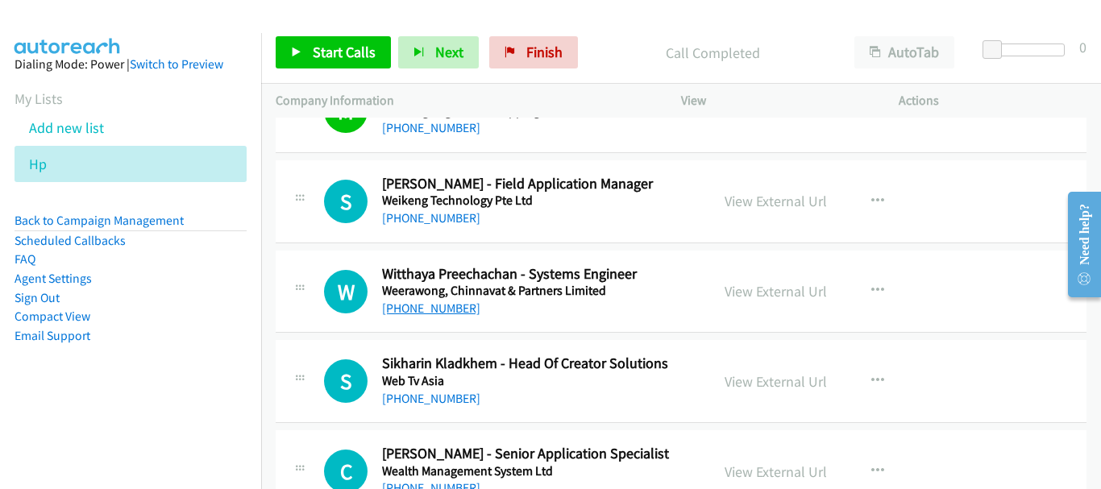
click at [446, 308] on link "[PHONE_NUMBER]" at bounding box center [431, 308] width 98 height 15
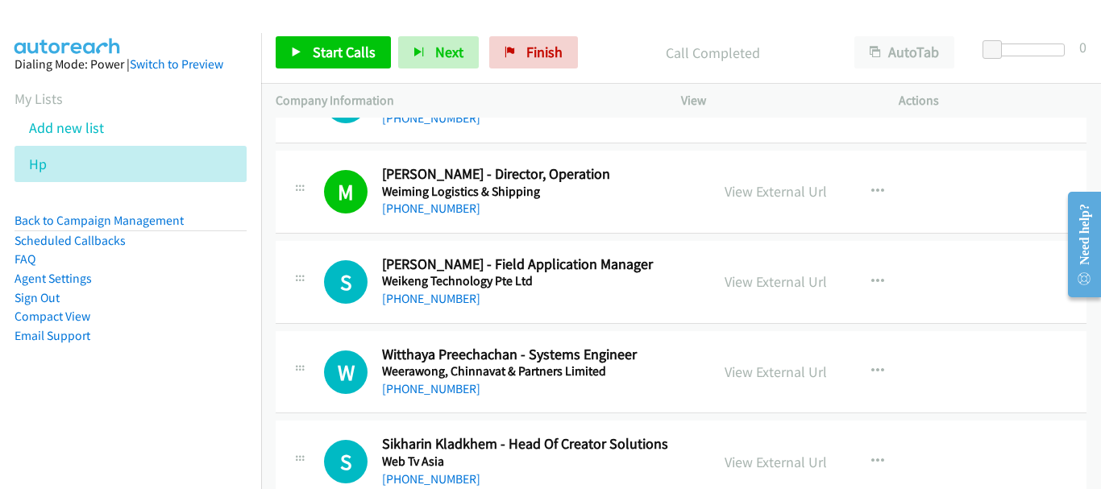
scroll to position [4987, 0]
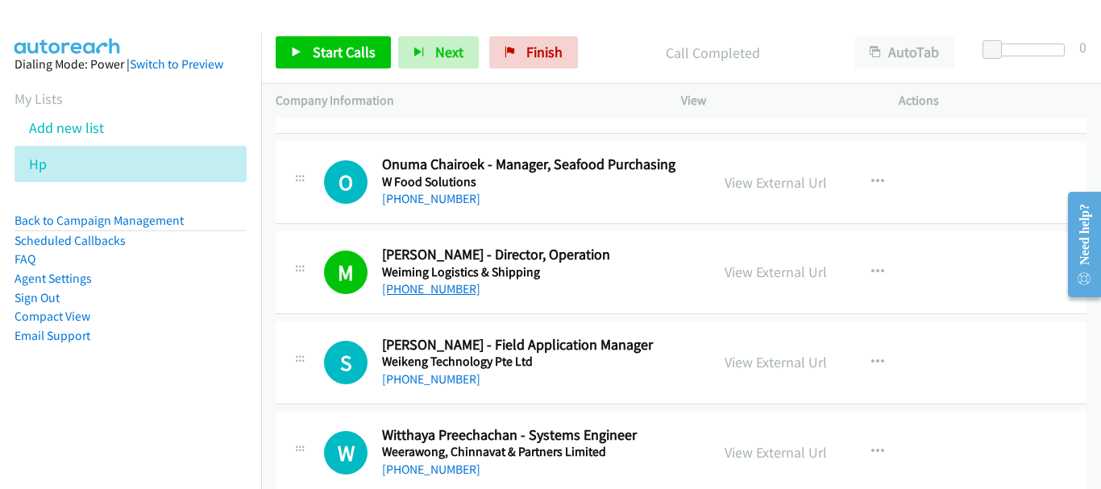
click at [444, 289] on link "+66 86 300 5165" at bounding box center [431, 288] width 98 height 15
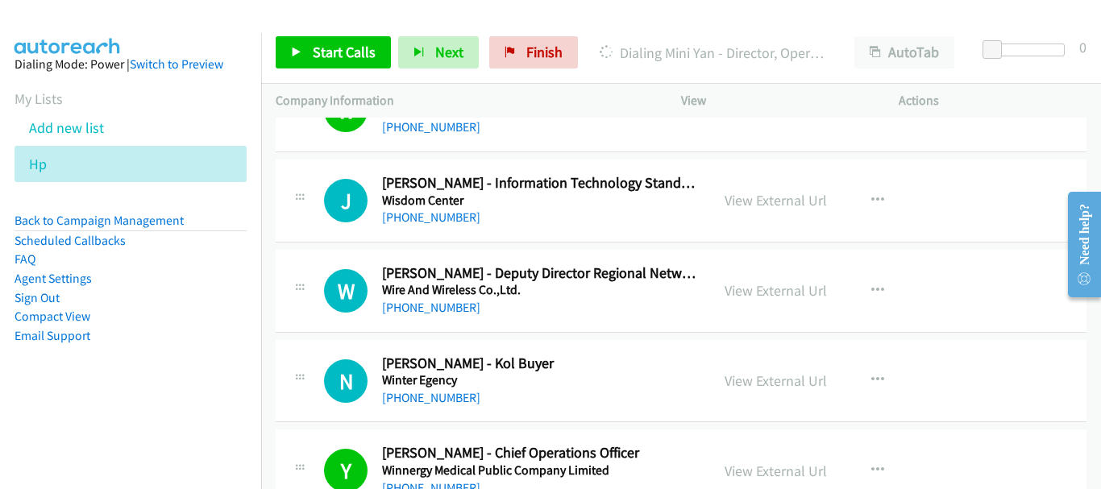
scroll to position [3537, 0]
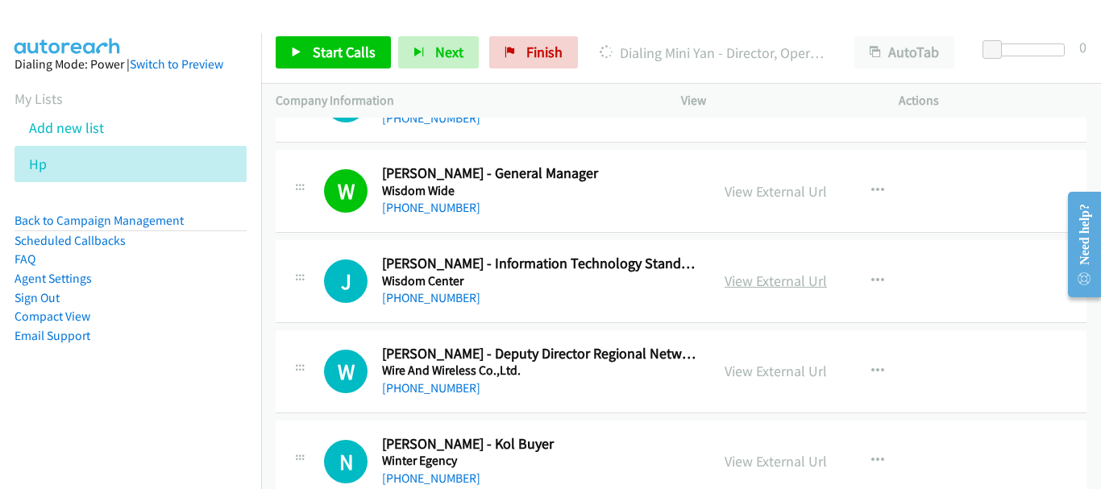
click at [732, 285] on link "View External Url" at bounding box center [775, 281] width 102 height 19
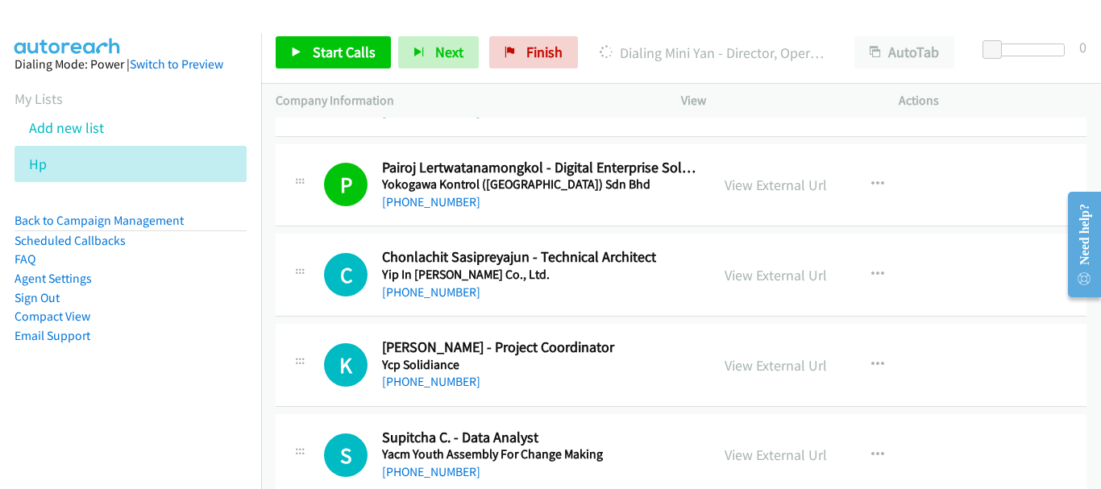
scroll to position [1442, 0]
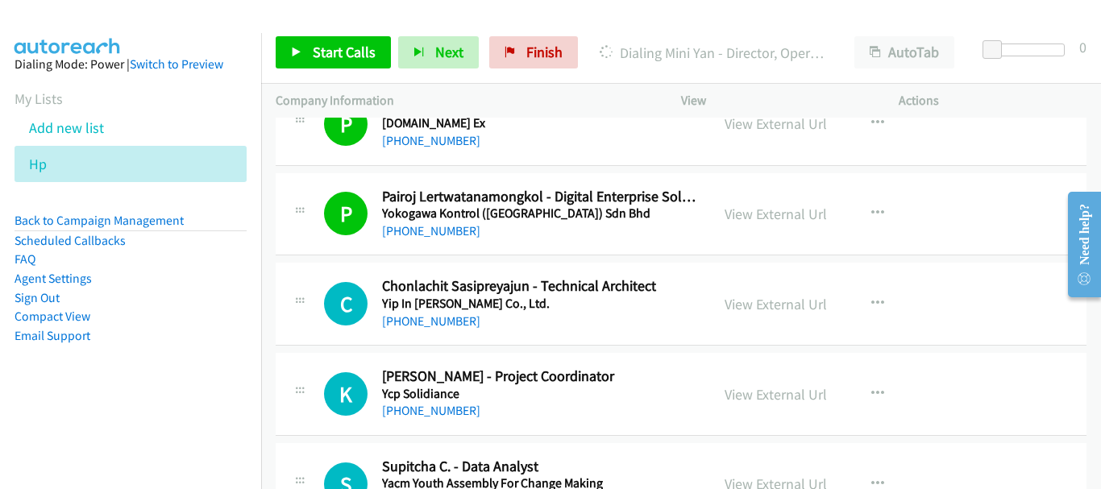
click at [448, 335] on div "C Callback Scheduled Chonlachit Sasipreyajun - Technical Architect Yip In Tsoi …" at bounding box center [681, 304] width 811 height 83
click at [445, 323] on link "+66 91 716 8065" at bounding box center [431, 320] width 98 height 15
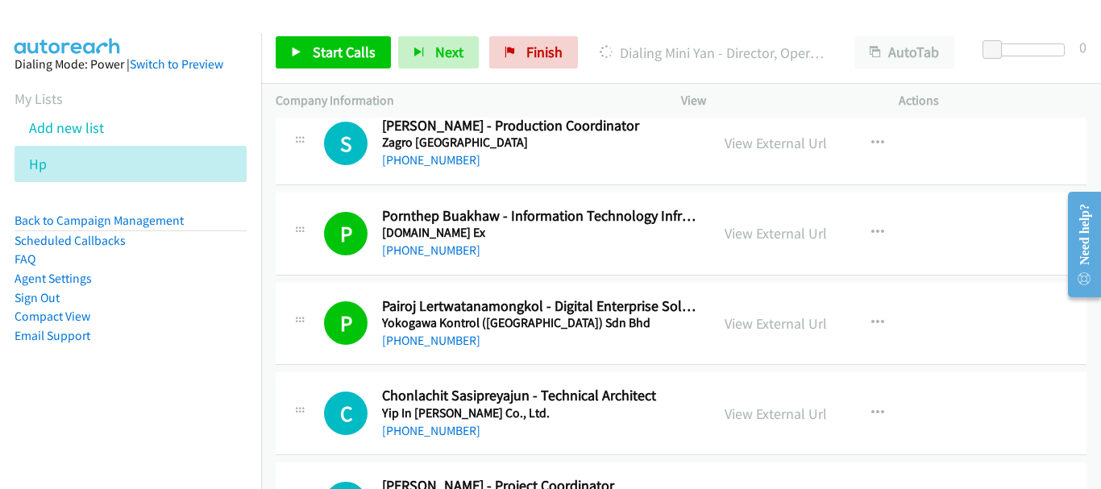
scroll to position [1361, 0]
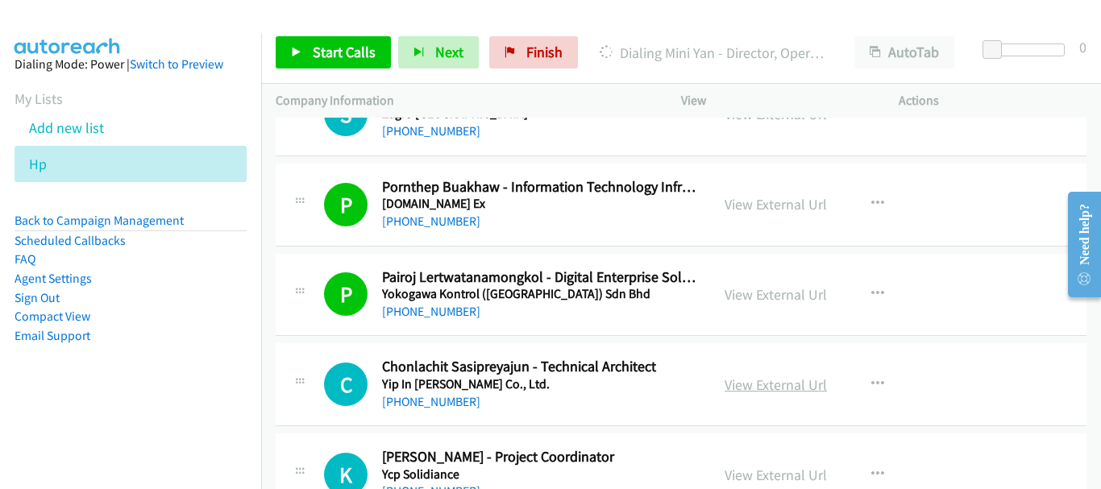
click at [790, 387] on link "View External Url" at bounding box center [775, 384] width 102 height 19
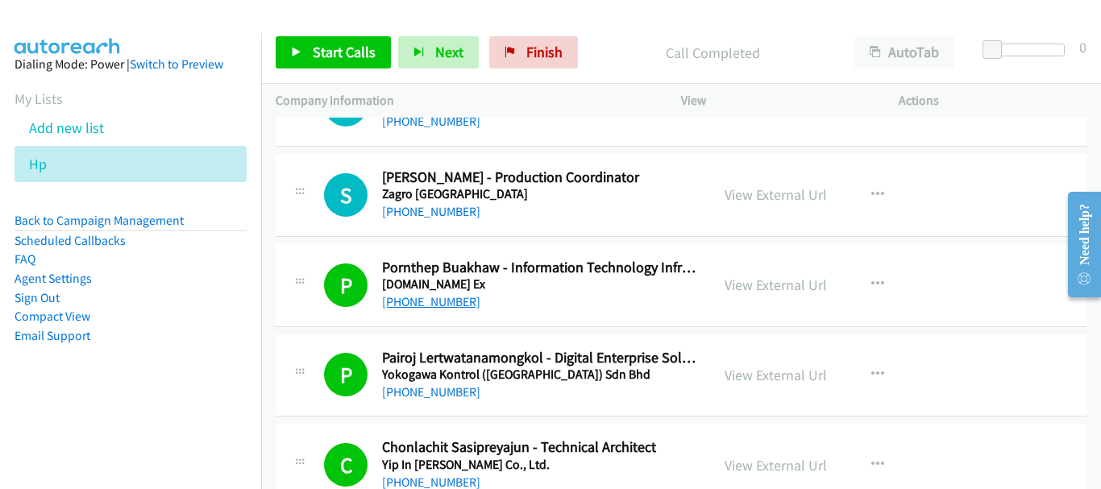
click at [413, 301] on link "+66 89 815 8577" at bounding box center [431, 301] width 98 height 15
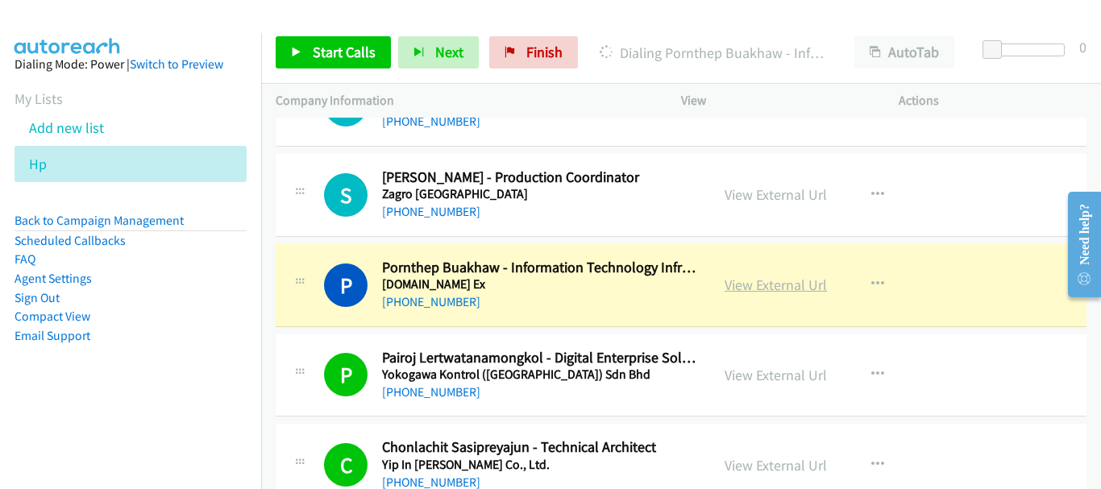
click at [768, 288] on link "View External Url" at bounding box center [775, 285] width 102 height 19
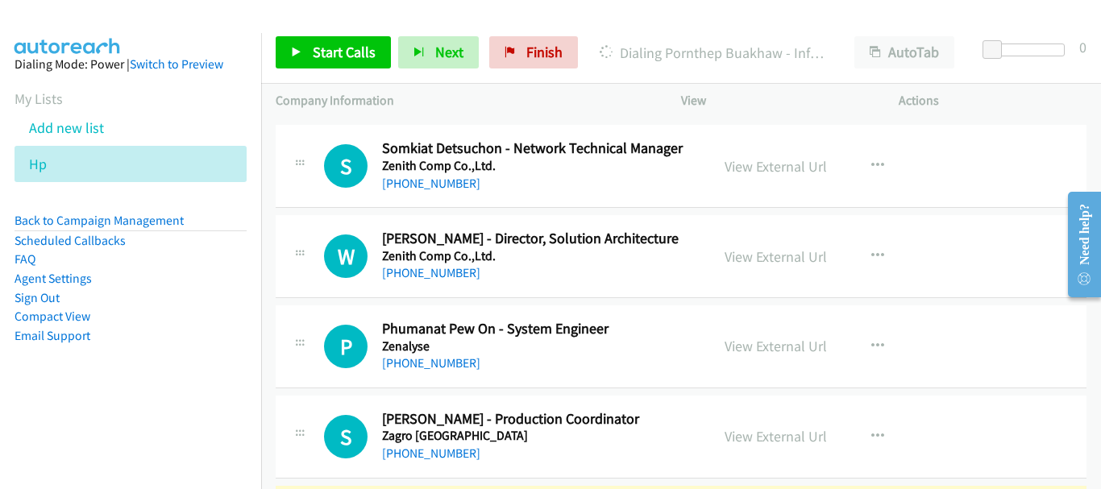
scroll to position [877, 0]
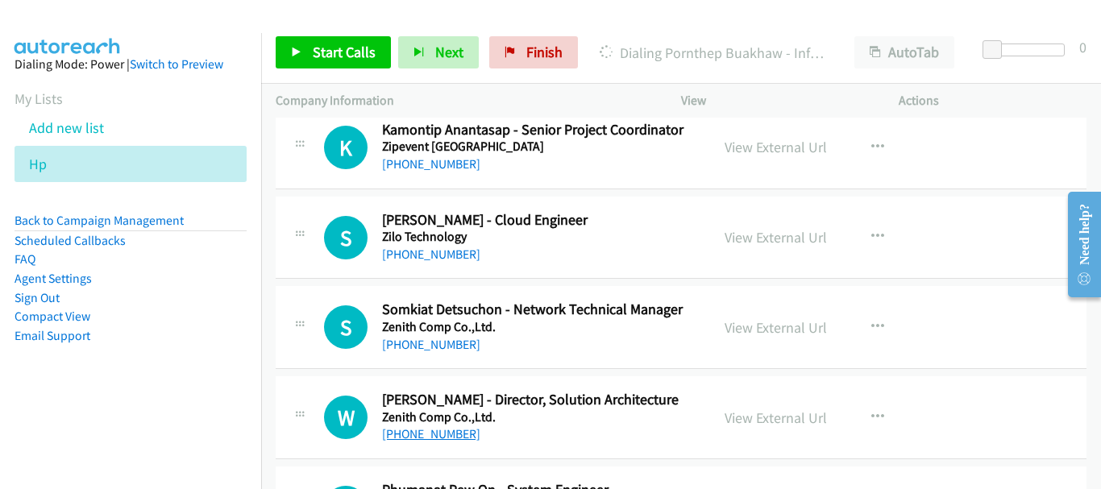
click at [442, 432] on link "+66 82 637 5335" at bounding box center [431, 433] width 98 height 15
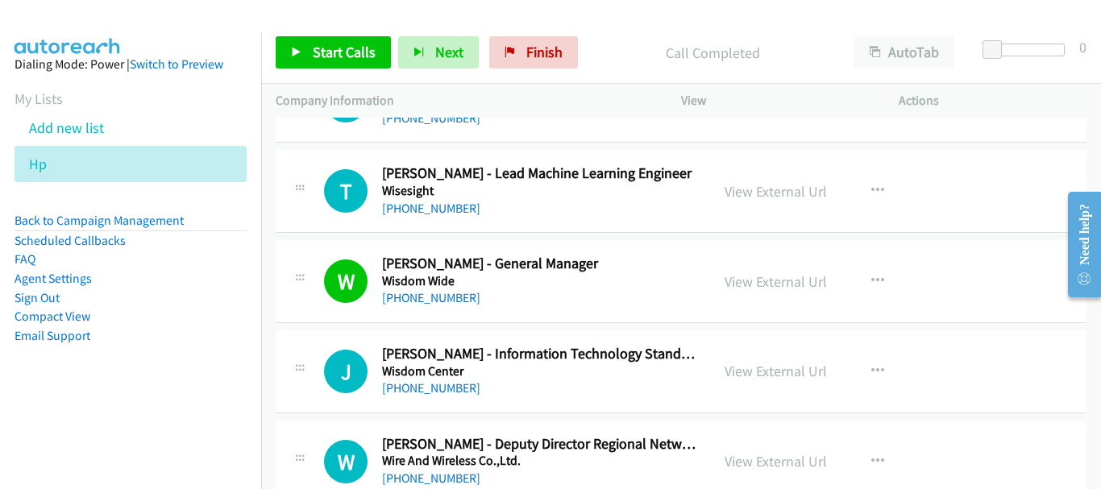
scroll to position [3465, 0]
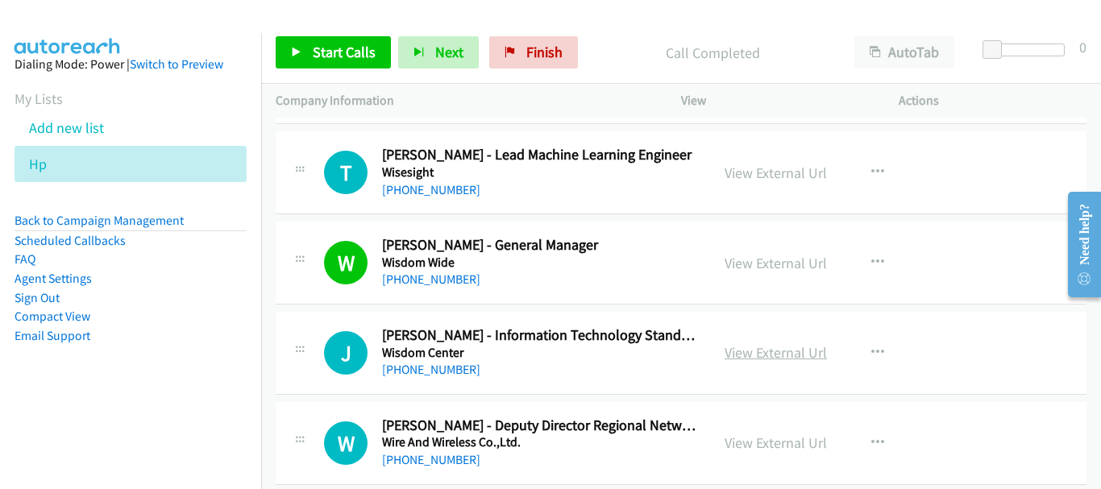
click at [732, 346] on link "View External Url" at bounding box center [775, 352] width 102 height 19
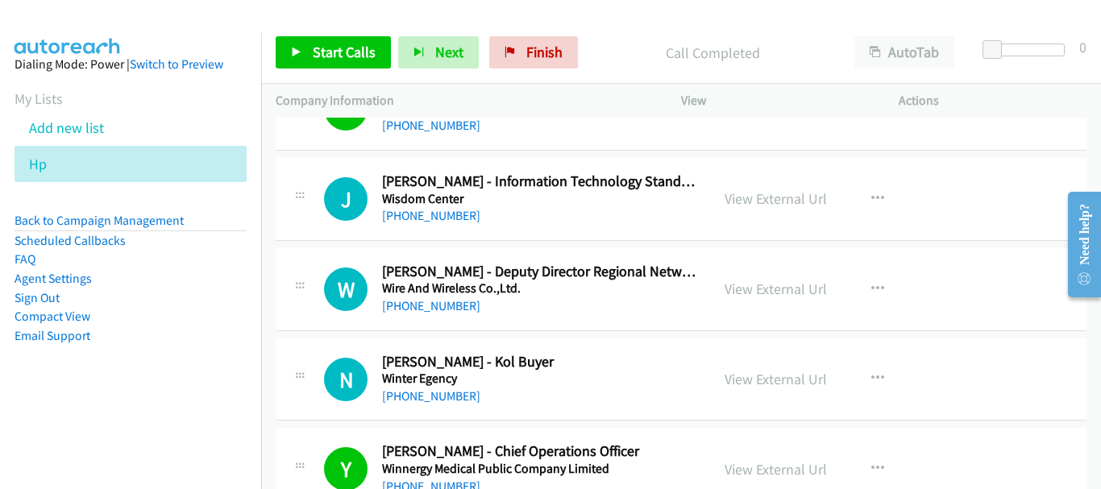
scroll to position [3626, 0]
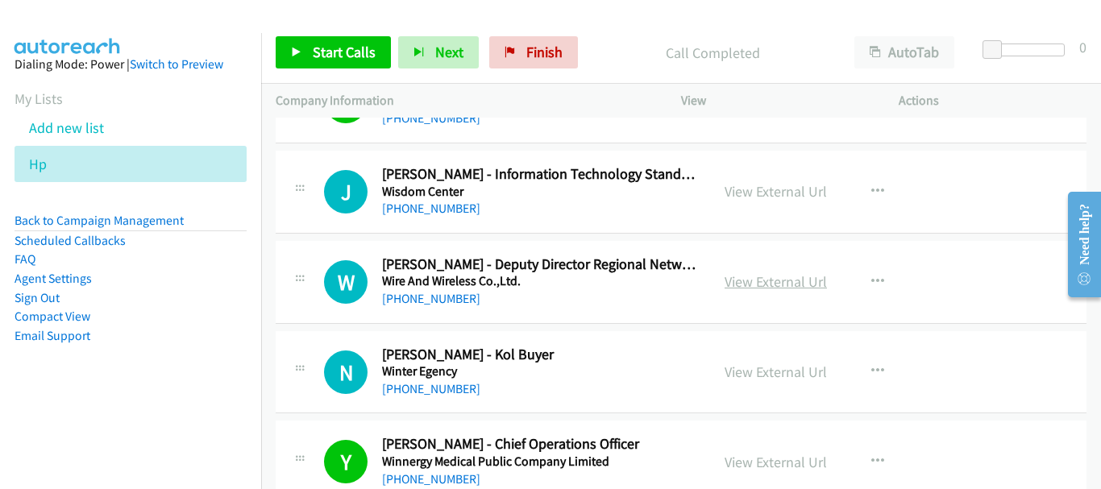
click at [768, 280] on link "View External Url" at bounding box center [775, 281] width 102 height 19
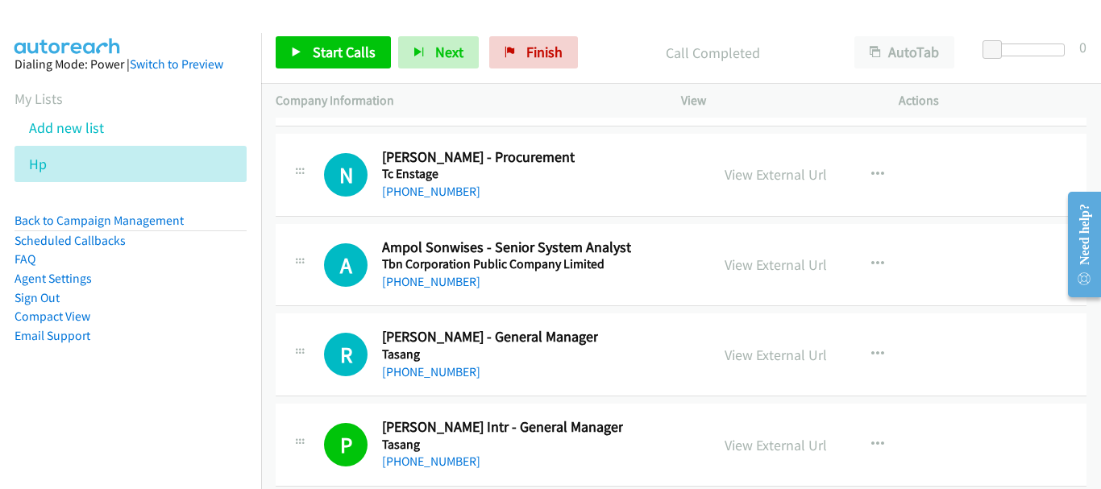
scroll to position [23874, 0]
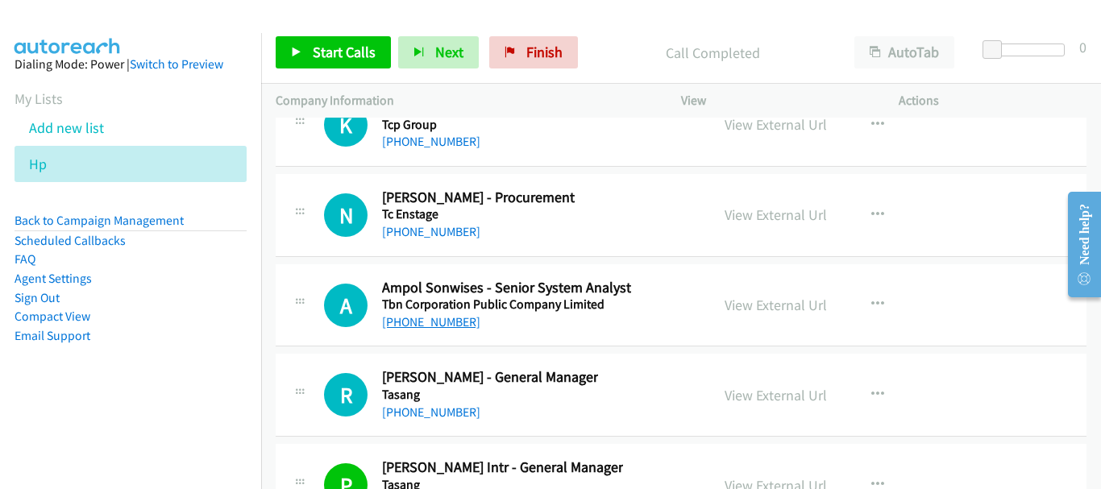
click at [446, 326] on link "+66 61 259 5375" at bounding box center [431, 321] width 98 height 15
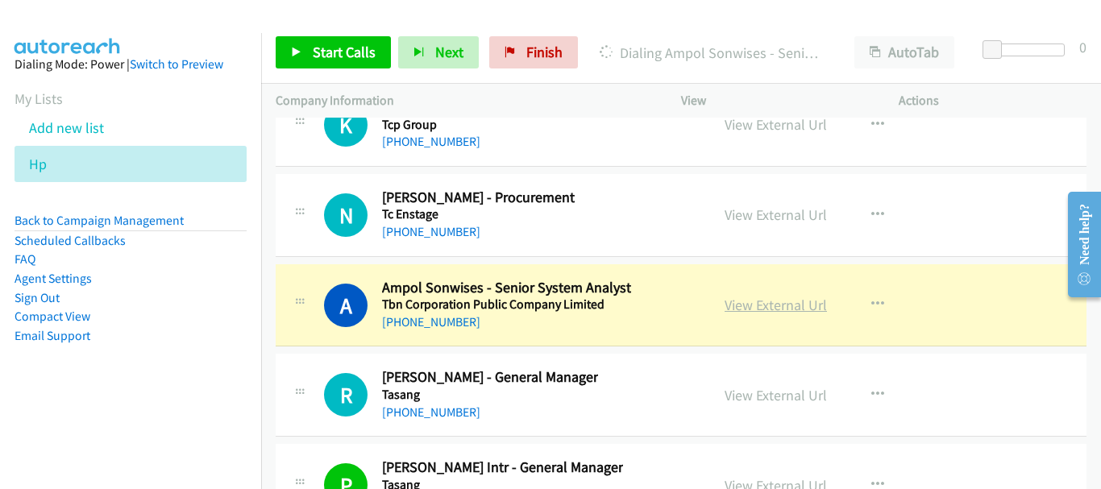
click at [790, 304] on link "View External Url" at bounding box center [775, 305] width 102 height 19
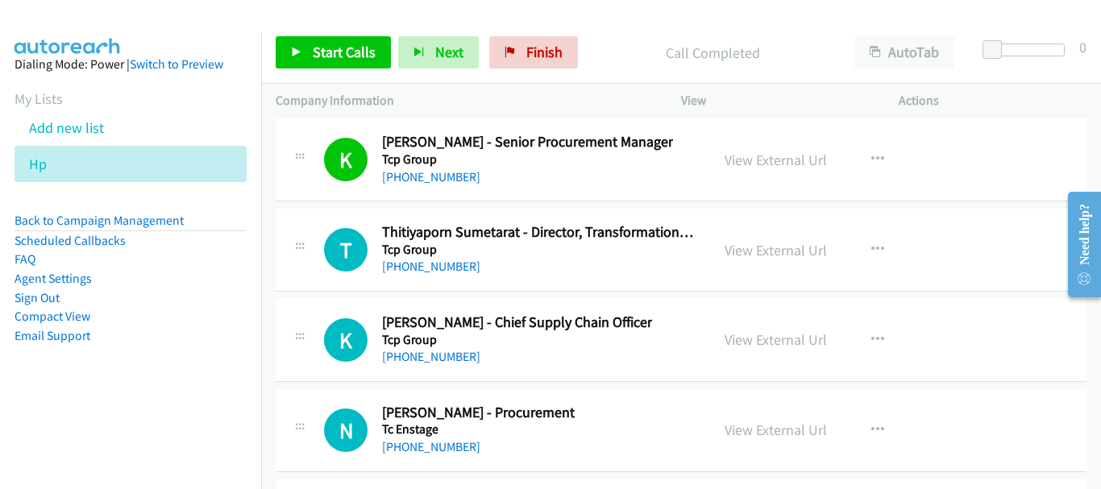
scroll to position [23632, 0]
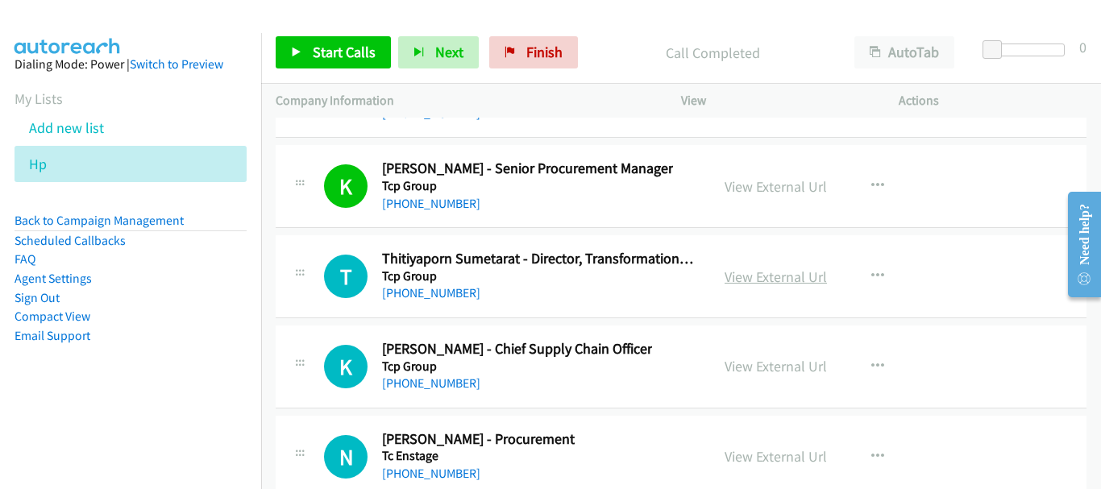
click at [778, 271] on link "View External Url" at bounding box center [775, 277] width 102 height 19
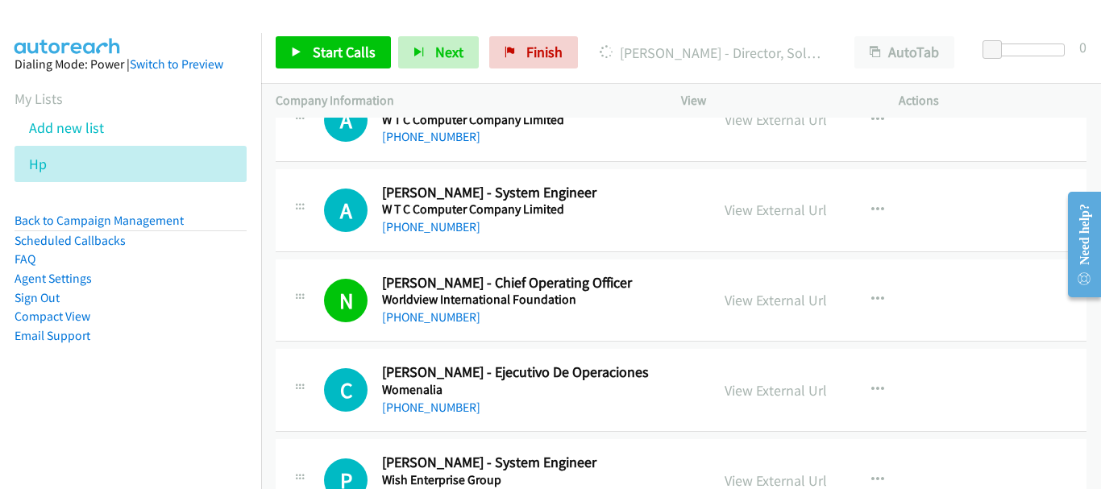
scroll to position [2498, 0]
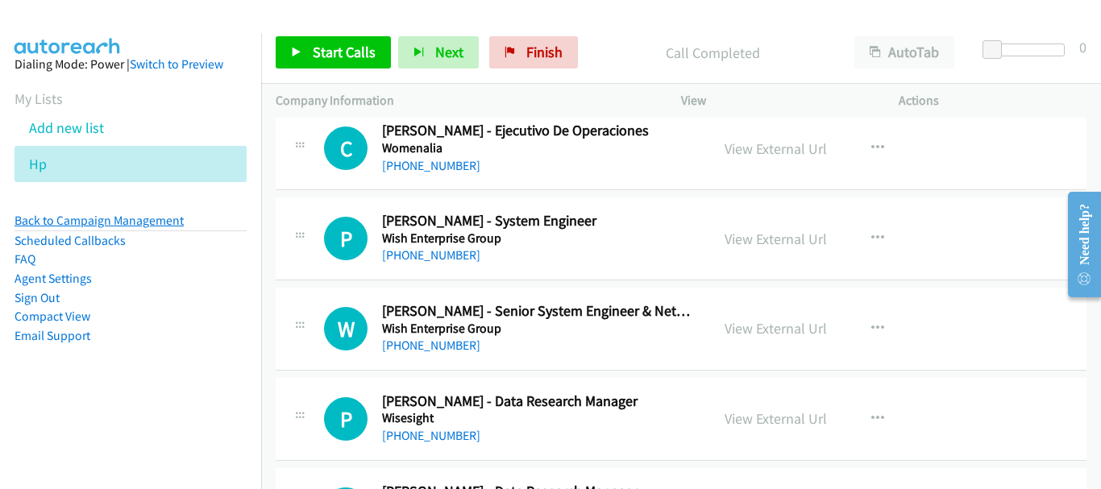
click at [136, 215] on link "Back to Campaign Management" at bounding box center [99, 220] width 169 height 15
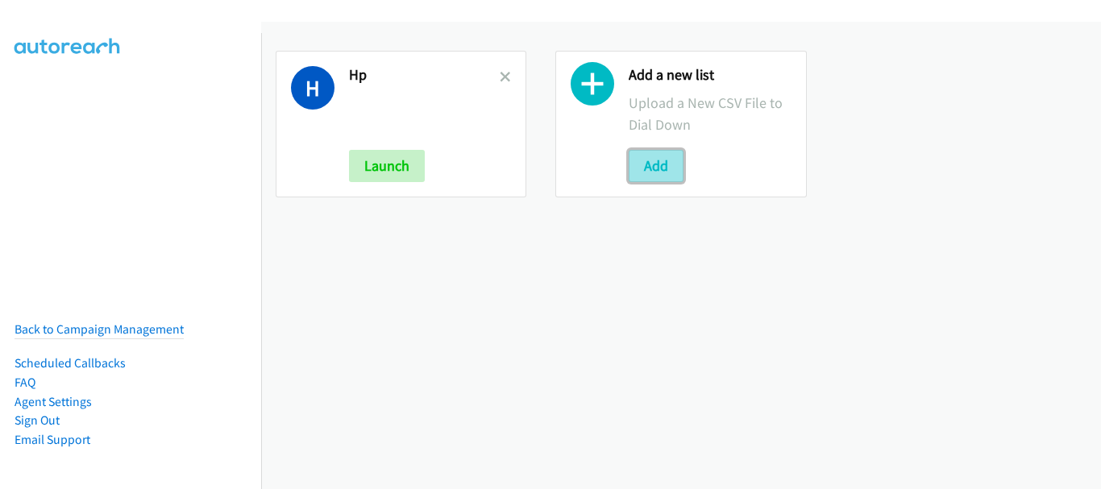
click at [658, 151] on button "Add" at bounding box center [656, 166] width 55 height 32
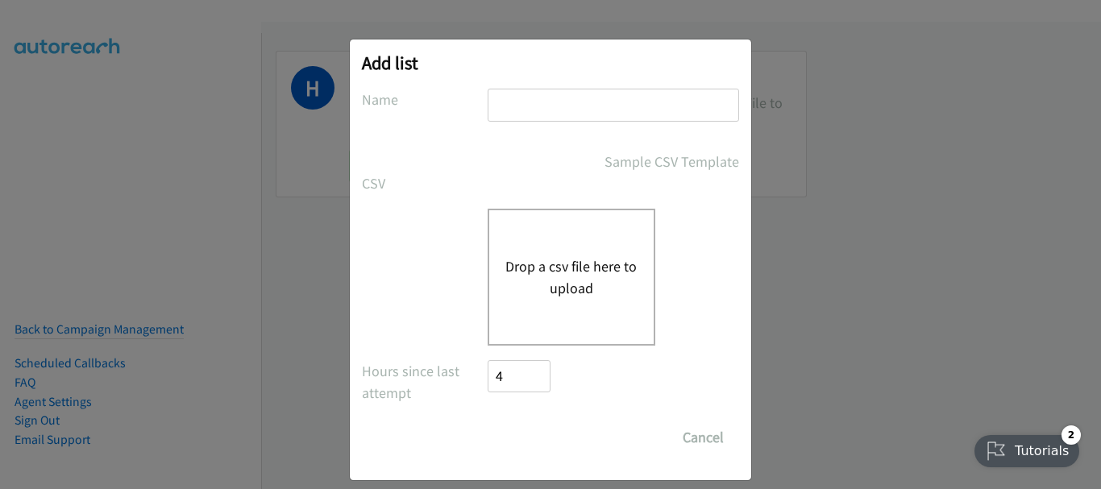
click at [599, 102] on input "text" at bounding box center [612, 105] width 251 height 33
type input "Move"
click at [566, 276] on button "Drop a csv file here to upload" at bounding box center [571, 277] width 132 height 44
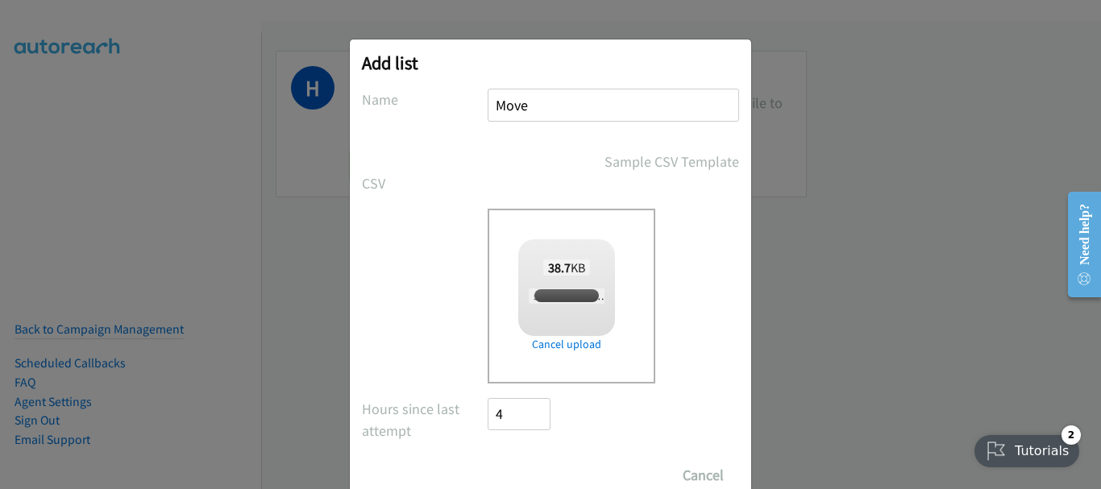
checkbox input "true"
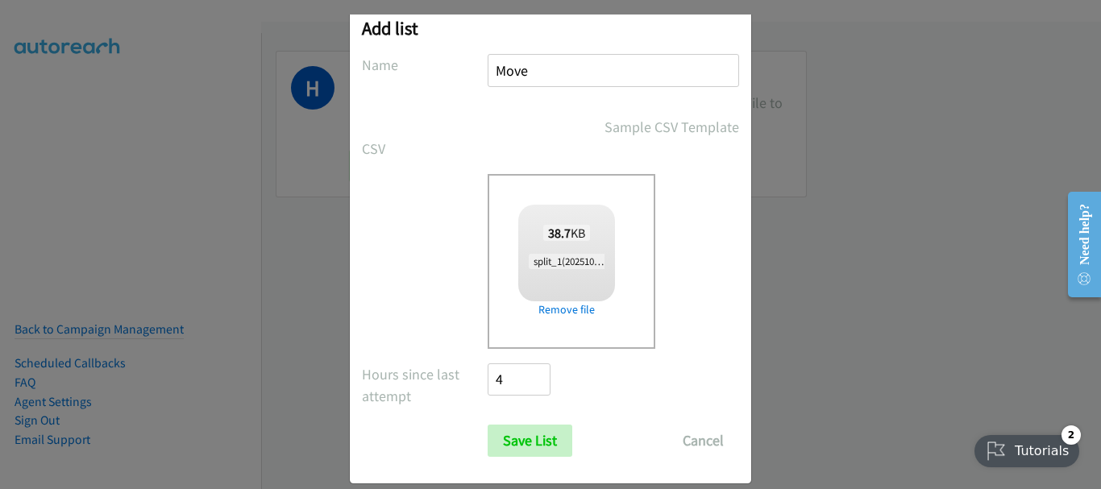
scroll to position [54, 0]
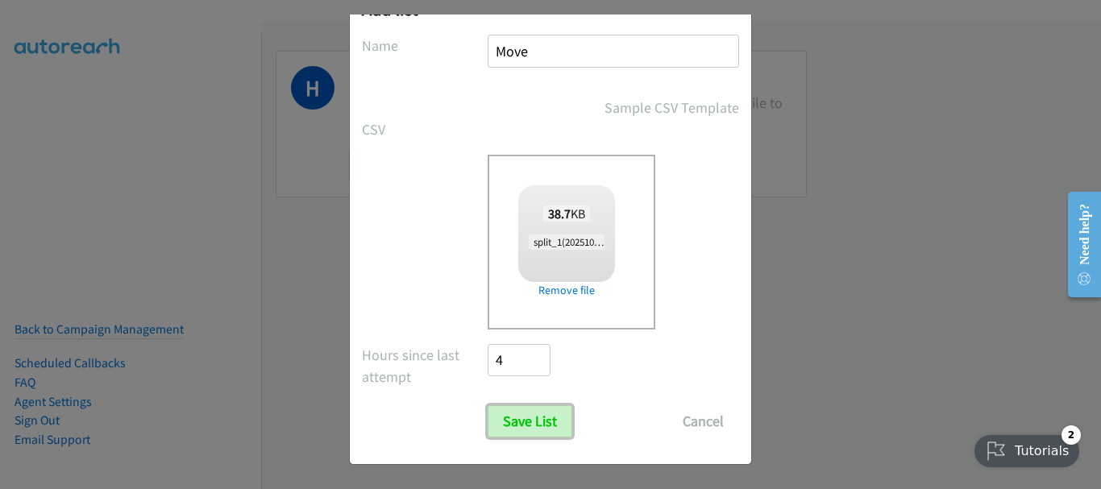
click at [531, 417] on input "Save List" at bounding box center [529, 421] width 85 height 32
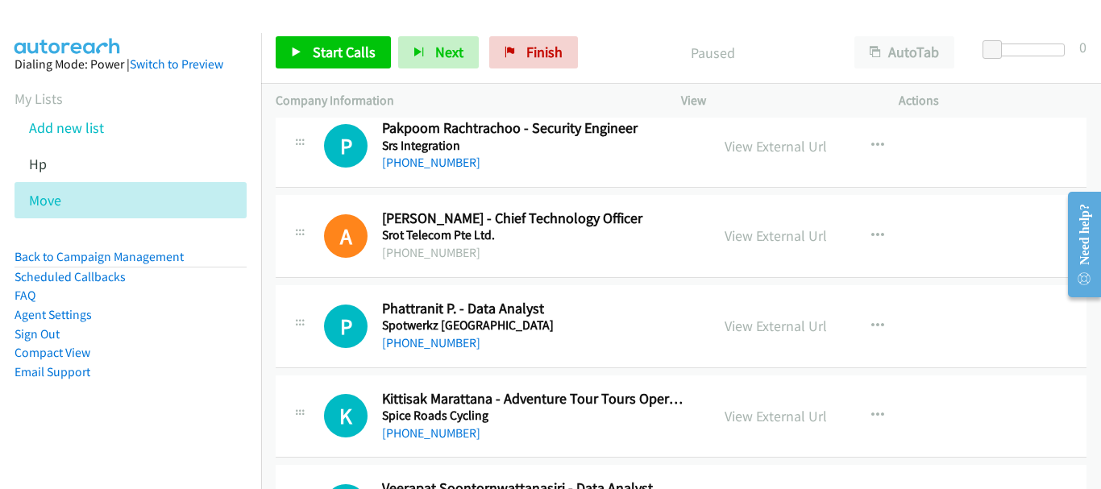
scroll to position [19740, 0]
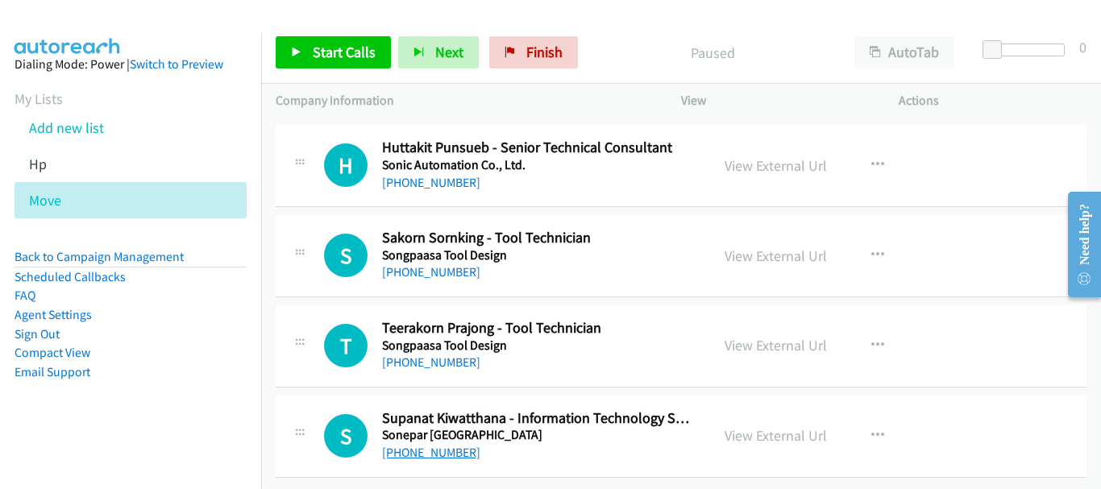
click at [429, 445] on link "[PHONE_NUMBER]" at bounding box center [431, 452] width 98 height 15
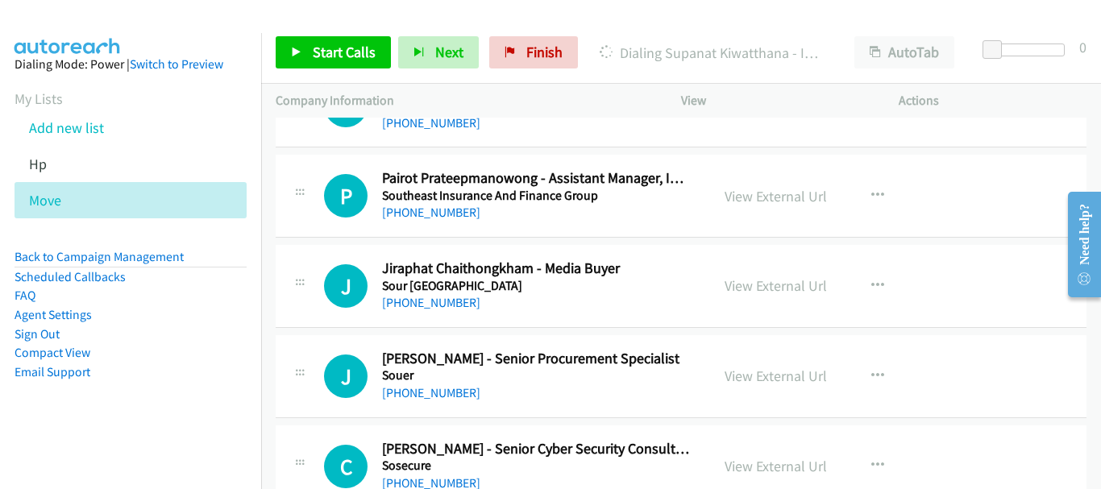
scroll to position [19176, 0]
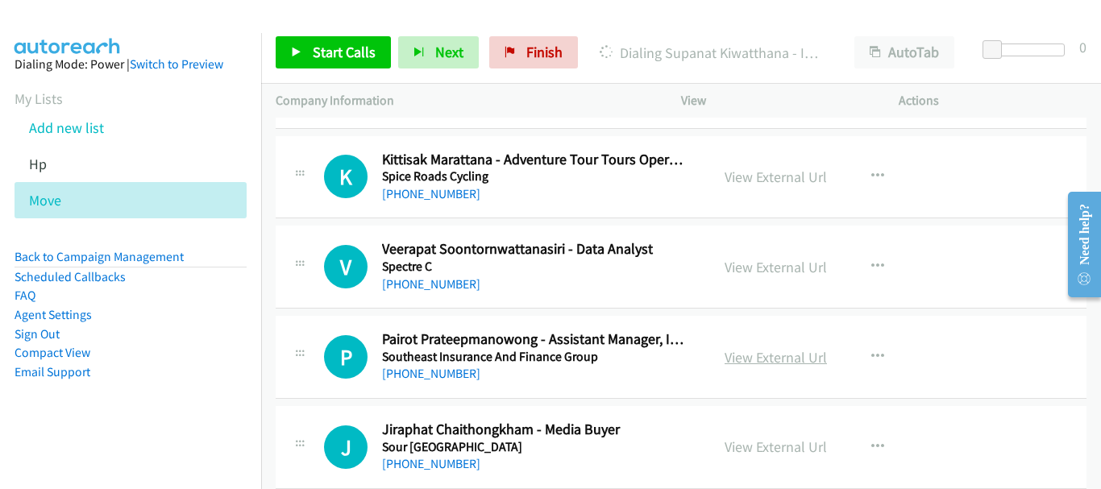
click at [753, 351] on link "View External Url" at bounding box center [775, 357] width 102 height 19
click at [423, 379] on link "[PHONE_NUMBER]" at bounding box center [431, 373] width 98 height 15
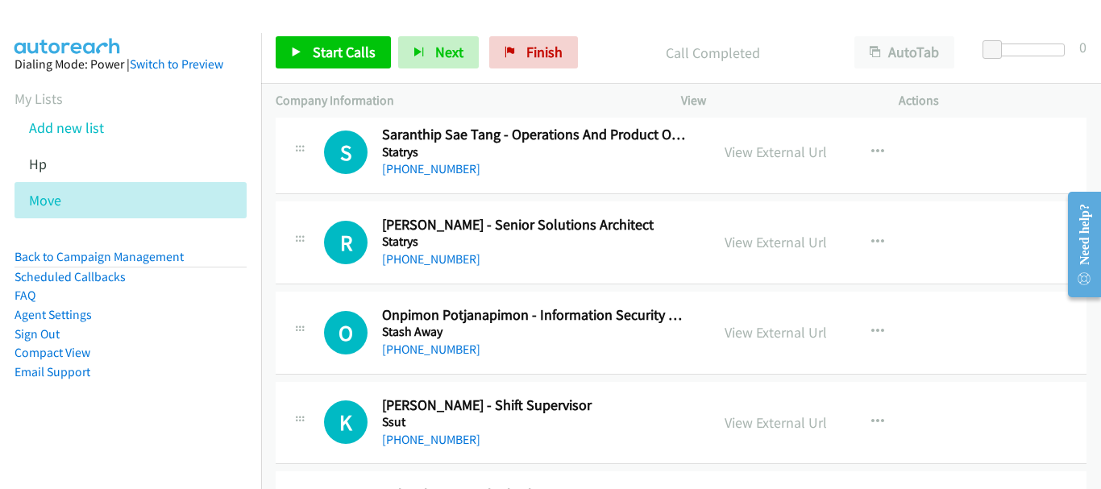
scroll to position [18451, 0]
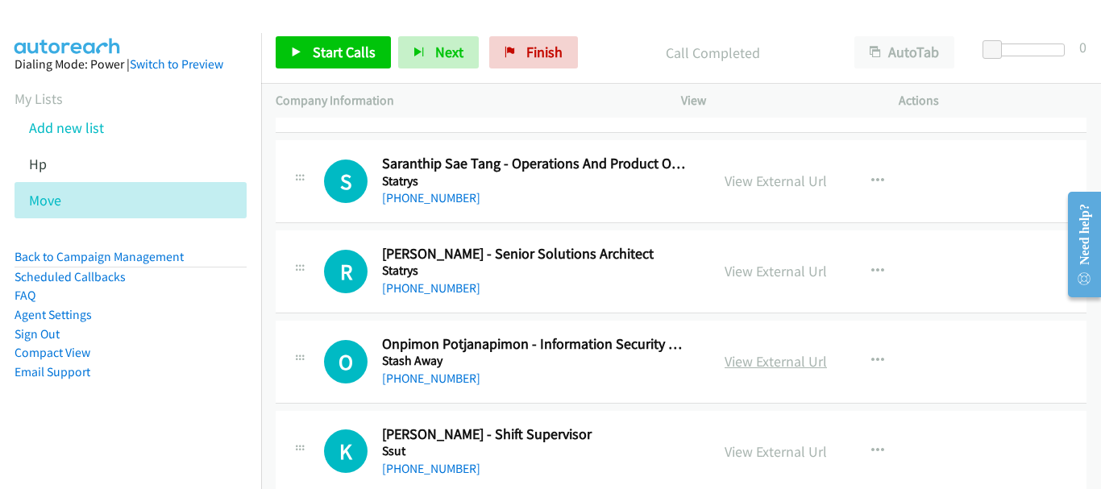
click at [770, 361] on link "View External Url" at bounding box center [775, 361] width 102 height 19
click at [436, 284] on link "[PHONE_NUMBER]" at bounding box center [431, 287] width 98 height 15
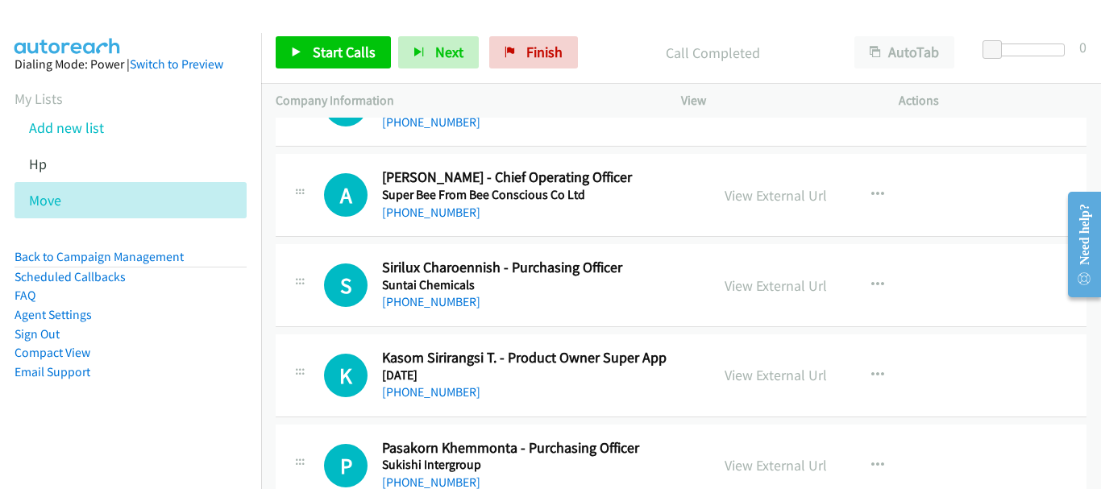
scroll to position [17725, 0]
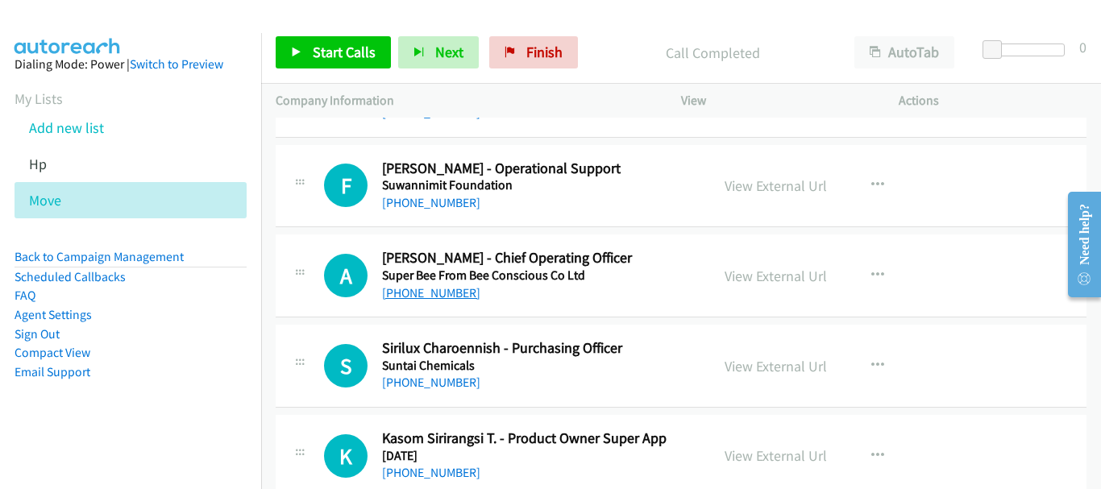
click at [436, 295] on link "[PHONE_NUMBER]" at bounding box center [431, 292] width 98 height 15
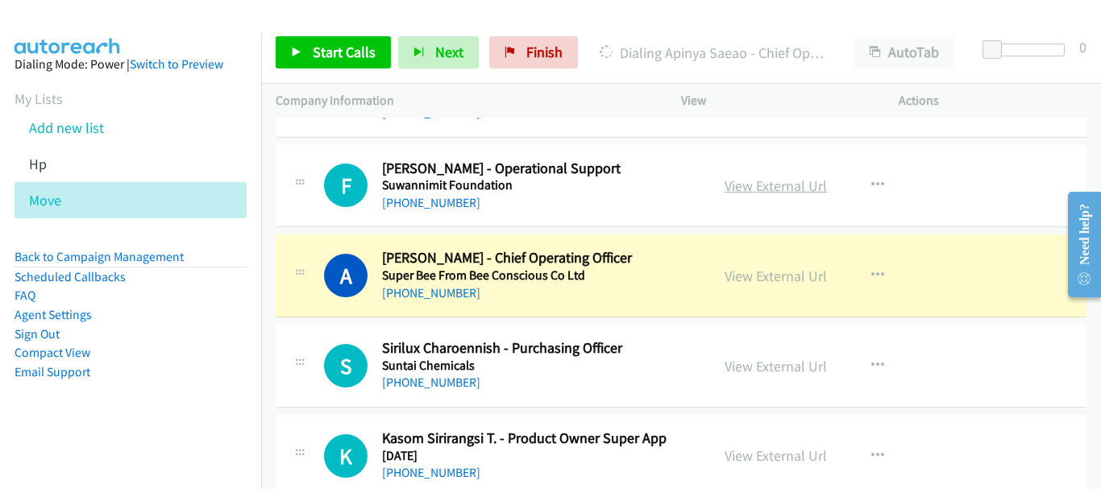
click at [765, 185] on link "View External Url" at bounding box center [775, 185] width 102 height 19
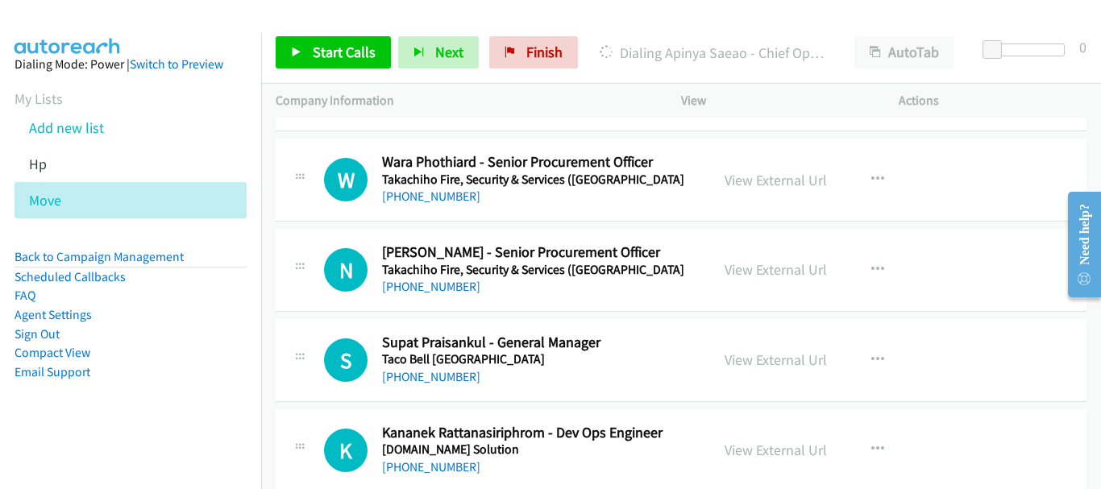
scroll to position [16920, 0]
click at [421, 379] on link "[PHONE_NUMBER]" at bounding box center [431, 377] width 98 height 15
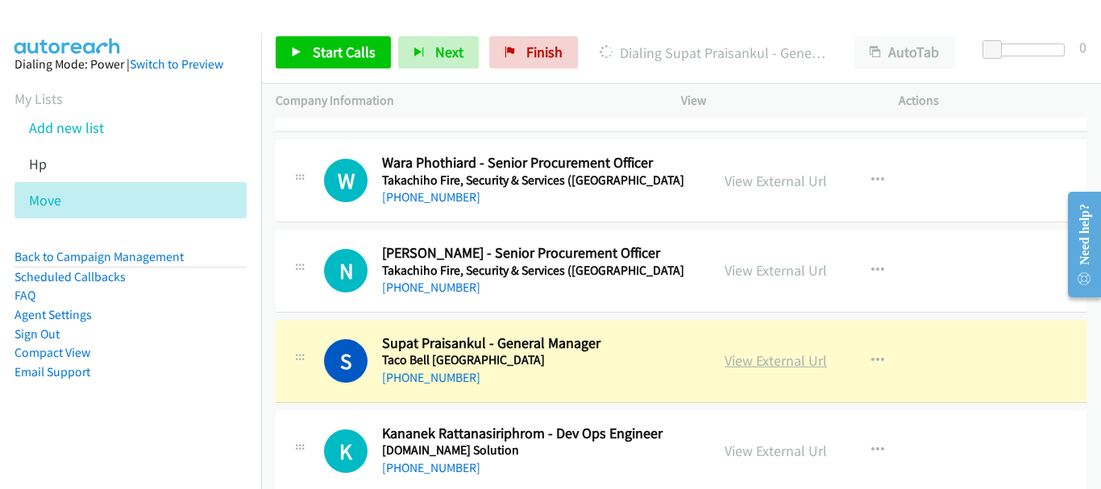
click at [735, 363] on link "View External Url" at bounding box center [775, 360] width 102 height 19
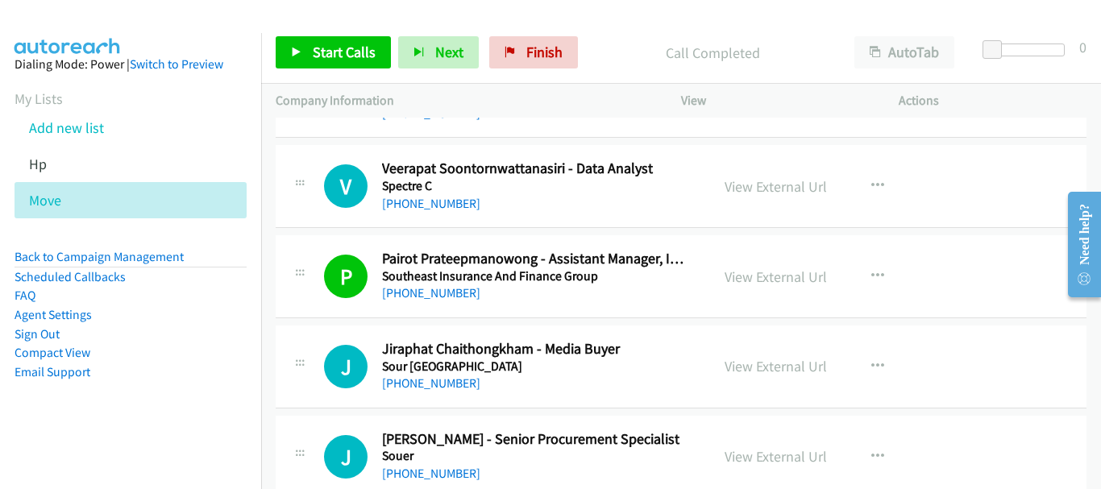
scroll to position [19740, 0]
